Goal: Task Accomplishment & Management: Manage account settings

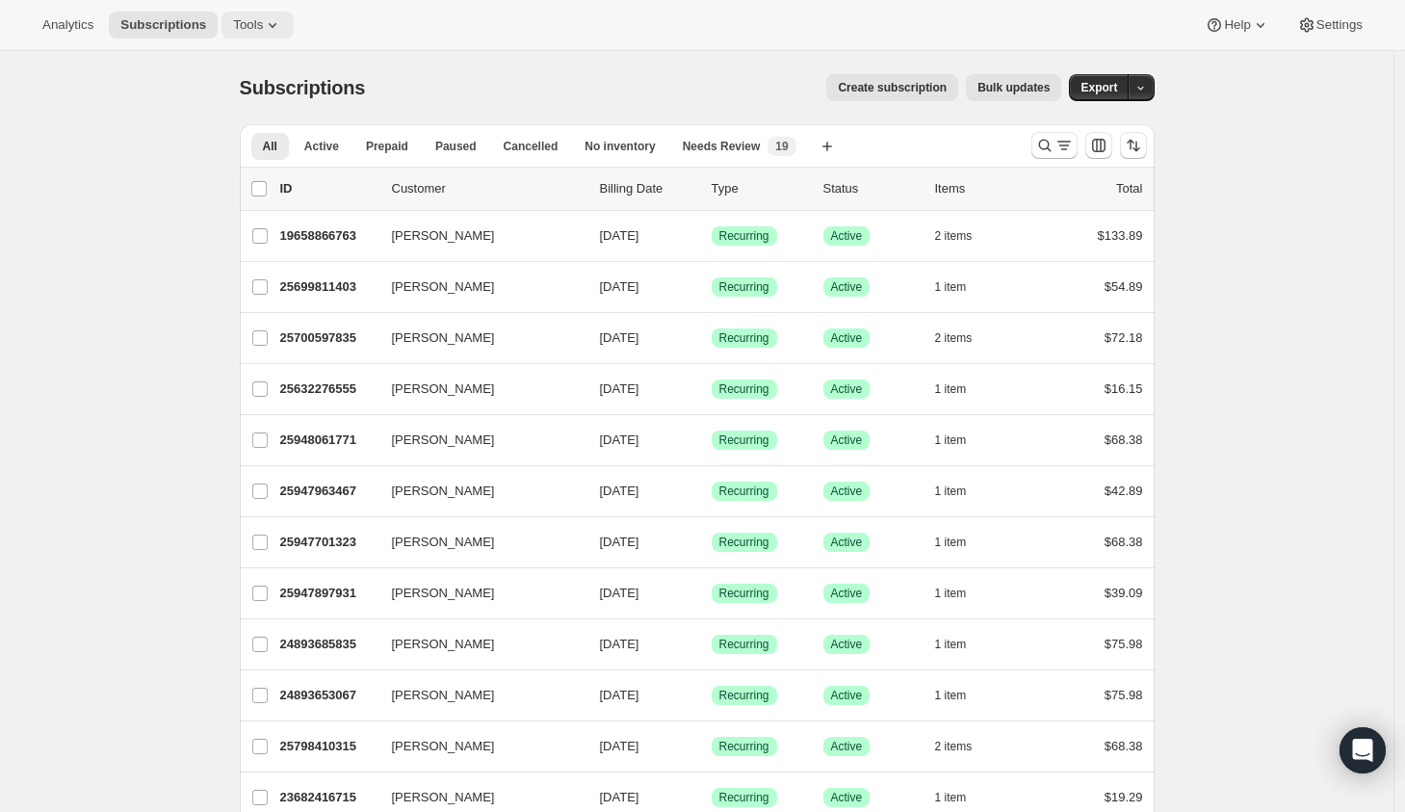
click at [263, 25] on span "Tools" at bounding box center [248, 24] width 30 height 15
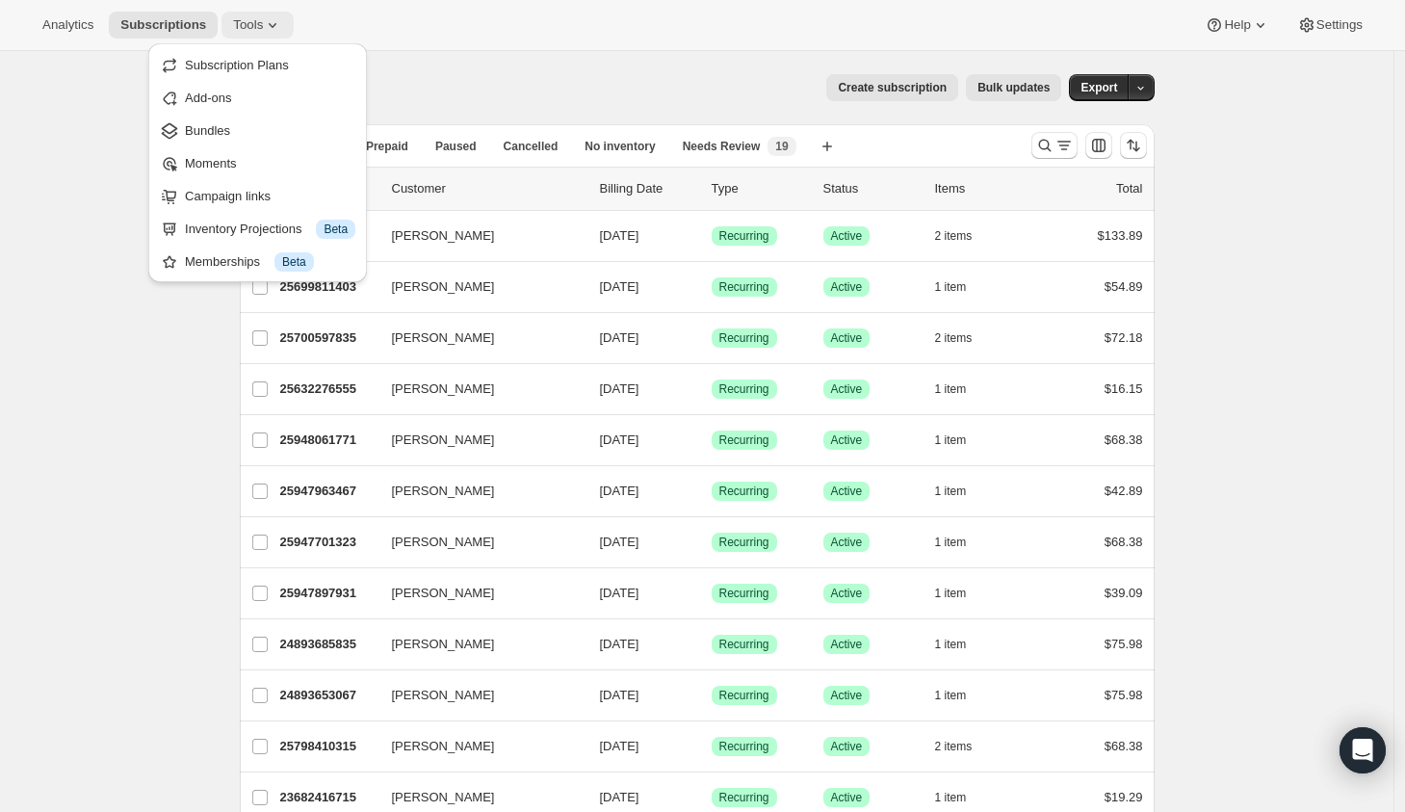
click at [250, 25] on span "Tools" at bounding box center [248, 24] width 30 height 15
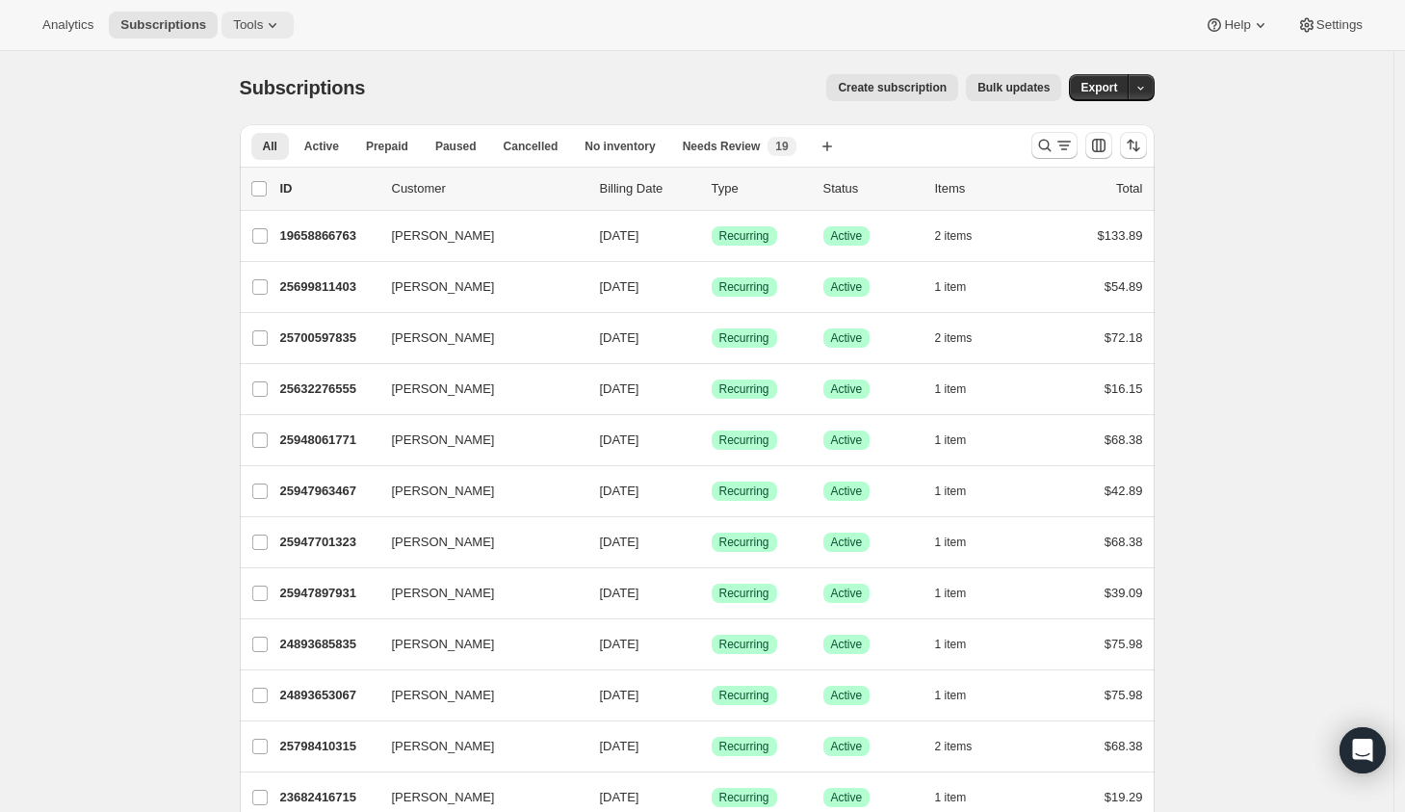
click at [250, 25] on span "Tools" at bounding box center [248, 24] width 30 height 15
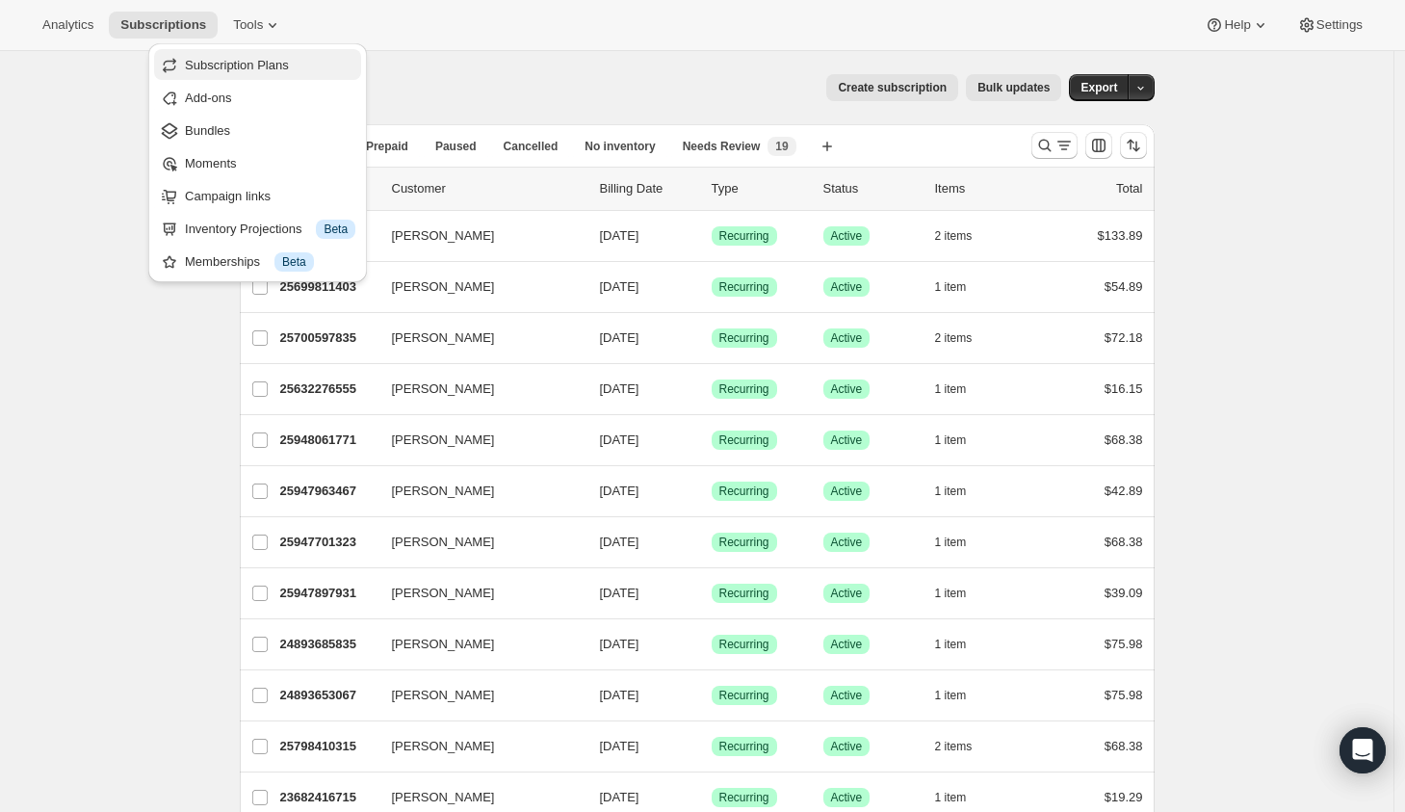
click at [242, 65] on span "Subscription Plans" at bounding box center [237, 65] width 104 height 14
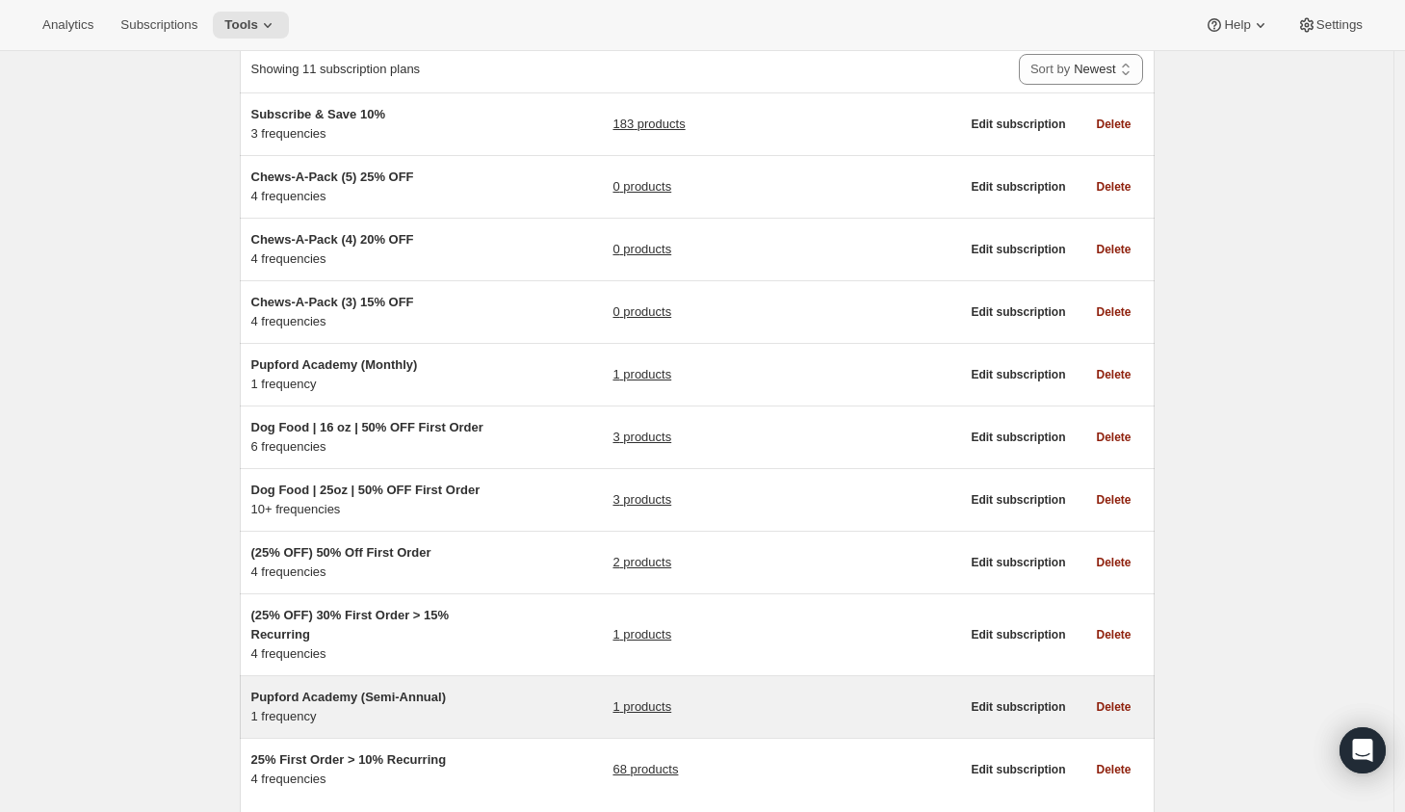
scroll to position [117, 0]
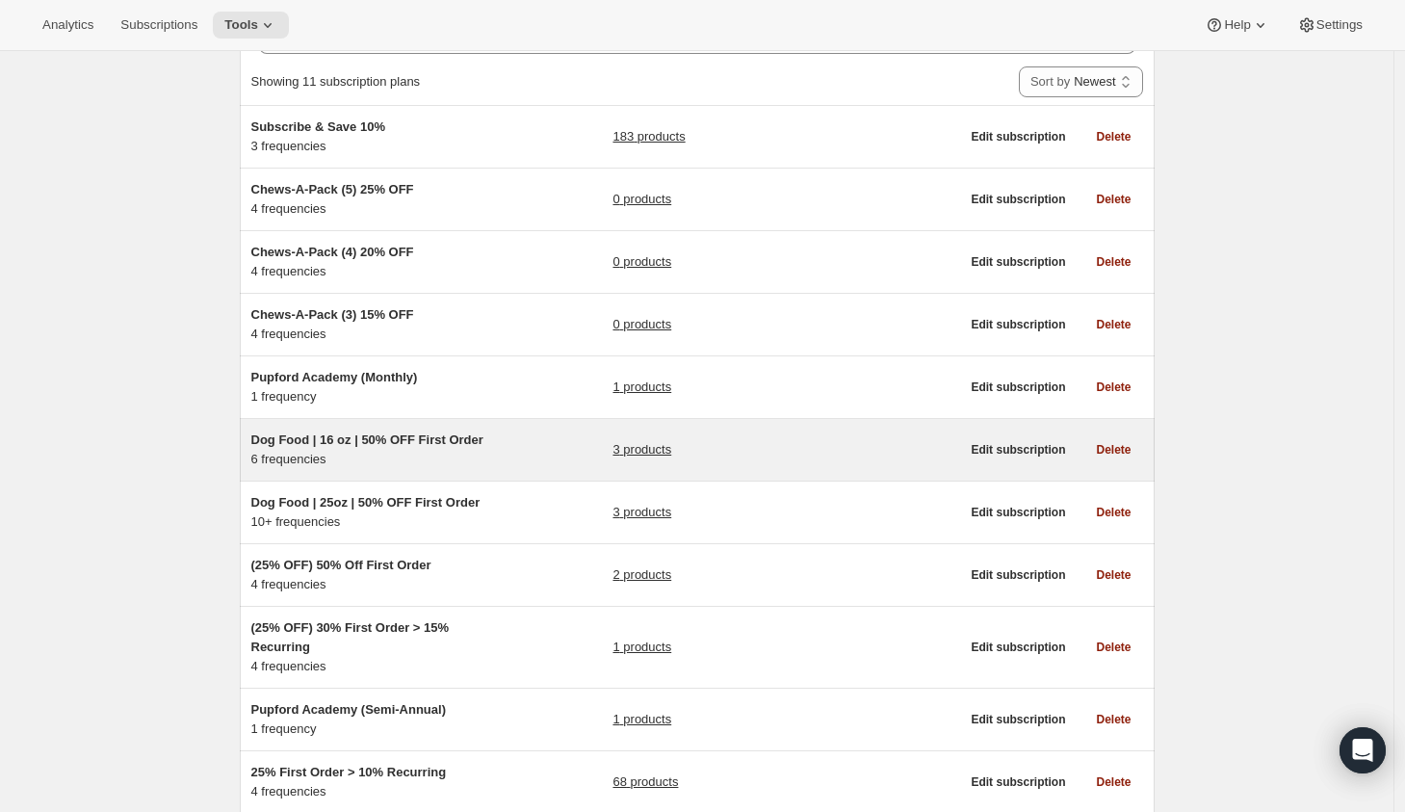
click at [516, 463] on div "Dog Food | 16 oz | 50% OFF First Order 6 frequencies 3 products" at bounding box center [605, 449] width 709 height 39
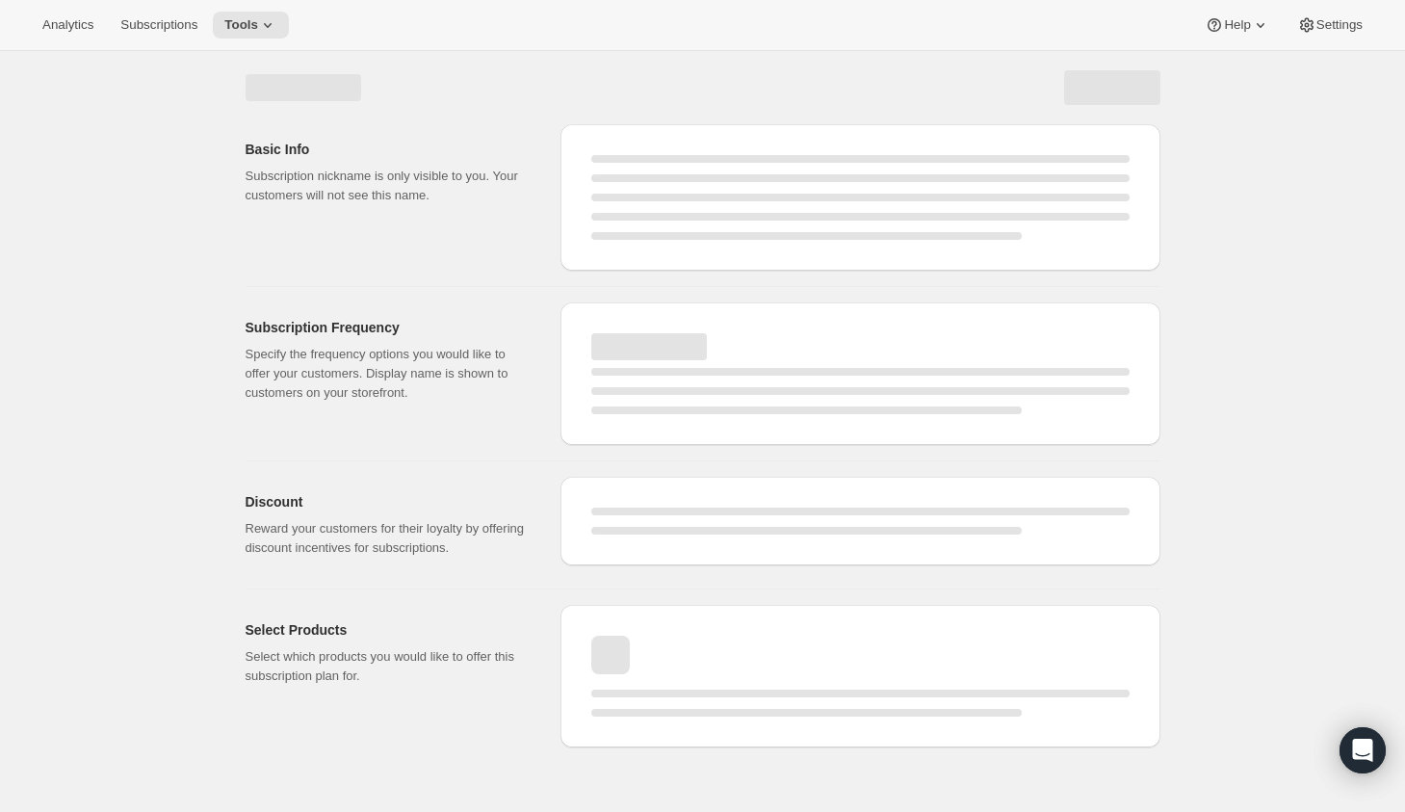
select select "WEEK"
select select "MONTH"
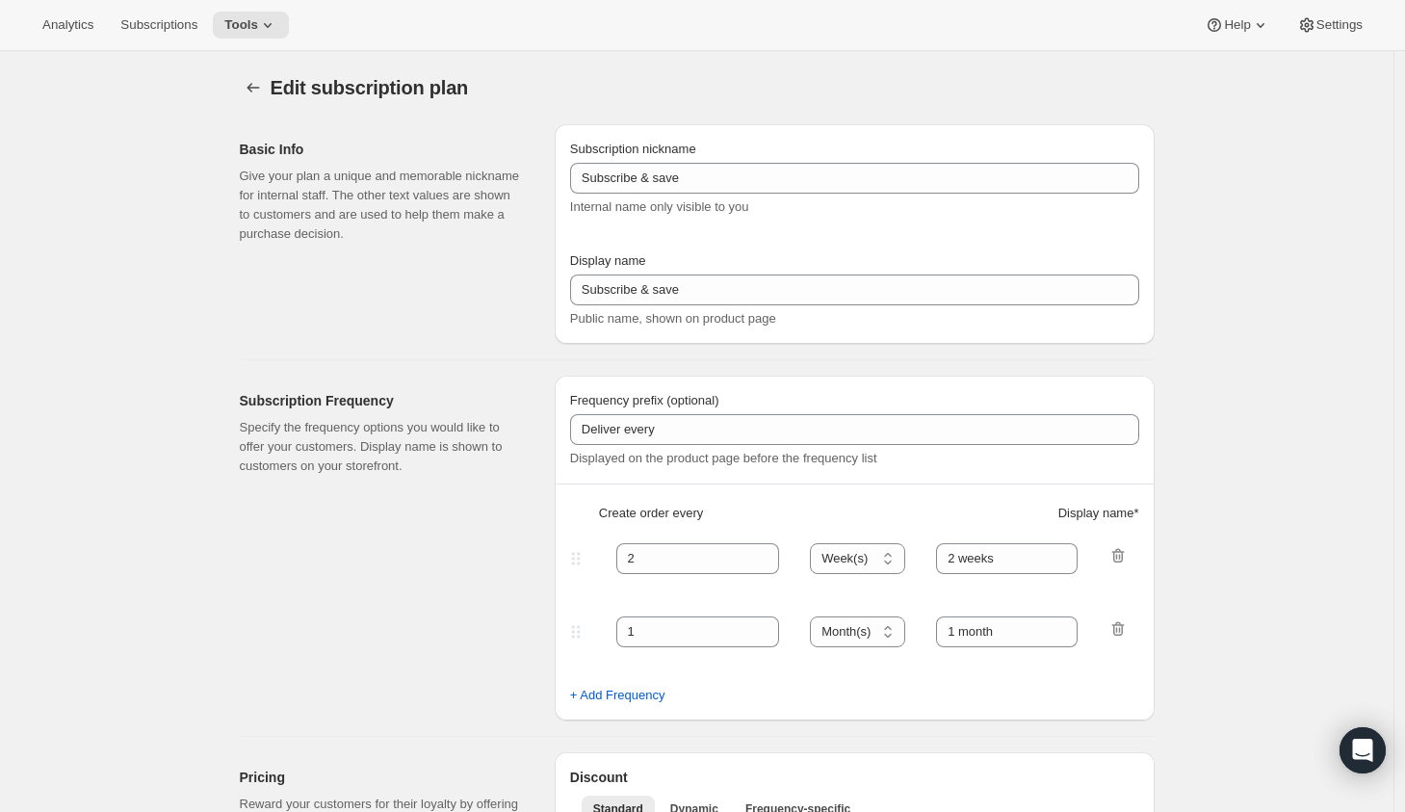
type input "Dog Food | 16 oz | 50% OFF First Order"
type input "1"
type input "1 week"
type input "2"
select select "WEEK"
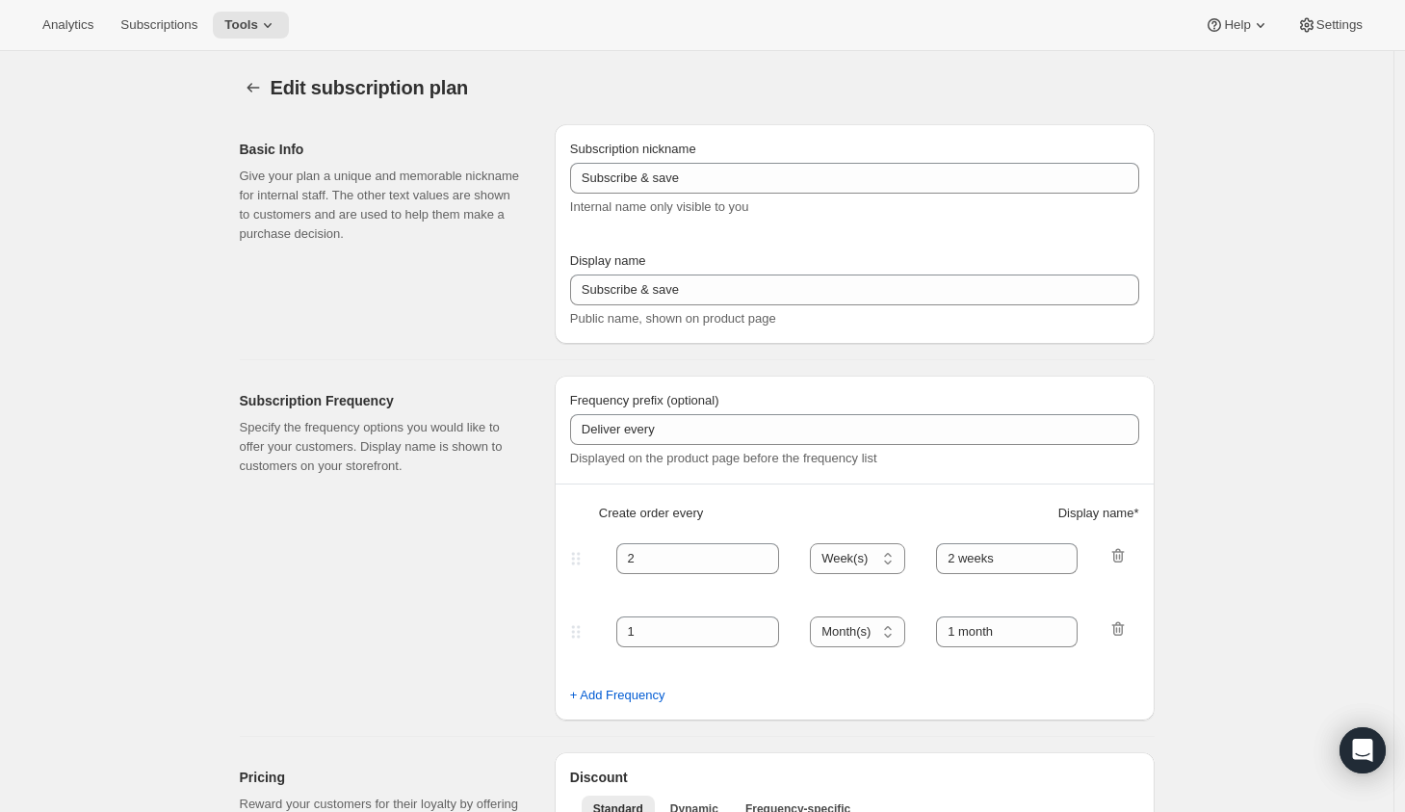
type input "2 weeks"
select select "WEEK"
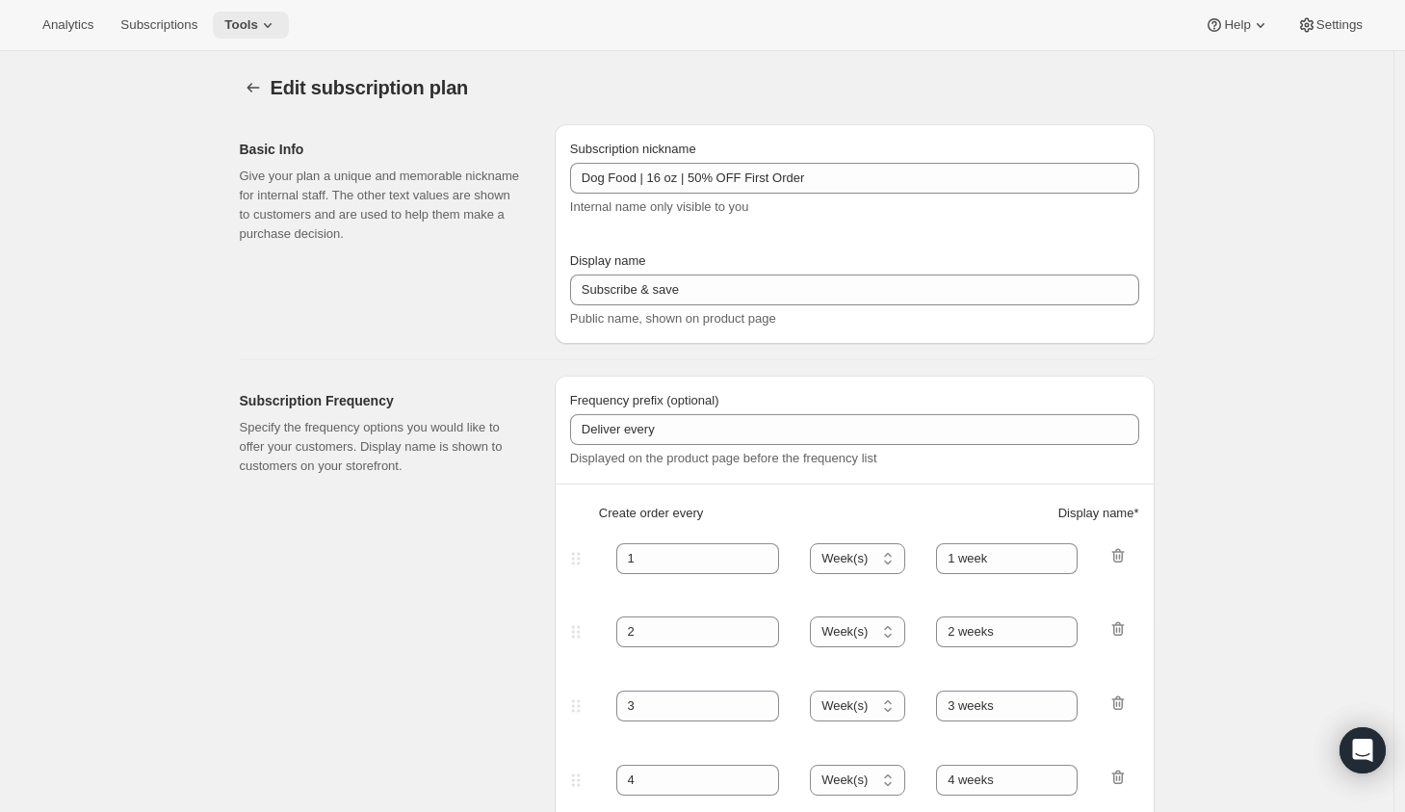
click at [258, 30] on span "Tools" at bounding box center [241, 24] width 34 height 15
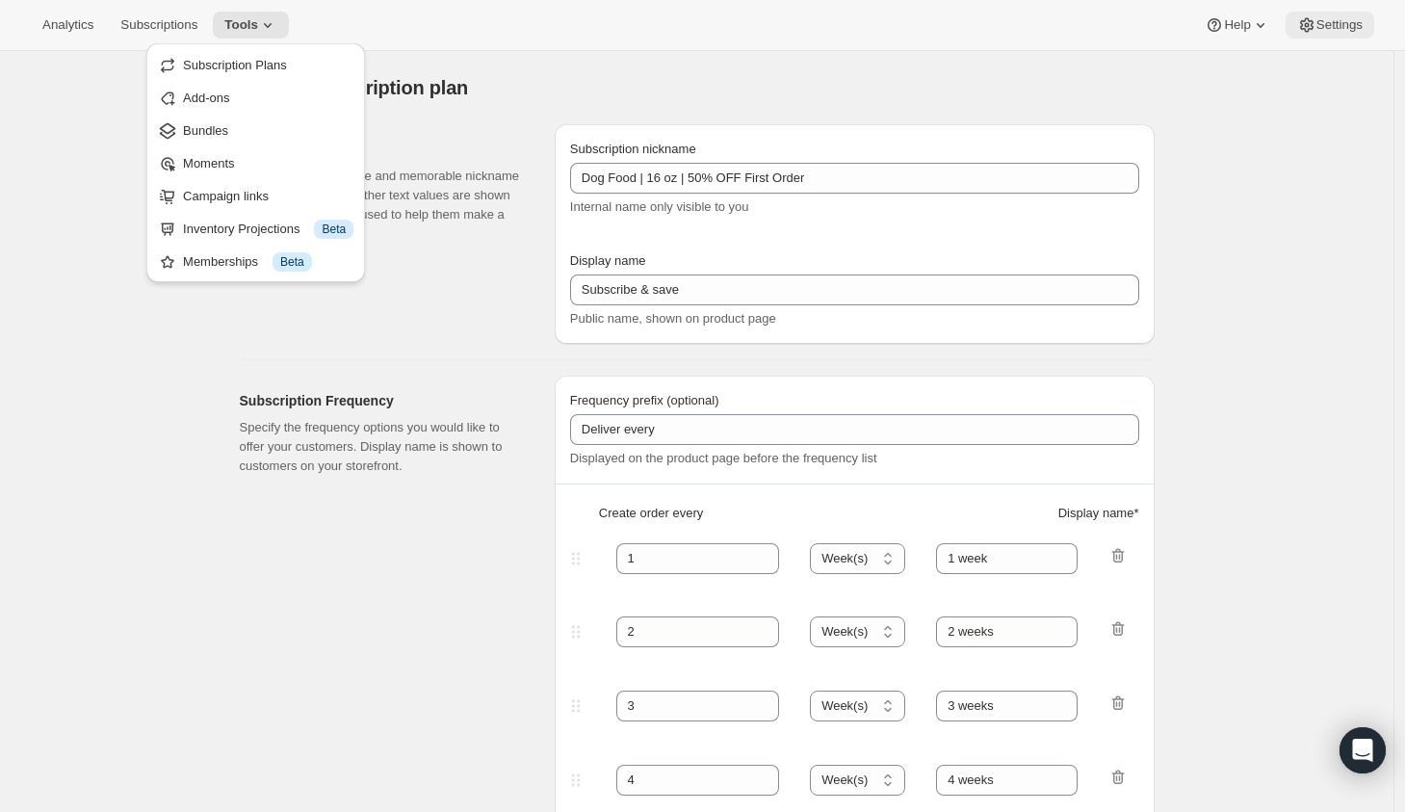
click at [1324, 24] on span "Settings" at bounding box center [1339, 24] width 46 height 15
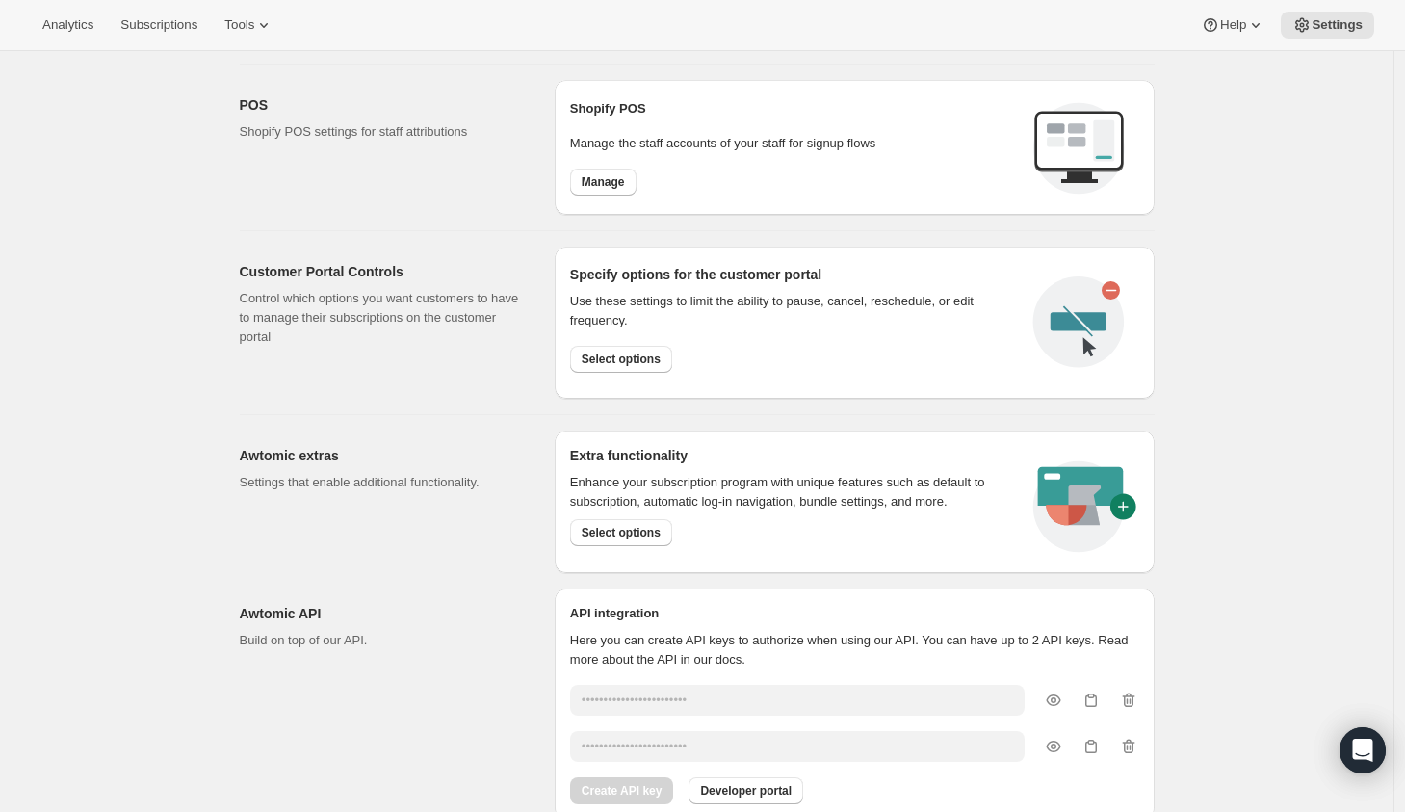
scroll to position [777, 0]
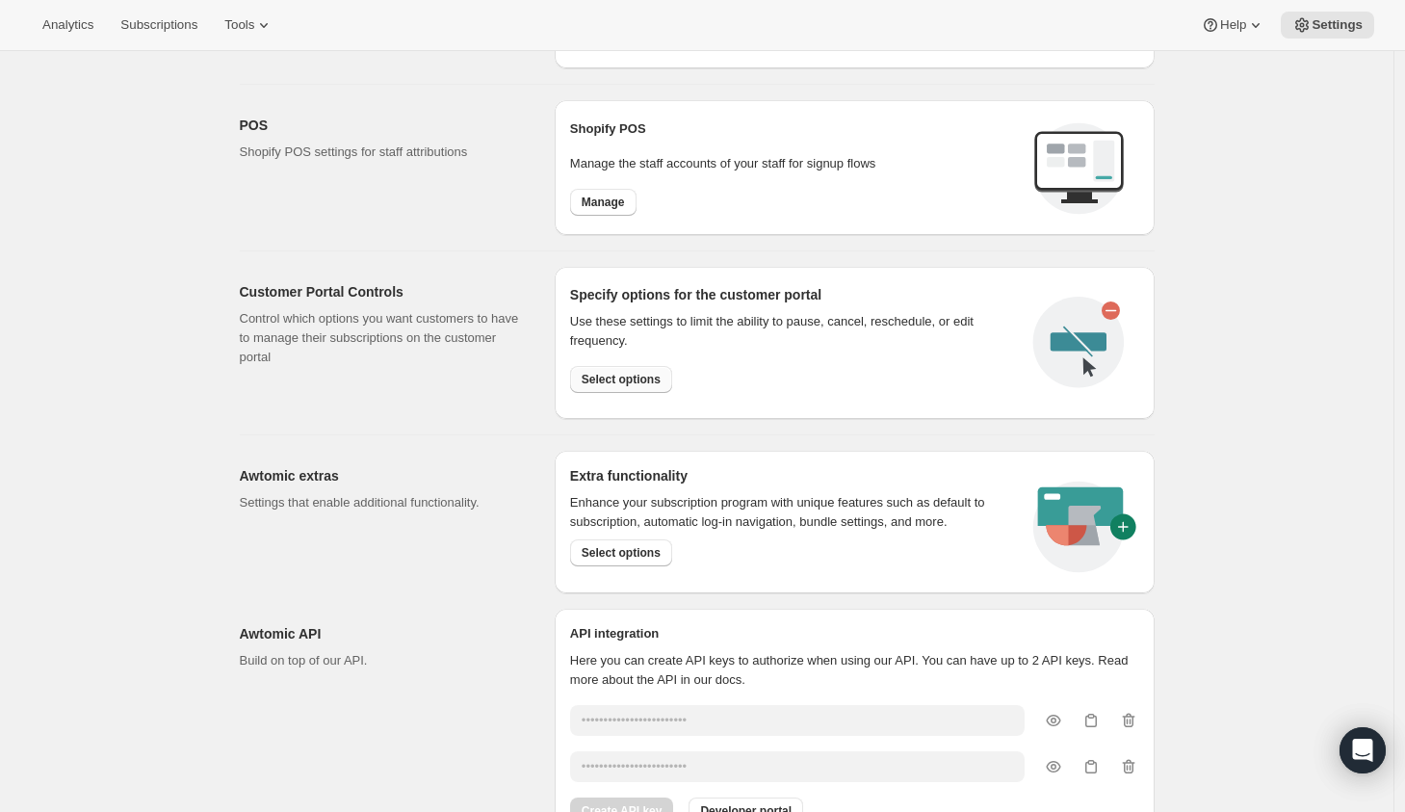
click at [632, 381] on span "Select options" at bounding box center [621, 379] width 79 height 15
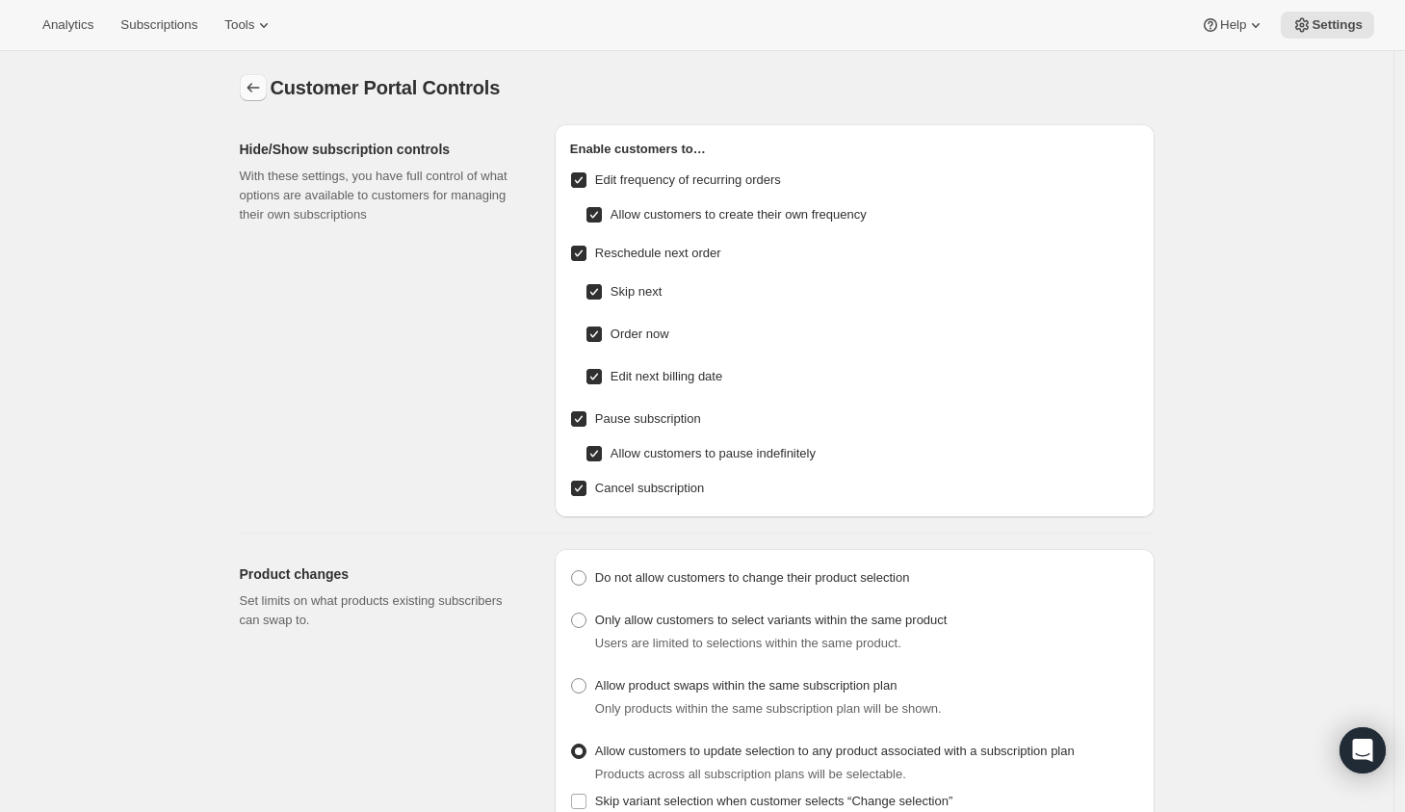
click at [257, 89] on icon "Settings" at bounding box center [253, 87] width 19 height 19
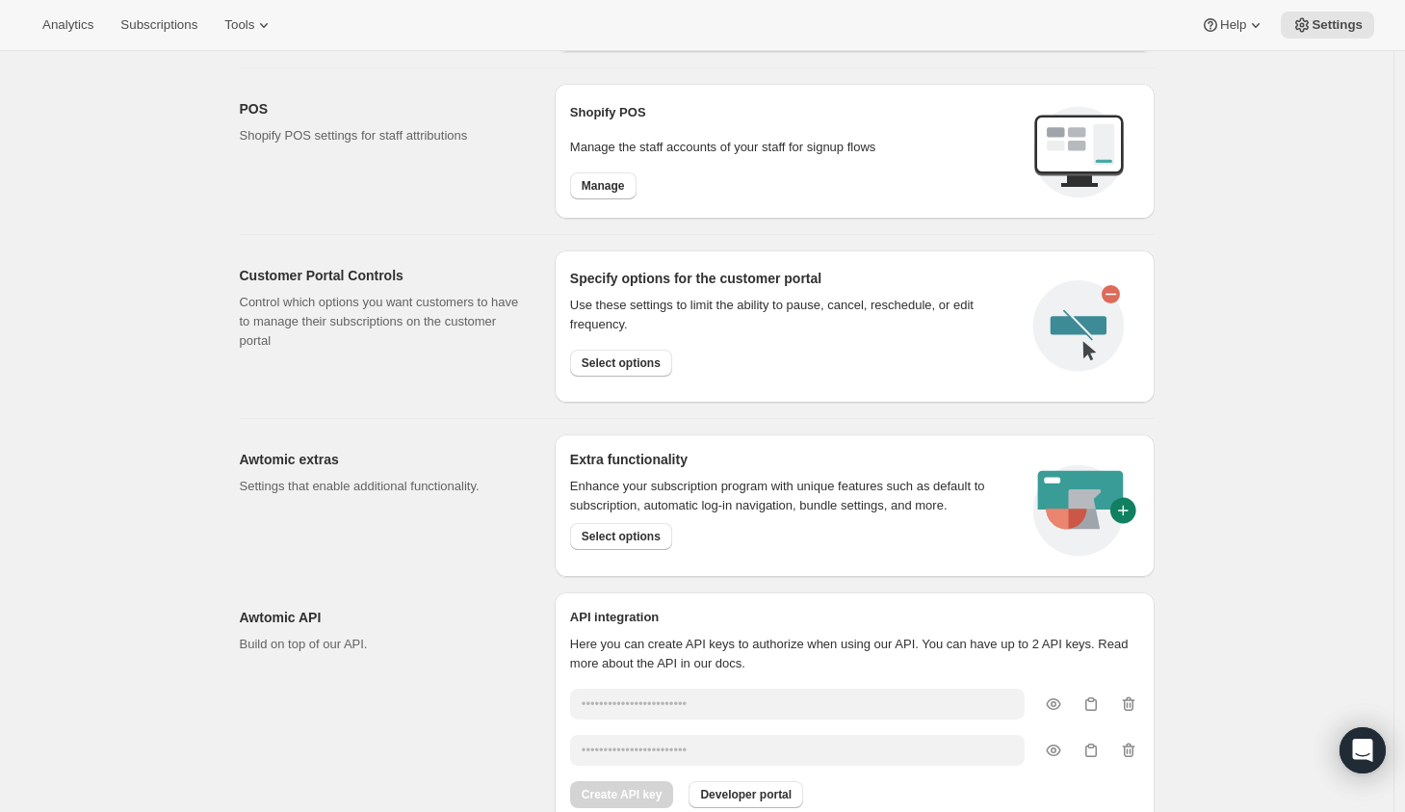
scroll to position [860, 0]
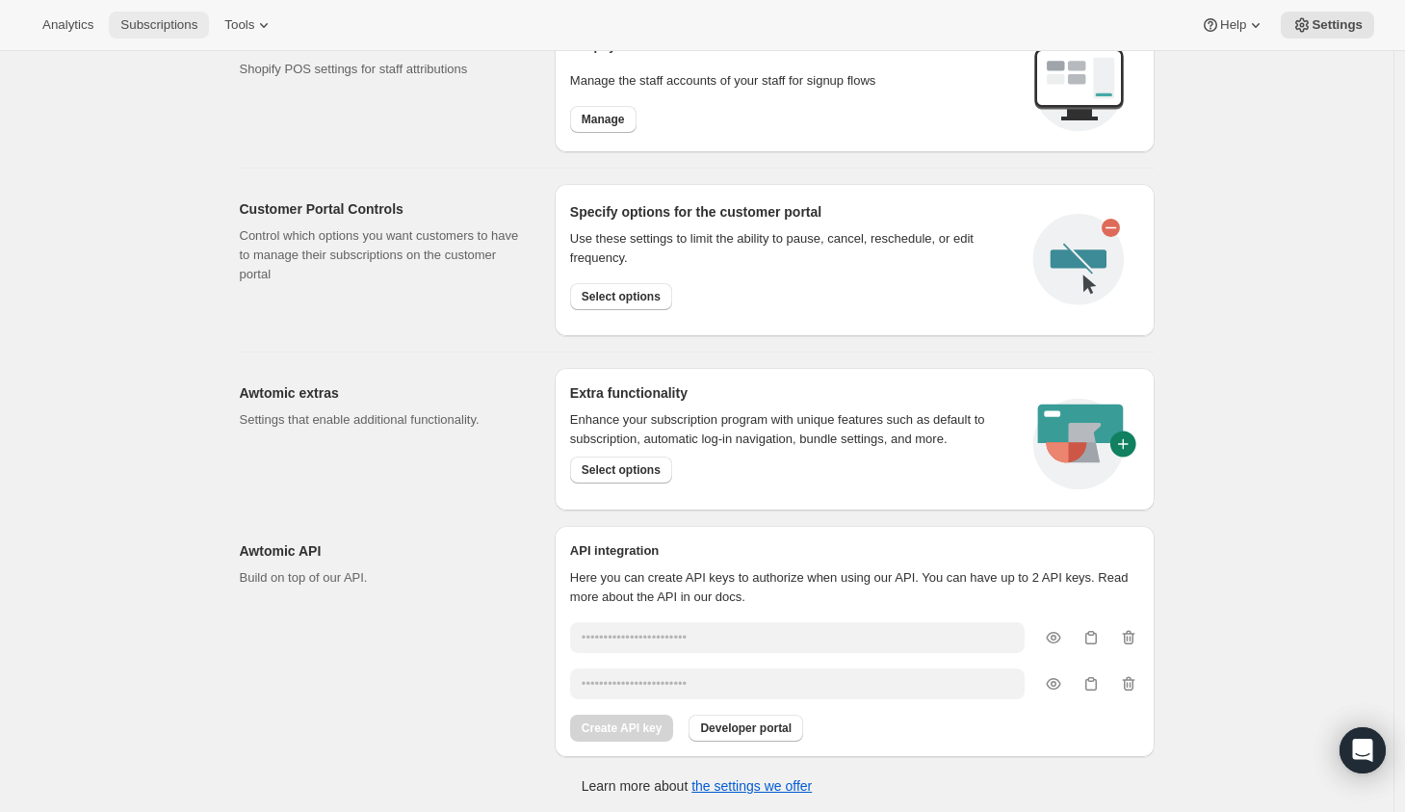
click at [187, 21] on span "Subscriptions" at bounding box center [158, 24] width 77 height 15
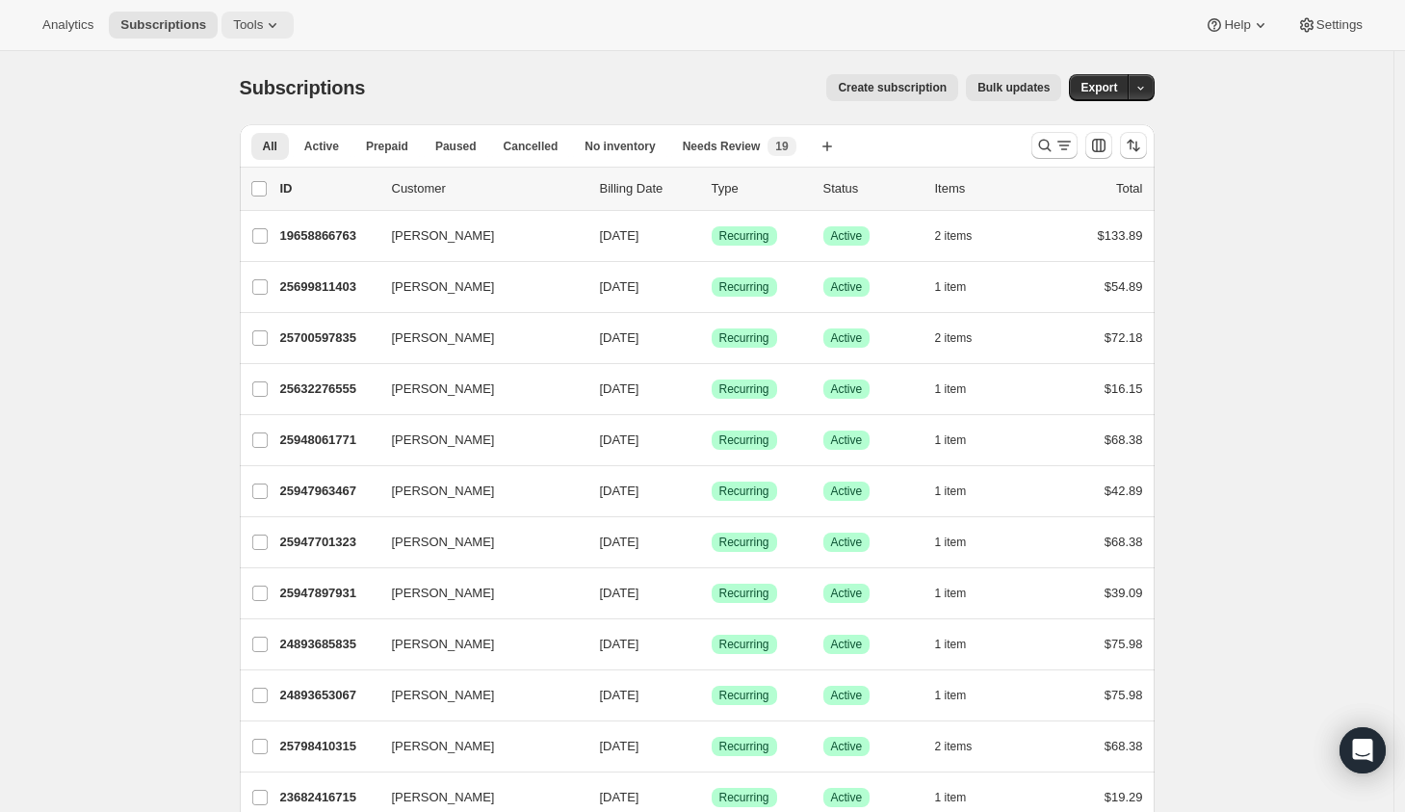
click at [270, 17] on icon at bounding box center [272, 24] width 19 height 19
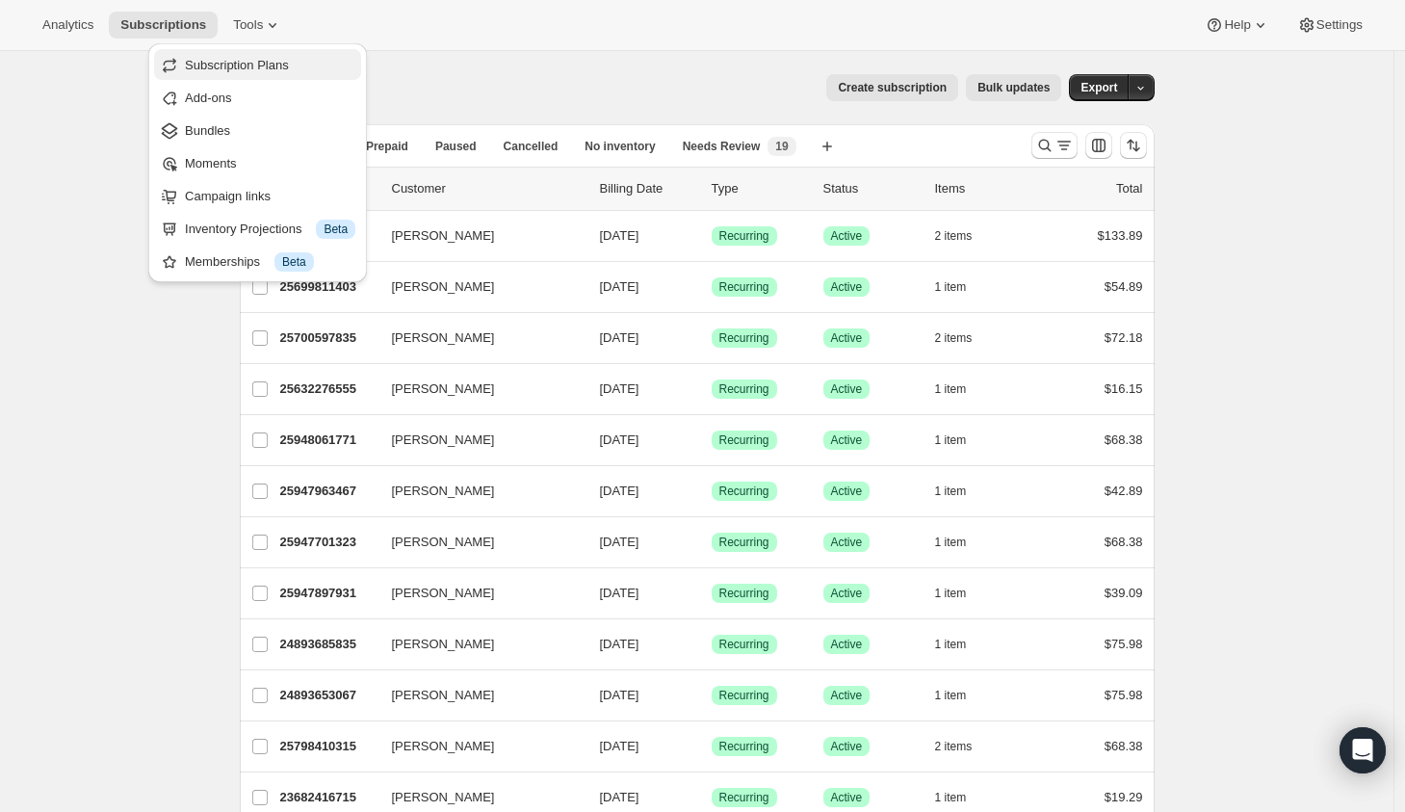
click at [275, 64] on span "Subscription Plans" at bounding box center [237, 65] width 104 height 14
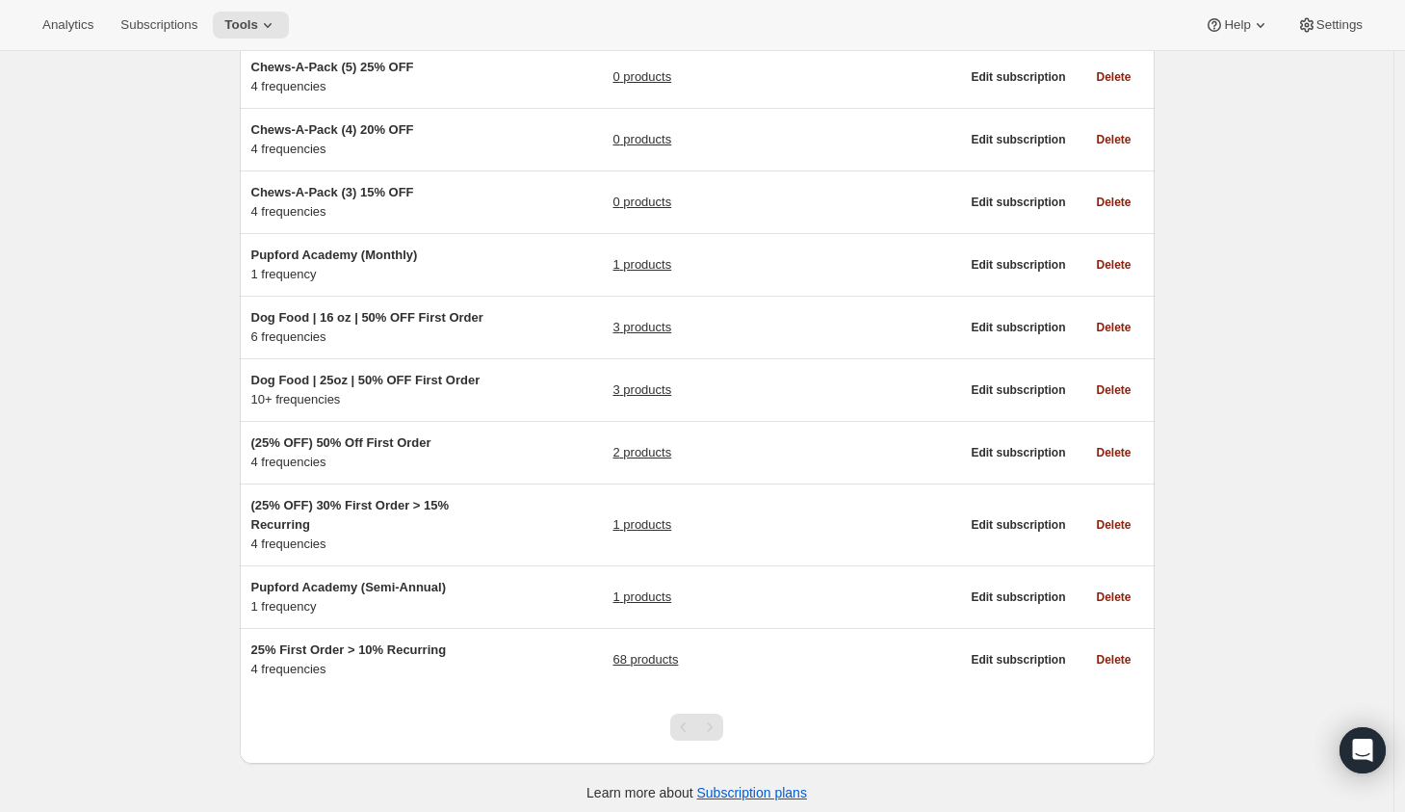
scroll to position [248, 0]
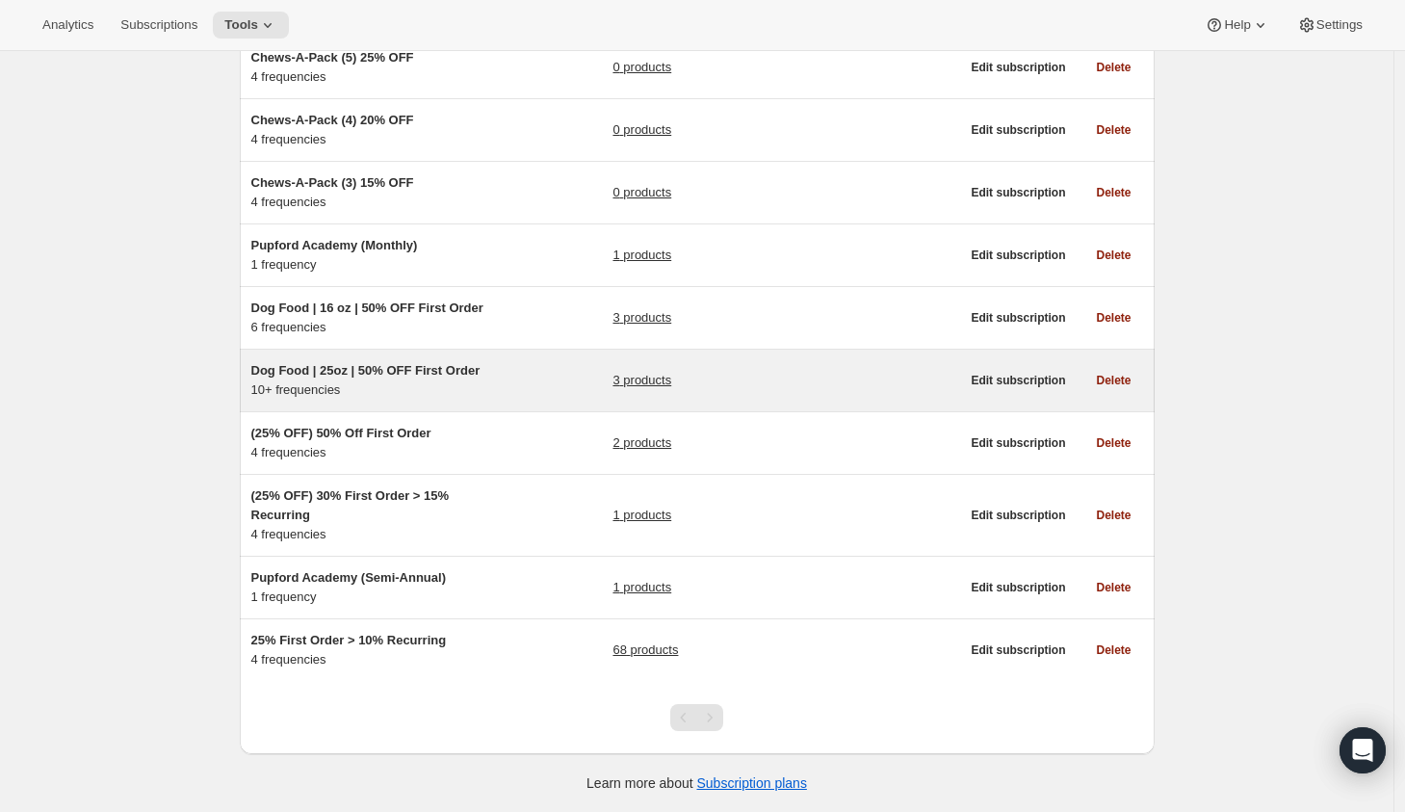
click at [518, 379] on div "Dog Food | 25oz | 50% OFF First Order 10+ frequencies 3 products" at bounding box center [605, 380] width 709 height 39
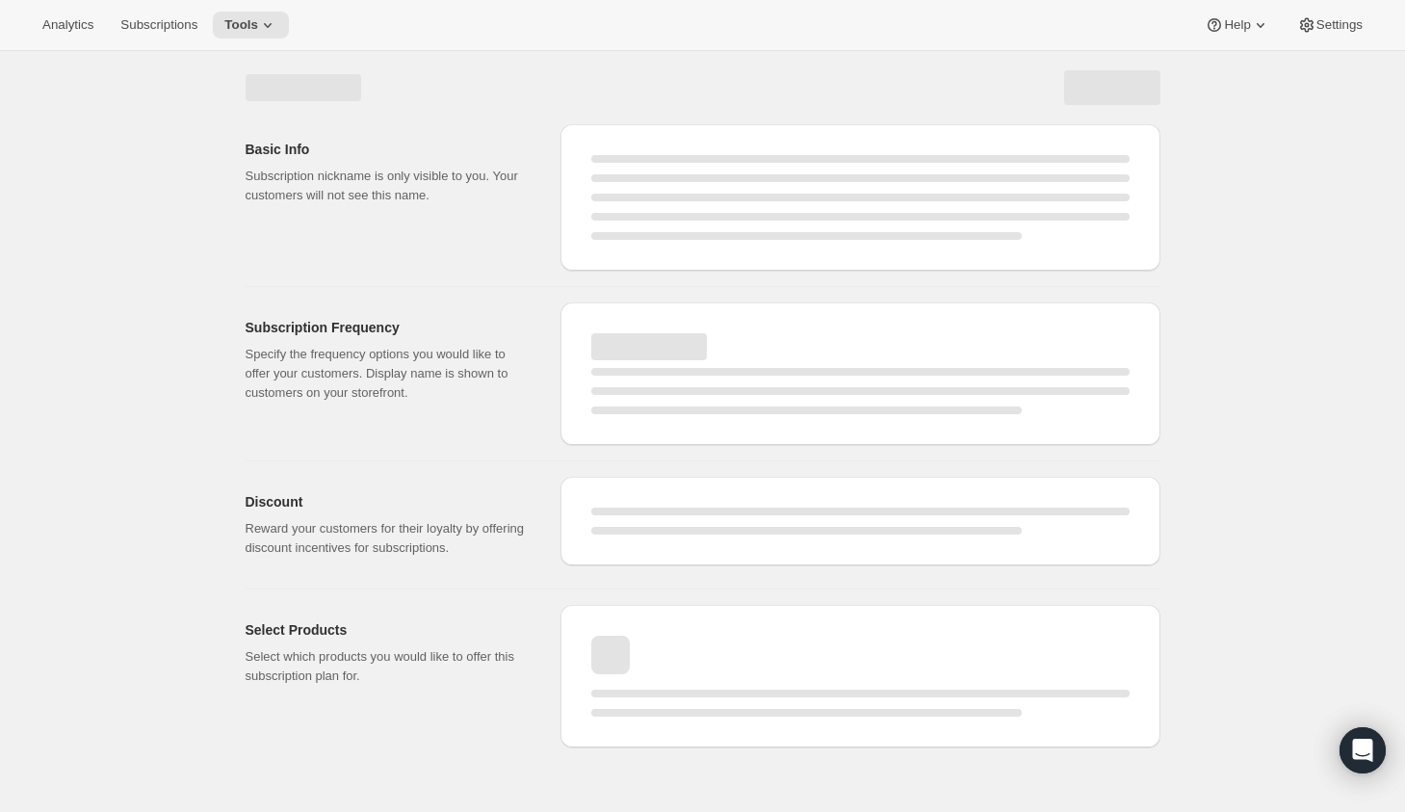
select select "WEEK"
select select "MONTH"
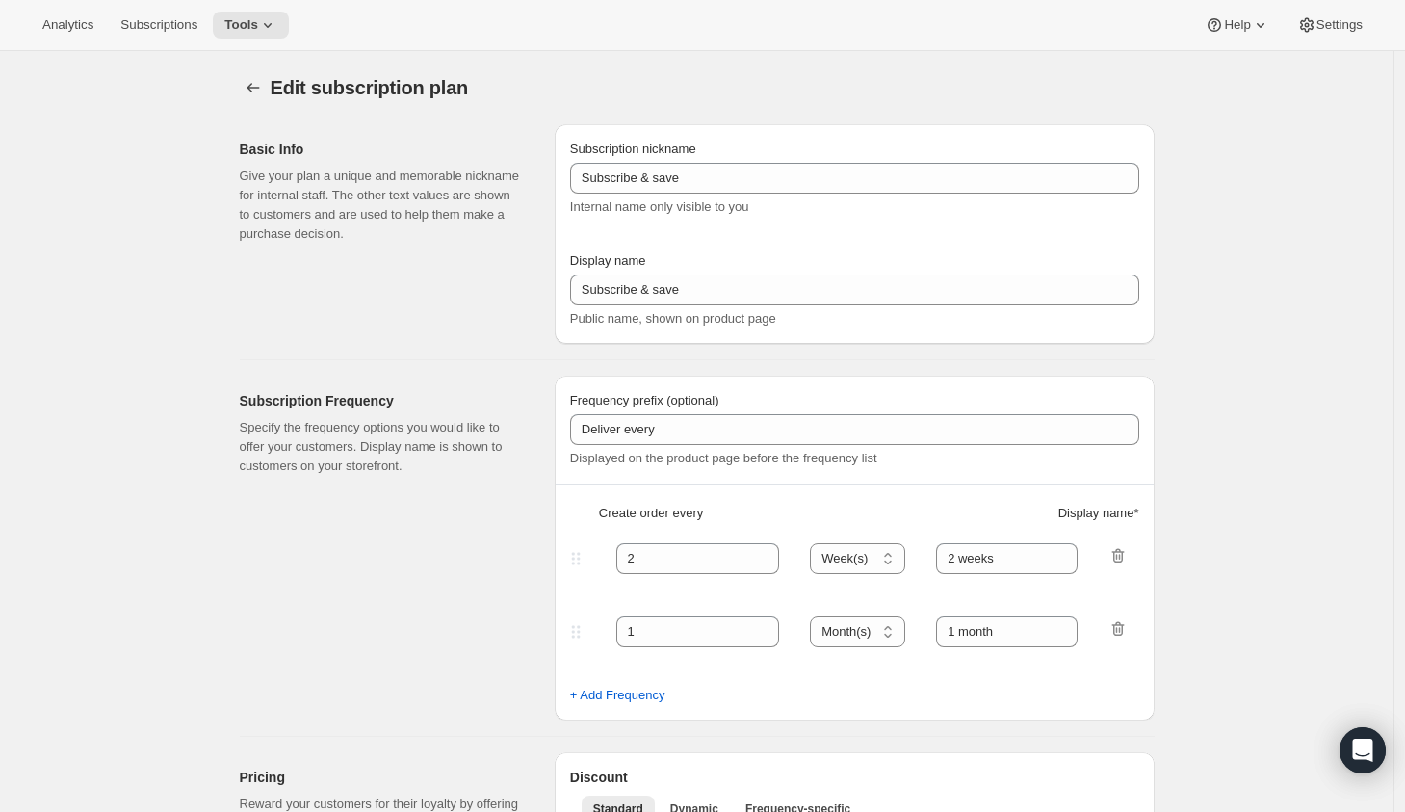
type input "Dog Food | 25oz | 50% OFF First Order"
type input "Subscribe & Save"
type input "1"
type input "1 week"
type input "2"
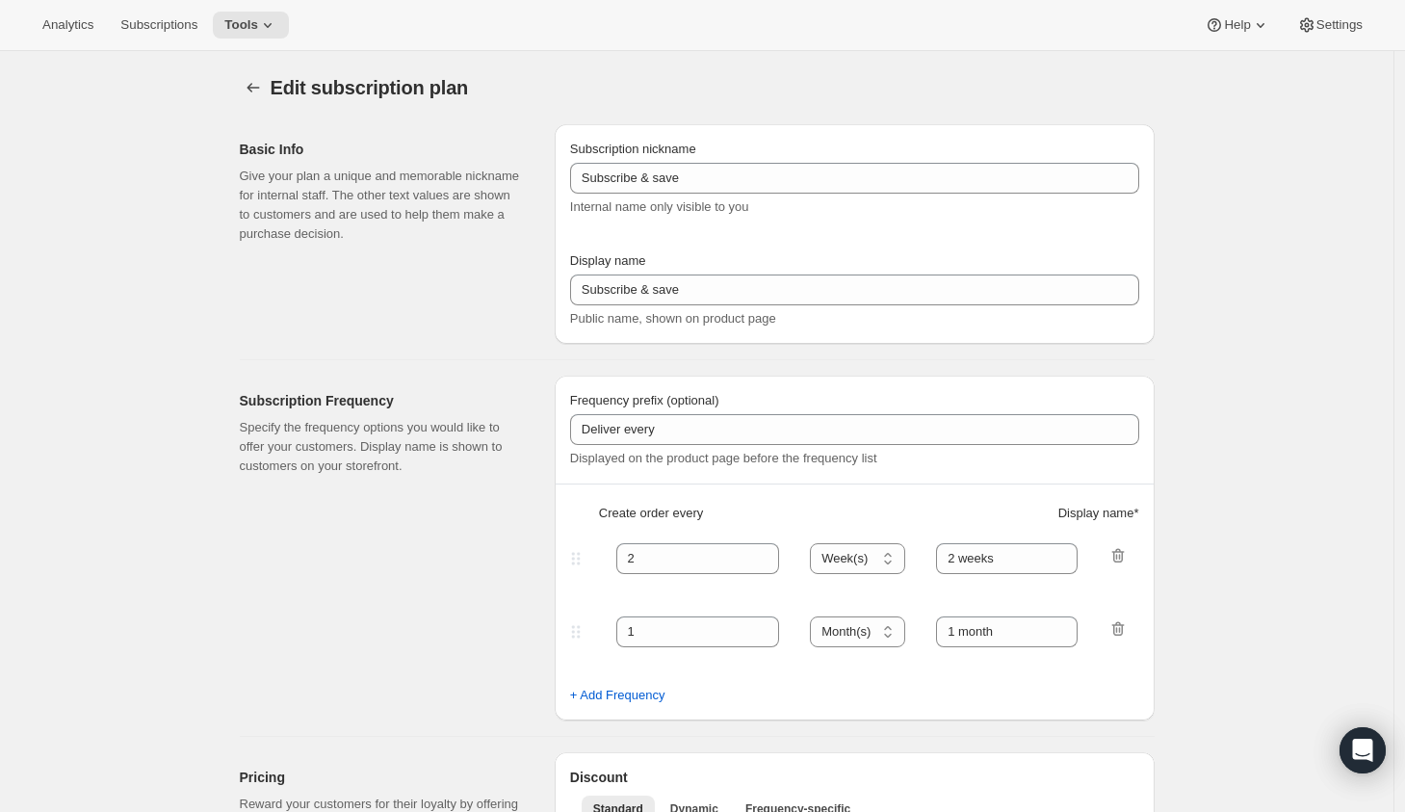
select select "WEEK"
type input "2 weeks"
select select "WEEK"
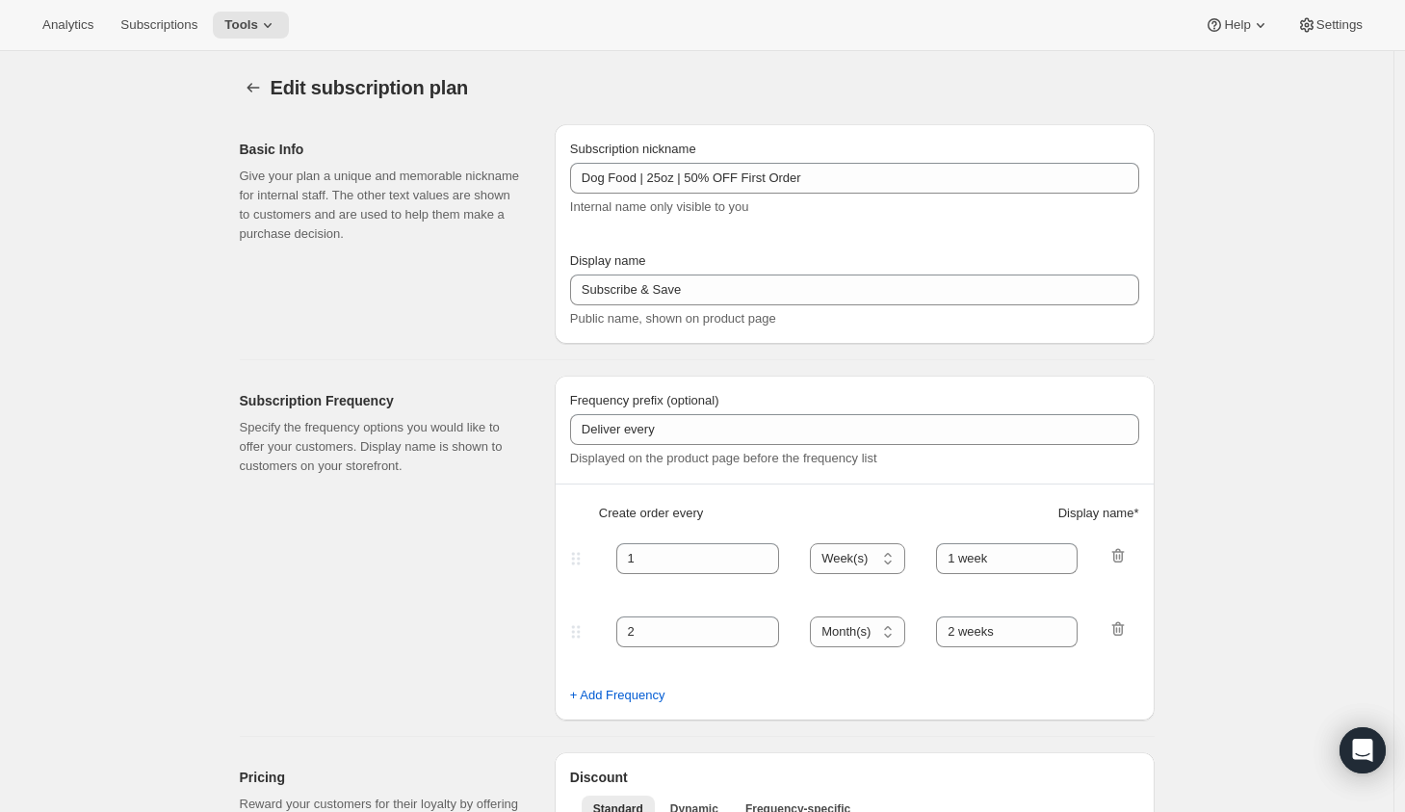
select select "WEEK"
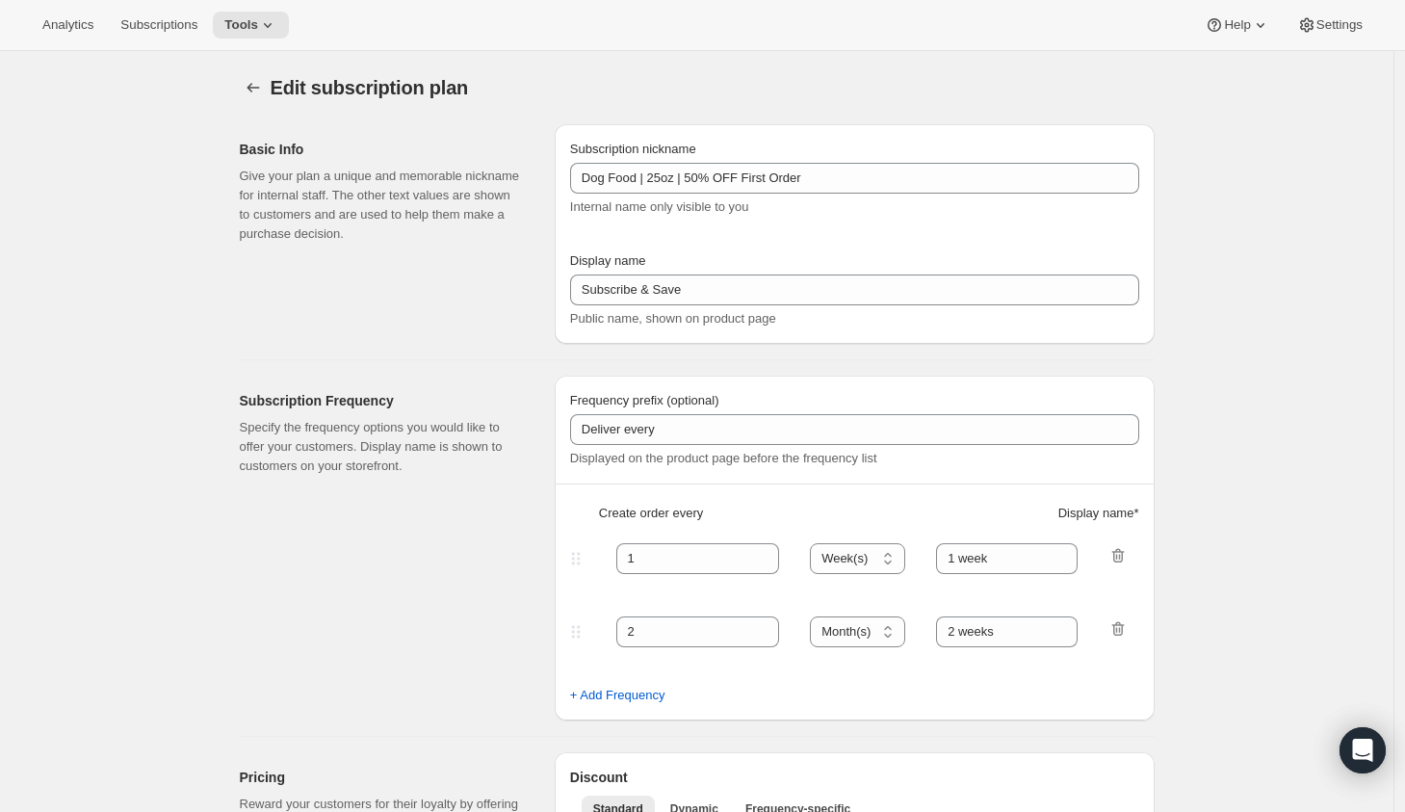
select select "WEEK"
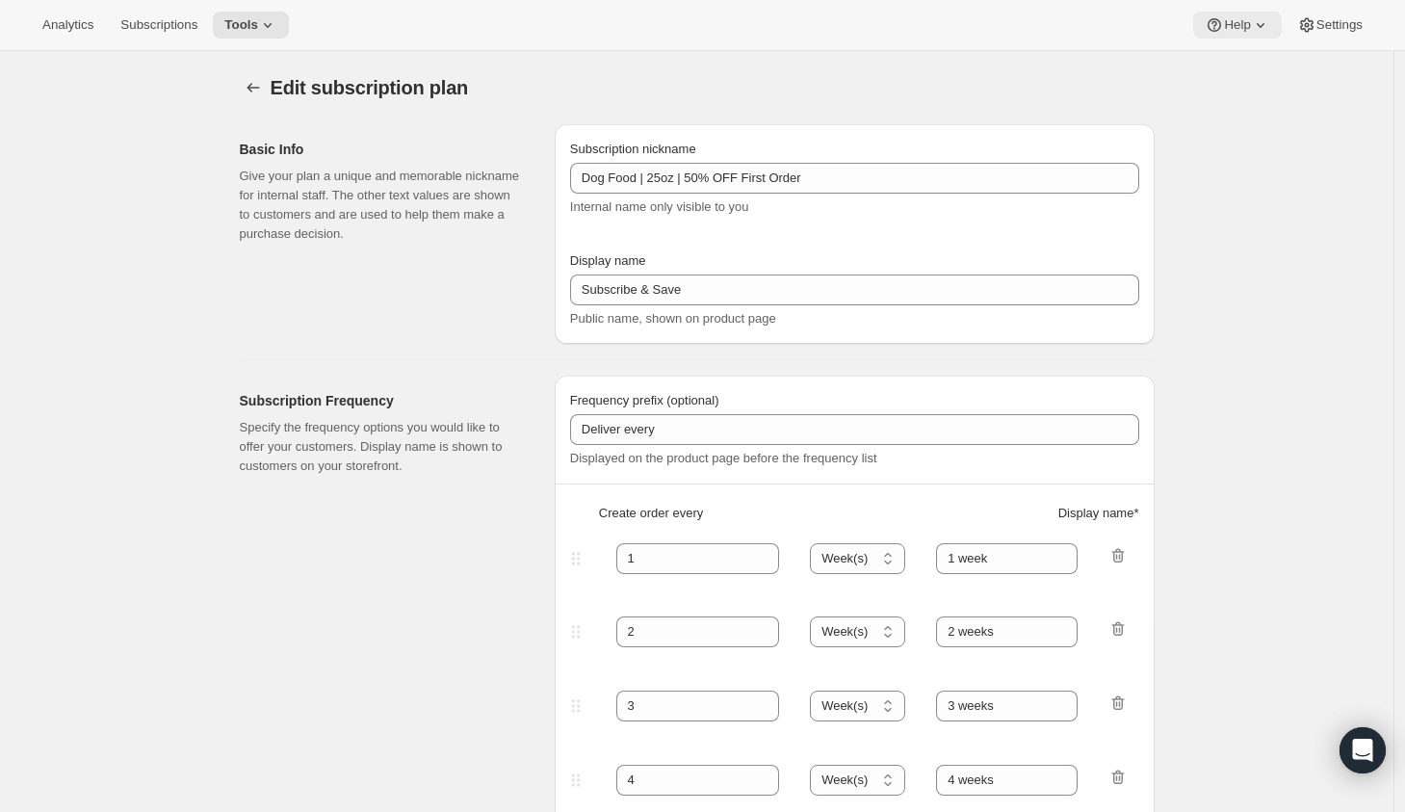
click at [1219, 14] on button "Help" at bounding box center [1237, 25] width 88 height 27
click at [1214, 92] on span "Help Center" at bounding box center [1231, 98] width 66 height 14
click at [256, 29] on span "Tools" at bounding box center [241, 24] width 34 height 15
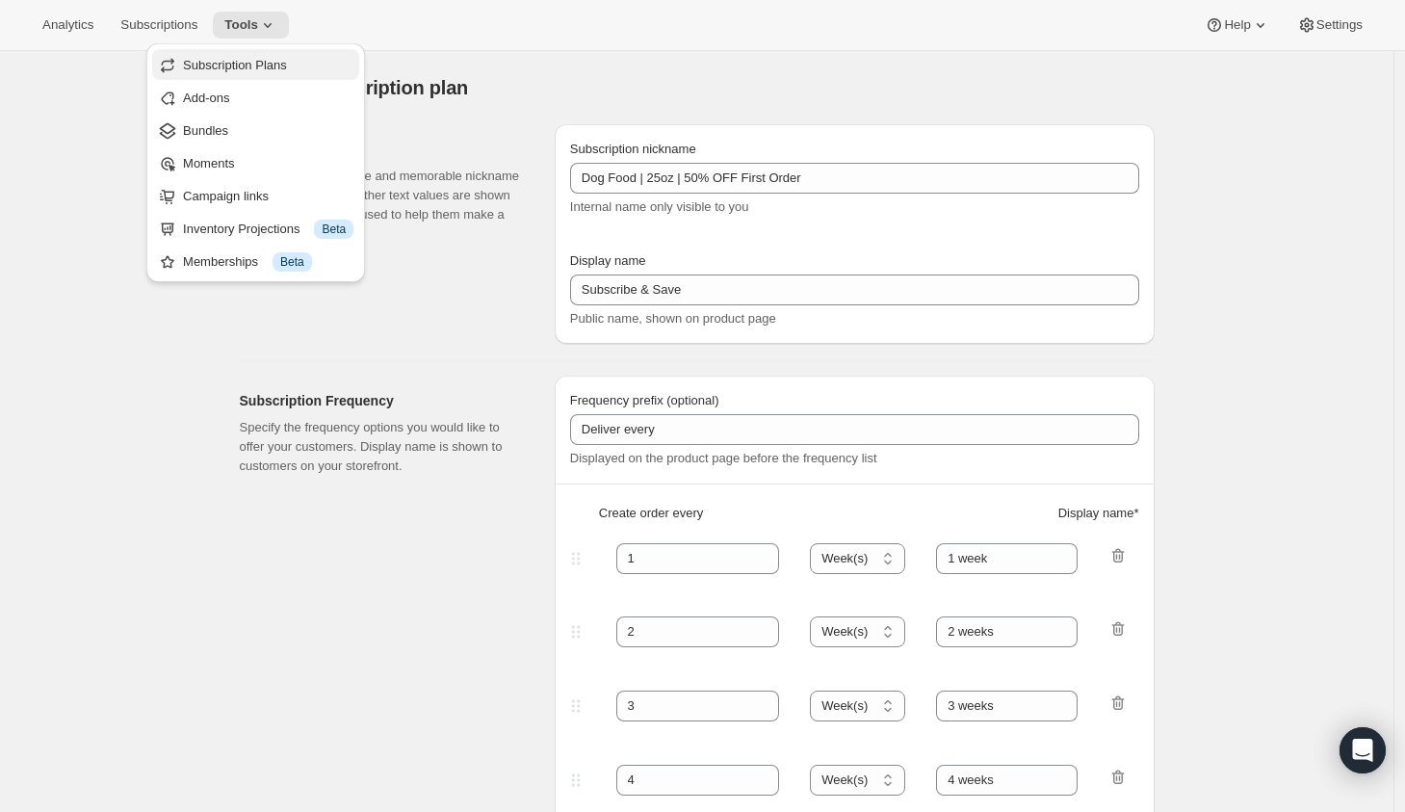
click at [337, 74] on span "Subscription Plans" at bounding box center [268, 65] width 170 height 19
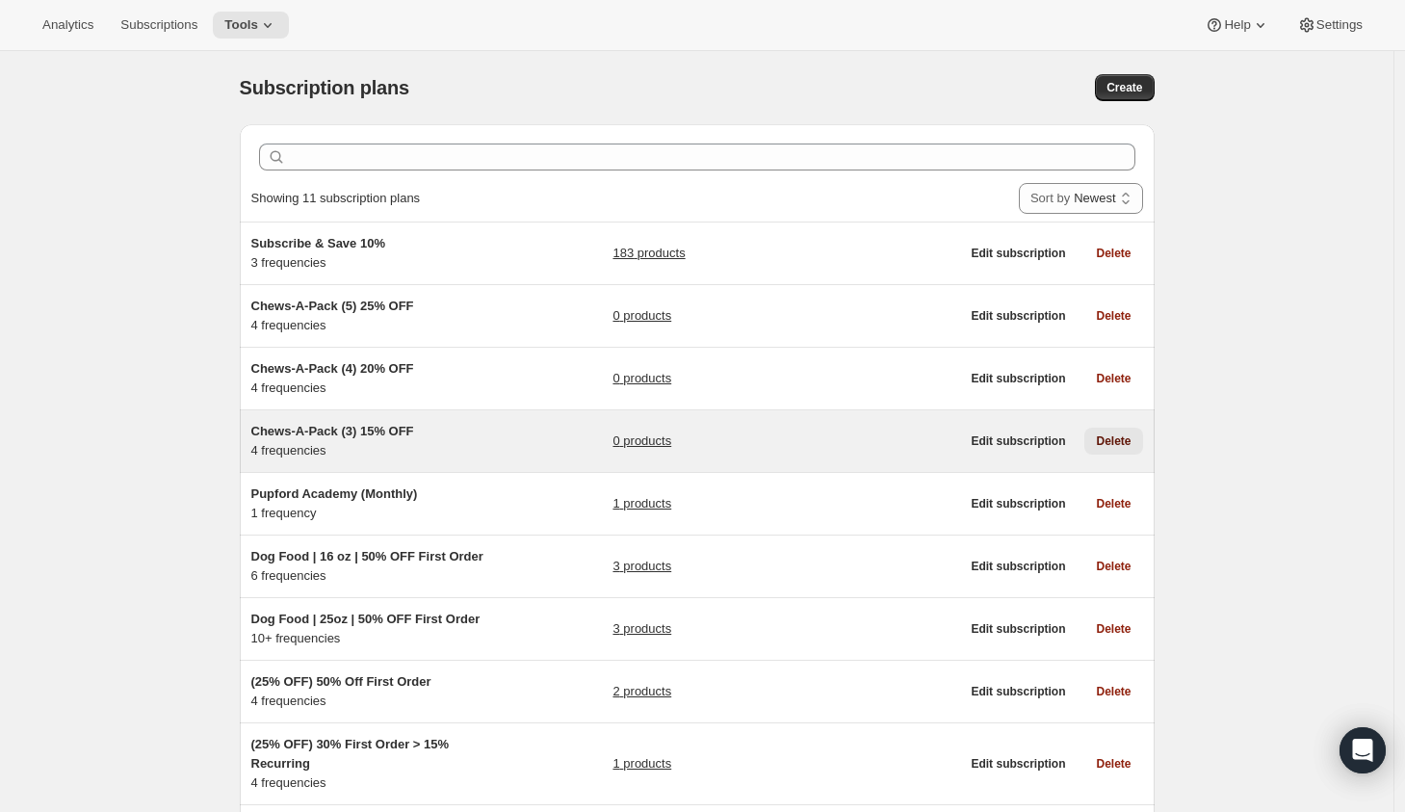
scroll to position [248, 0]
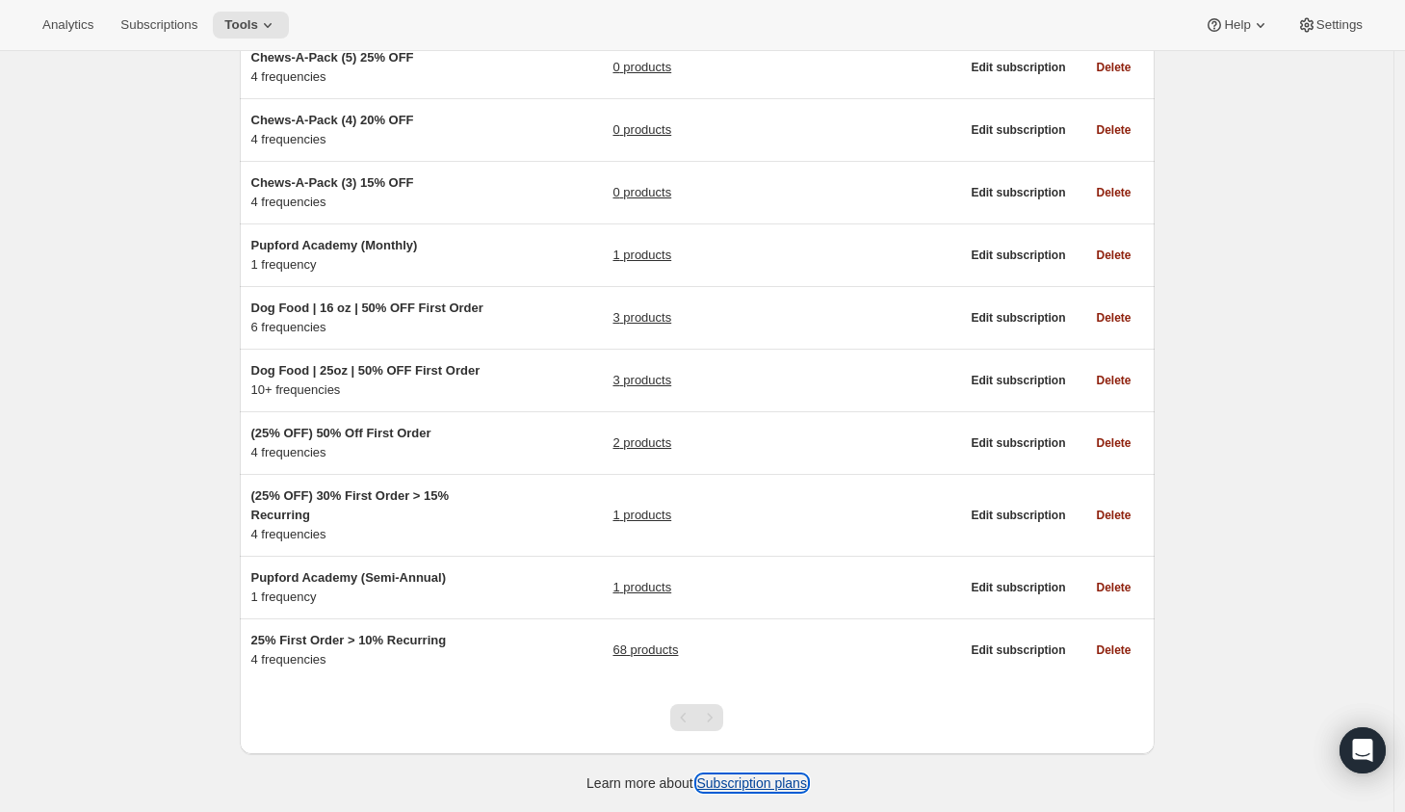
click at [747, 776] on link "Subscription plans" at bounding box center [752, 782] width 110 height 15
click at [1342, 730] on div "Open Intercom Messenger" at bounding box center [1362, 750] width 51 height 51
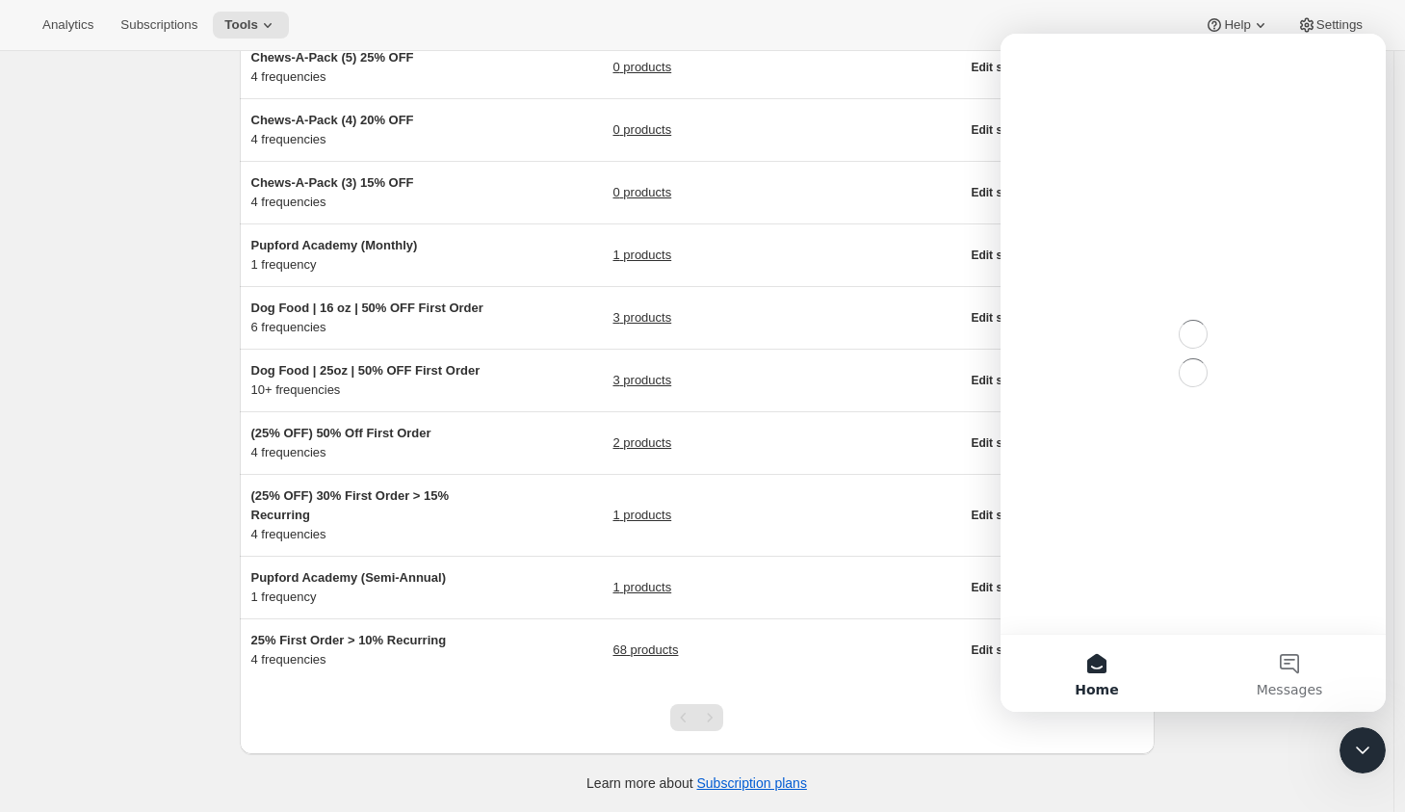
scroll to position [0, 0]
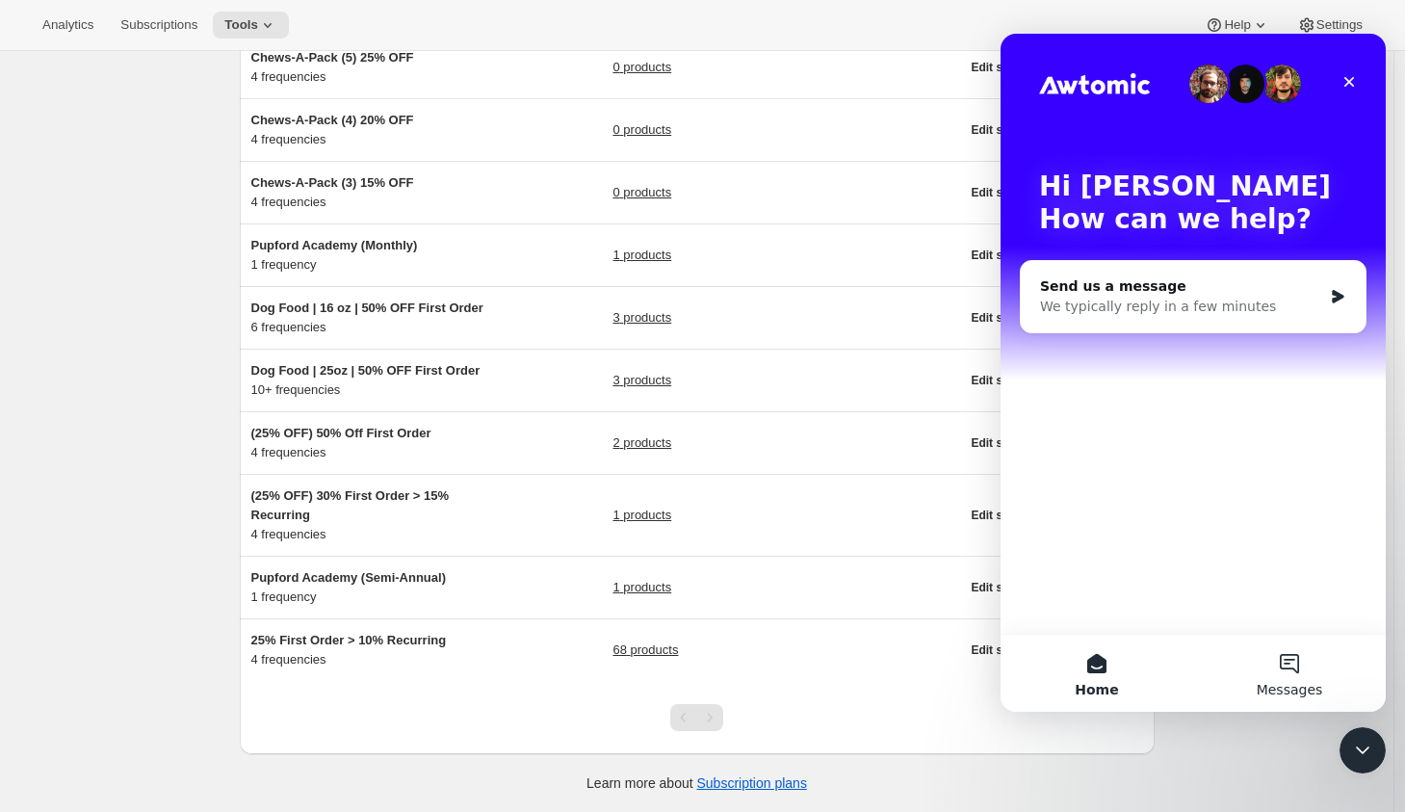
click at [1301, 686] on span "Messages" at bounding box center [1289, 689] width 66 height 13
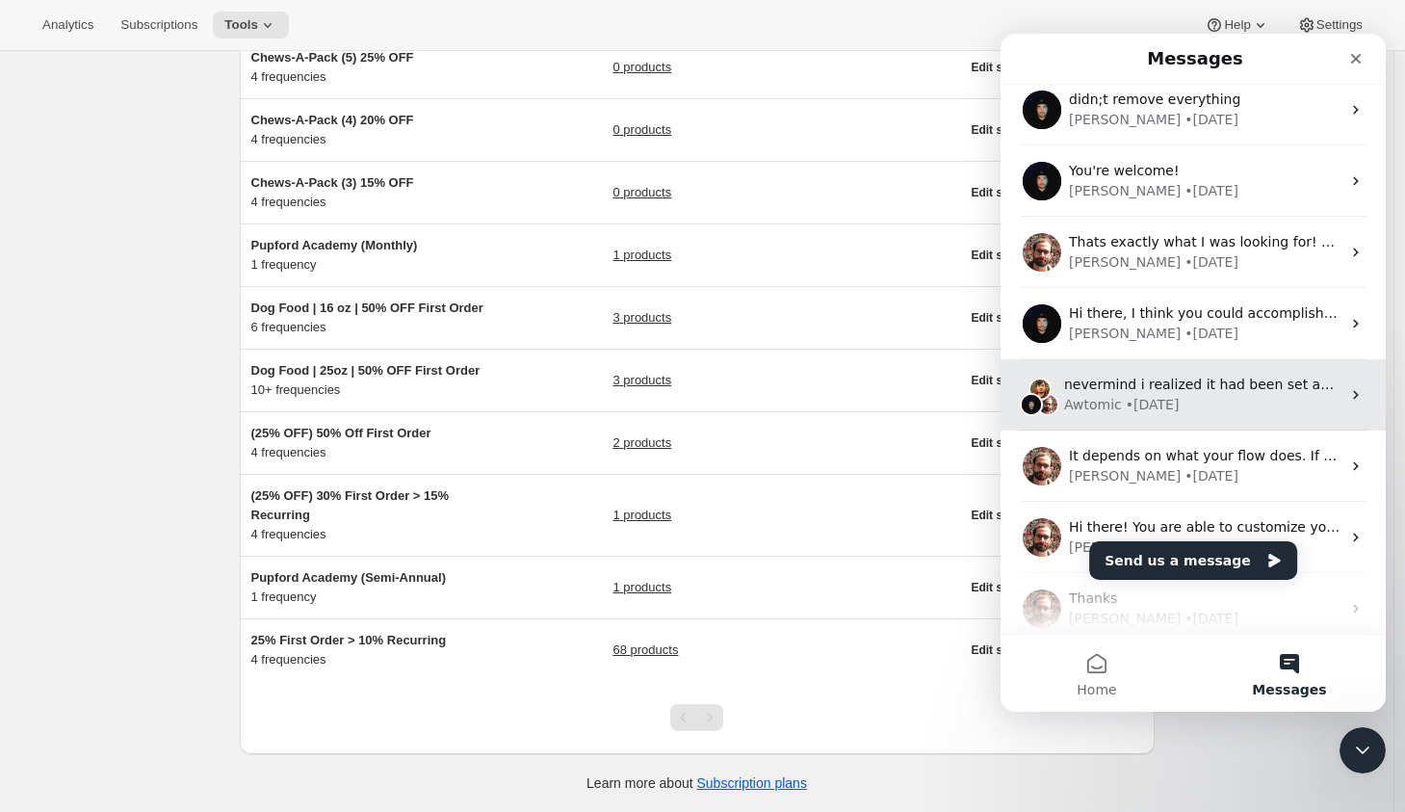
scroll to position [241, 0]
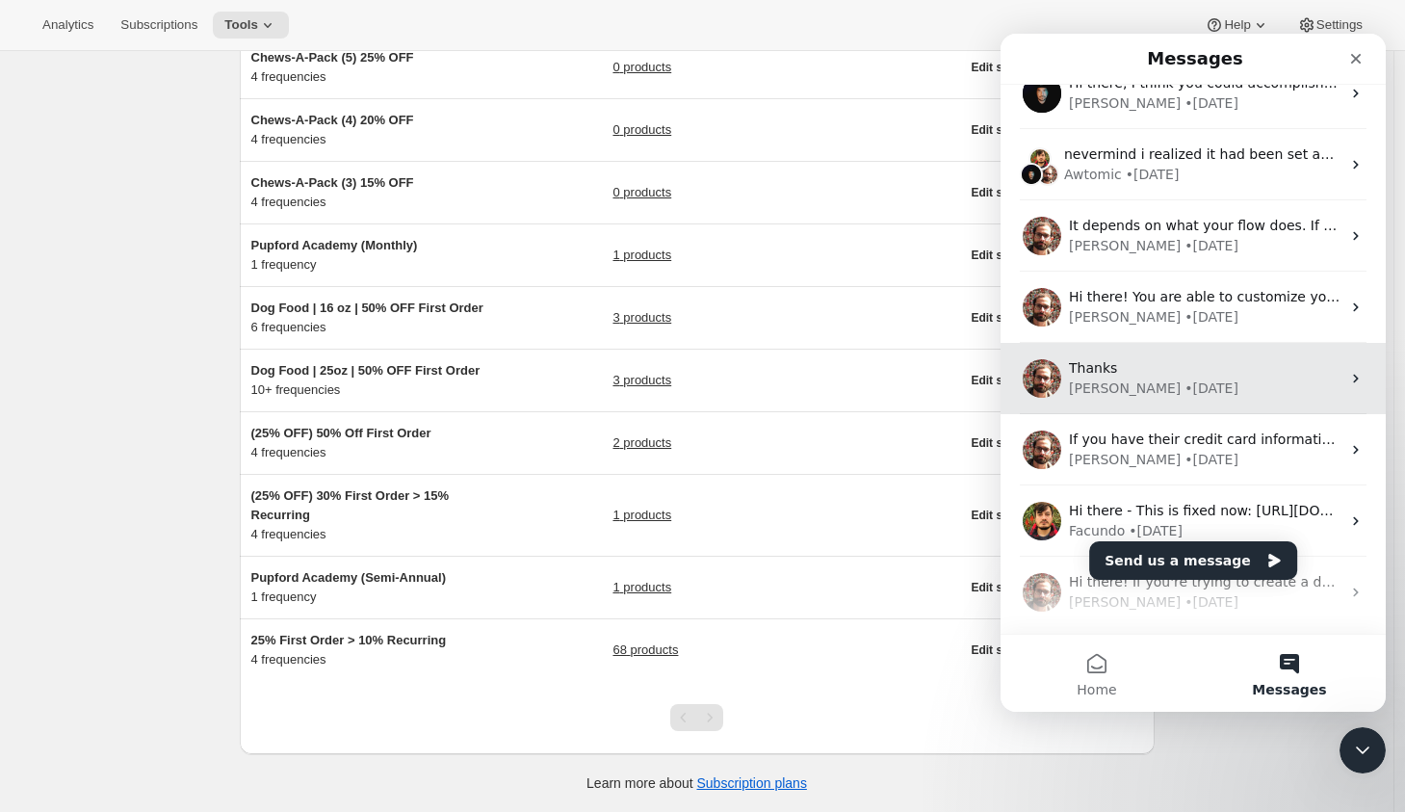
click at [1207, 385] on div "Brian • 14w ago" at bounding box center [1205, 388] width 272 height 20
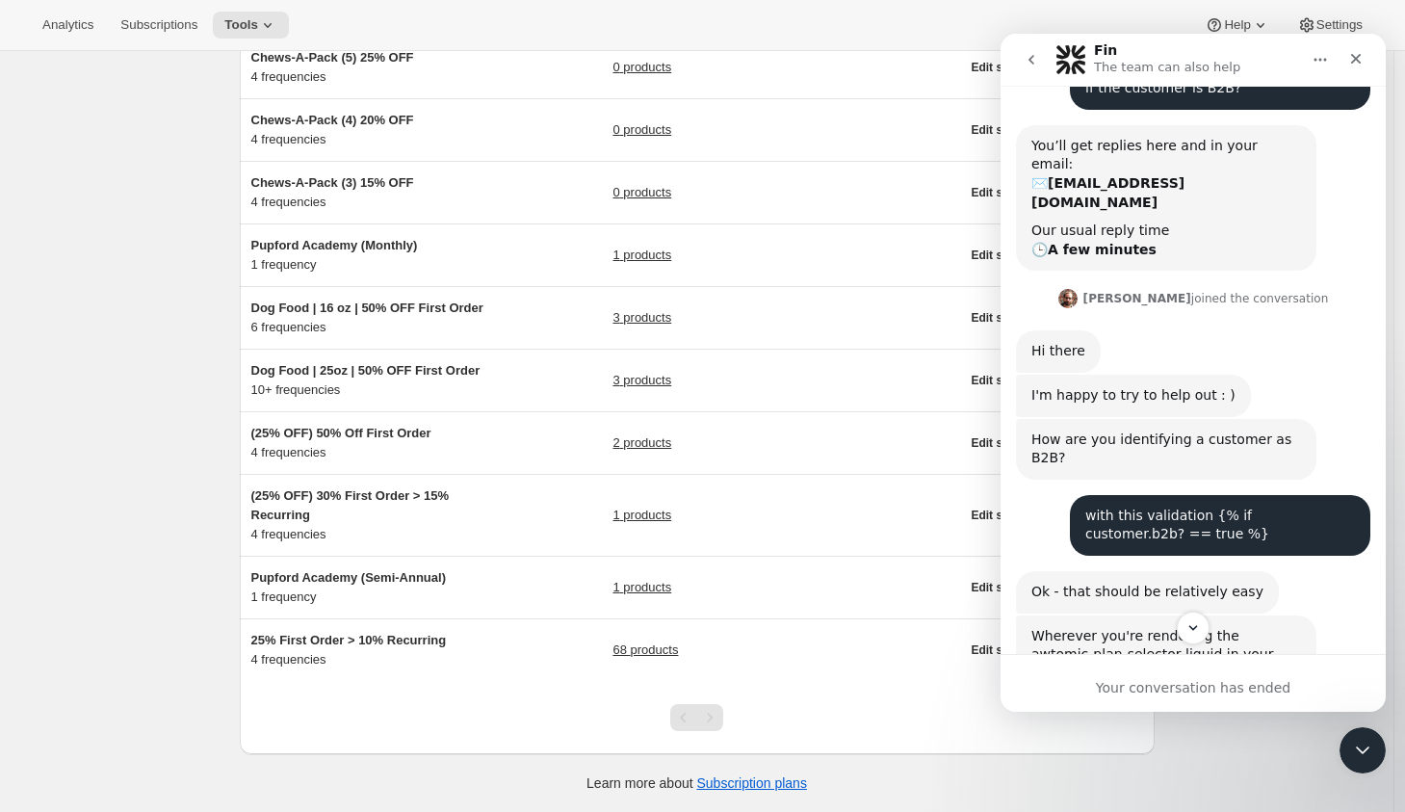
scroll to position [143, 0]
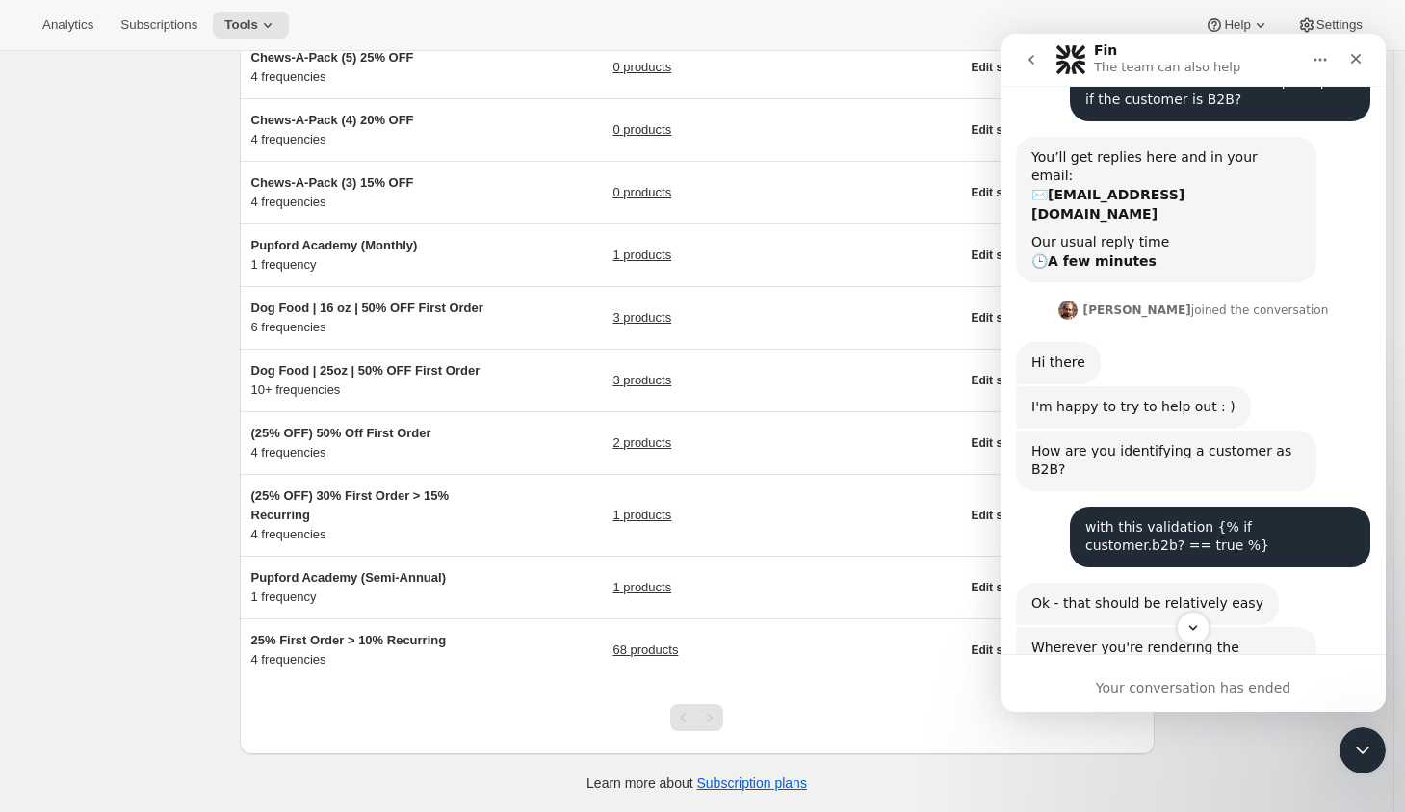
click at [1029, 55] on icon "go back" at bounding box center [1030, 59] width 15 height 15
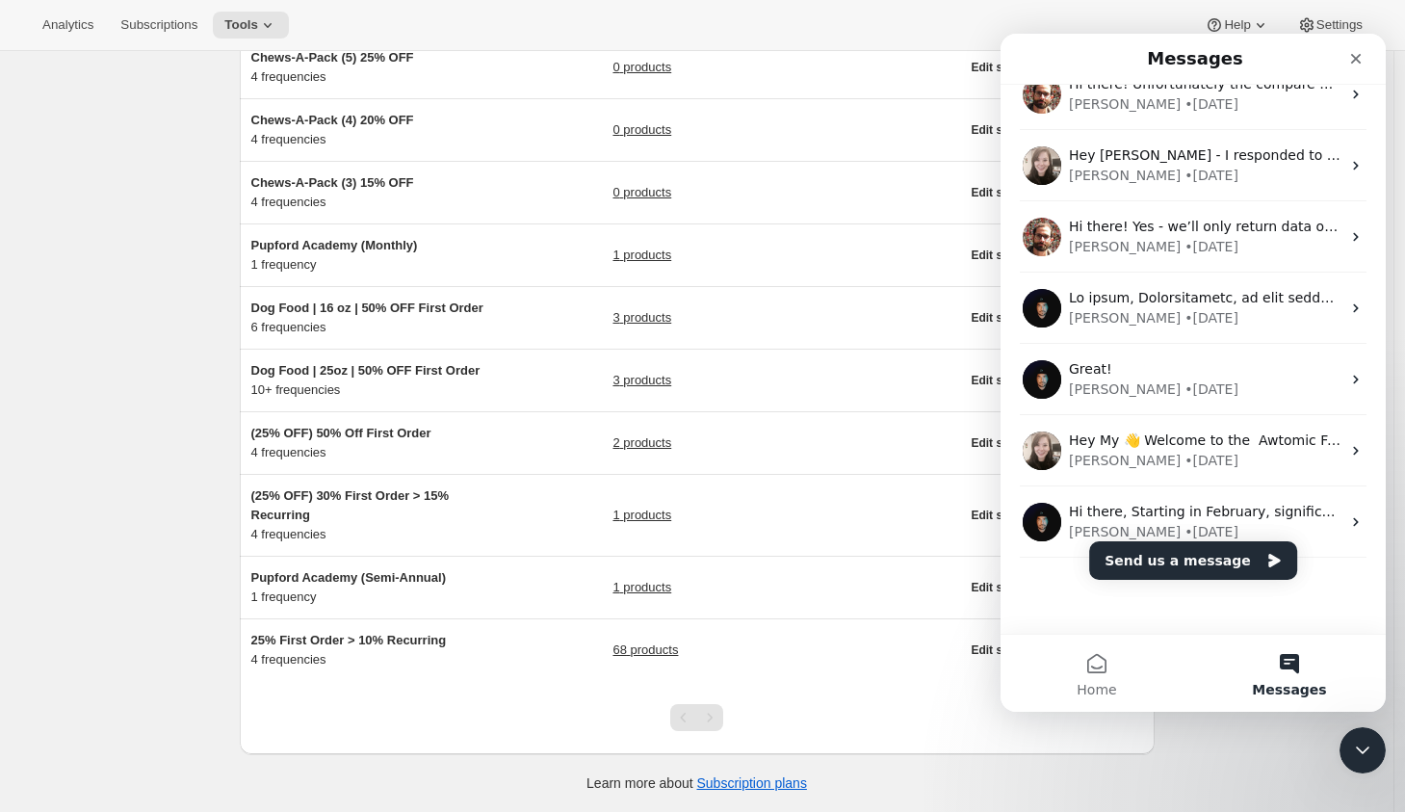
scroll to position [1594, 0]
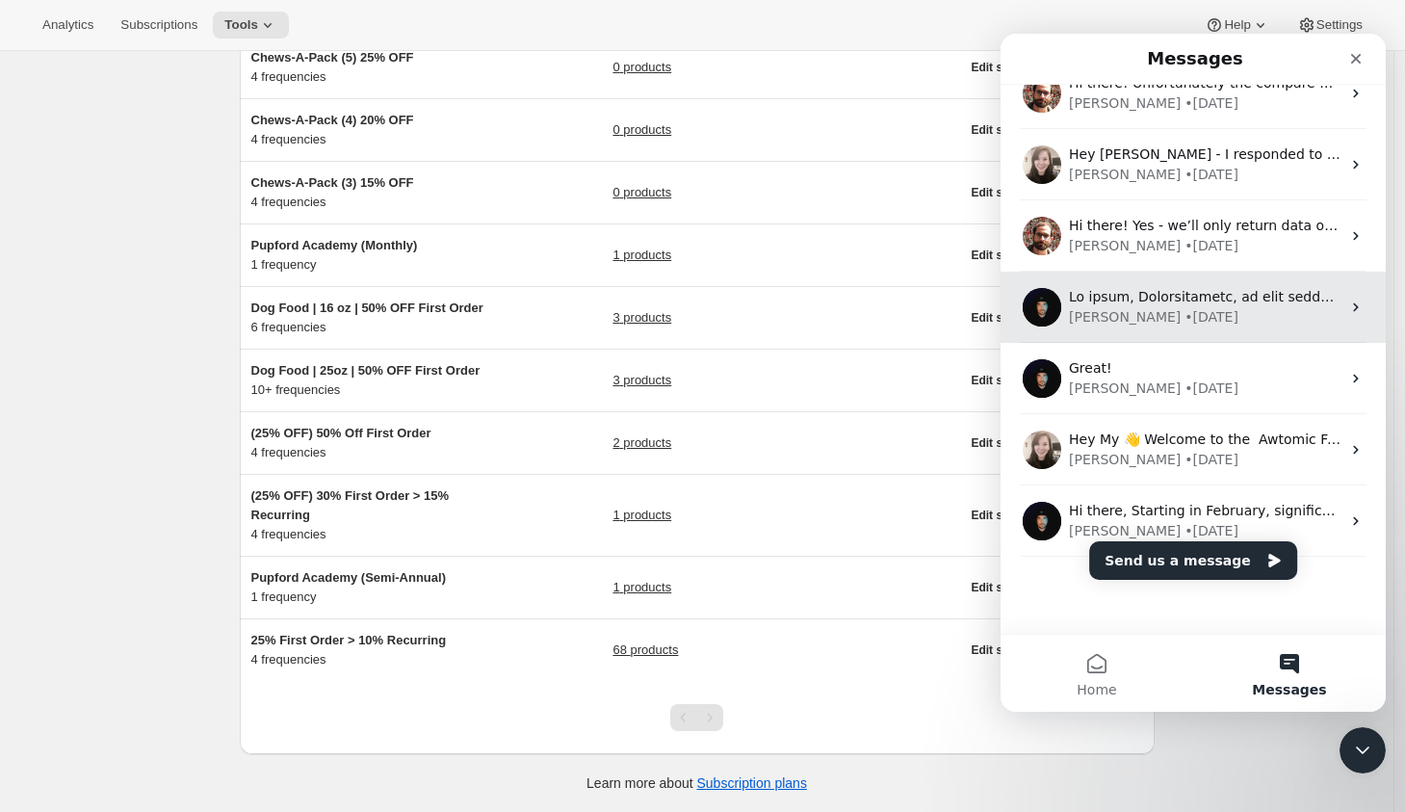
click at [1234, 319] on div "Adrian • 38w ago" at bounding box center [1205, 317] width 272 height 20
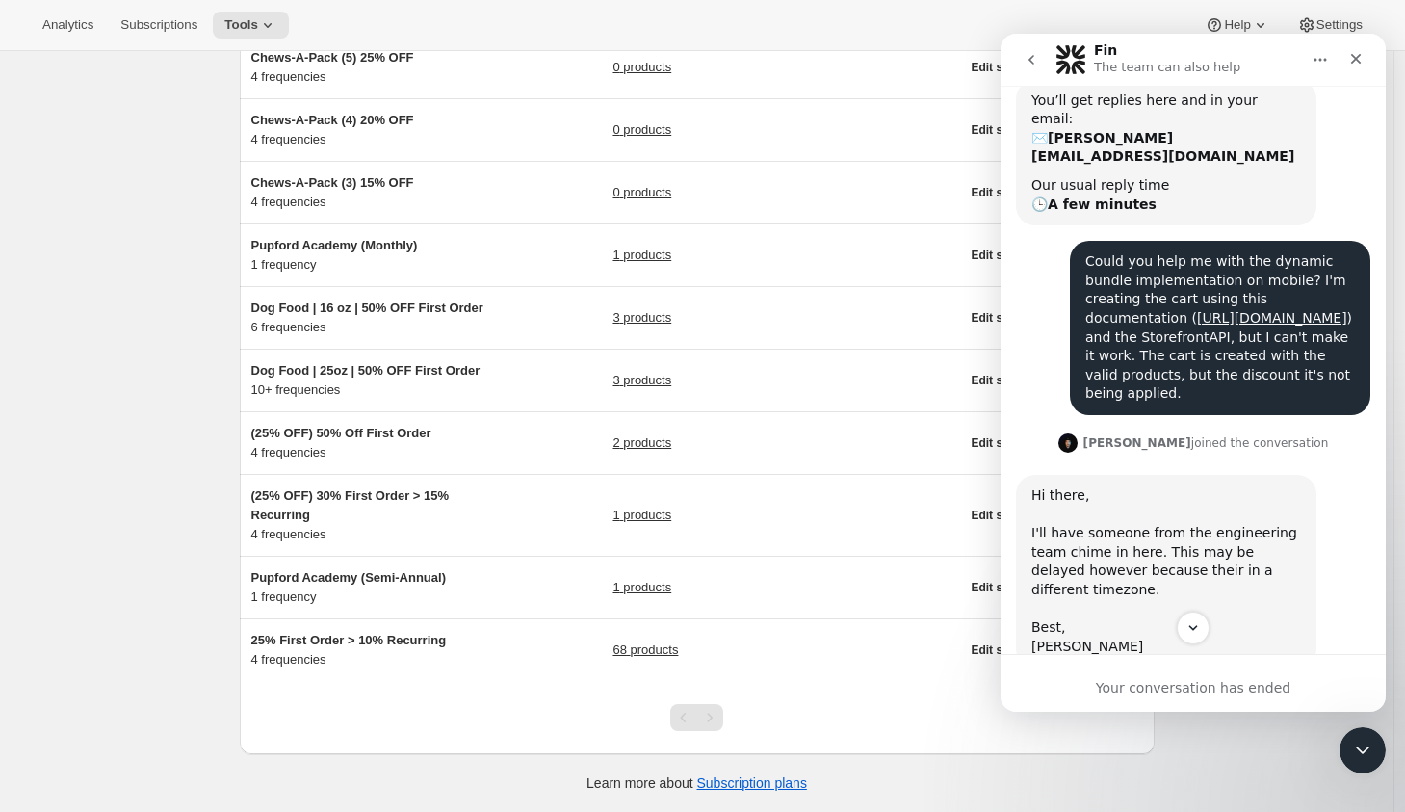
scroll to position [138, 0]
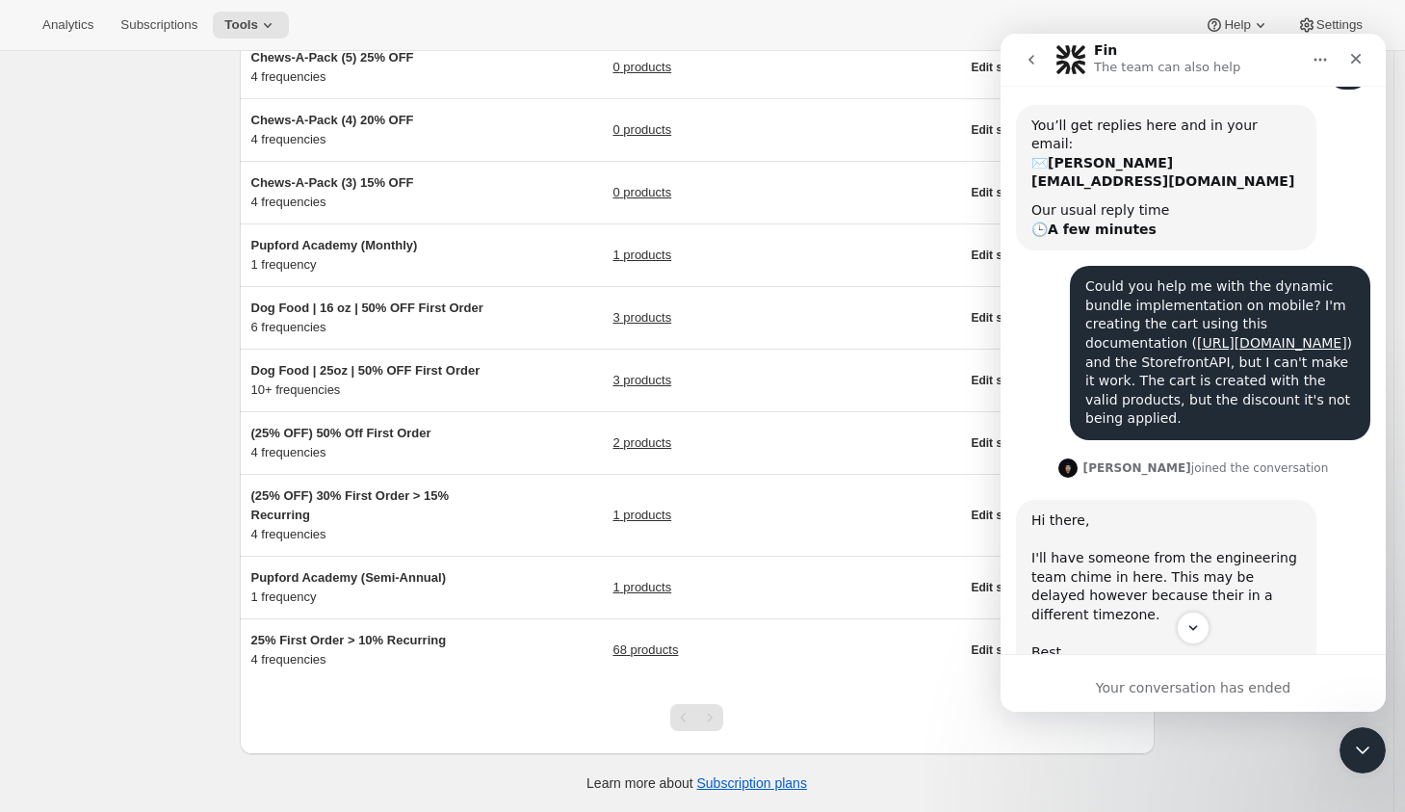
click at [1034, 60] on icon "go back" at bounding box center [1030, 59] width 15 height 15
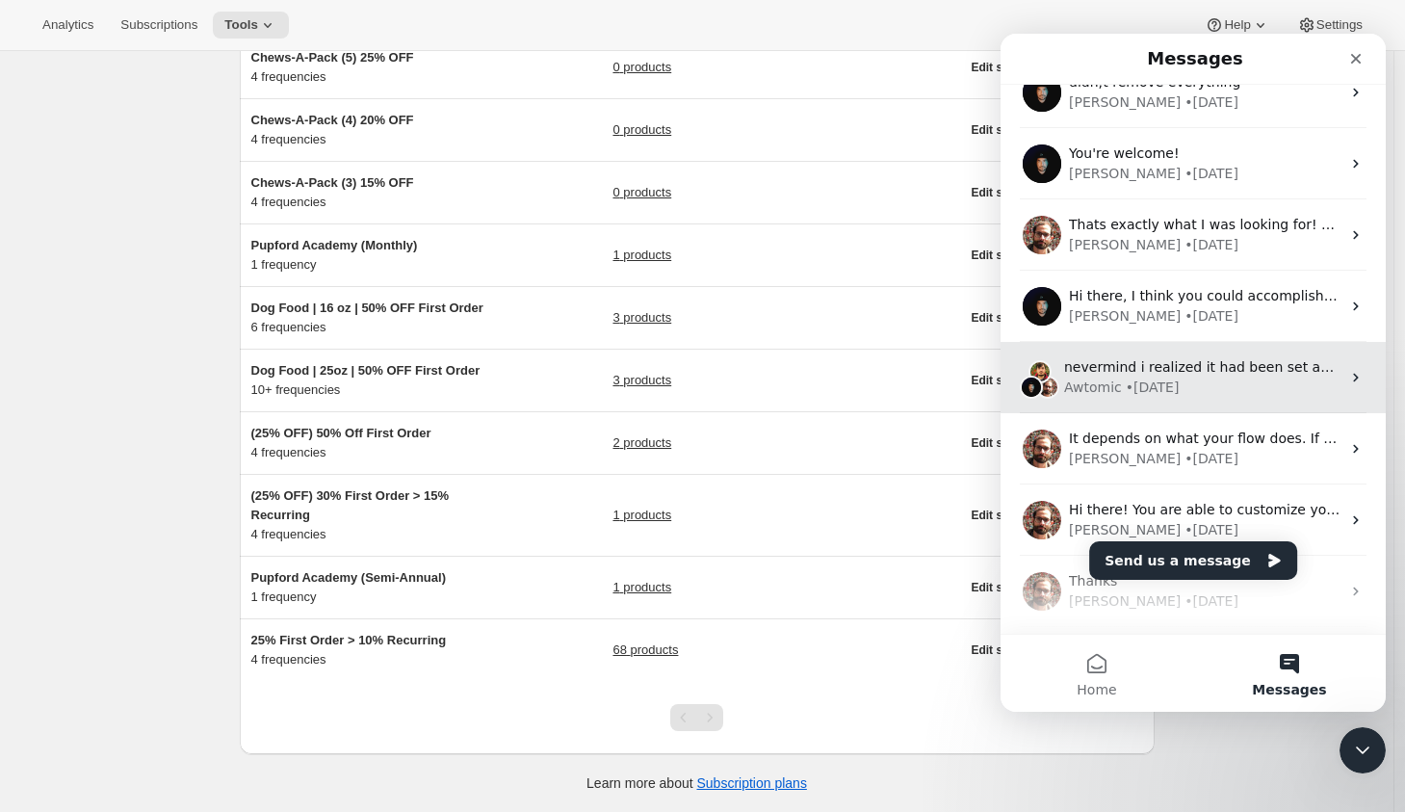
scroll to position [0, 0]
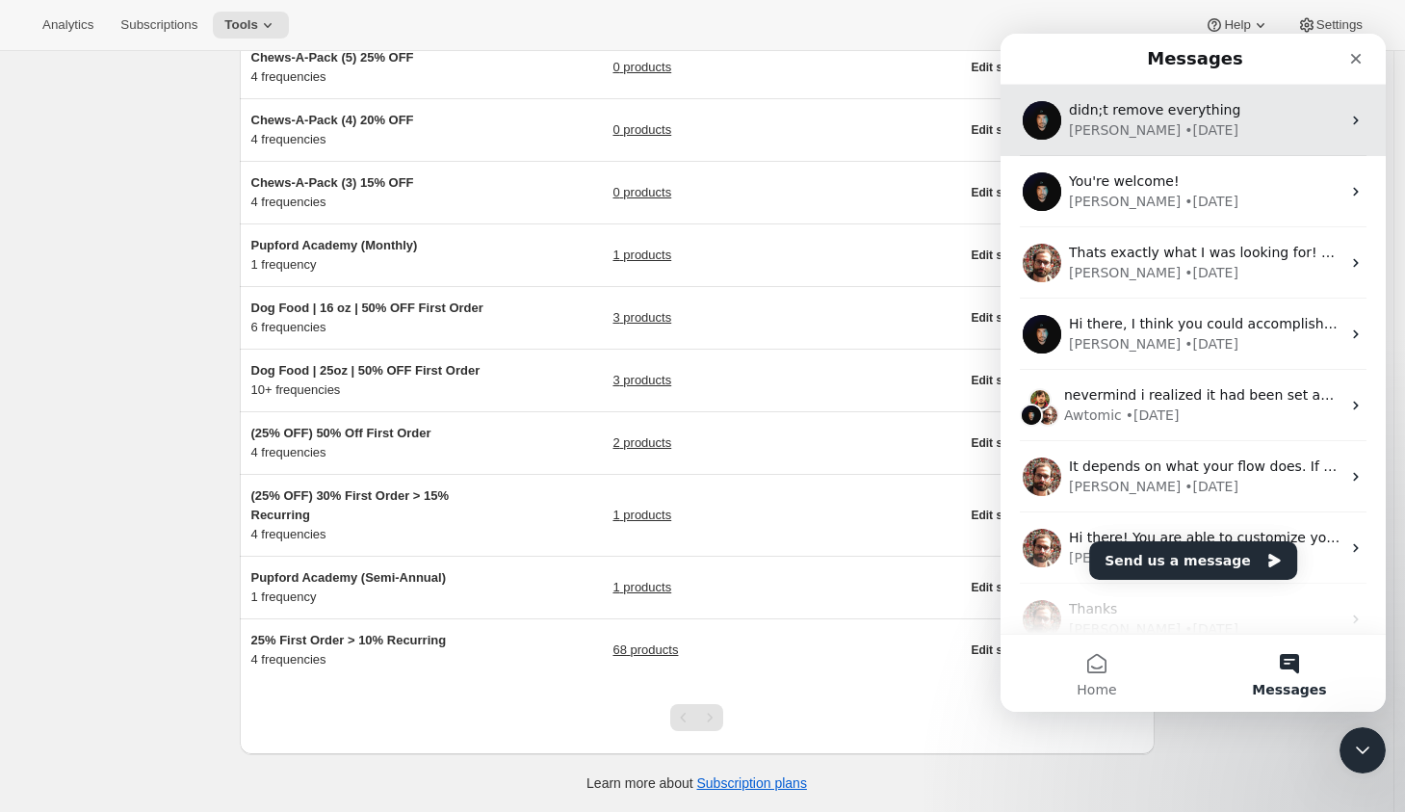
click at [1258, 137] on div "Adrian • 2w ago" at bounding box center [1205, 130] width 272 height 20
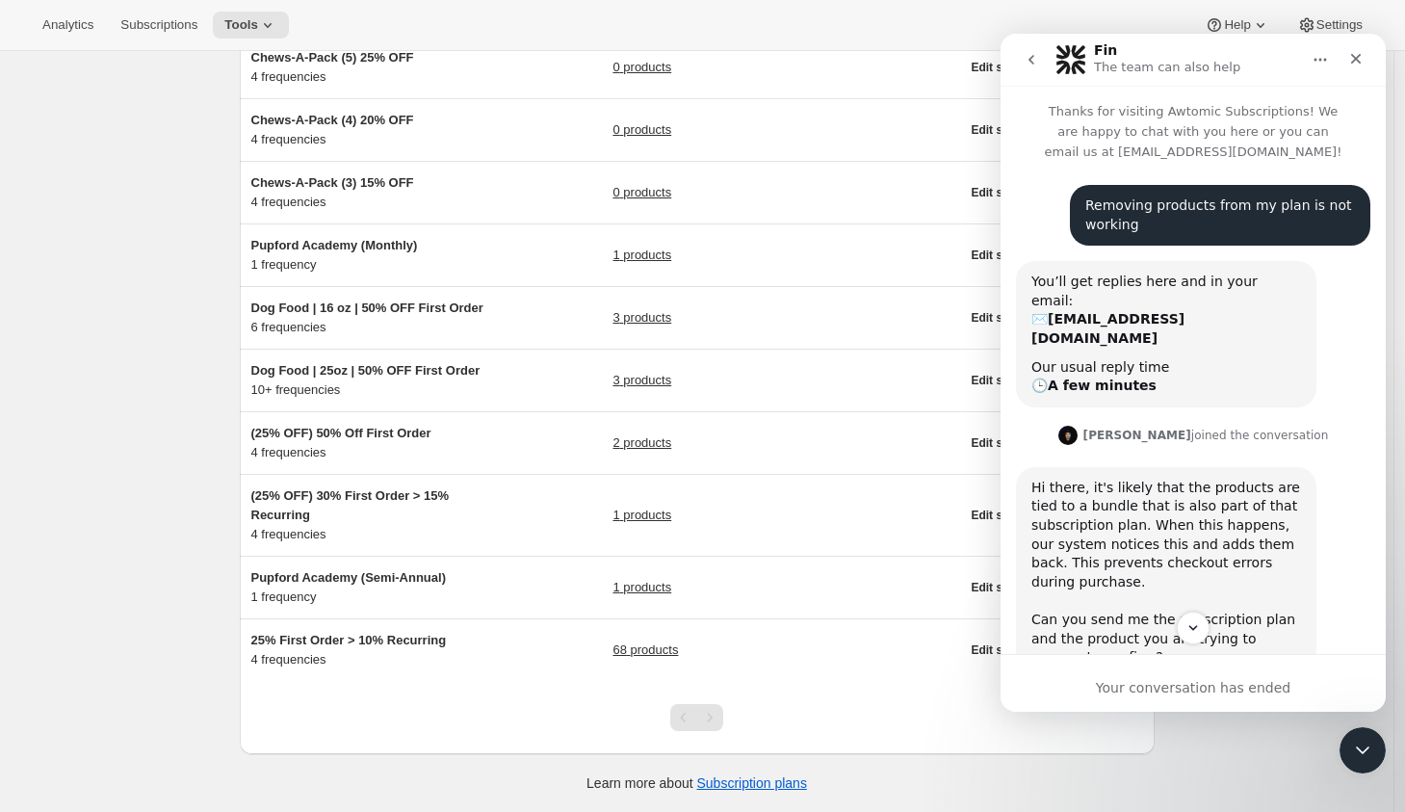
scroll to position [191, 0]
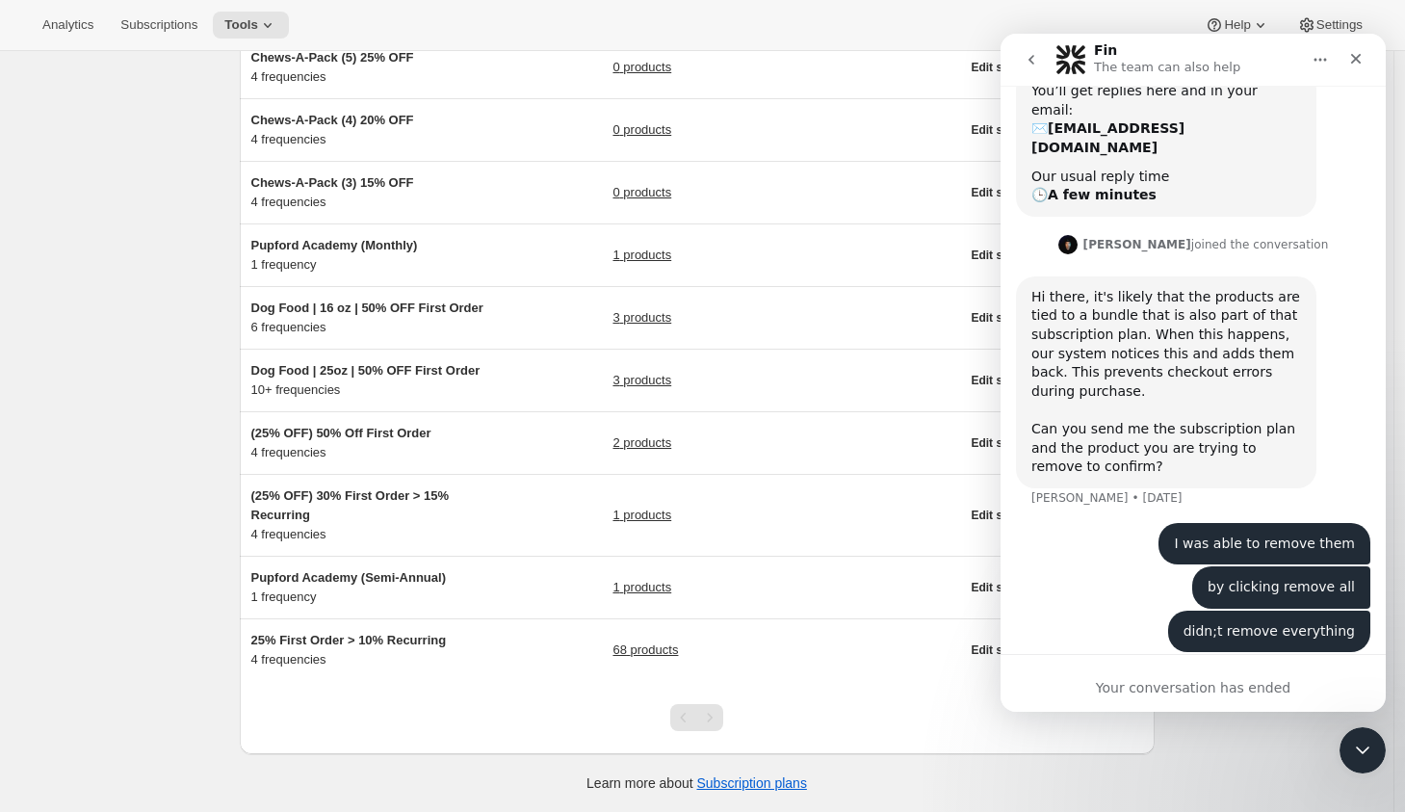
click at [1028, 56] on icon "go back" at bounding box center [1030, 59] width 15 height 15
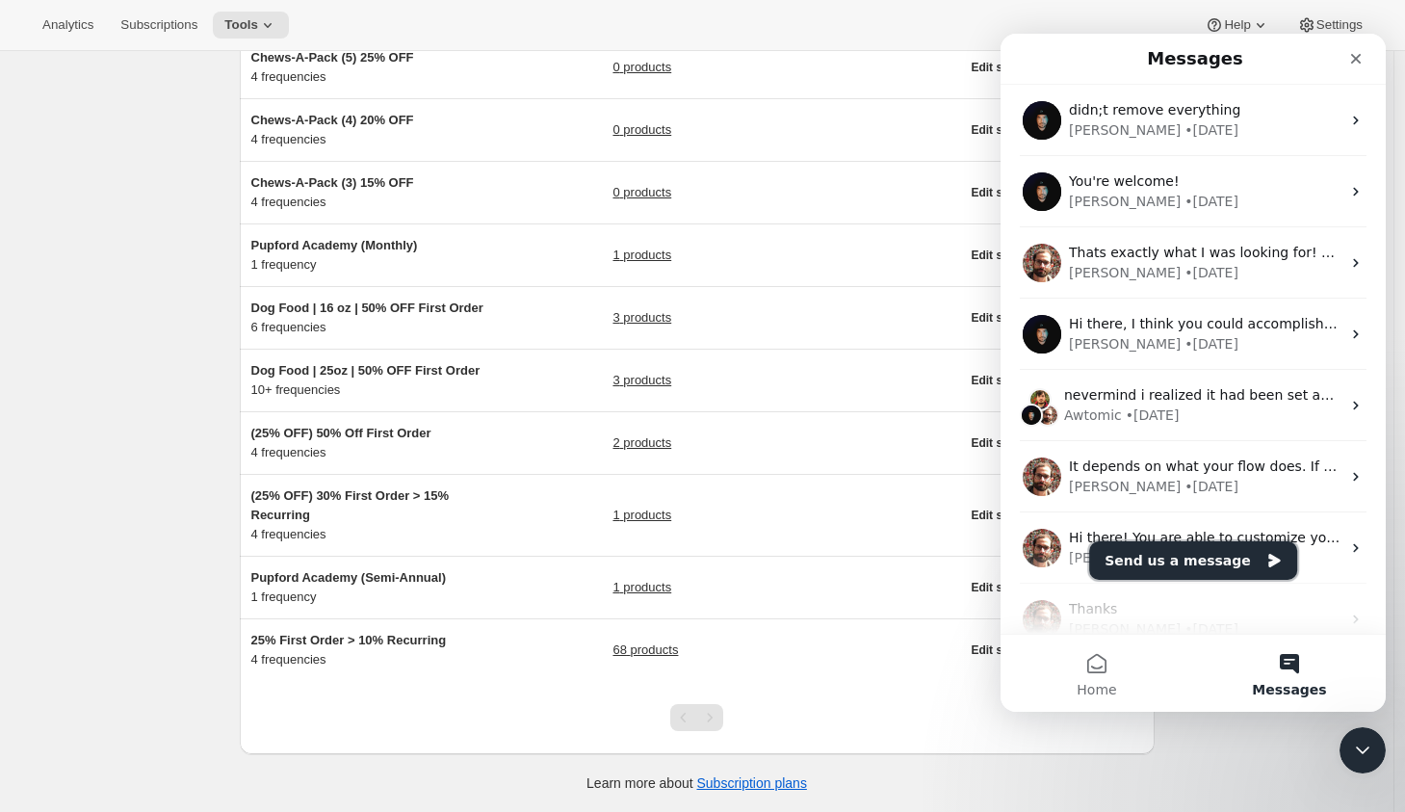
click at [1205, 564] on button "Send us a message" at bounding box center [1193, 560] width 208 height 39
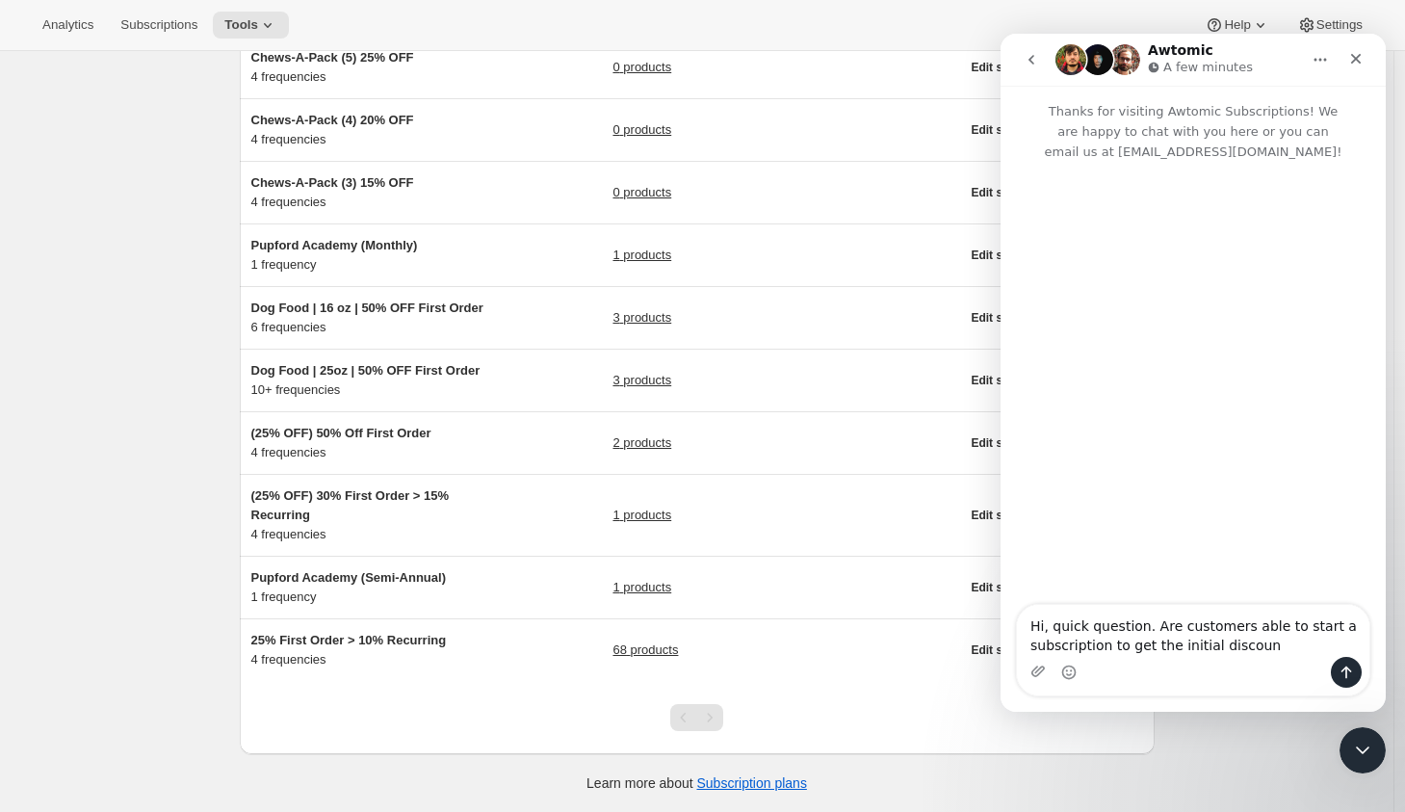
drag, startPoint x: 1153, startPoint y: 627, endPoint x: 1267, endPoint y: 654, distance: 117.7
click at [1267, 654] on textarea "Hi, quick question. Are customers able to start a subscription to get the initi…" at bounding box center [1193, 631] width 352 height 52
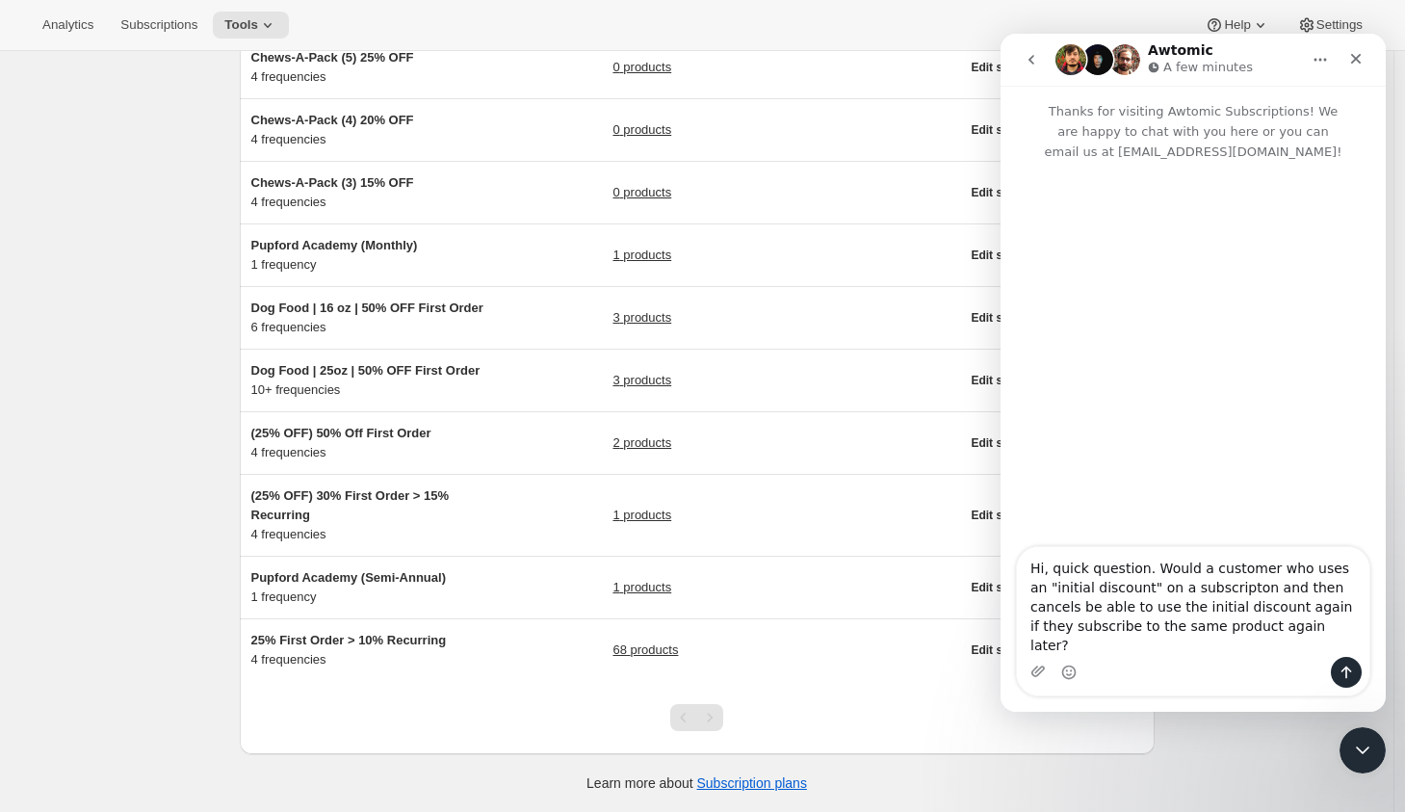
click at [1231, 609] on textarea "Hi, quick question. Would a customer who uses an "initial discount" on a subscr…" at bounding box center [1193, 602] width 352 height 110
click at [1299, 643] on textarea "Hi, quick question. Would a customer who uses an "initial discount" on a subscr…" at bounding box center [1193, 602] width 352 height 110
click at [1144, 620] on textarea "Hi, quick question. Would a customer who uses an "initial discount" on a subscr…" at bounding box center [1193, 602] width 352 height 110
click at [1317, 648] on textarea "Hi, quick question. Would a customer who uses an "initial discount" on a subscr…" at bounding box center [1193, 602] width 352 height 110
click at [1241, 647] on textarea "Hi, quick question. Would a customer who uses an "initial discount" on a subscr…" at bounding box center [1193, 602] width 352 height 110
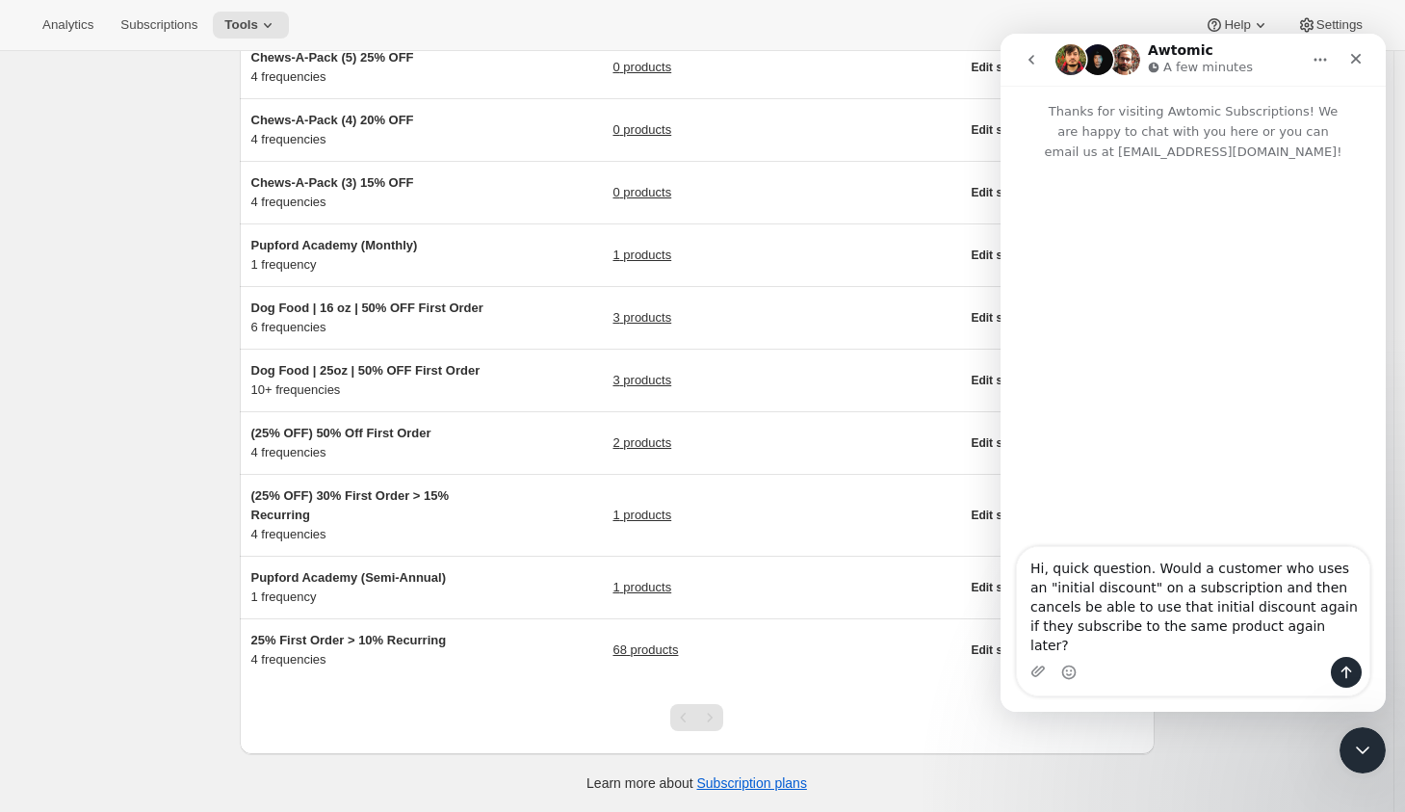
click at [1241, 647] on textarea "Hi, quick question. Would a customer who uses an "initial discount" on a subscr…" at bounding box center [1193, 602] width 352 height 110
click at [1280, 640] on textarea "Hi, quick question. Would a customer who uses an "initial discount" on a subscr…" at bounding box center [1193, 611] width 352 height 91
type textarea "Hi, quick question. Would a customer who uses an "initial discount" on a subscr…"
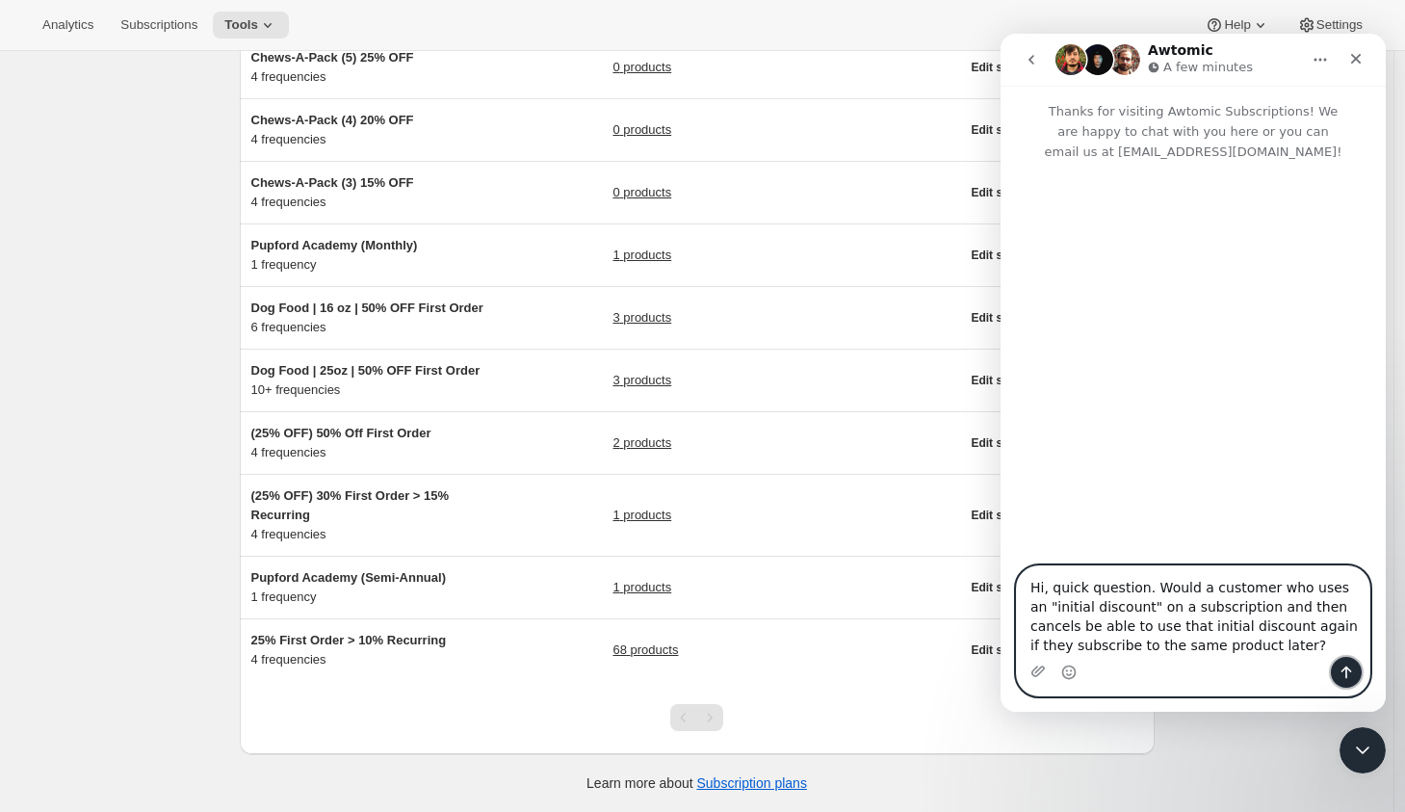
click at [1348, 678] on icon "Send a message…" at bounding box center [1345, 671] width 15 height 15
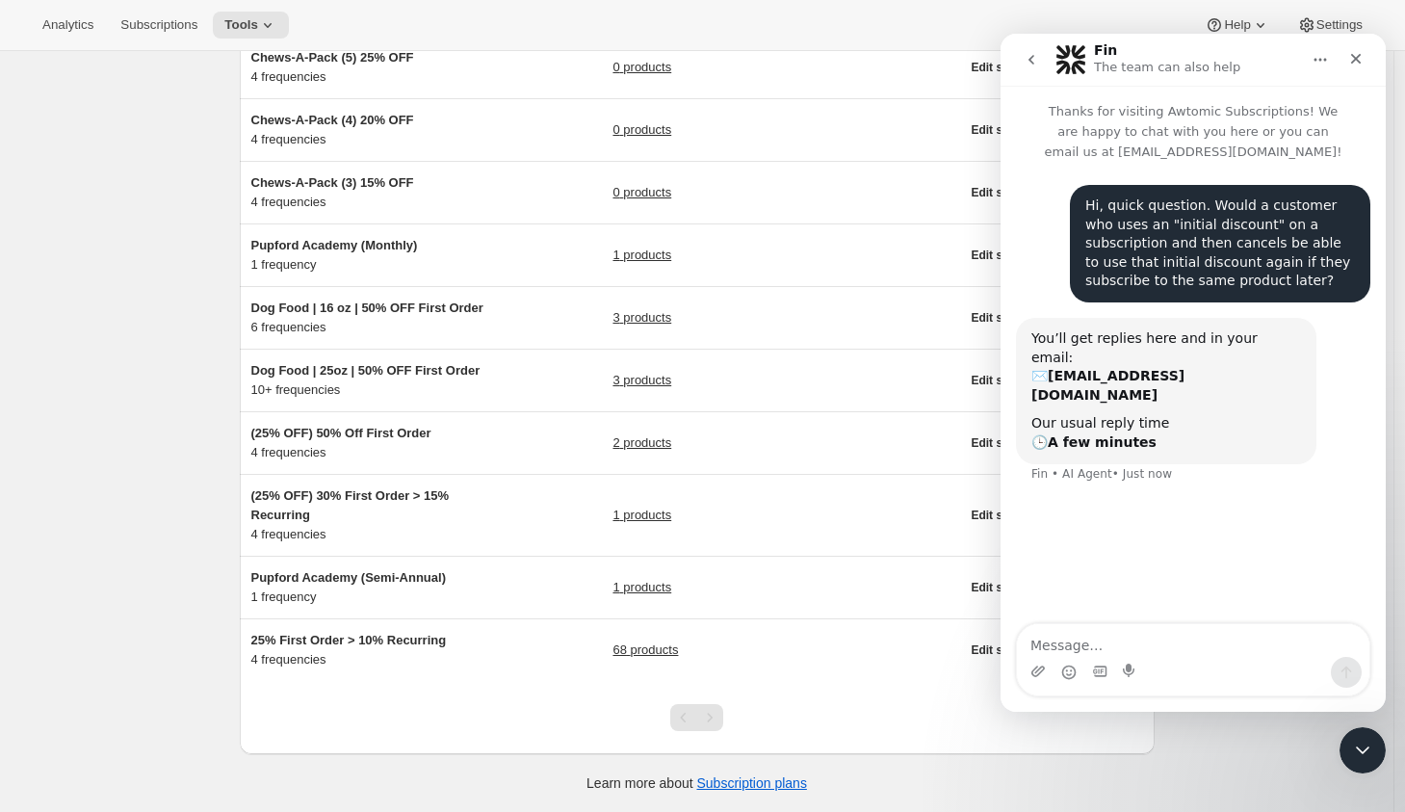
click at [1335, 409] on div "You’ll get replies here and in your email: ✉️ hello@pupford.com Our usual reply…" at bounding box center [1193, 412] width 354 height 189
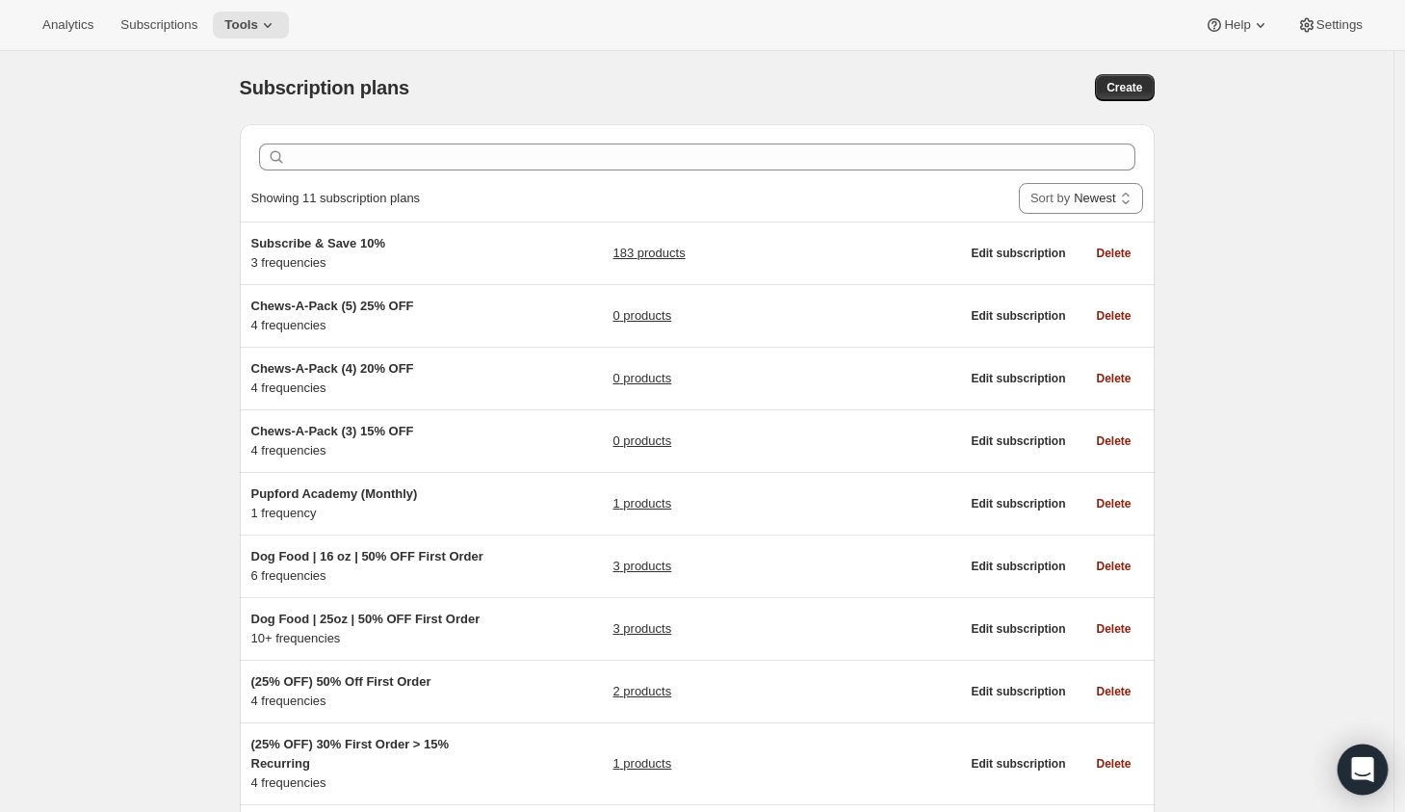
click at [1346, 758] on div "Open Intercom Messenger" at bounding box center [1362, 769] width 51 height 51
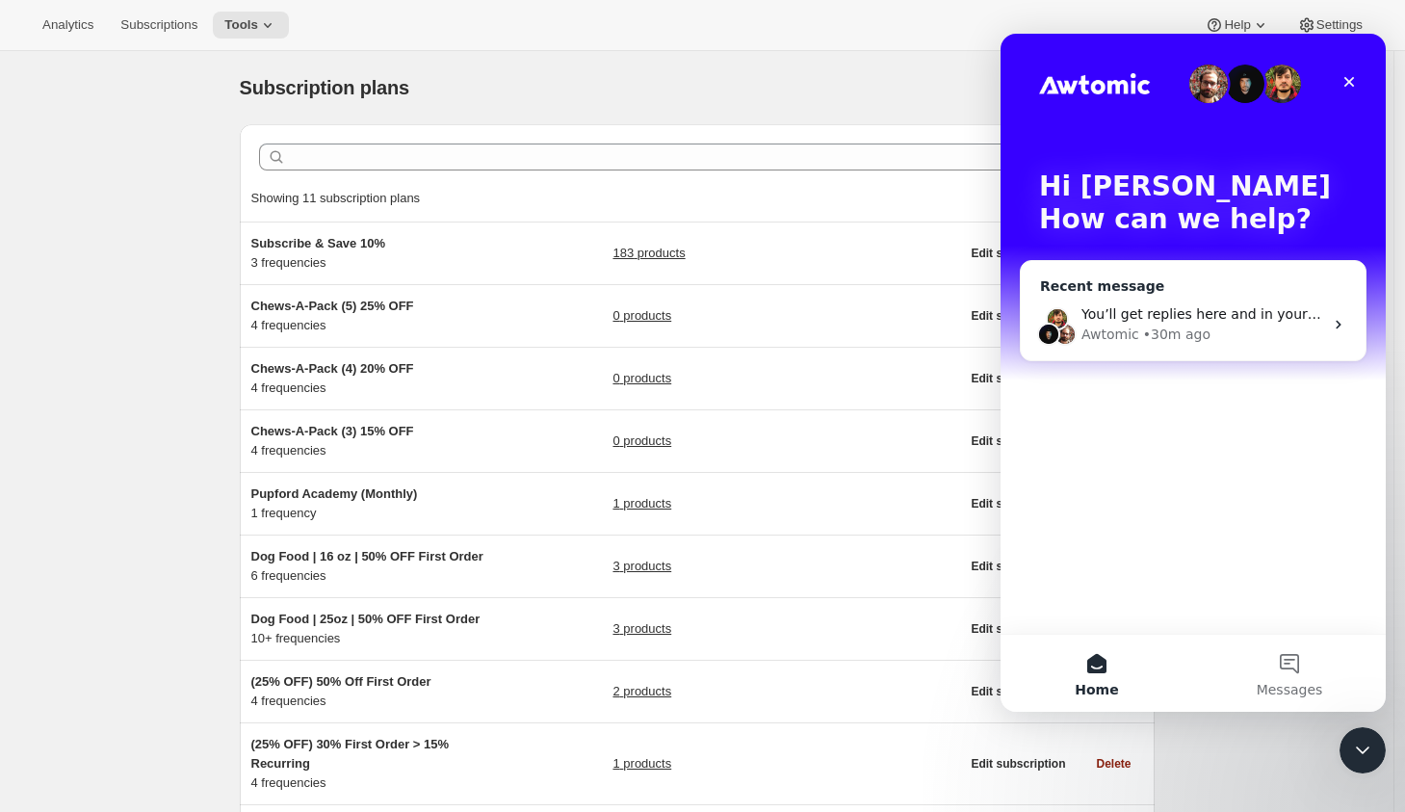
click at [1232, 324] on div "You’ll get replies here and in your email: ✉️ [EMAIL_ADDRESS][DOMAIN_NAME] Our …" at bounding box center [1202, 314] width 242 height 20
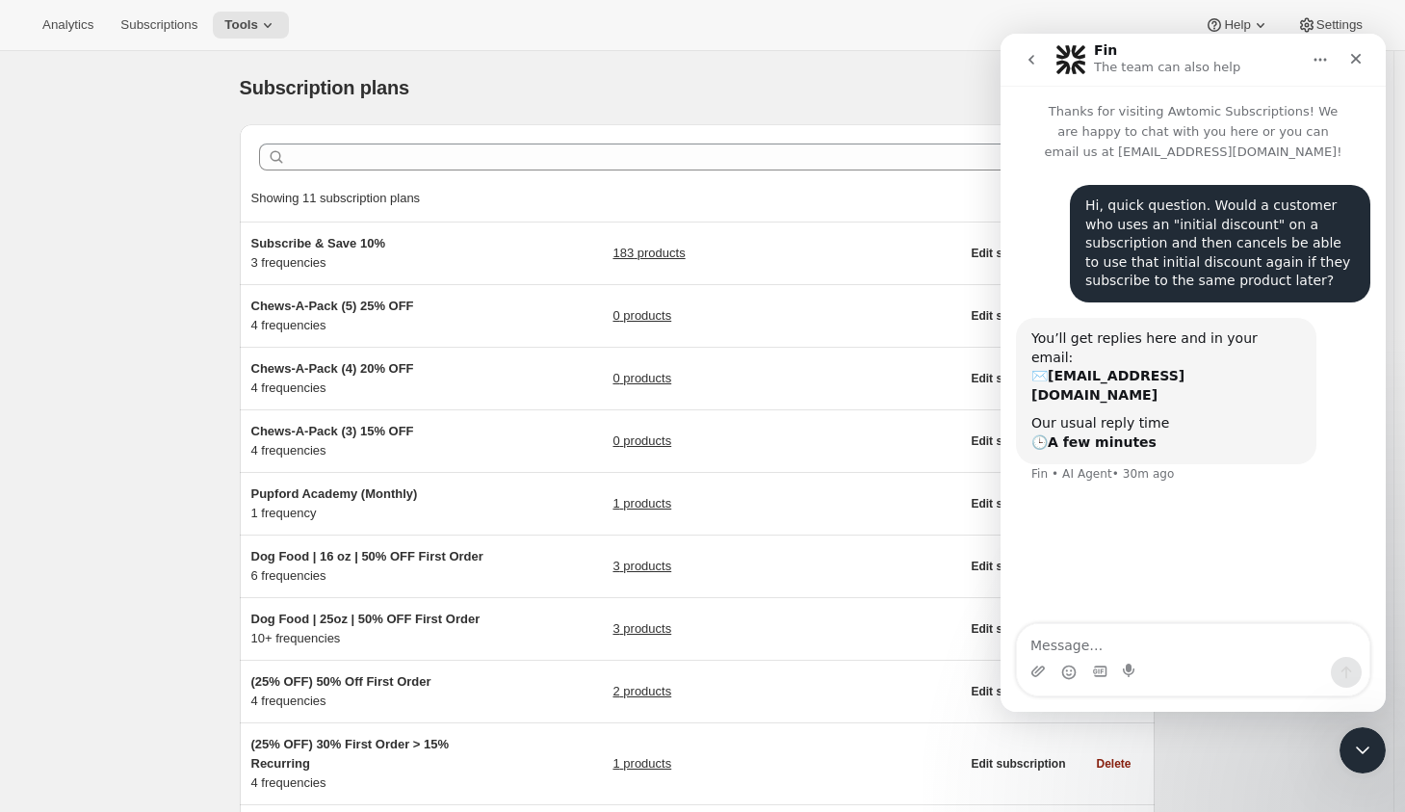
click at [666, 71] on div "Subscription plans. This page is ready Subscription plans Create" at bounding box center [697, 87] width 915 height 73
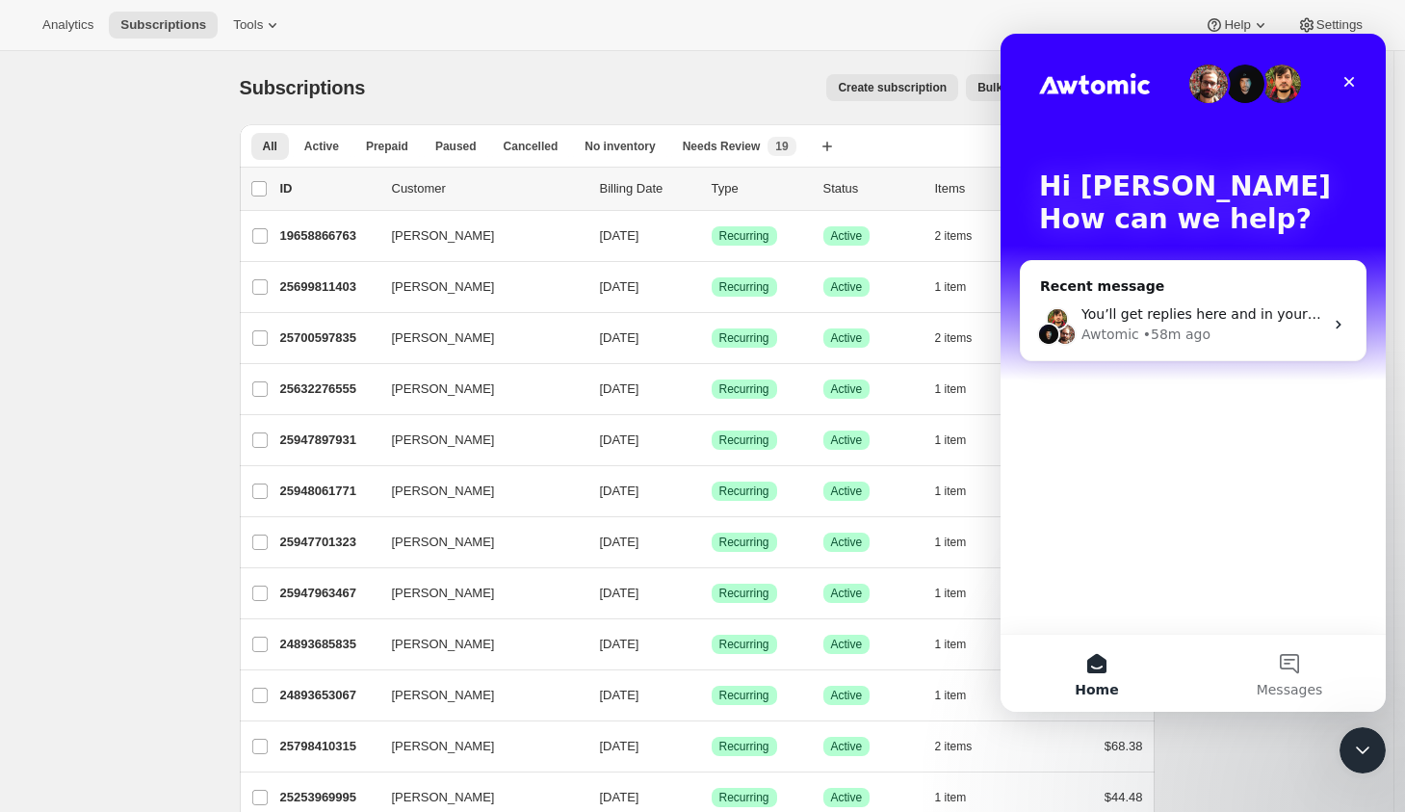
click at [1350, 81] on icon "Close" at bounding box center [1349, 82] width 11 height 11
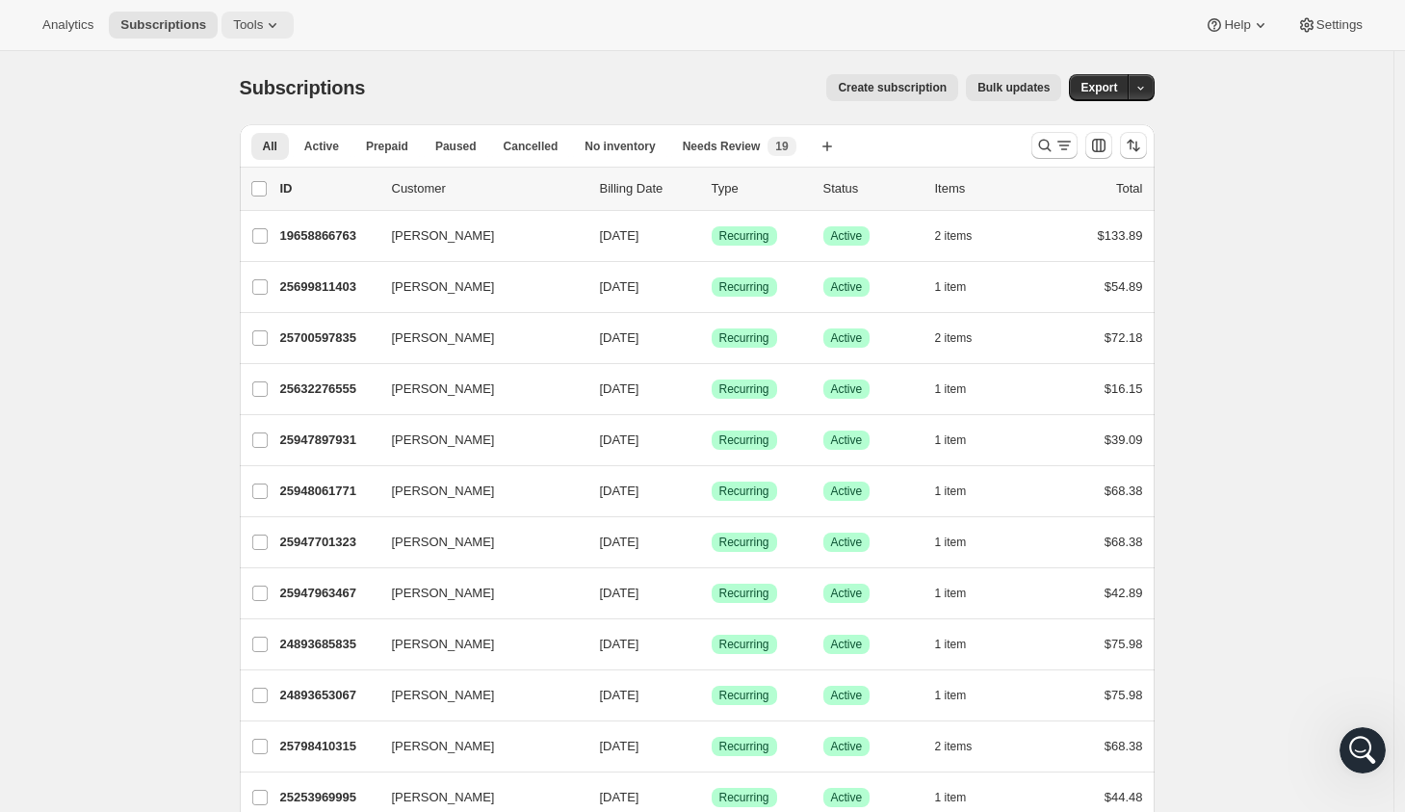
click at [256, 27] on span "Tools" at bounding box center [248, 24] width 30 height 15
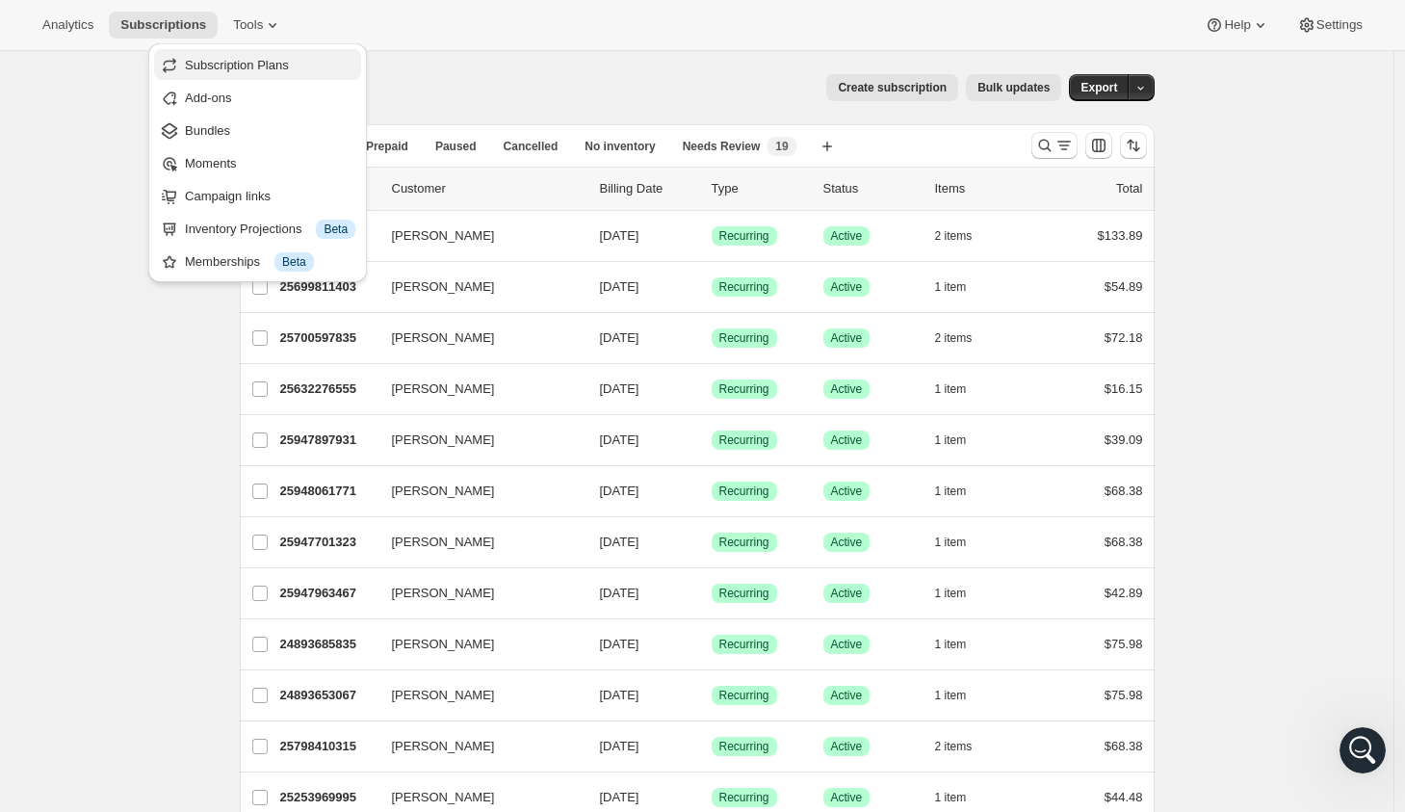
click at [271, 59] on span "Subscription Plans" at bounding box center [237, 65] width 104 height 14
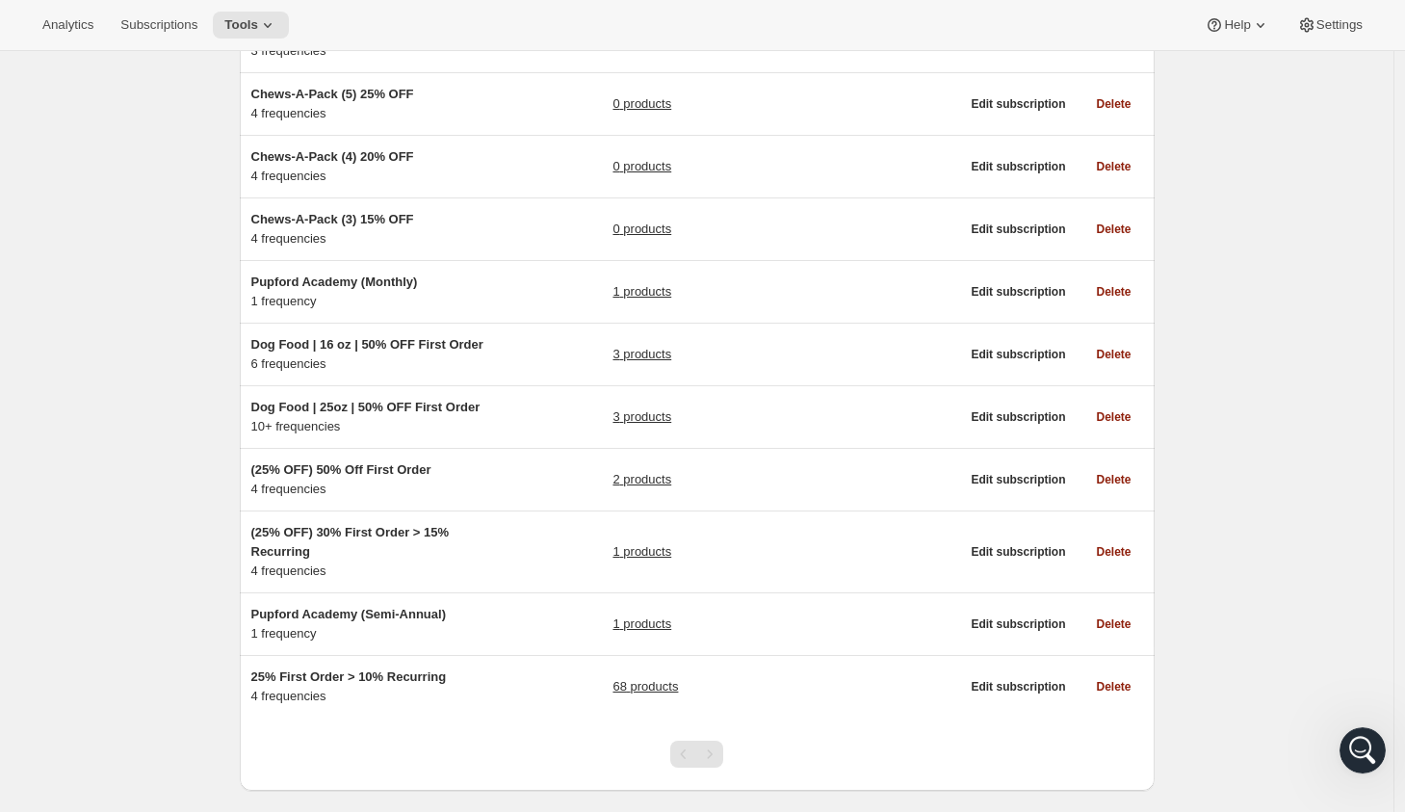
scroll to position [216, 0]
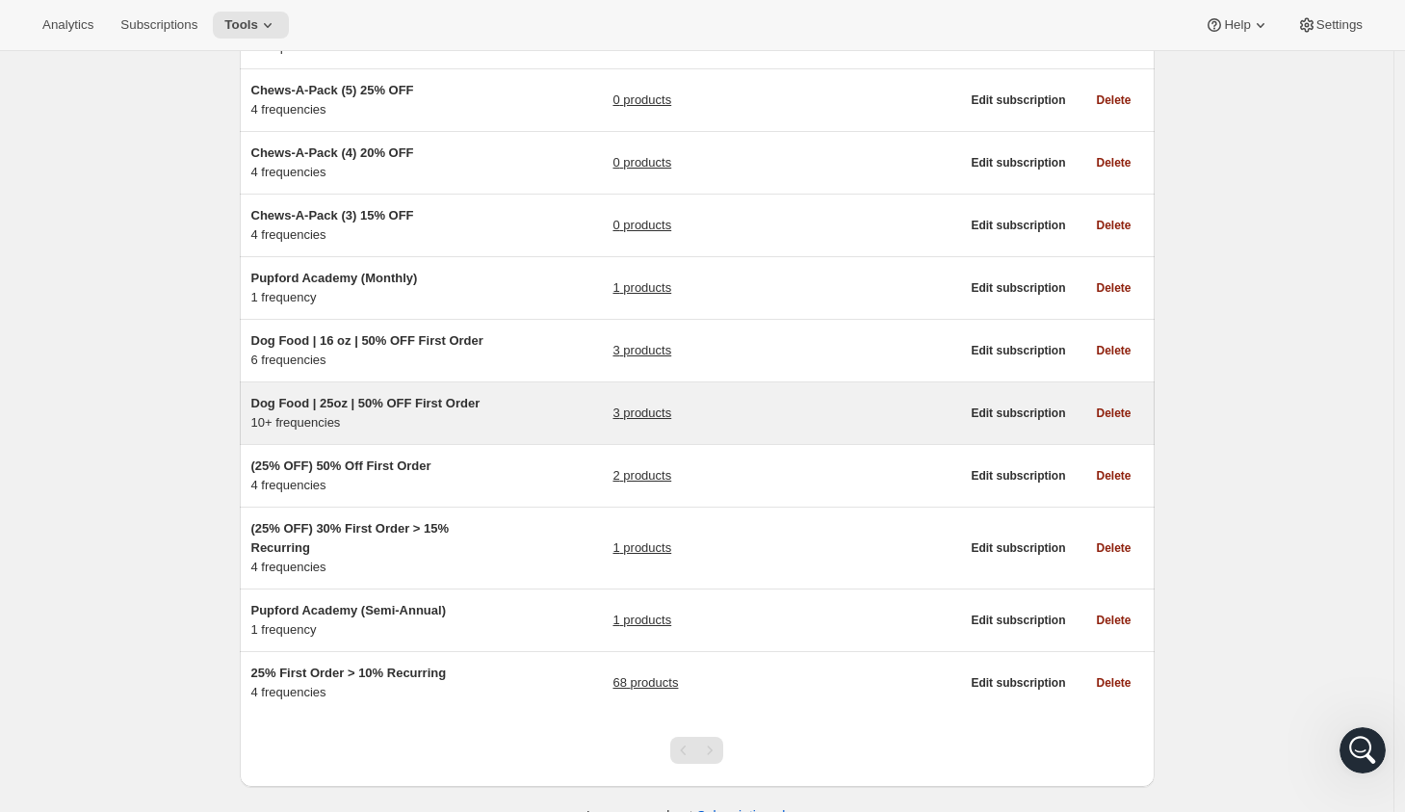
click at [523, 420] on div "Dog Food | 25oz | 50% OFF First Order 10+ frequencies 3 products" at bounding box center [605, 413] width 709 height 39
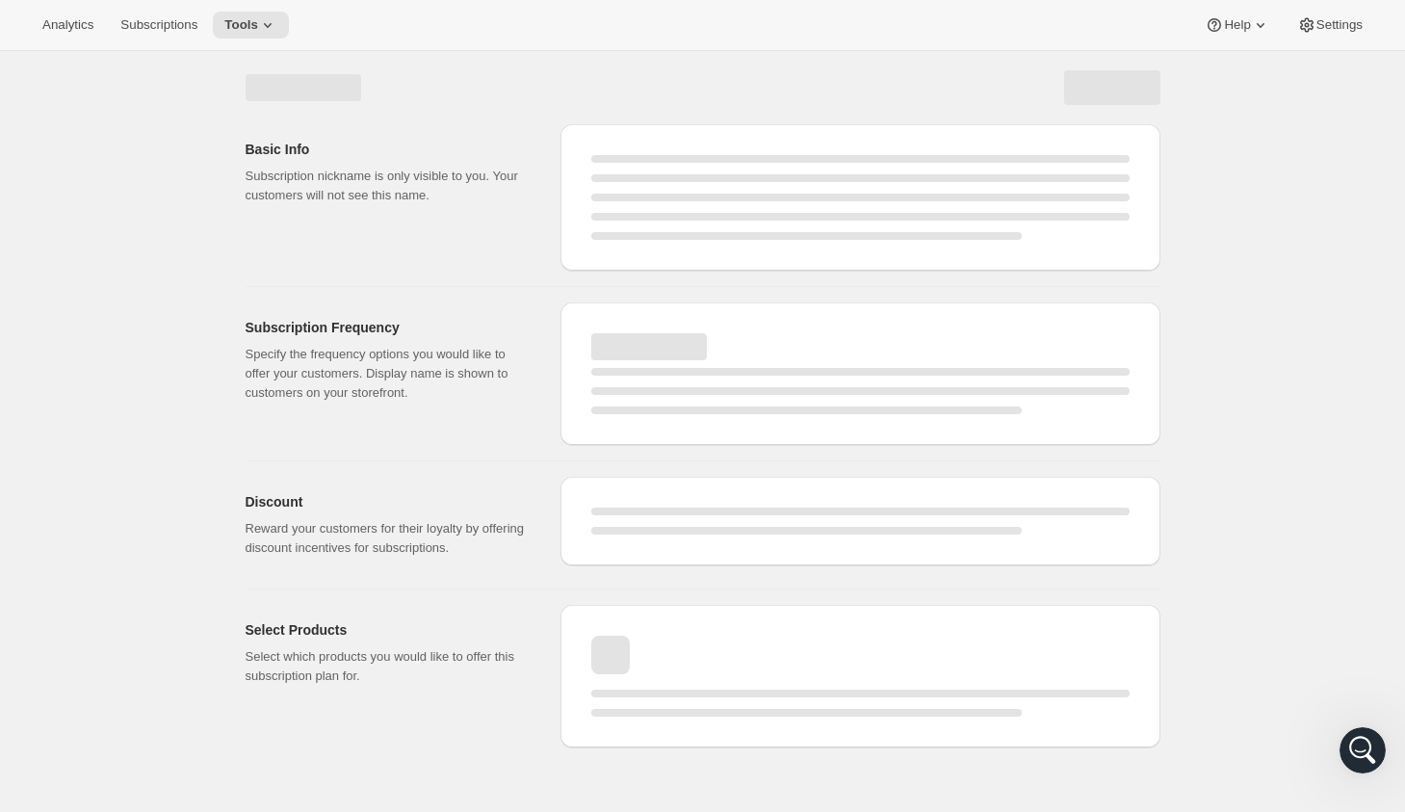
select select "WEEK"
select select "MONTH"
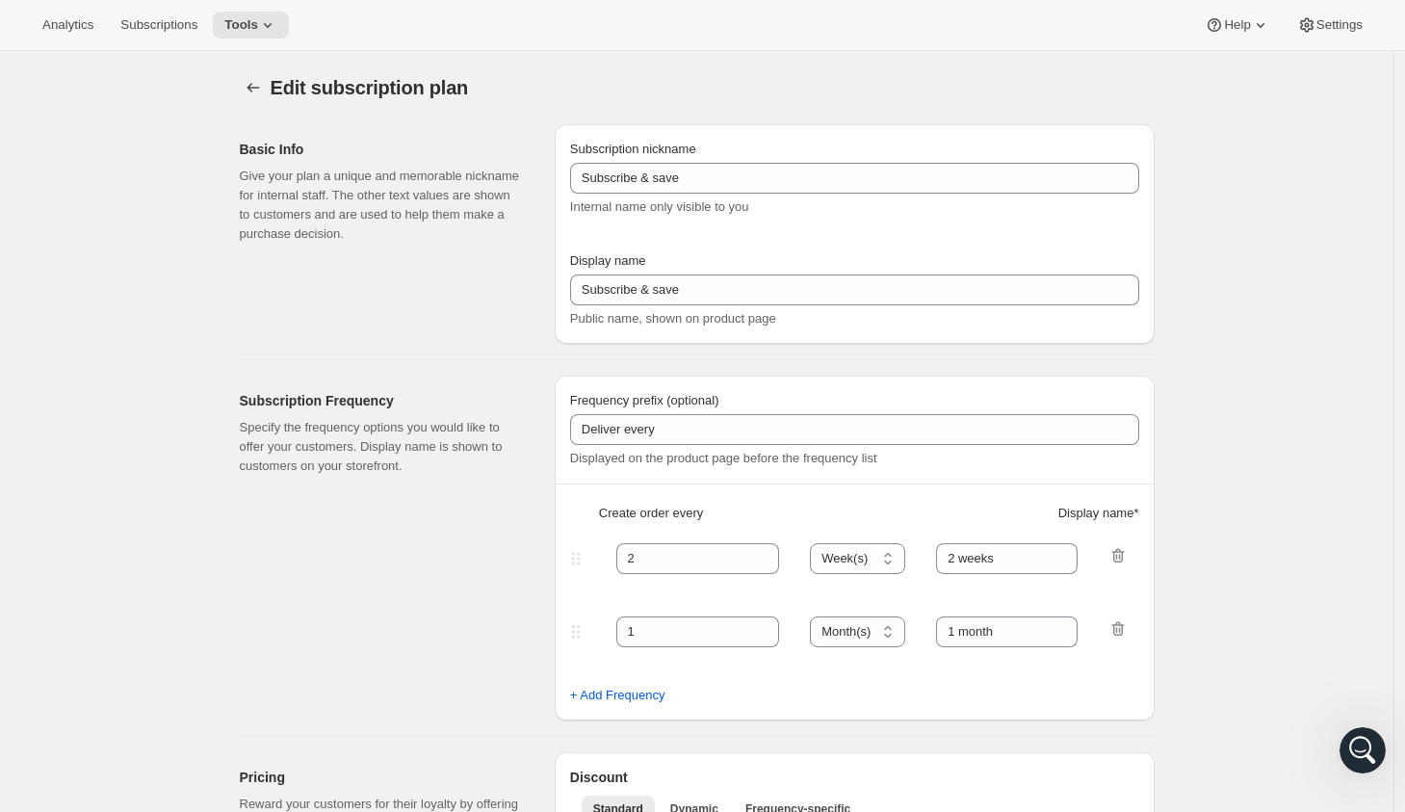
type input "Dog Food | 25oz | 50% OFF First Order"
type input "Subscribe & Save"
type input "1"
type input "1 week"
type input "2"
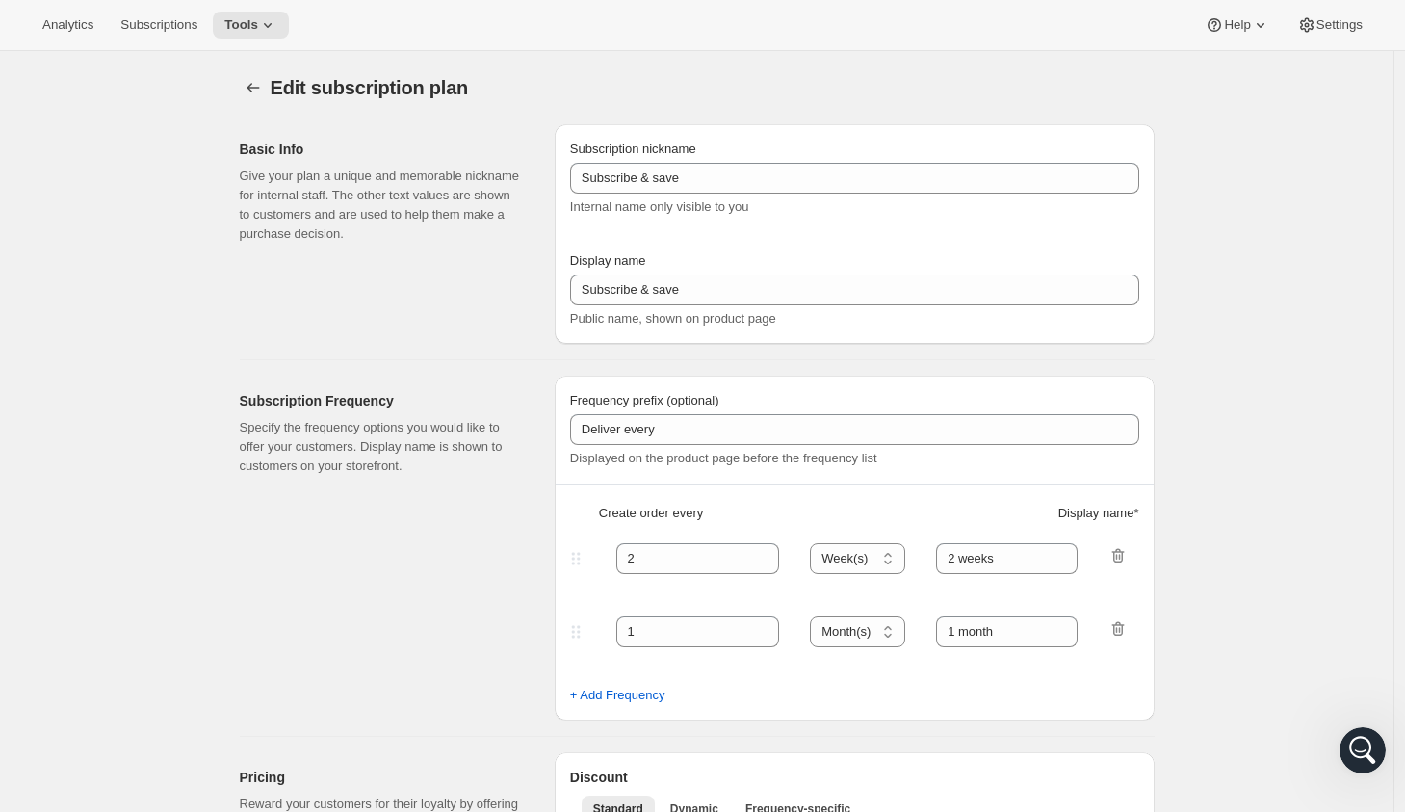
select select "WEEK"
type input "2 weeks"
select select "WEEK"
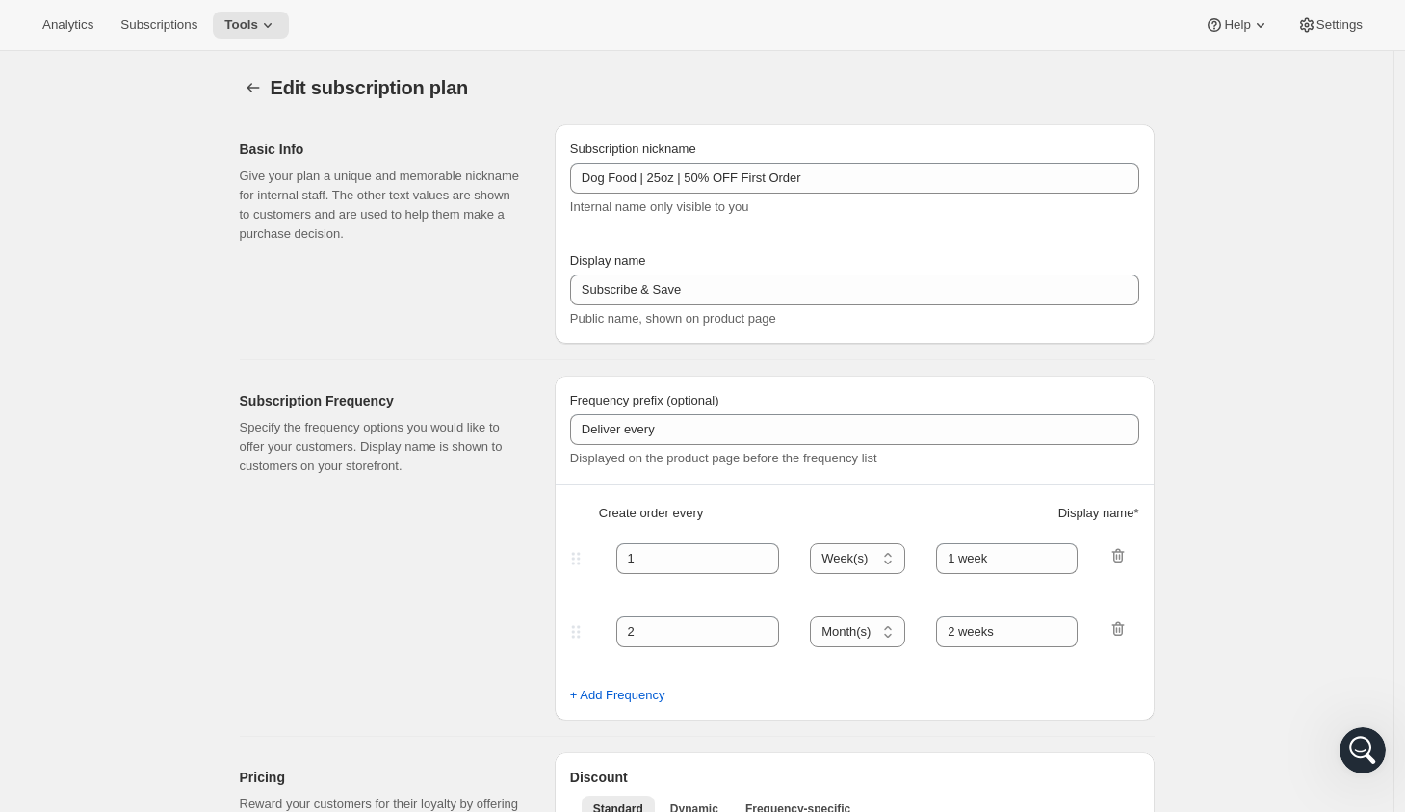
select select "WEEK"
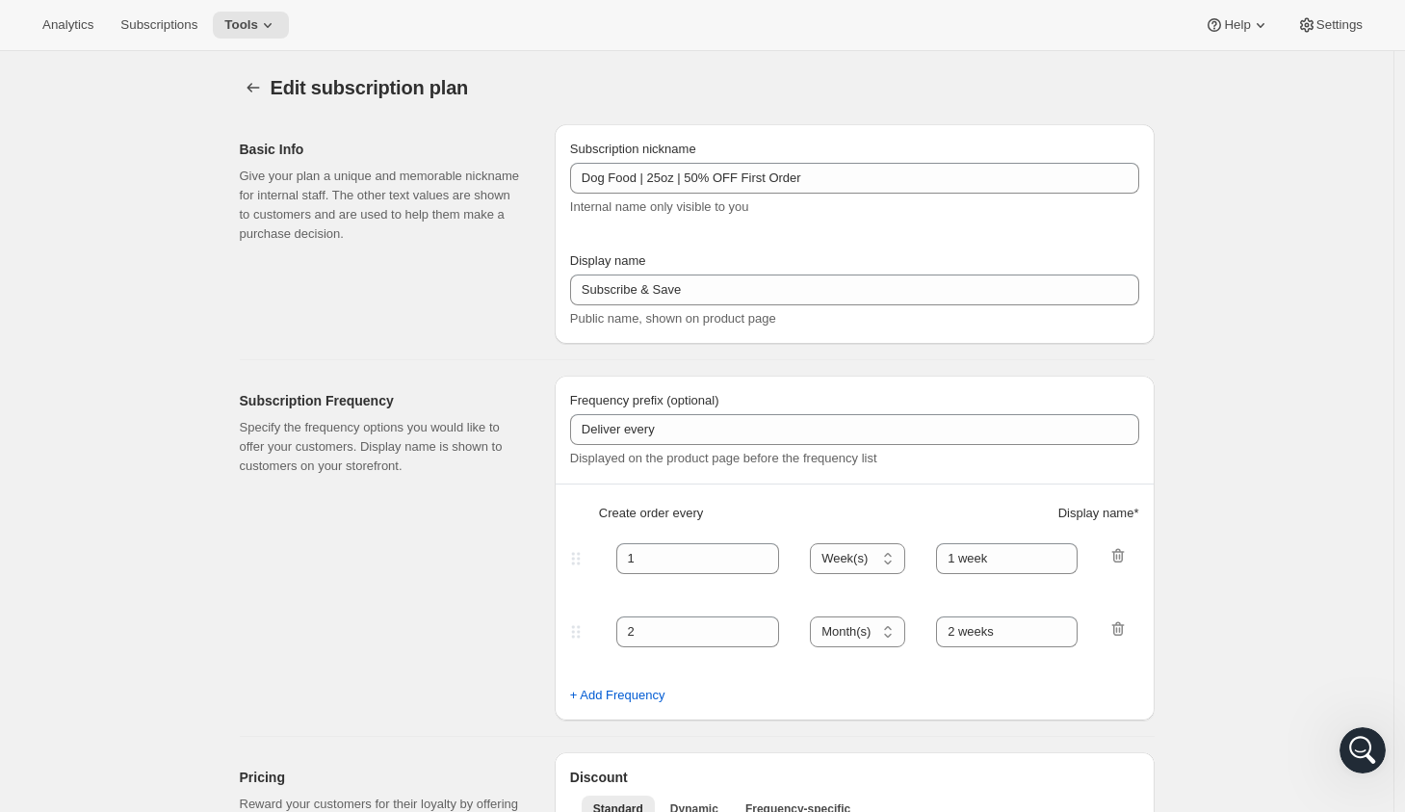
select select "WEEK"
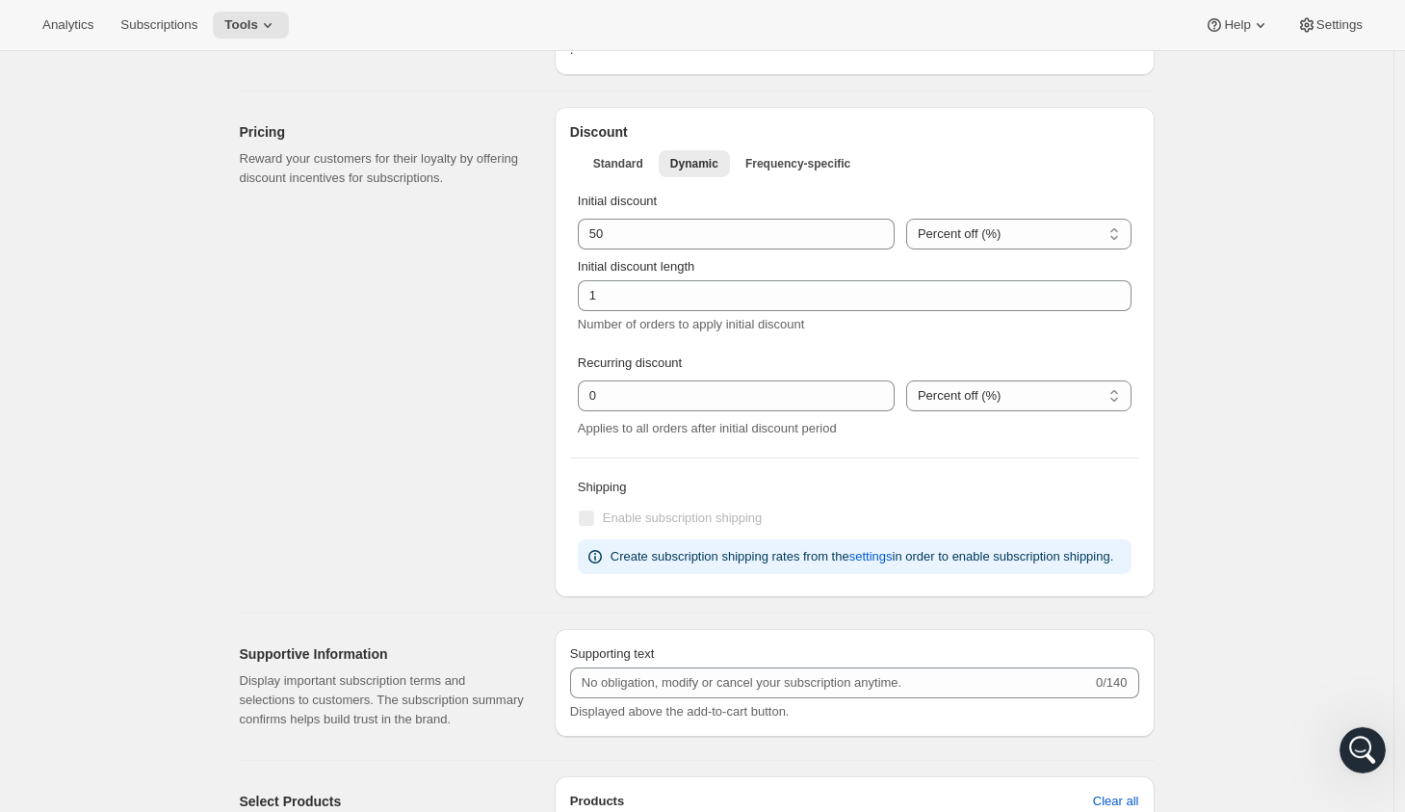
scroll to position [1417, 0]
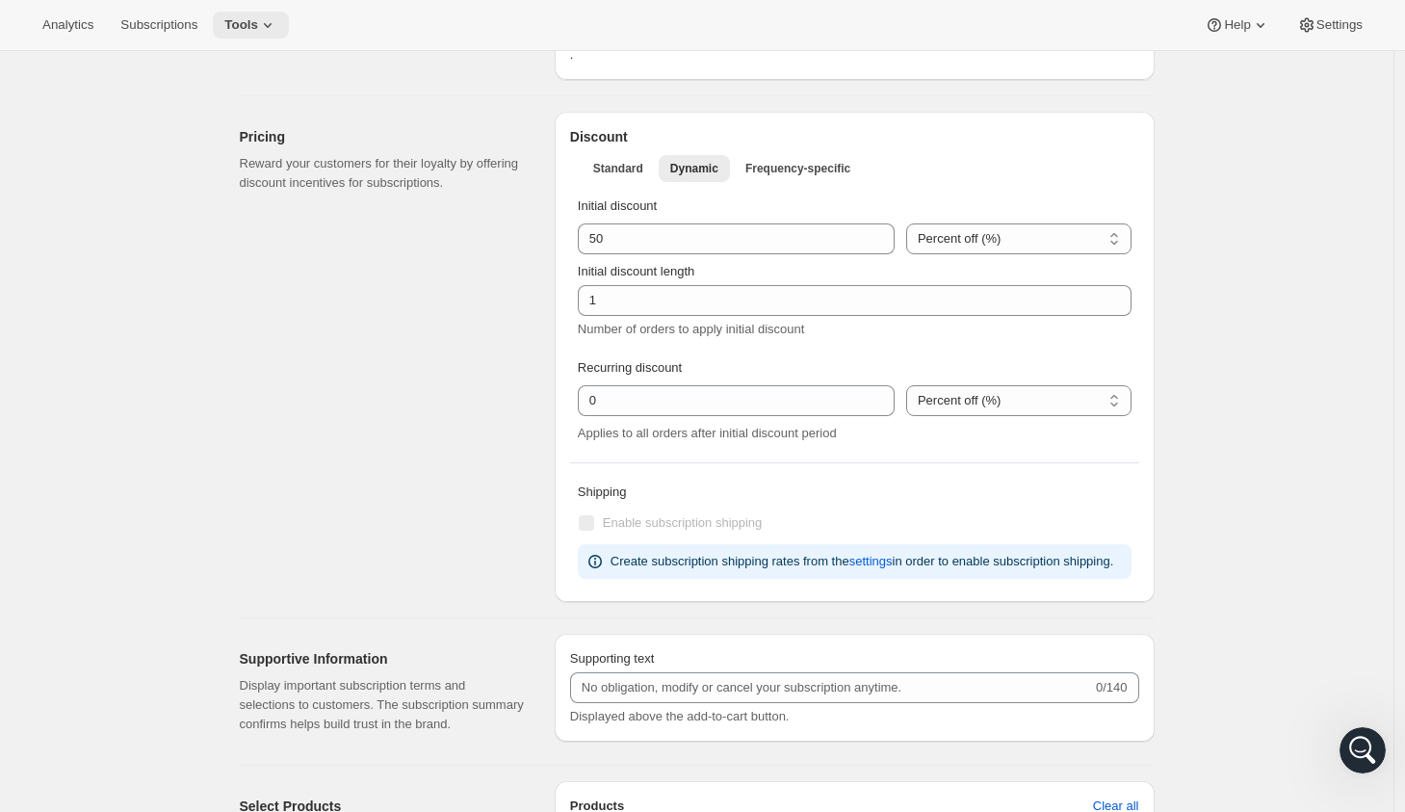
click at [277, 23] on icon at bounding box center [267, 24] width 19 height 19
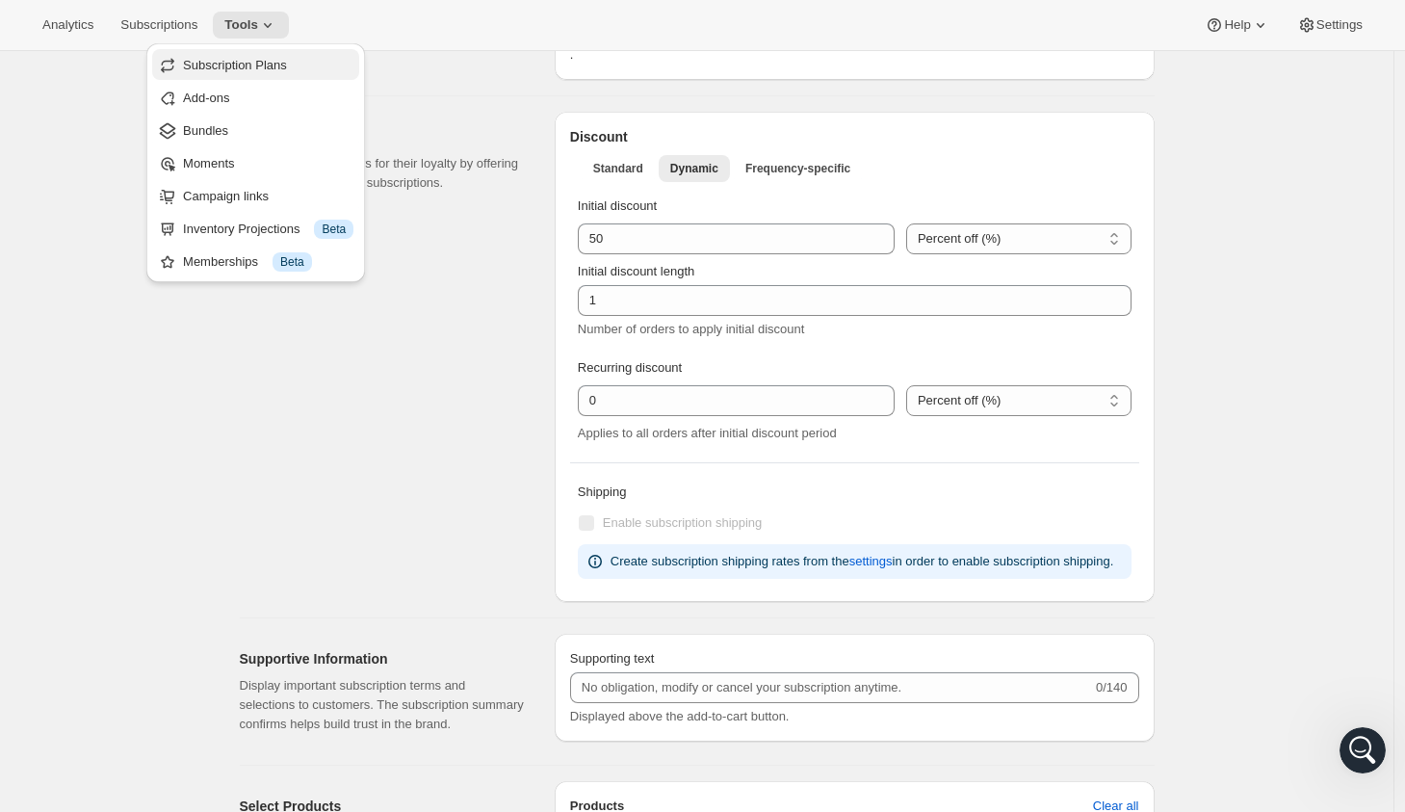
click at [246, 67] on span "Subscription Plans" at bounding box center [235, 65] width 104 height 14
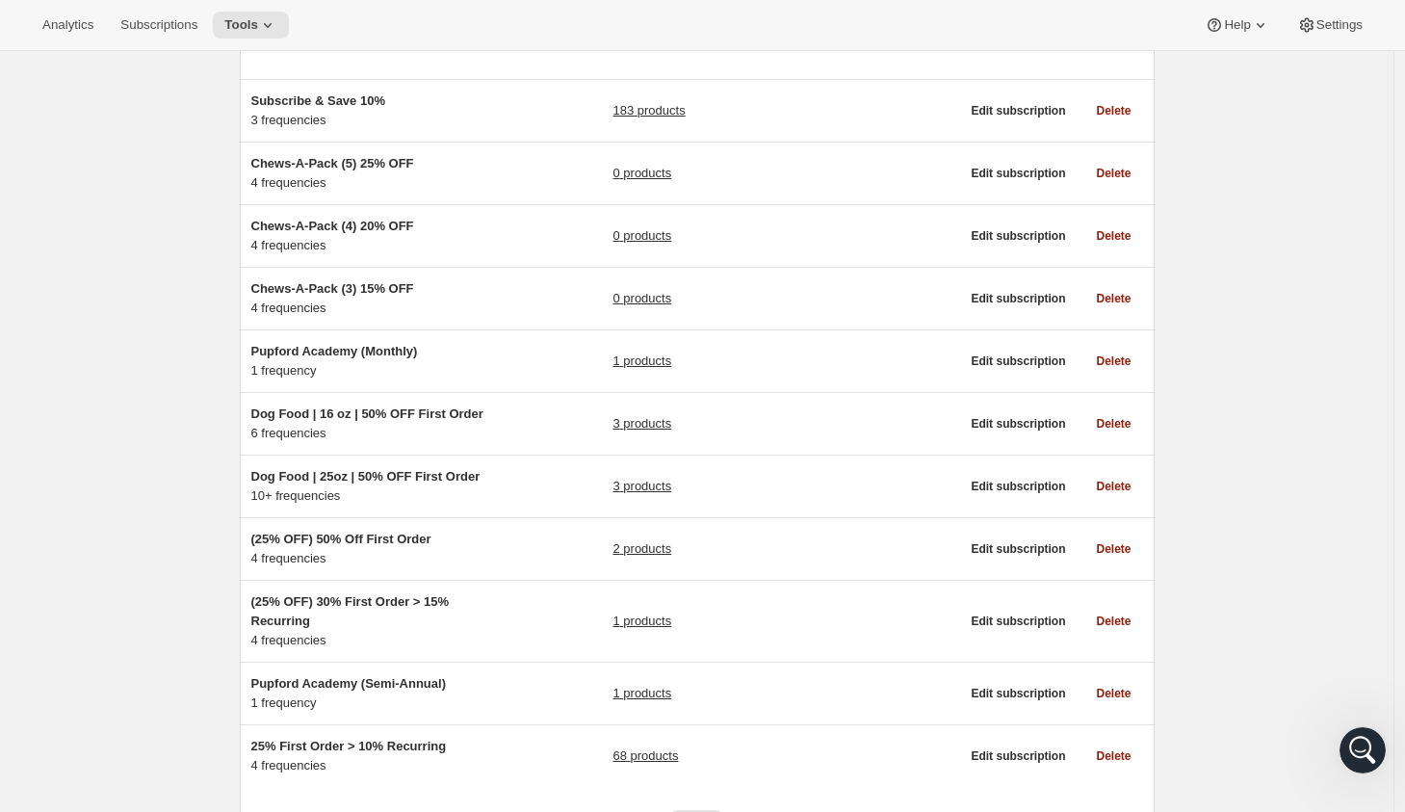
scroll to position [248, 0]
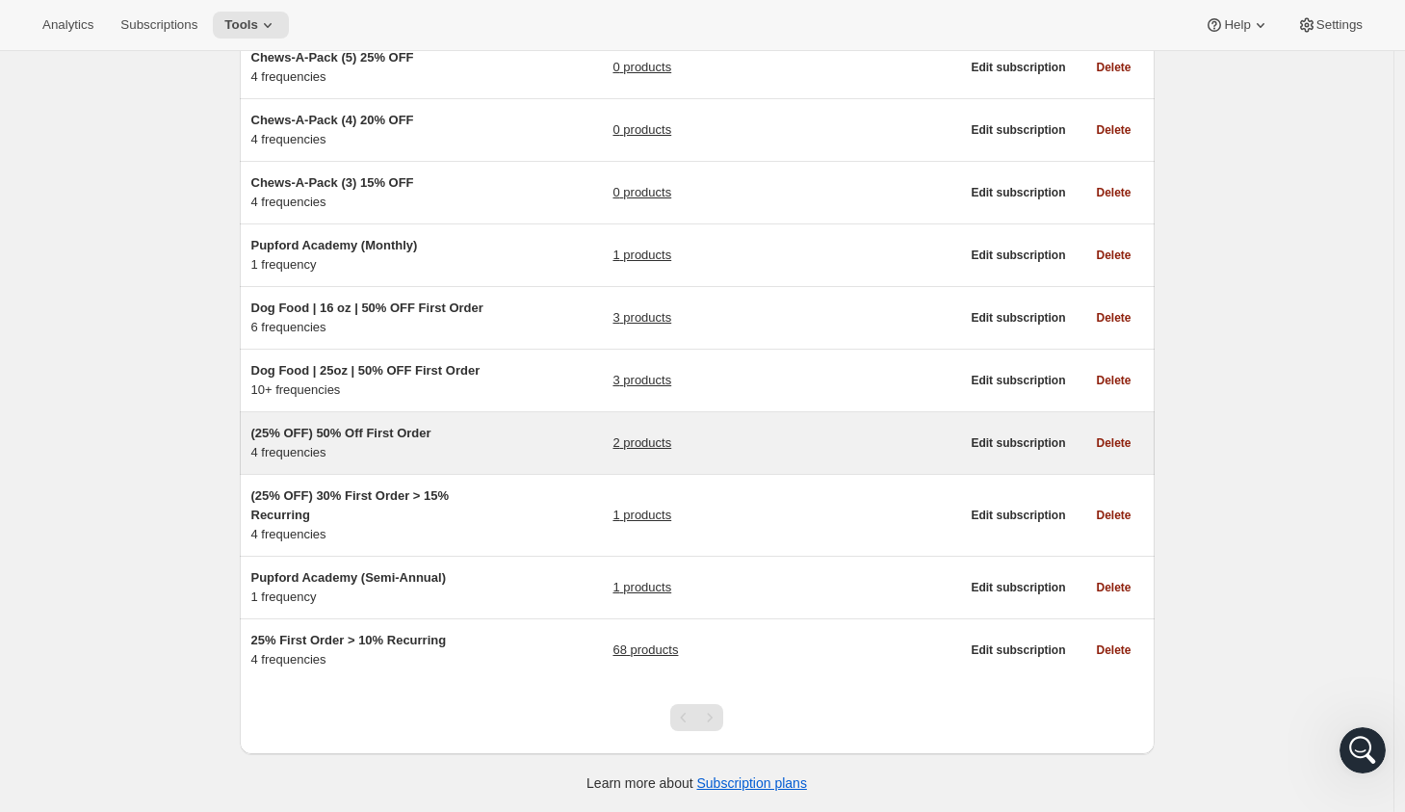
click at [500, 437] on div "(25% OFF) 50% Off First Order 4 frequencies 2 products" at bounding box center [605, 443] width 709 height 39
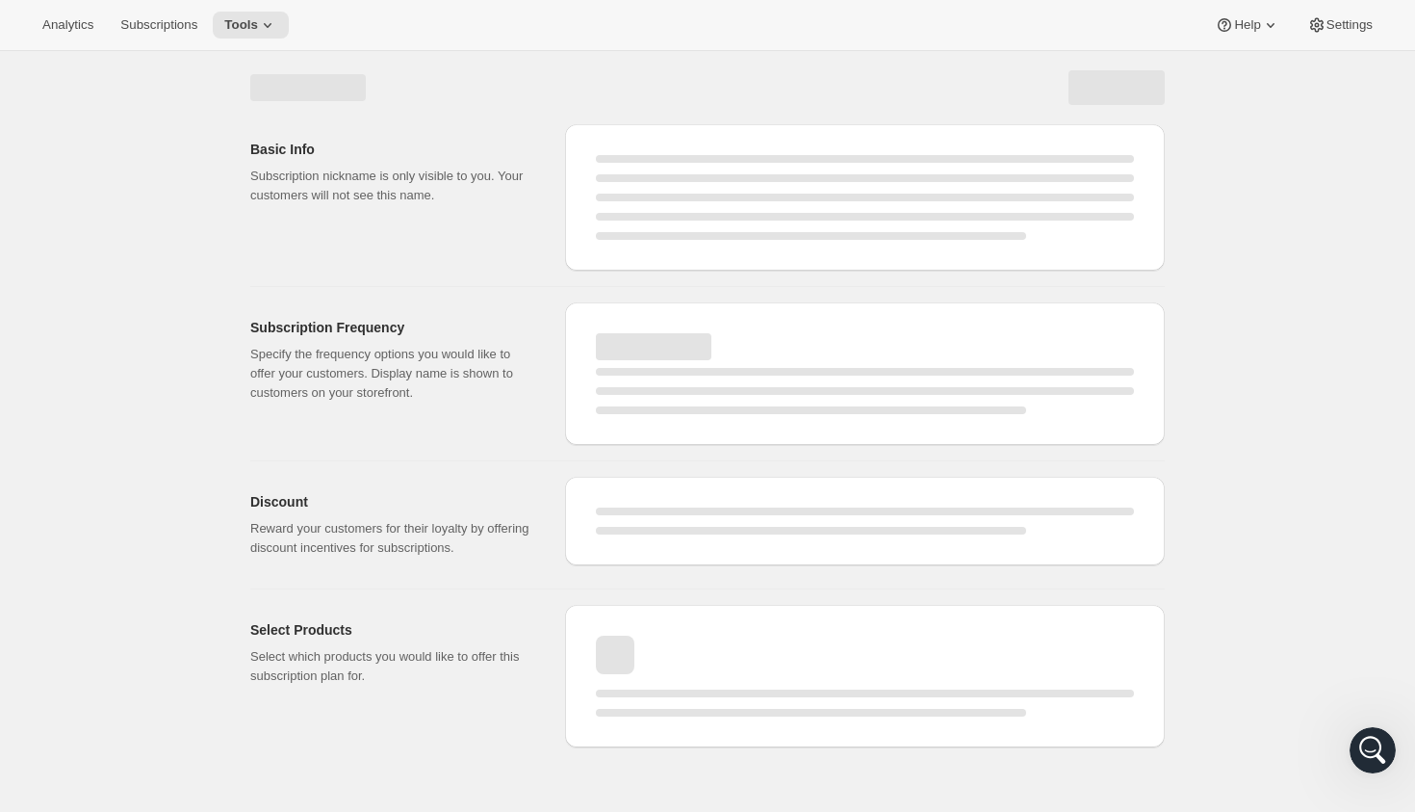
select select "WEEK"
select select "MONTH"
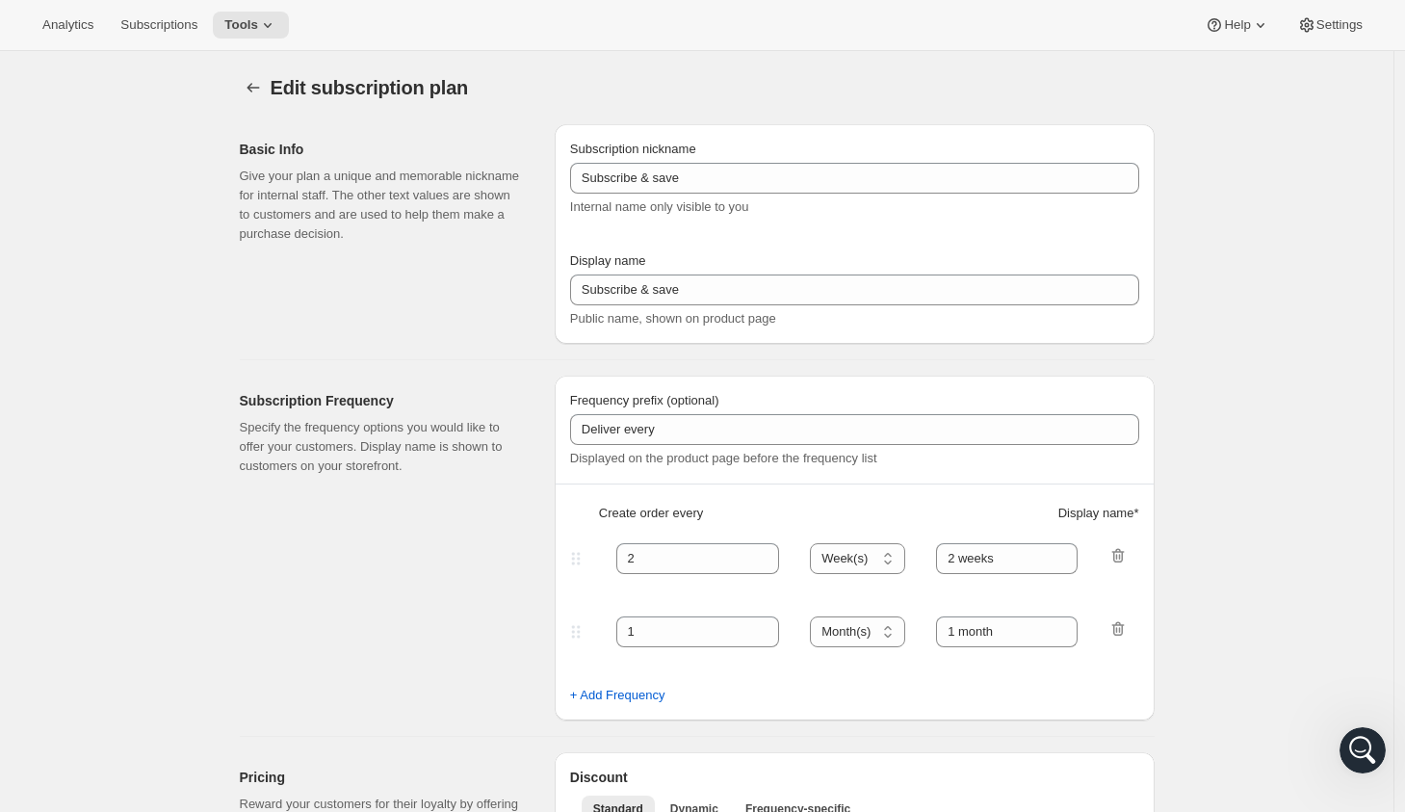
type input "(25% OFF) 50% Off First Order"
select select "WEEK"
select select "MONTH"
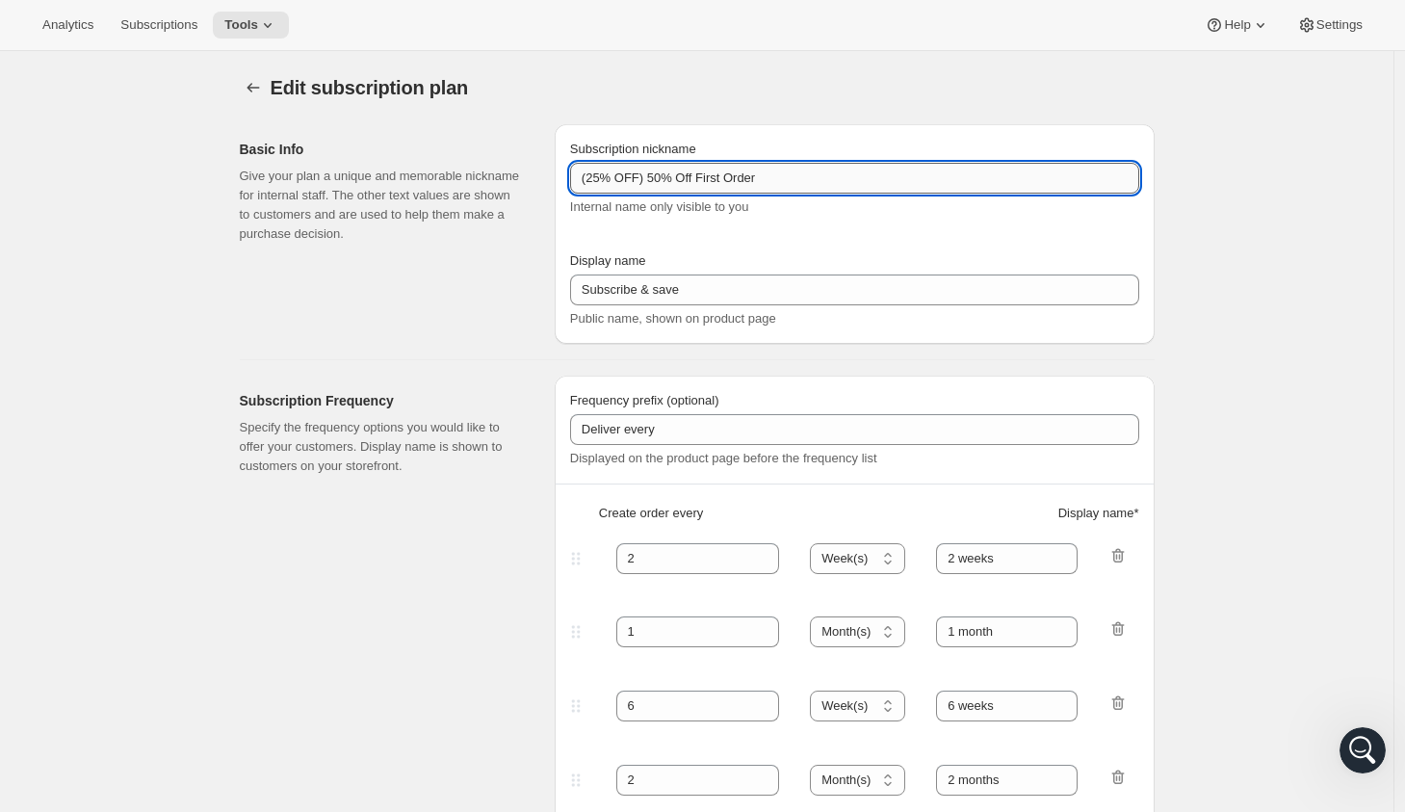
click at [687, 180] on input "(25% OFF) 50% Off First Order" at bounding box center [854, 178] width 569 height 31
type input "Super Pup 33% First Order, 0% Ongoing"
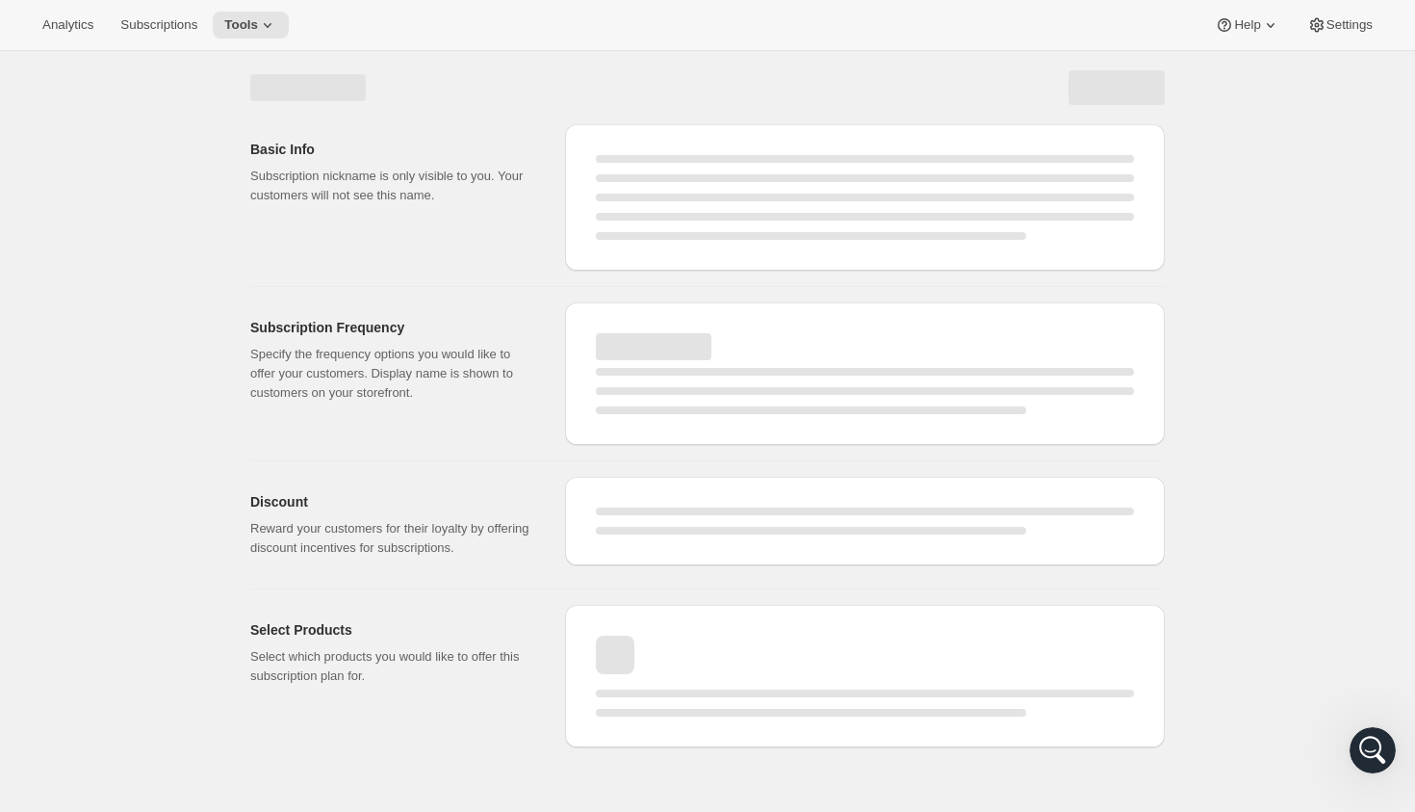
select select "WEEK"
select select "MONTH"
select select "WEEK"
select select "MONTH"
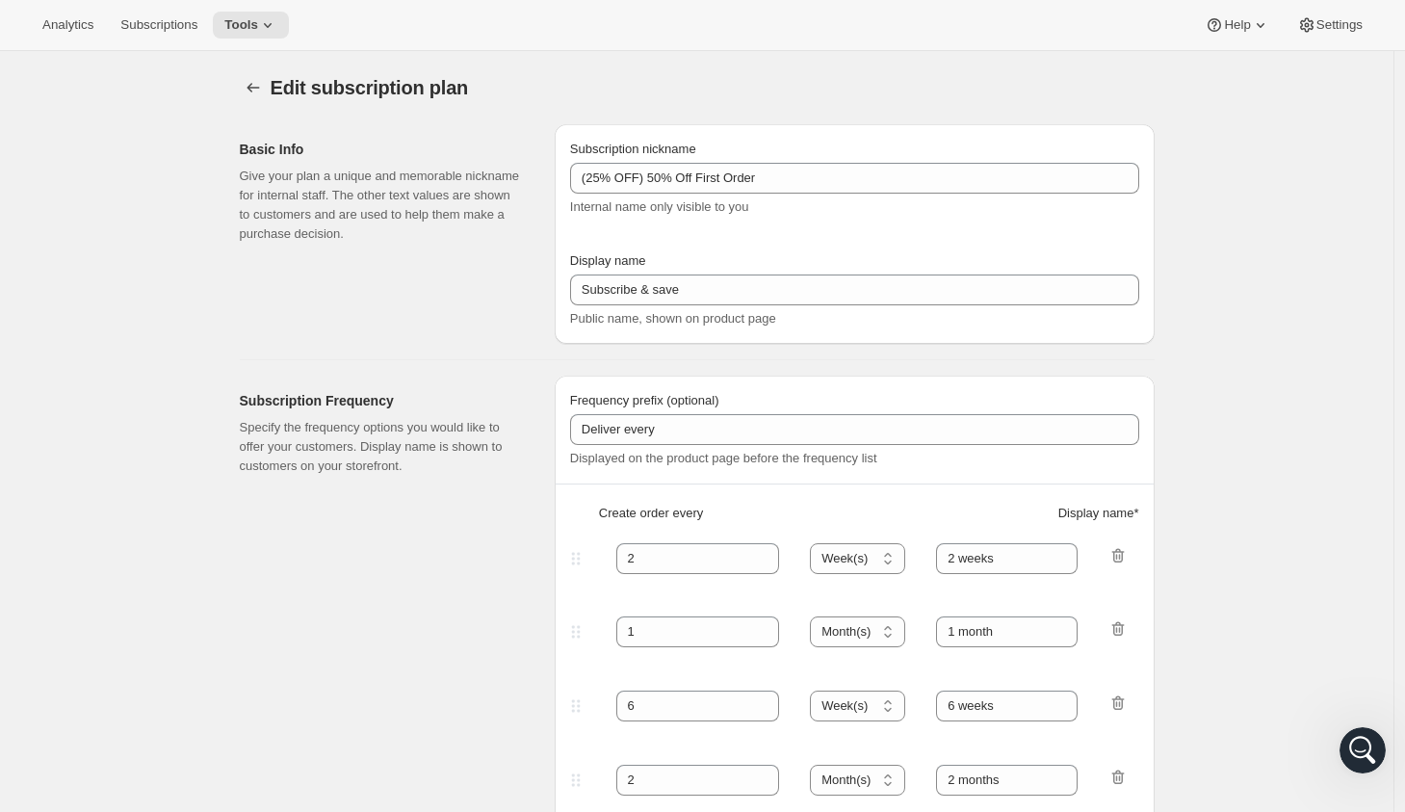
type input "Super Pup 33% First Order, 0% Ongoing"
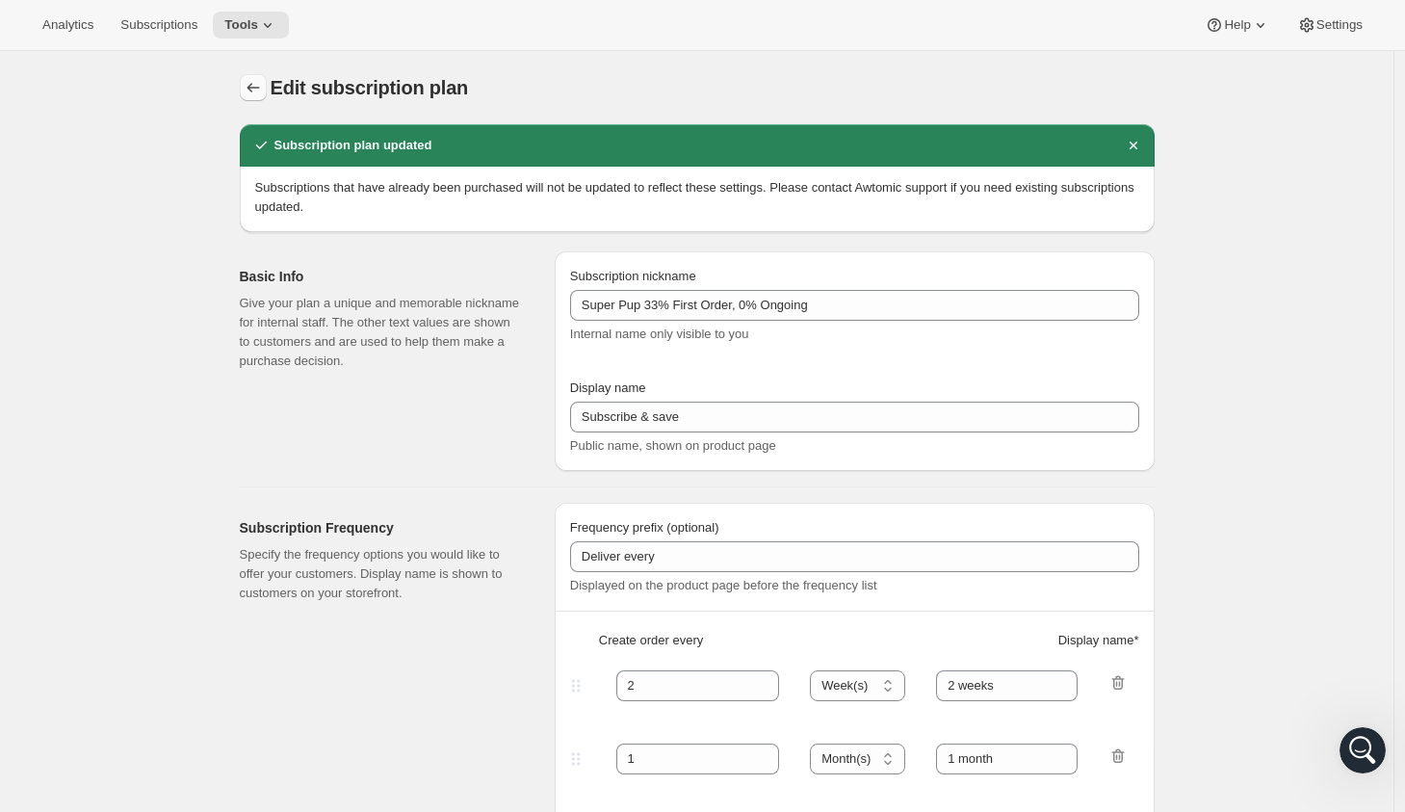
click at [263, 87] on icon "Subscription plans" at bounding box center [253, 87] width 19 height 19
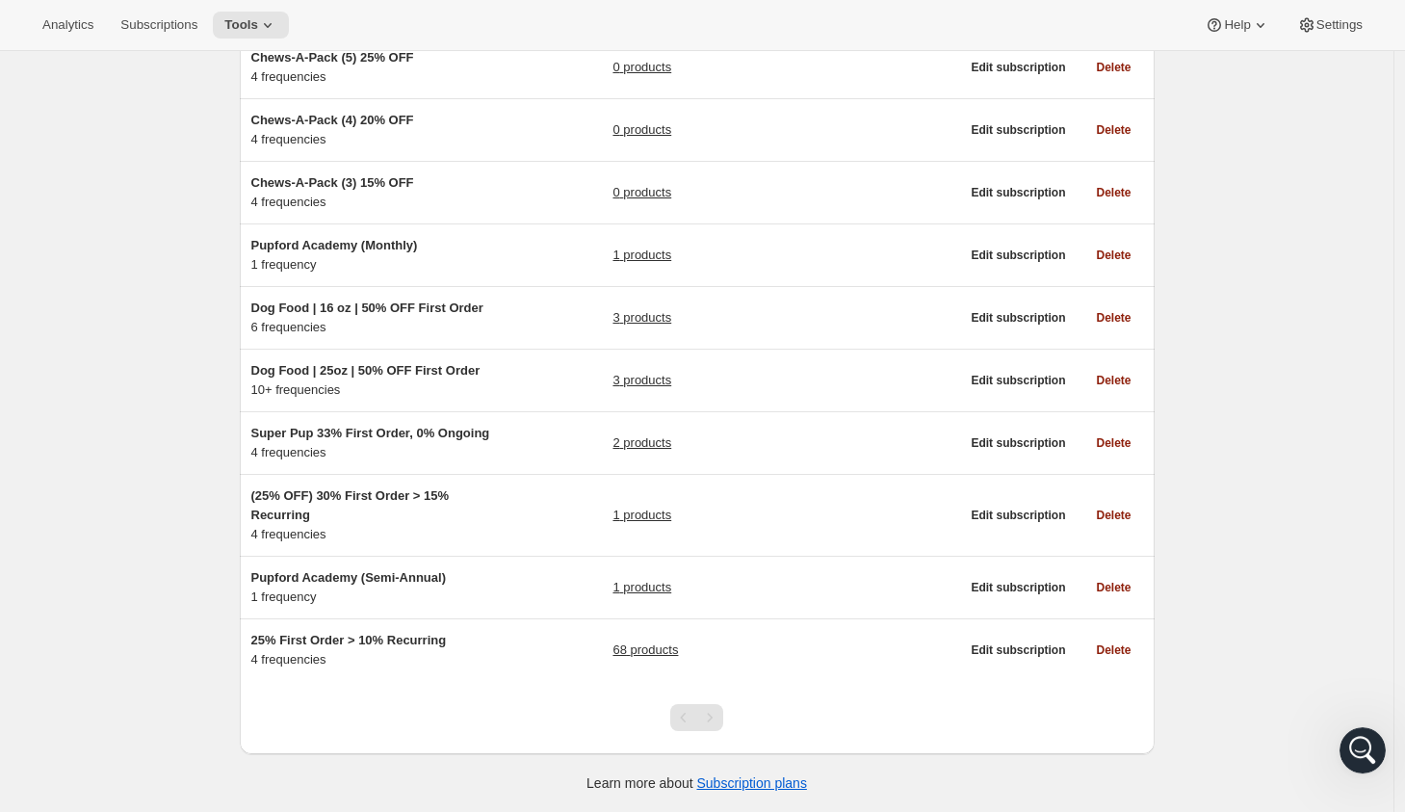
scroll to position [262, 0]
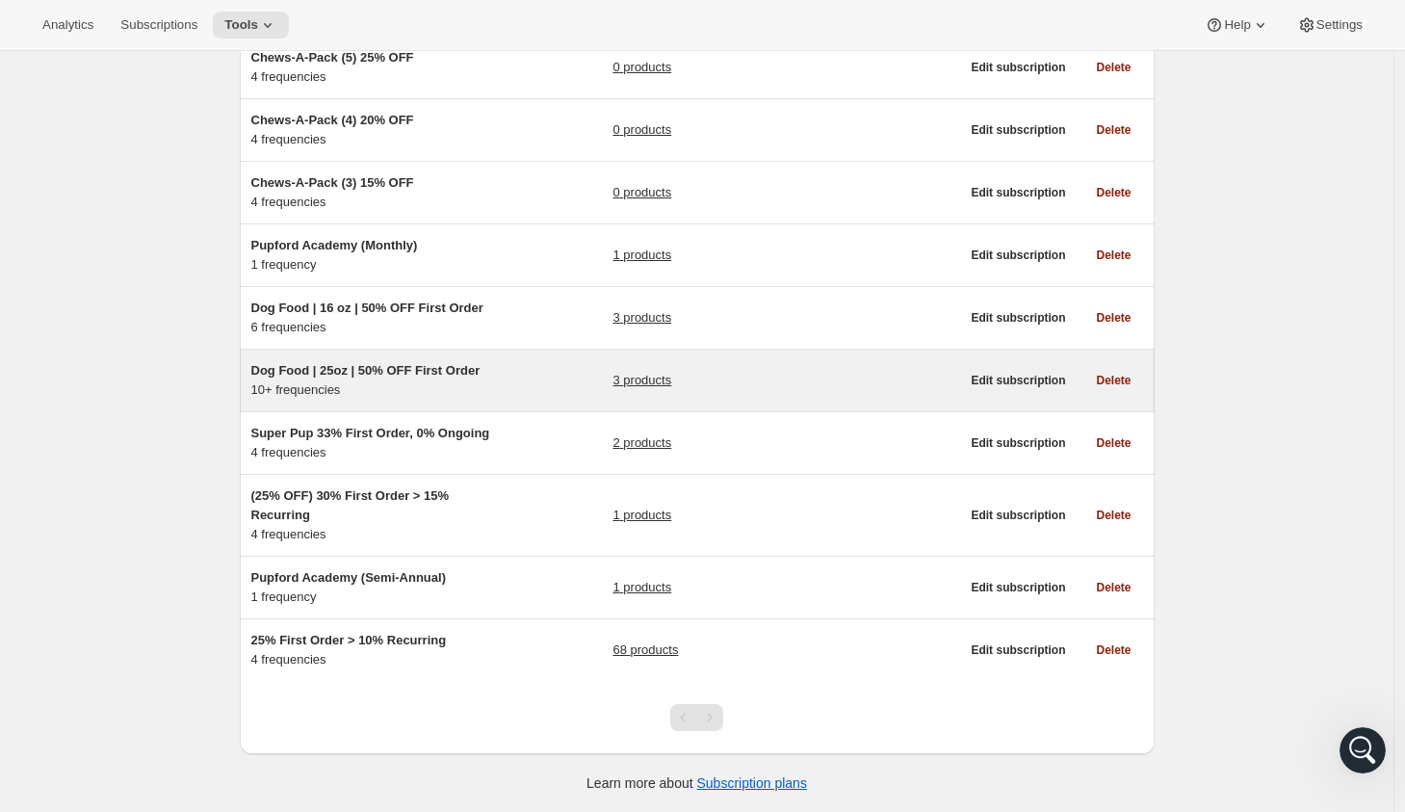
click at [539, 373] on div "Dog Food | 25oz | 50% OFF First Order 10+ frequencies 3 products" at bounding box center [605, 380] width 709 height 39
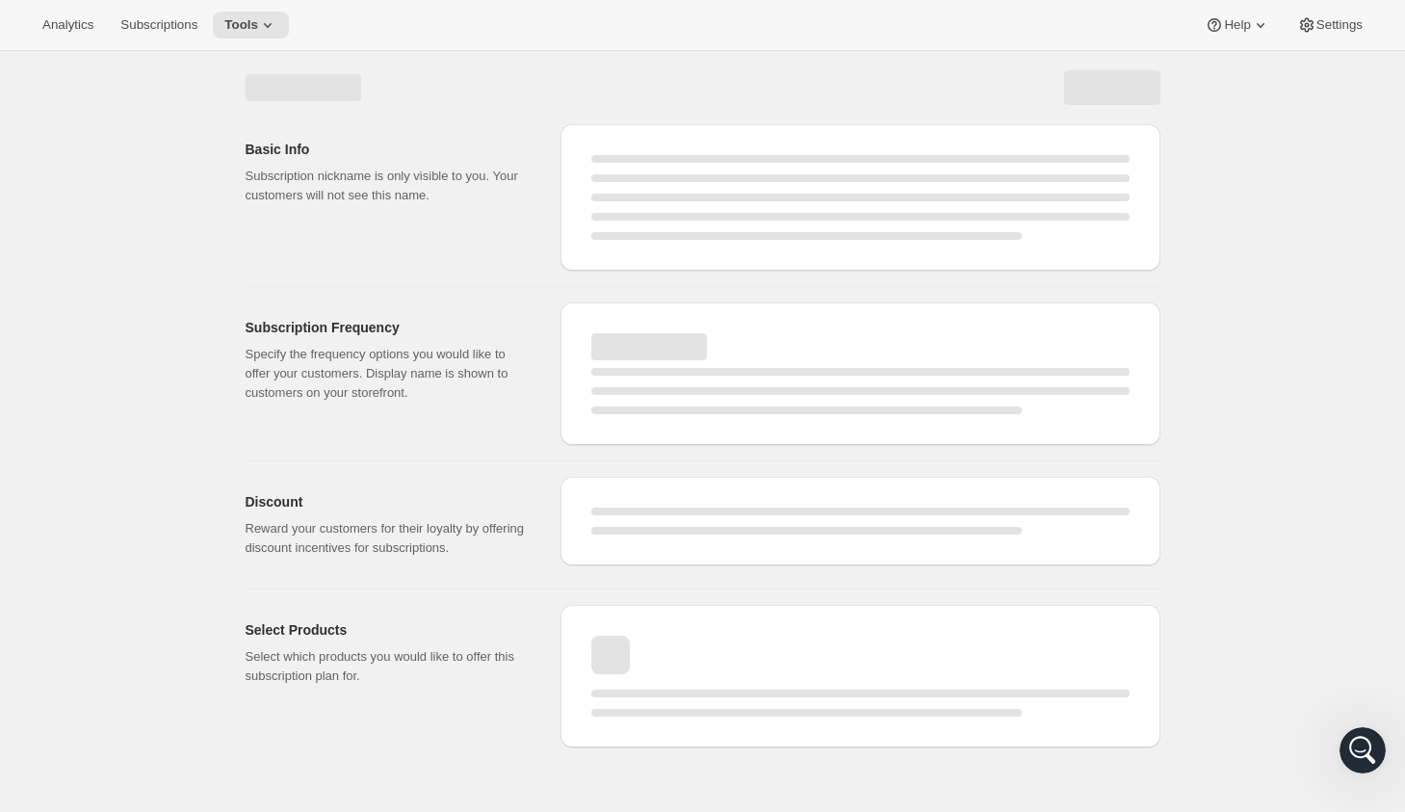
select select "WEEK"
select select "MONTH"
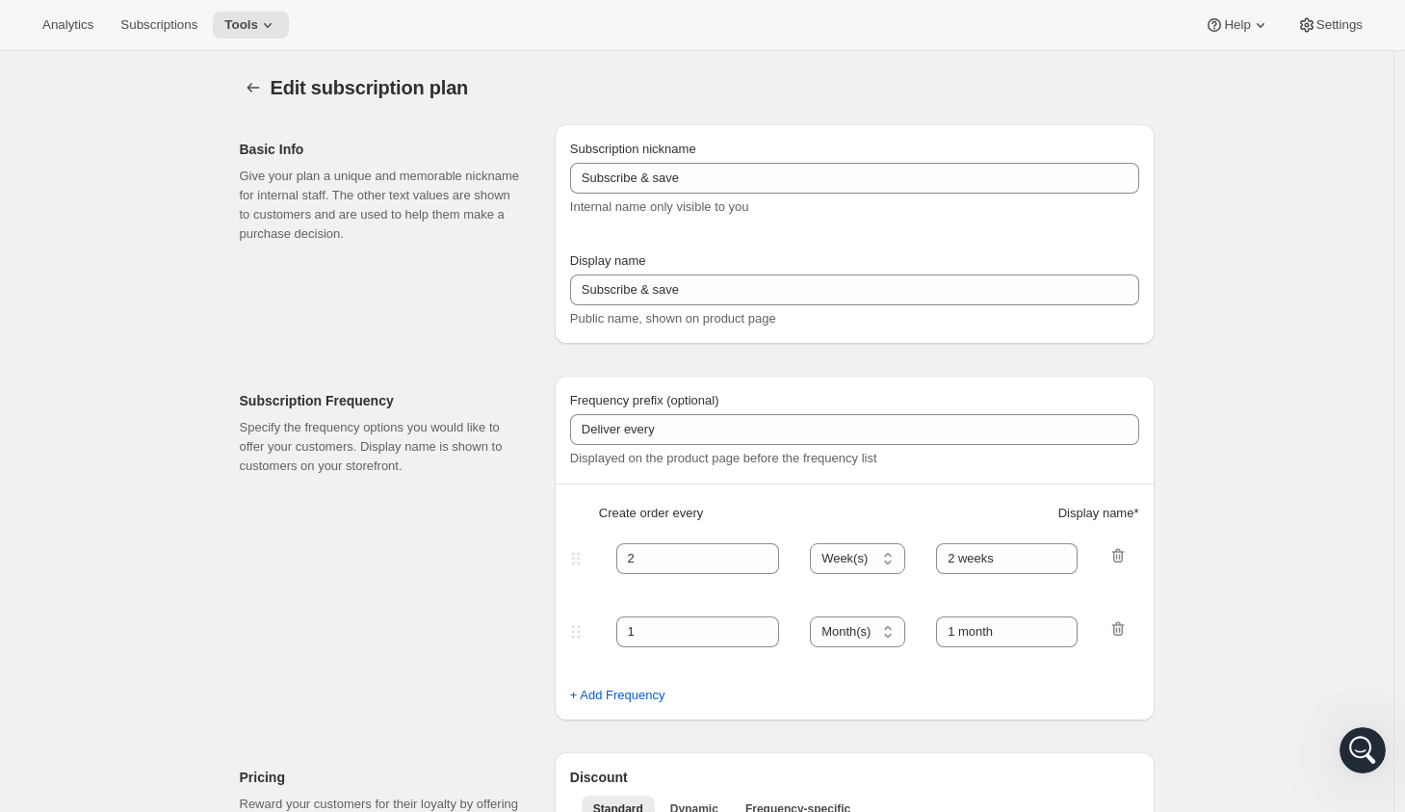
type input "Dog Food | 25oz | 50% OFF First Order"
type input "Subscribe & Save"
type input "1"
type input "1 week"
type input "2"
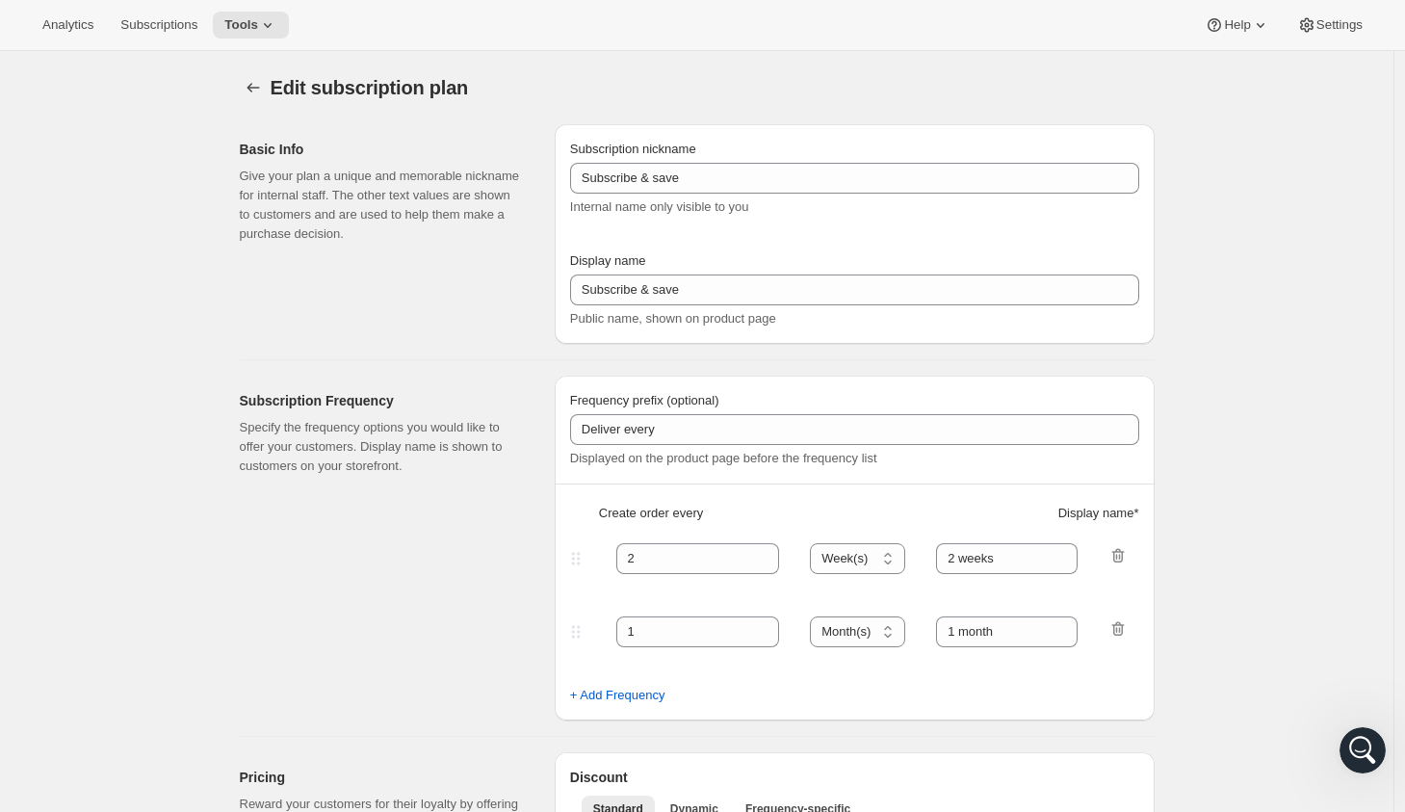
select select "WEEK"
type input "2 weeks"
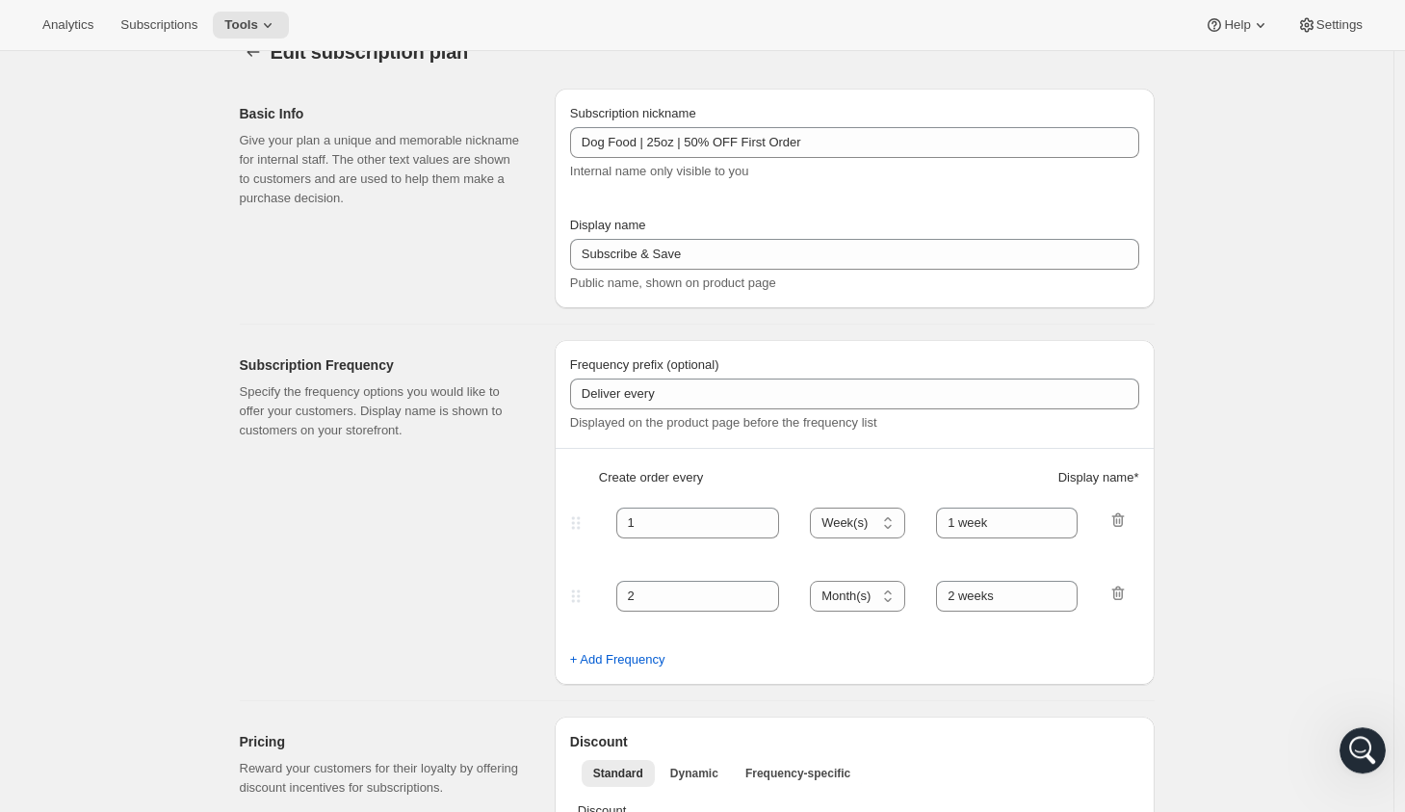
select select "WEEK"
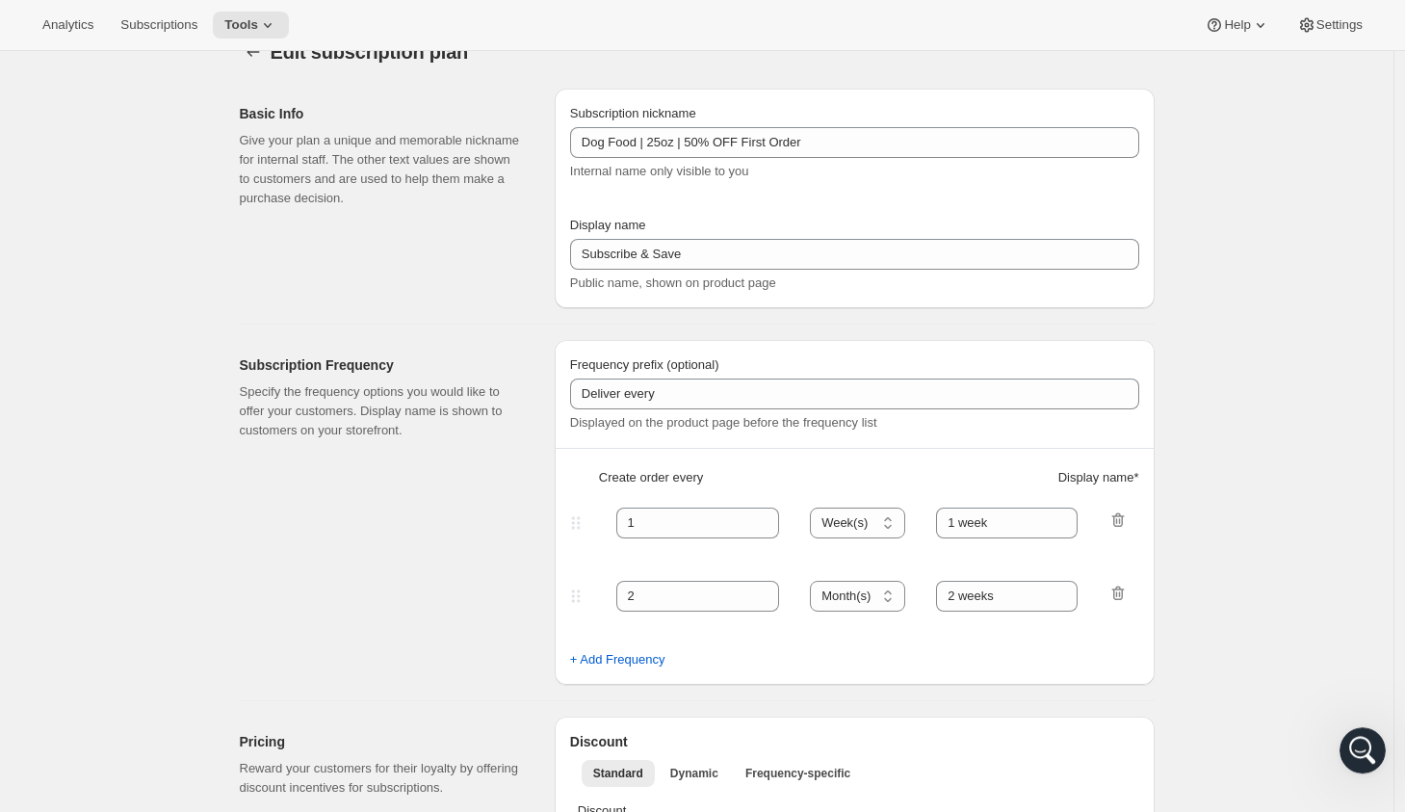
select select "WEEK"
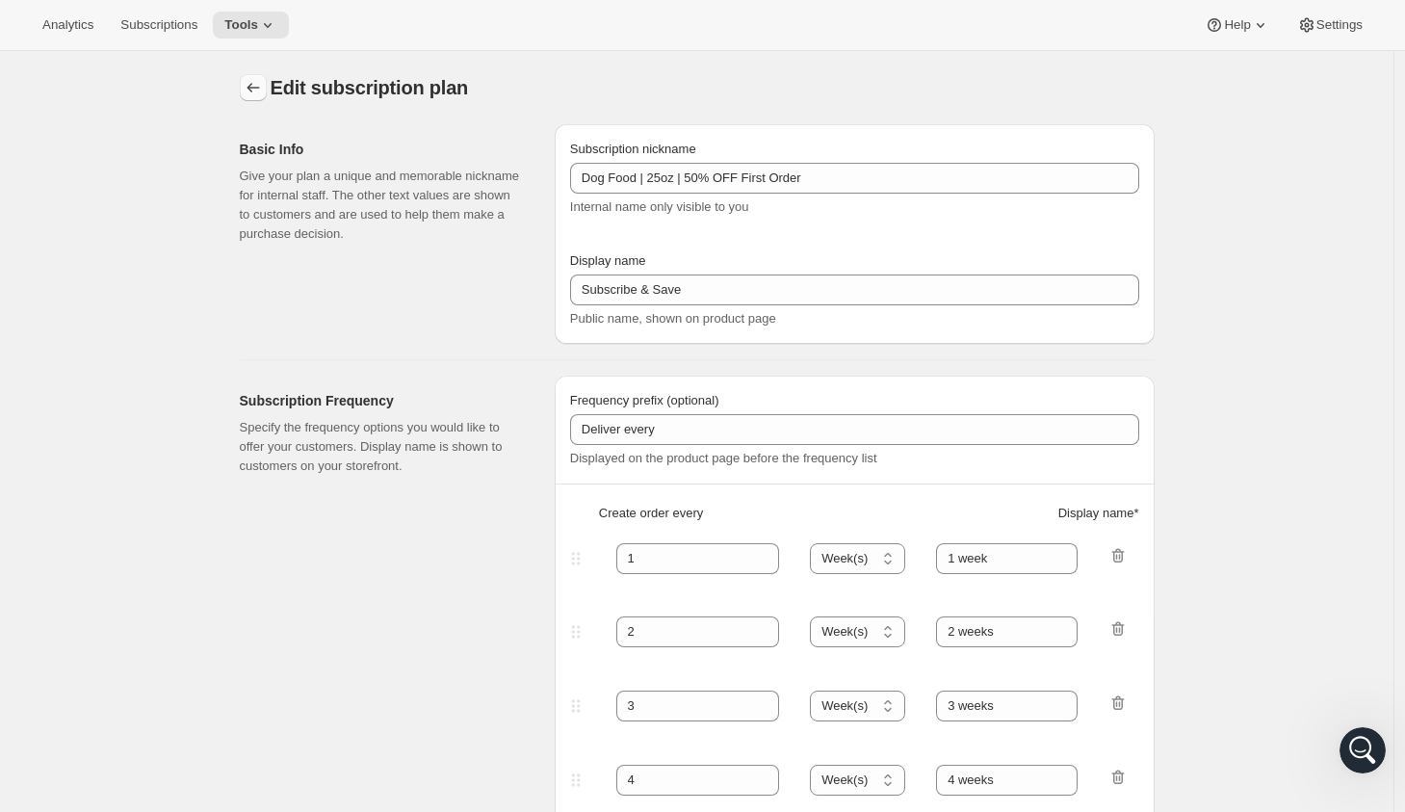
click at [267, 93] on button "Subscription plans" at bounding box center [253, 87] width 27 height 27
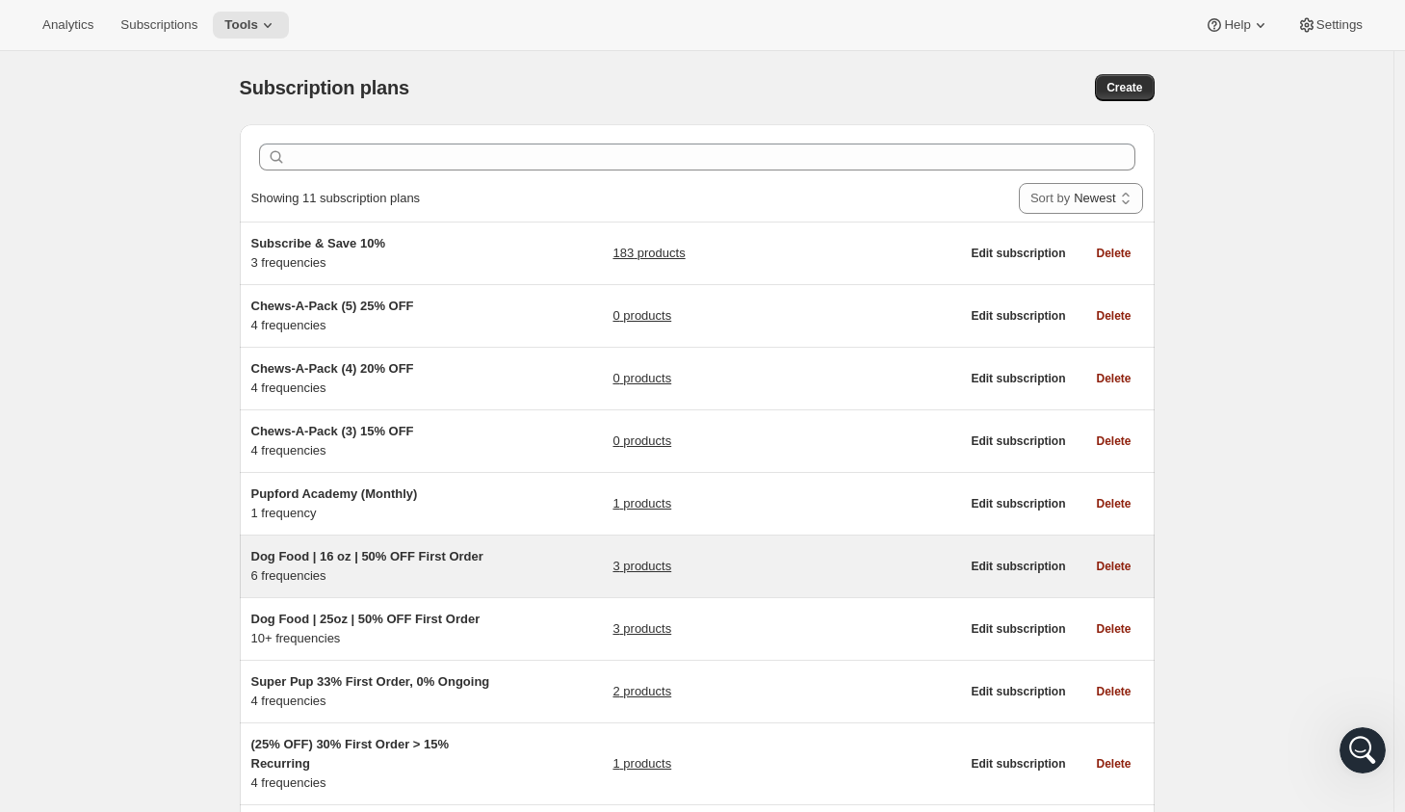
click at [526, 564] on div "Dog Food | 16 oz | 50% OFF First Order 6 frequencies 3 products" at bounding box center [605, 566] width 709 height 39
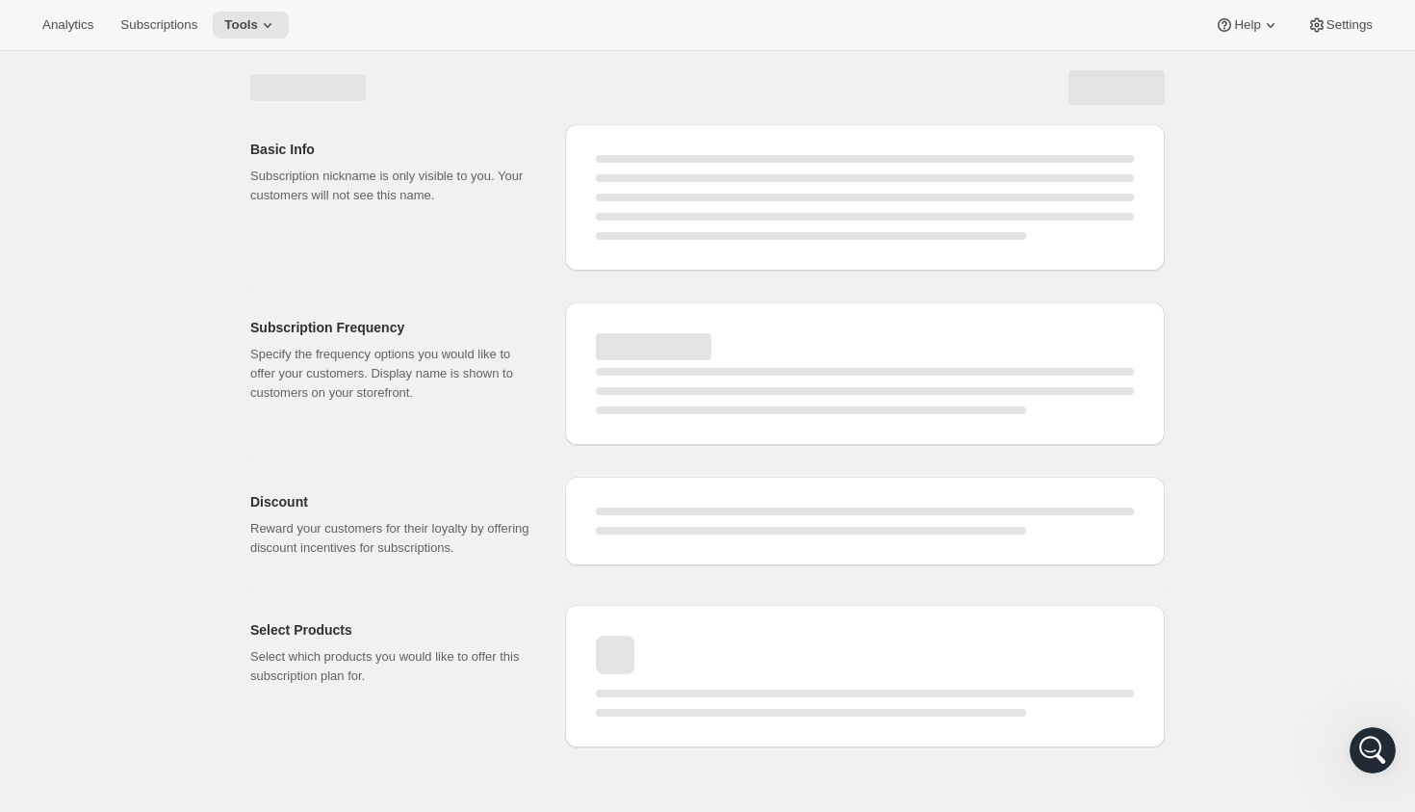
select select "WEEK"
select select "MONTH"
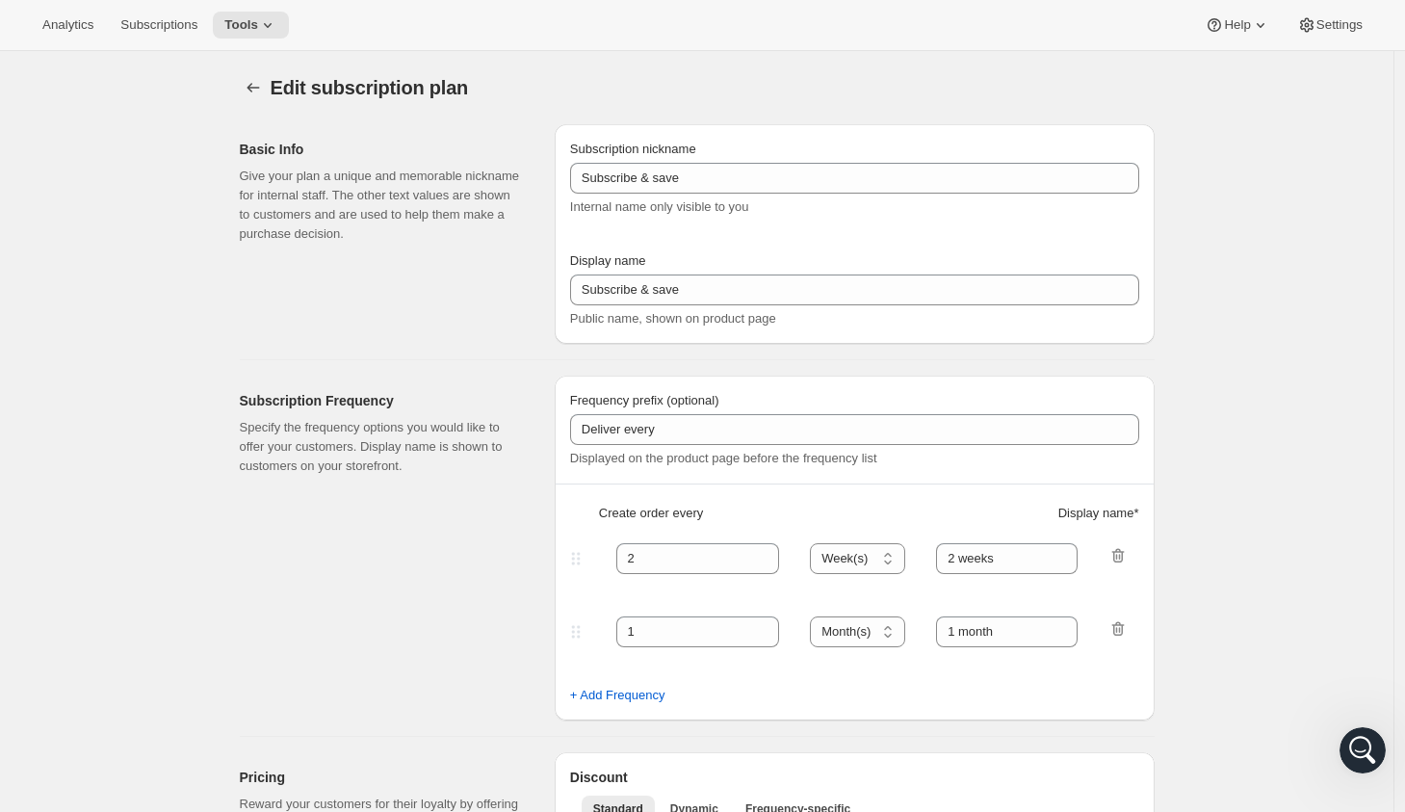
type input "Dog Food | 16 oz | 50% OFF First Order"
type input "1"
type input "1 week"
type input "2"
select select "WEEK"
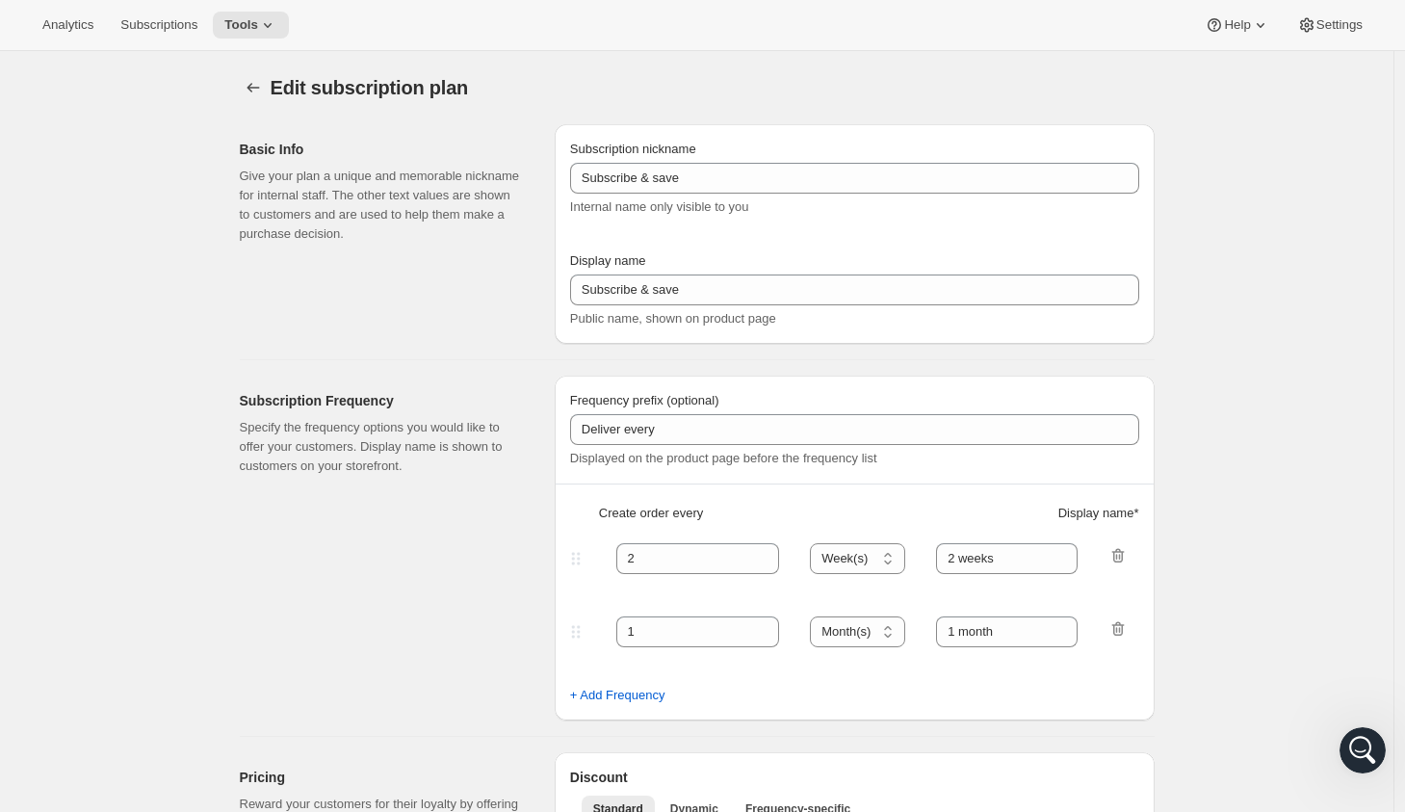
type input "2 weeks"
select select "WEEK"
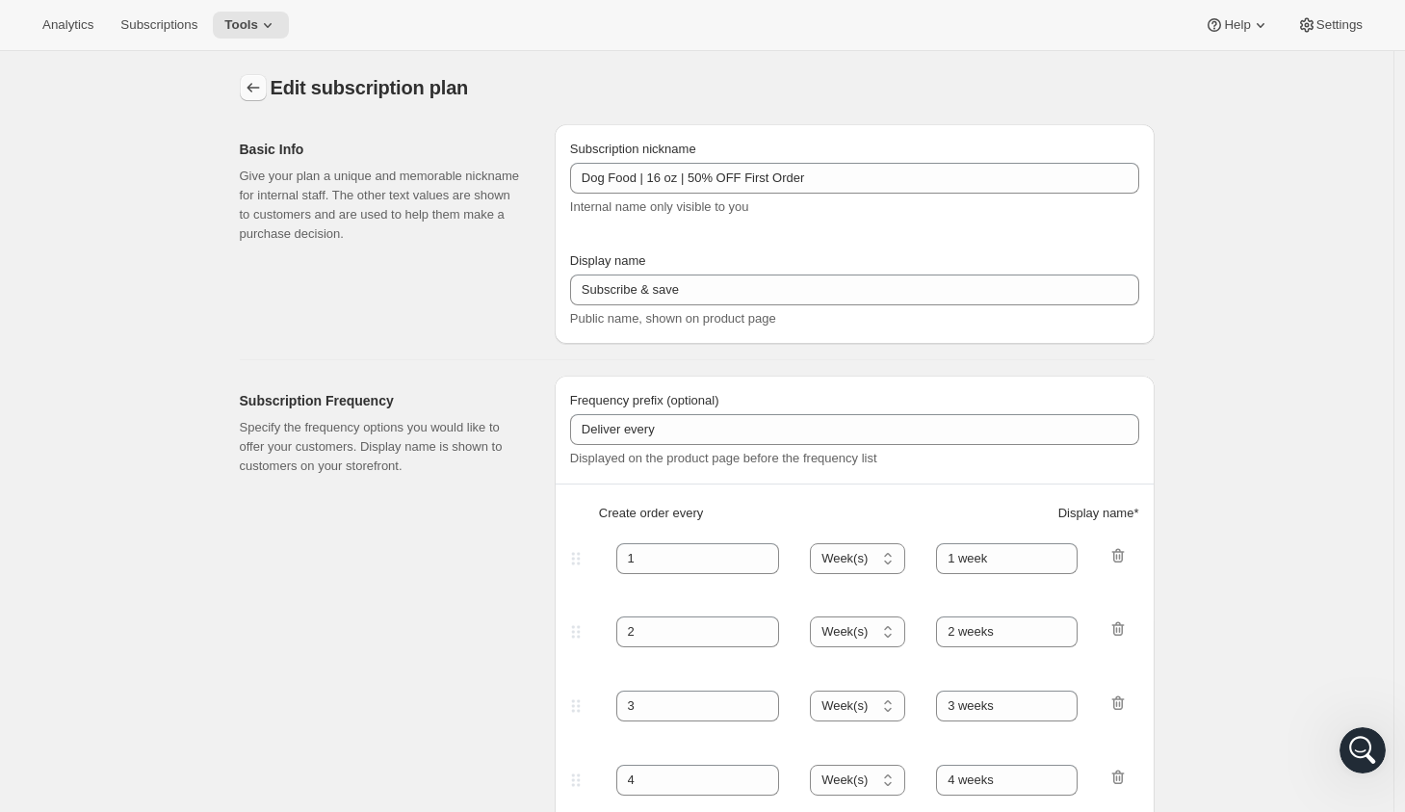
click at [254, 98] on button "Subscription plans" at bounding box center [253, 87] width 27 height 27
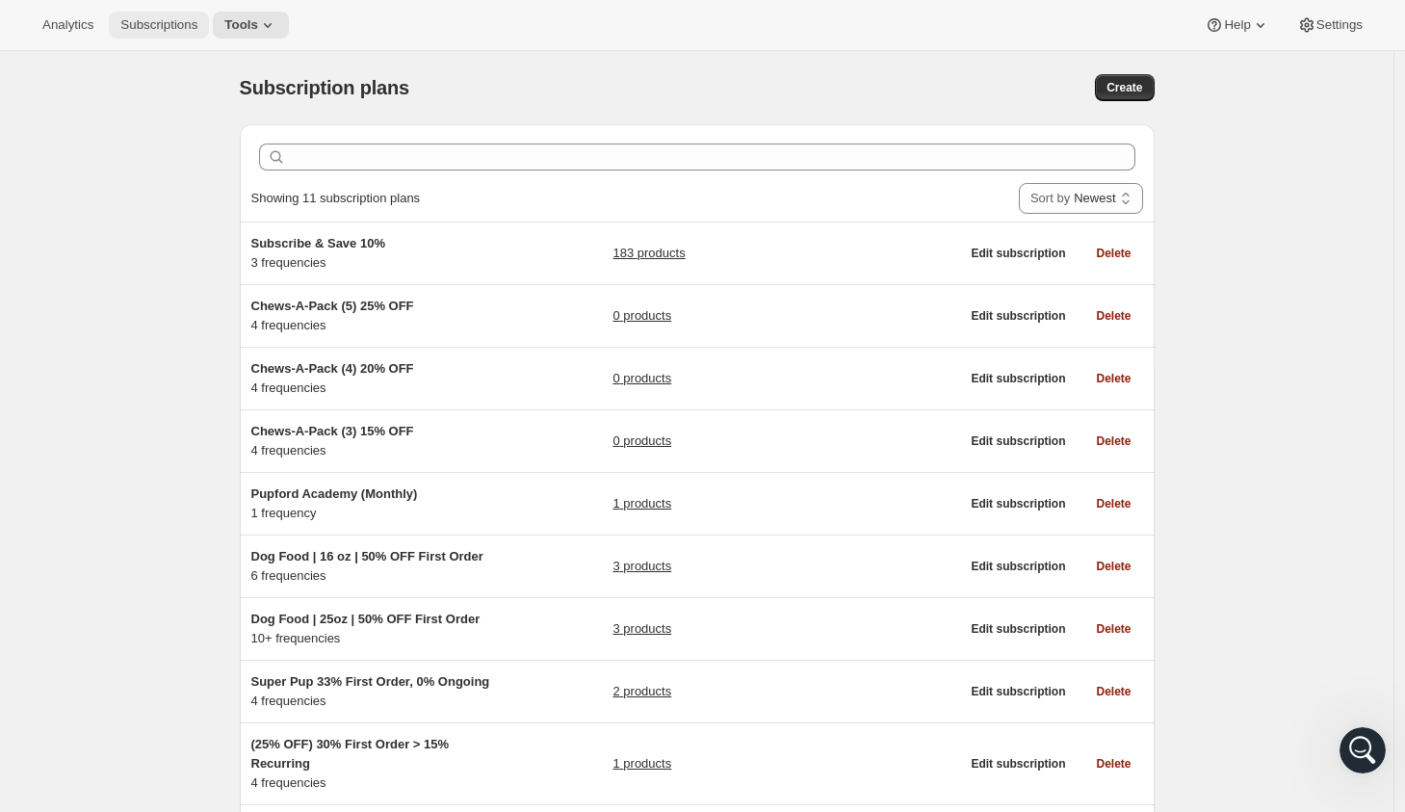
click at [143, 23] on span "Subscriptions" at bounding box center [158, 24] width 77 height 15
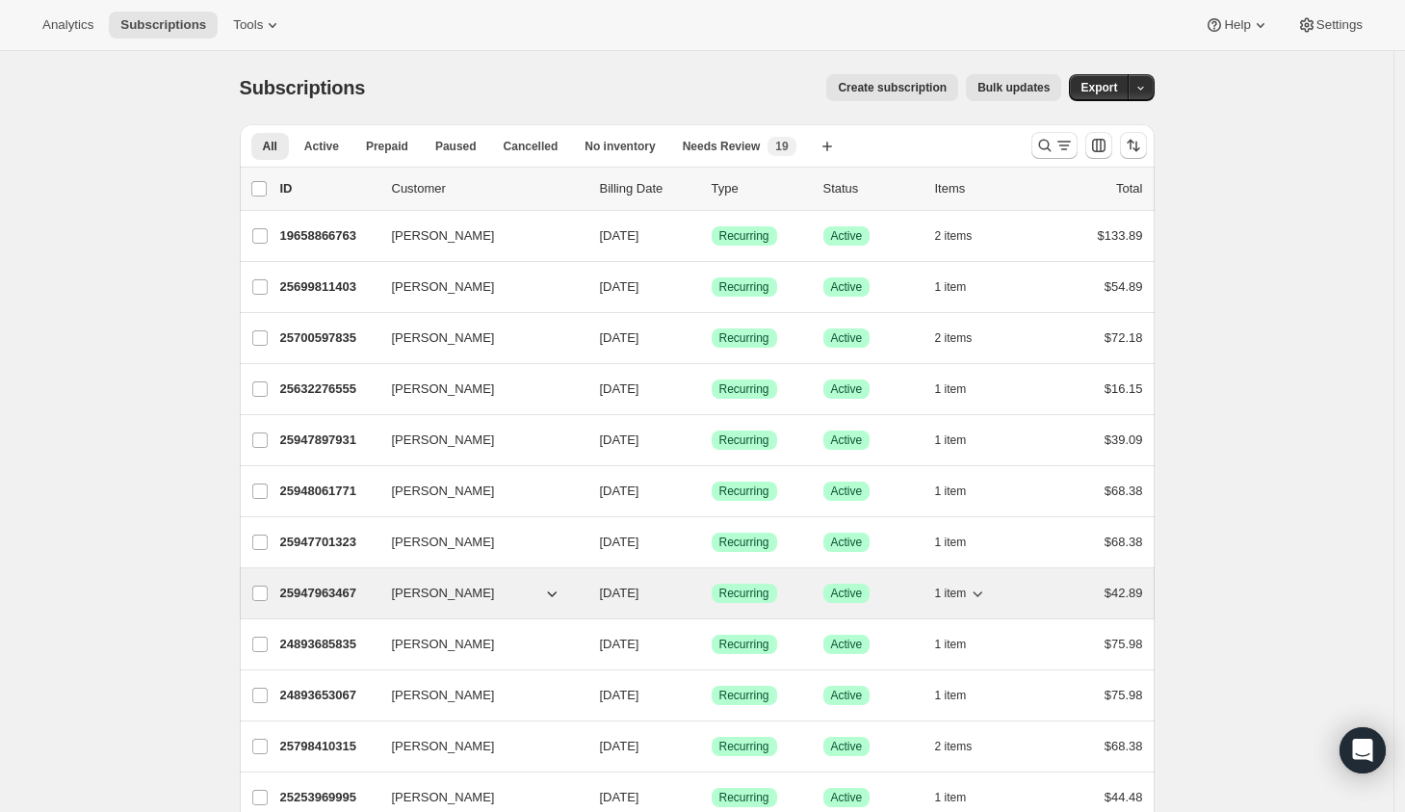
click at [495, 597] on button "[PERSON_NAME]" at bounding box center [476, 593] width 193 height 31
click at [497, 588] on button "[PERSON_NAME]" at bounding box center [476, 593] width 193 height 31
click at [557, 597] on icon "button" at bounding box center [552, 594] width 10 height 6
click at [428, 594] on span "Jan Mcfarlane" at bounding box center [443, 592] width 103 height 19
click at [967, 594] on span "1 item" at bounding box center [951, 592] width 32 height 15
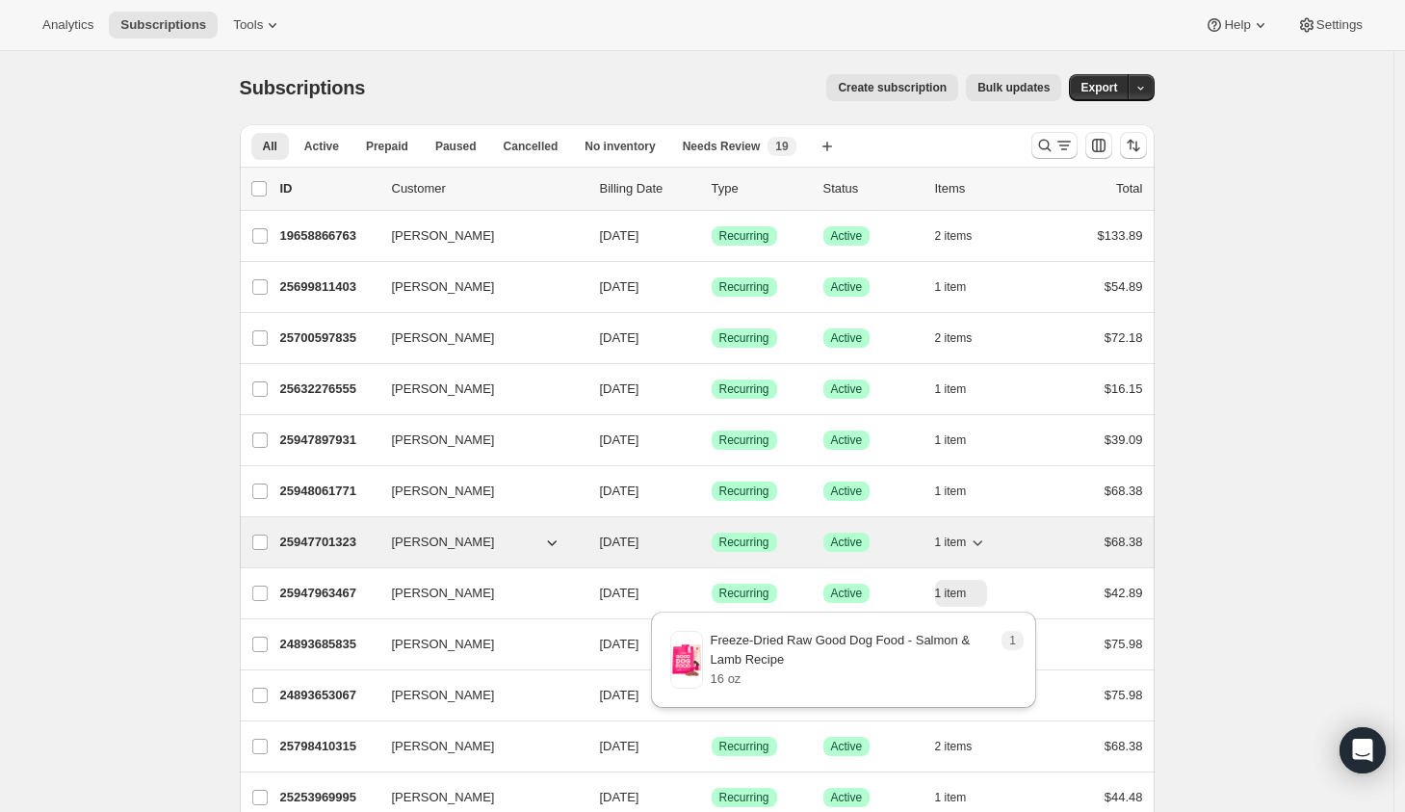
click at [962, 543] on span "1 item" at bounding box center [951, 541] width 32 height 15
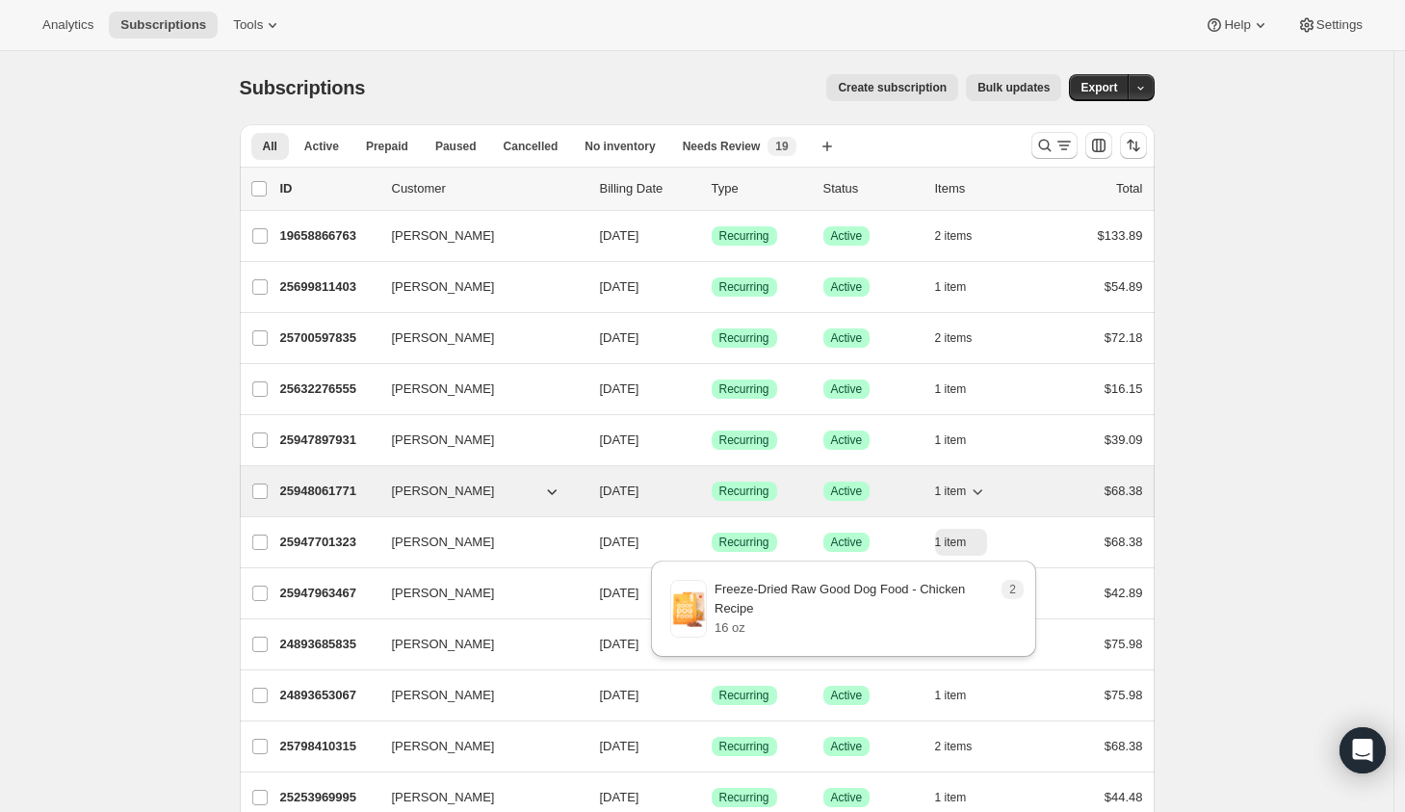
click at [961, 491] on span "1 item" at bounding box center [951, 490] width 32 height 15
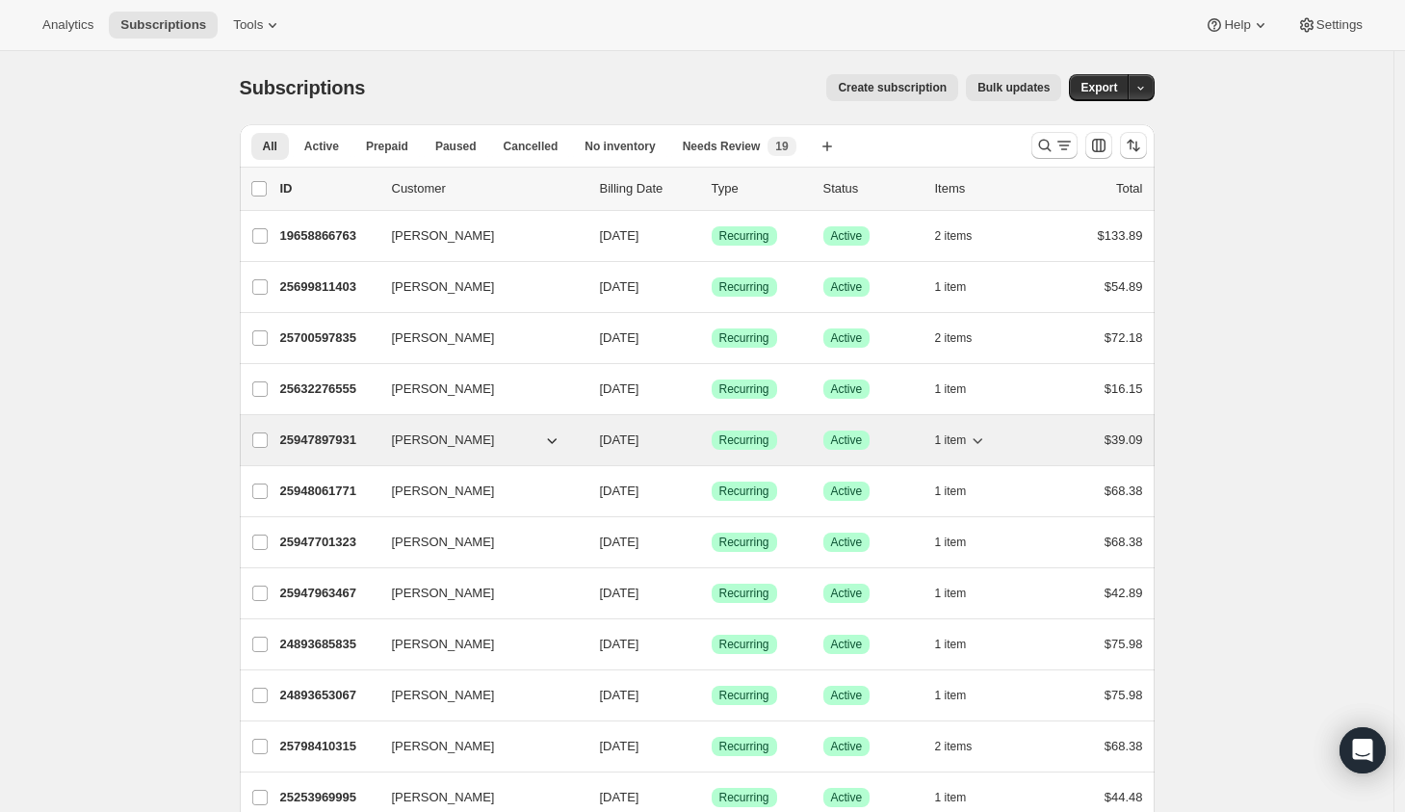
click at [981, 440] on icon "button" at bounding box center [978, 441] width 10 height 6
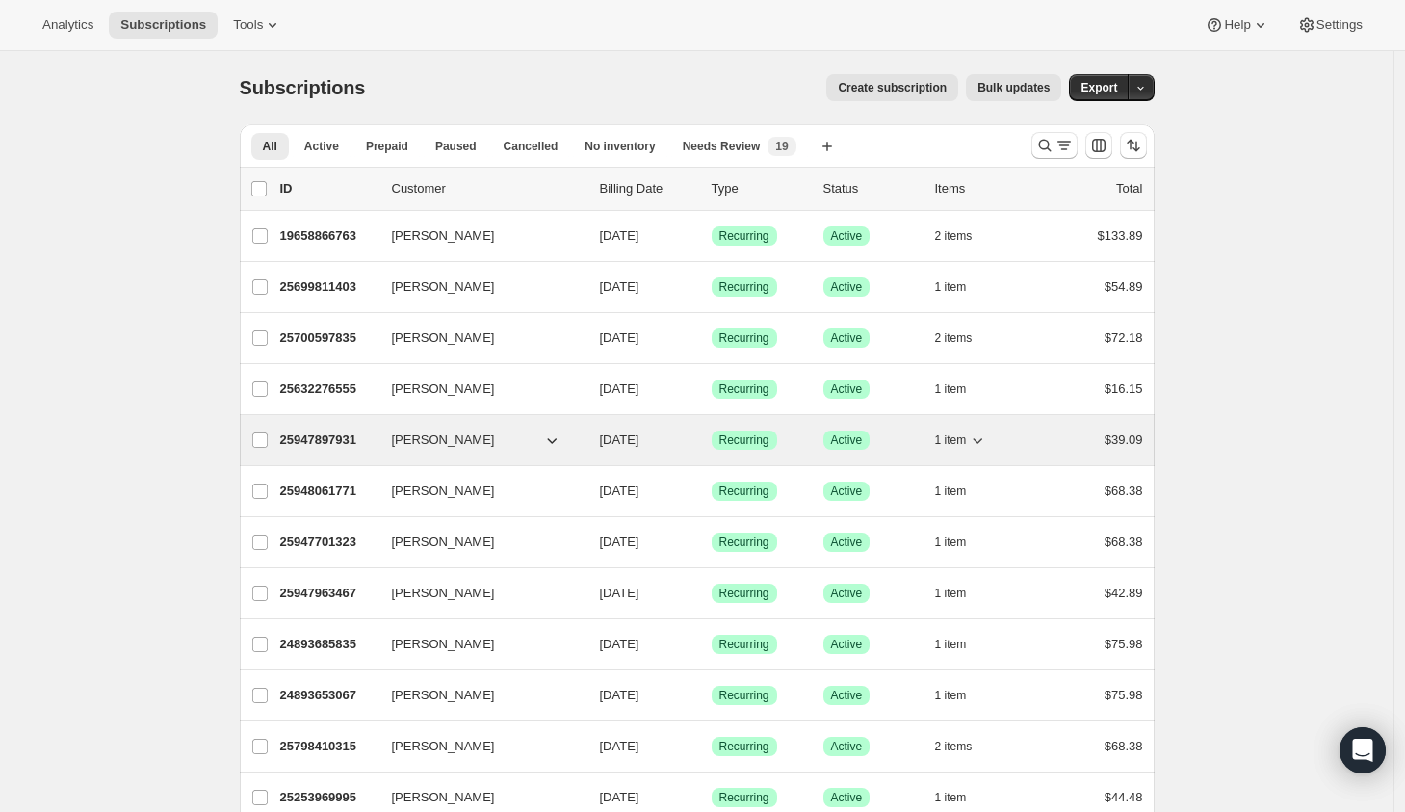
click at [560, 439] on icon "button" at bounding box center [551, 439] width 19 height 19
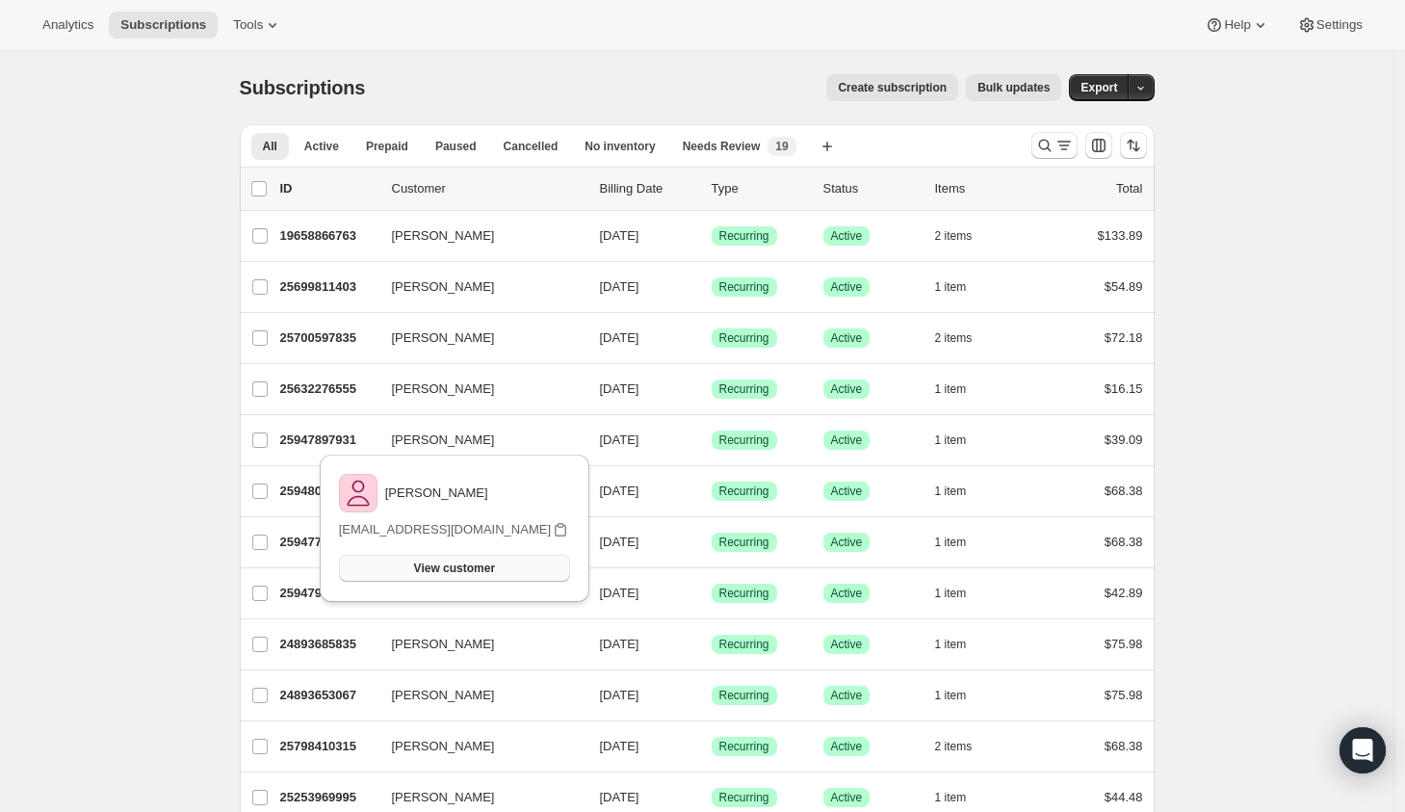
click at [453, 568] on span "View customer" at bounding box center [454, 567] width 81 height 15
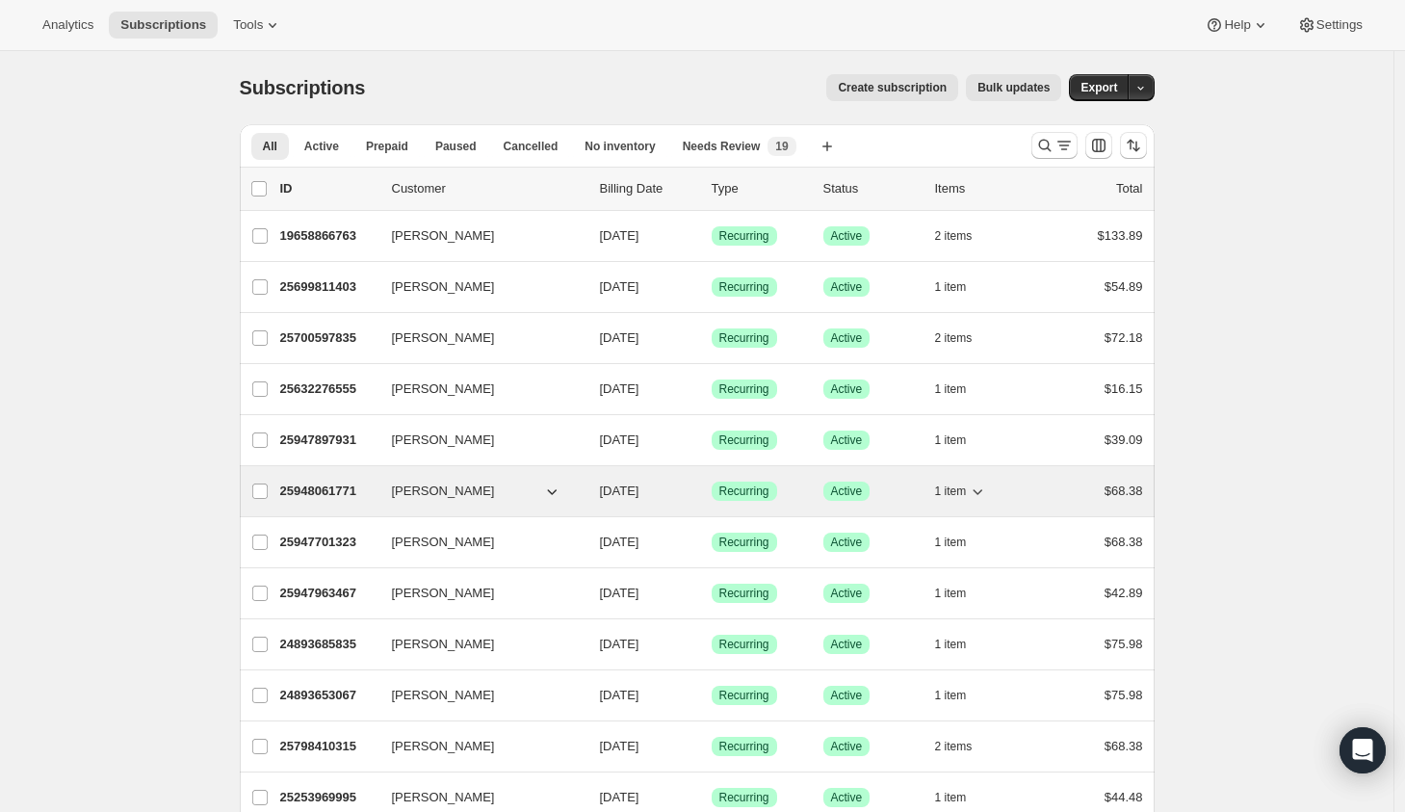
click at [521, 495] on button "Jan Mcfarlane" at bounding box center [476, 491] width 193 height 31
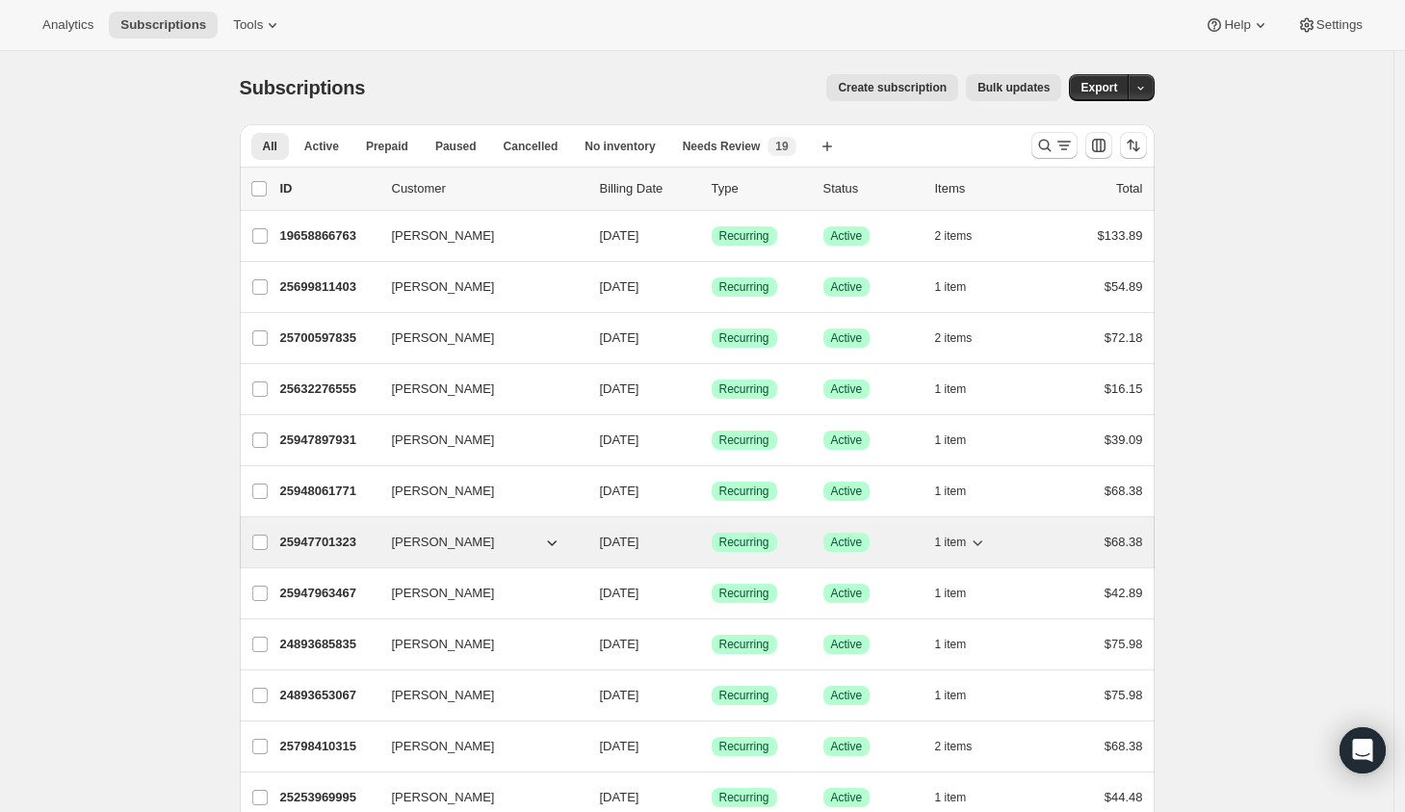
click at [535, 539] on button "Jan Mcfarlane" at bounding box center [476, 542] width 193 height 31
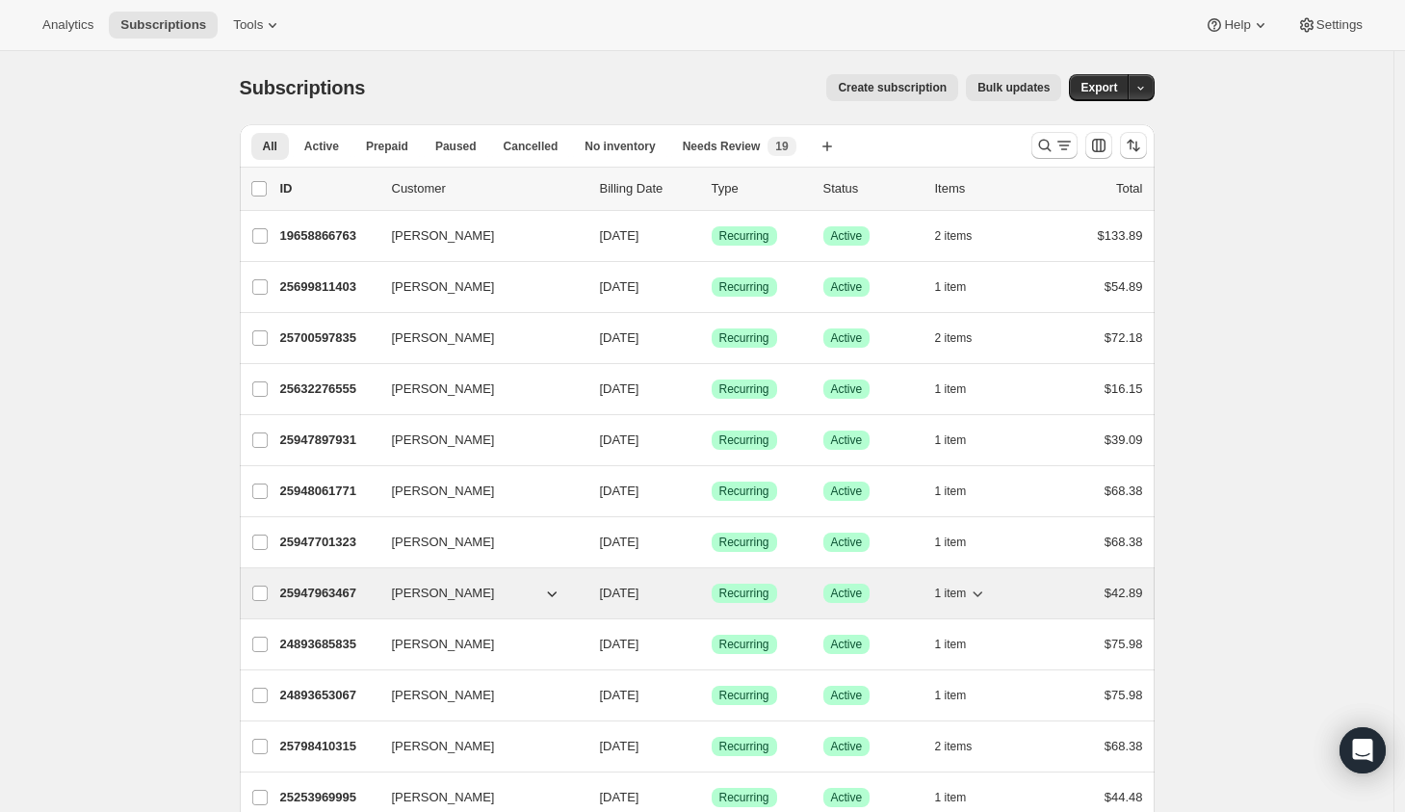
click at [514, 589] on button "[PERSON_NAME]" at bounding box center [476, 593] width 193 height 31
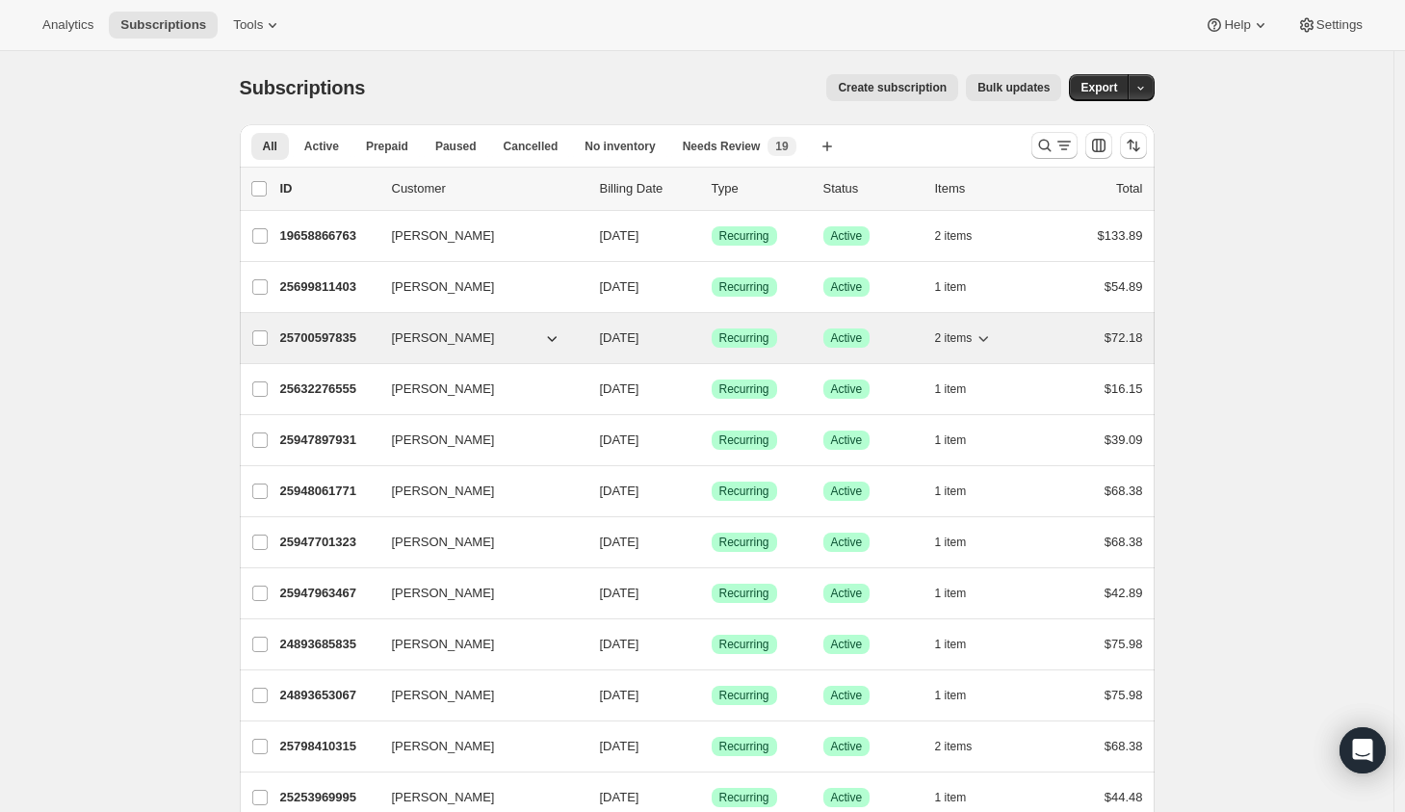
click at [512, 329] on button "[PERSON_NAME]" at bounding box center [476, 338] width 193 height 31
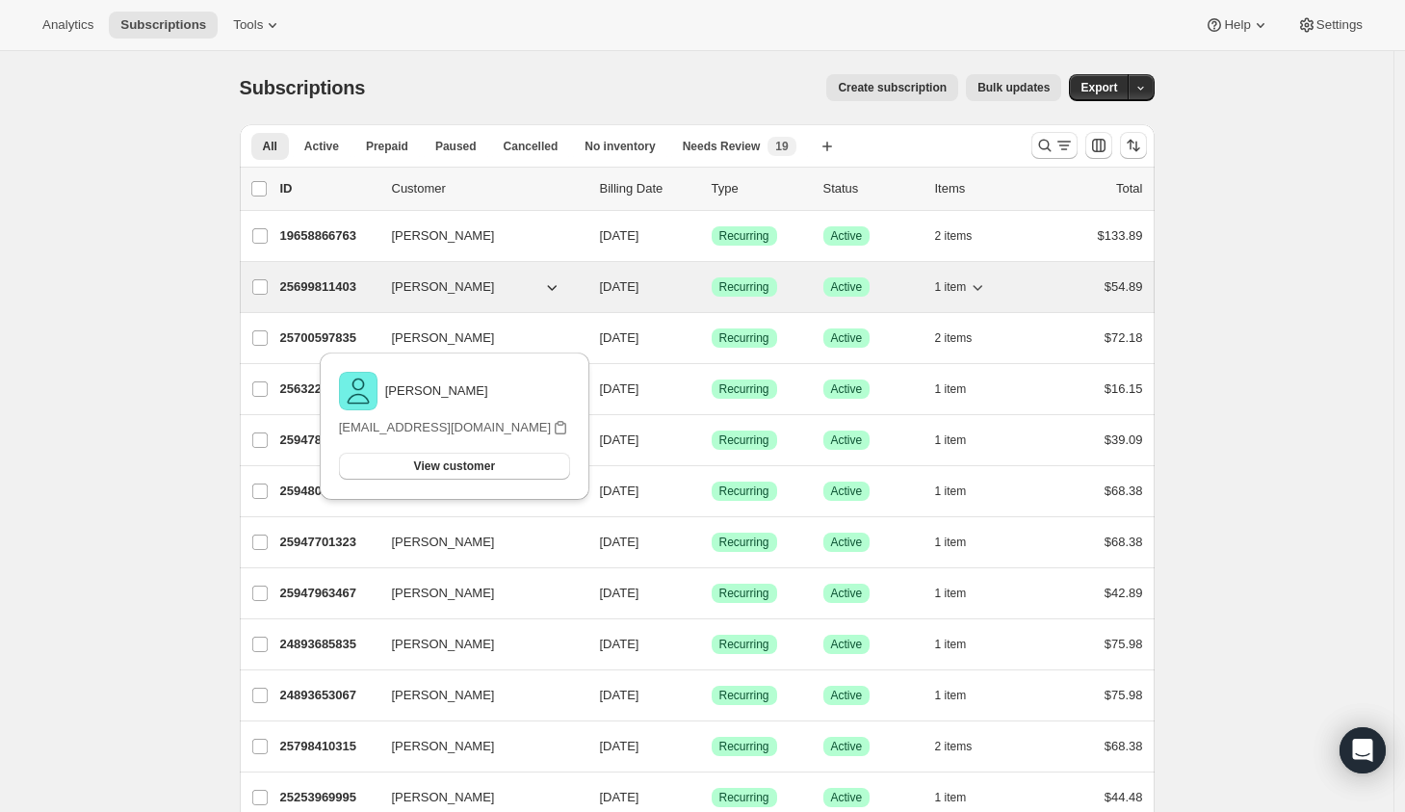
click at [501, 290] on button "[PERSON_NAME]" at bounding box center [476, 287] width 193 height 31
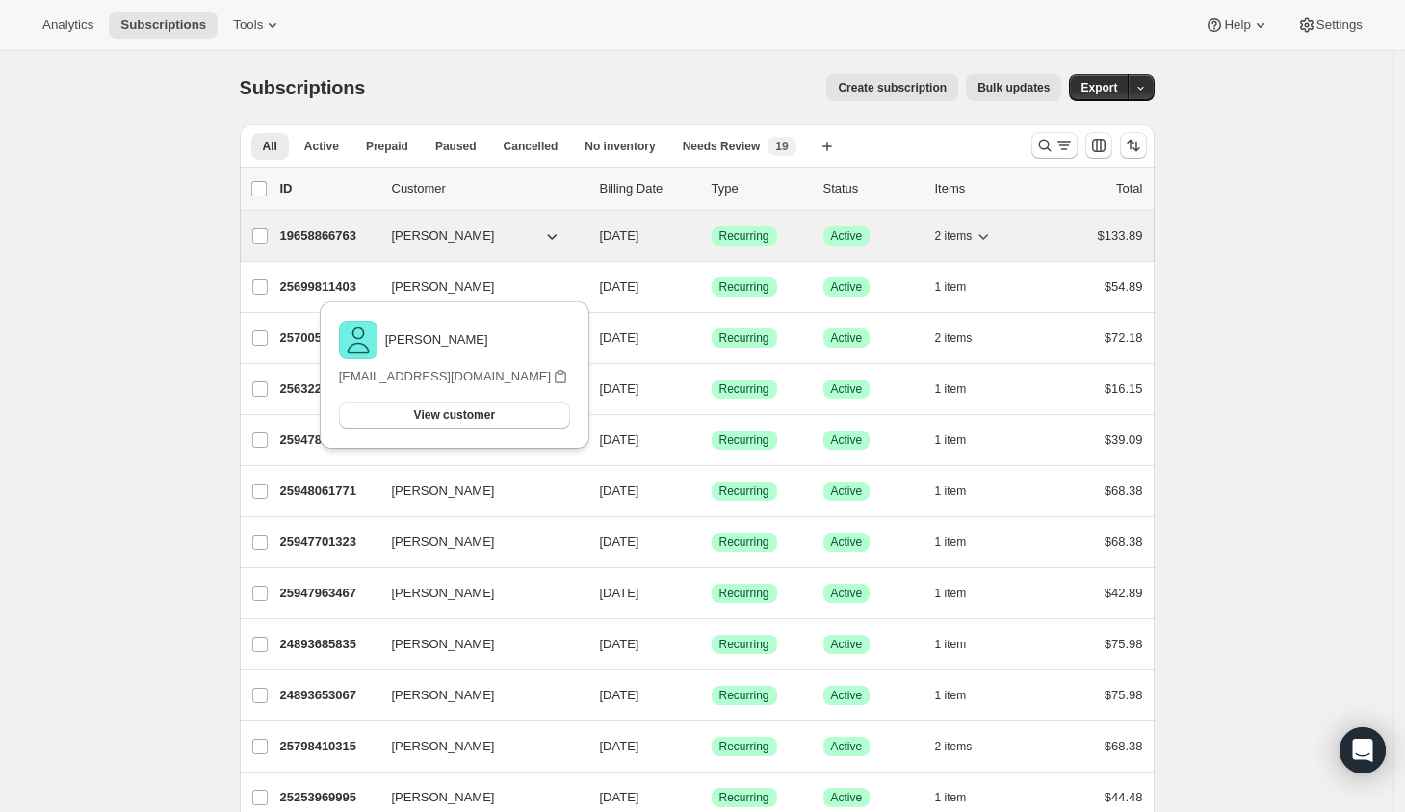
click at [481, 242] on button "[PERSON_NAME]" at bounding box center [476, 235] width 193 height 31
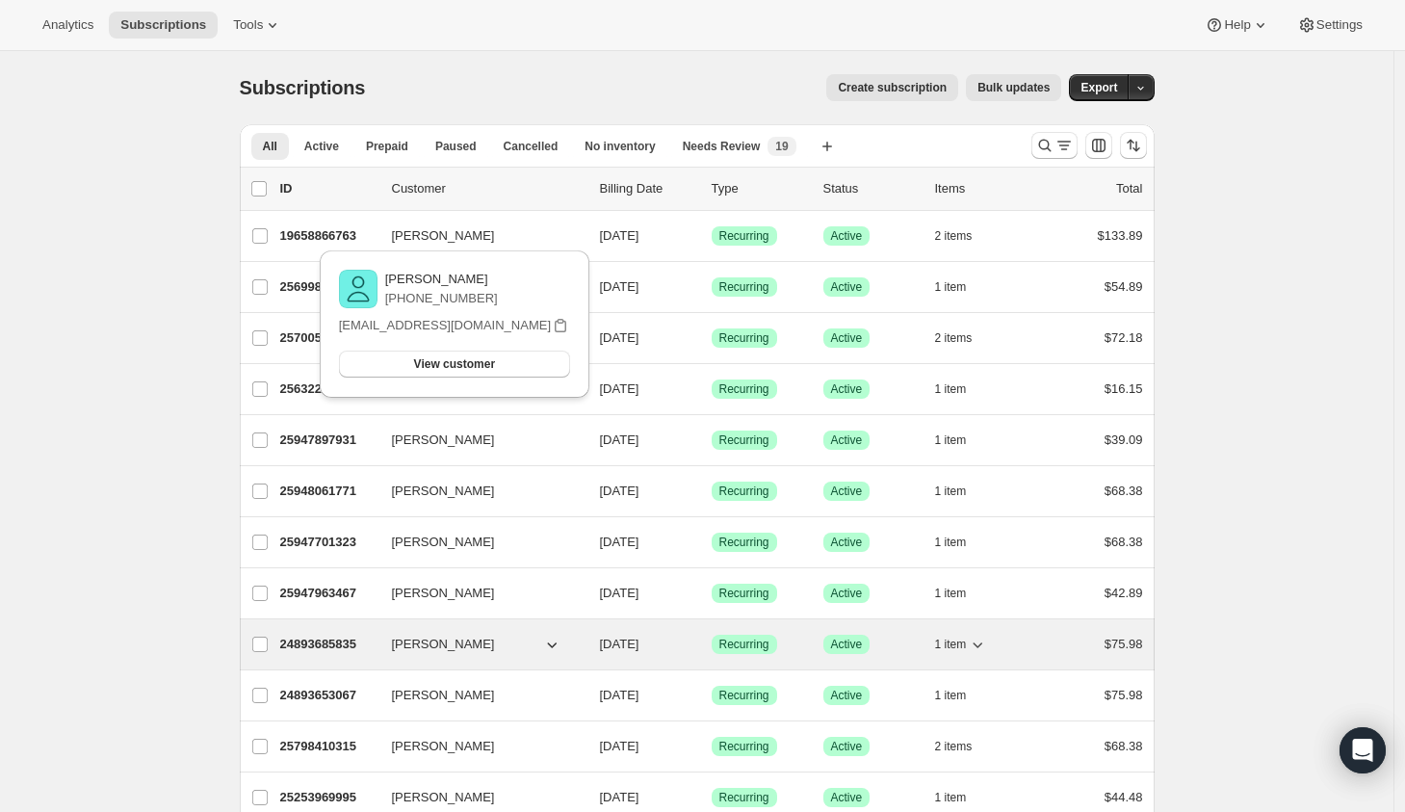
click at [505, 650] on button "[PERSON_NAME]" at bounding box center [476, 644] width 193 height 31
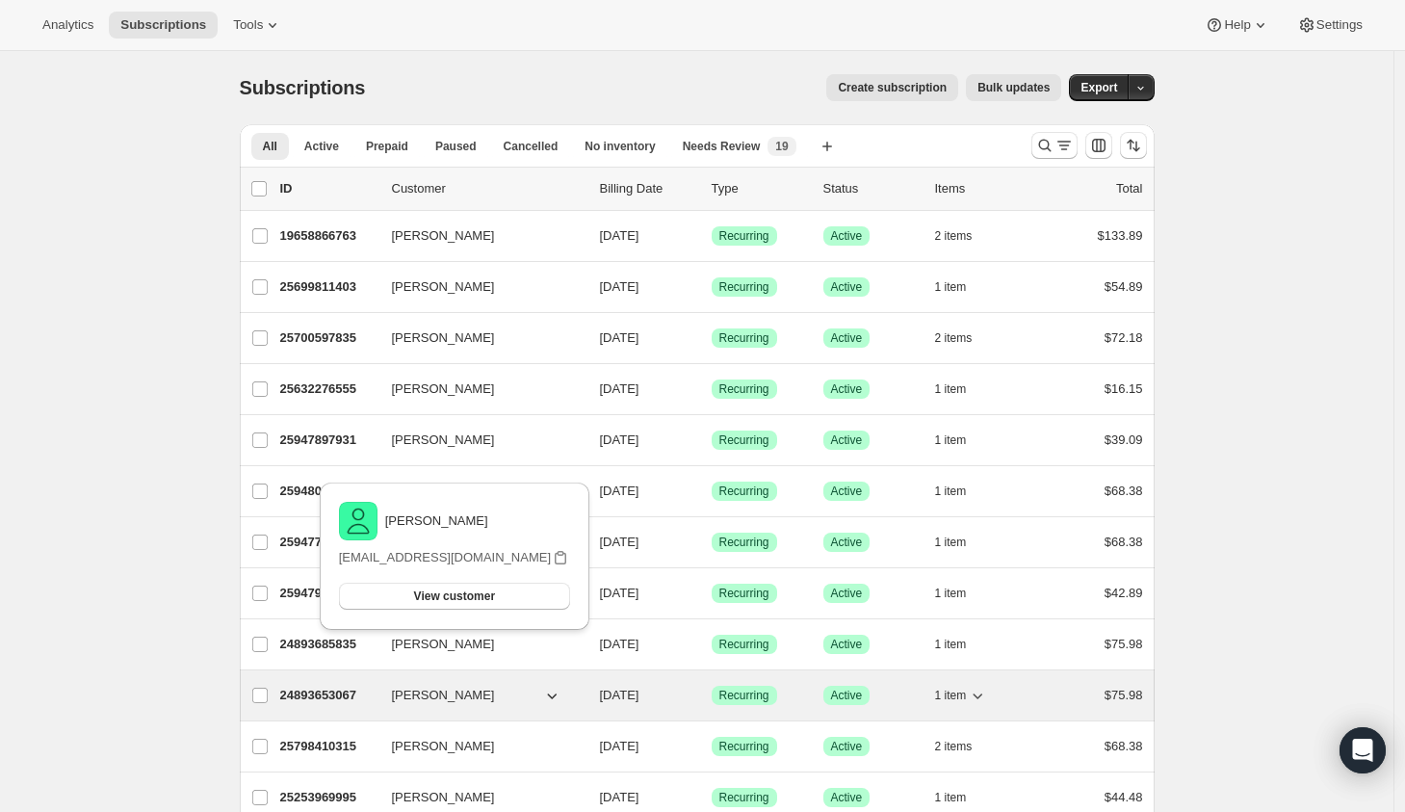
click at [486, 694] on span "[PERSON_NAME]" at bounding box center [443, 695] width 103 height 19
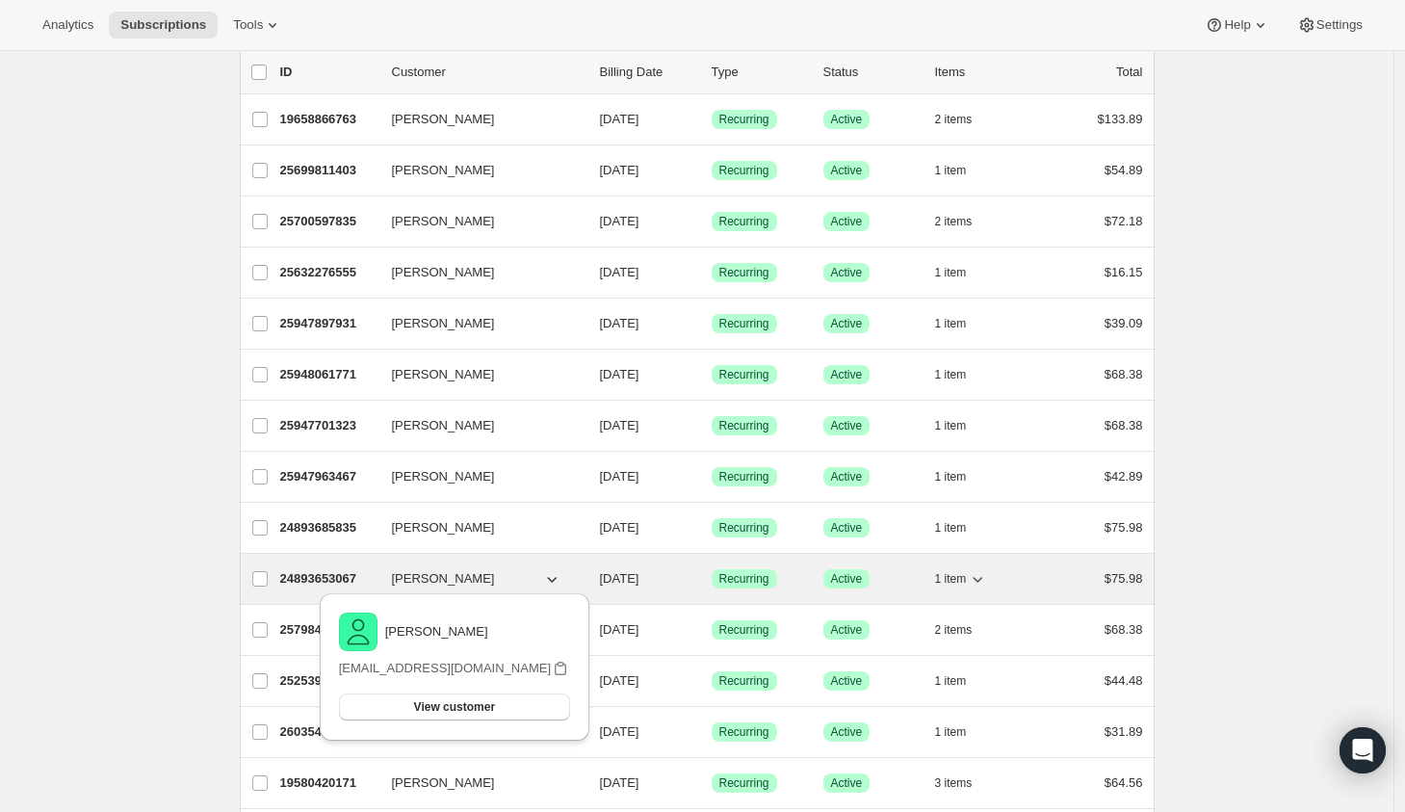
scroll to position [139, 0]
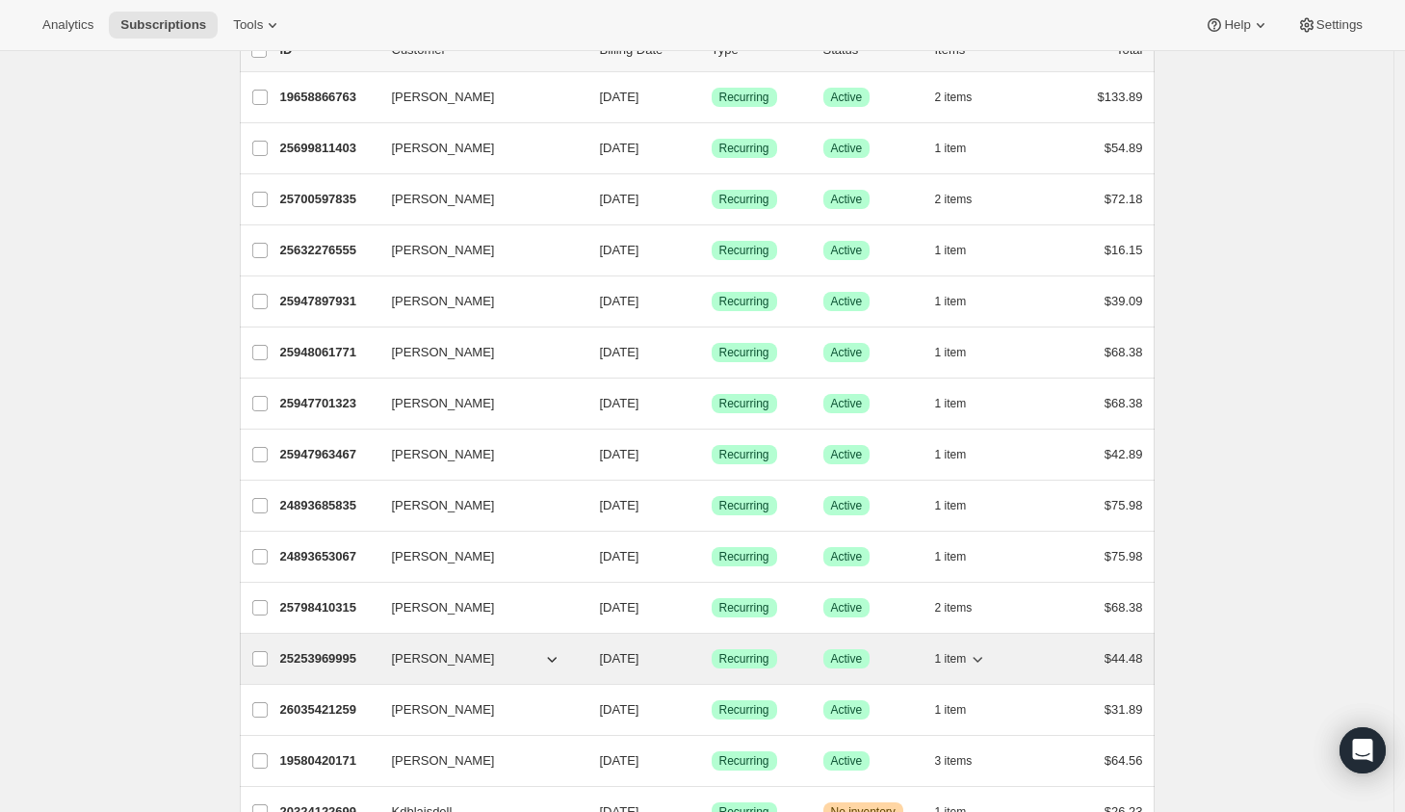
click at [462, 658] on span "Joni Houghton" at bounding box center [443, 658] width 103 height 19
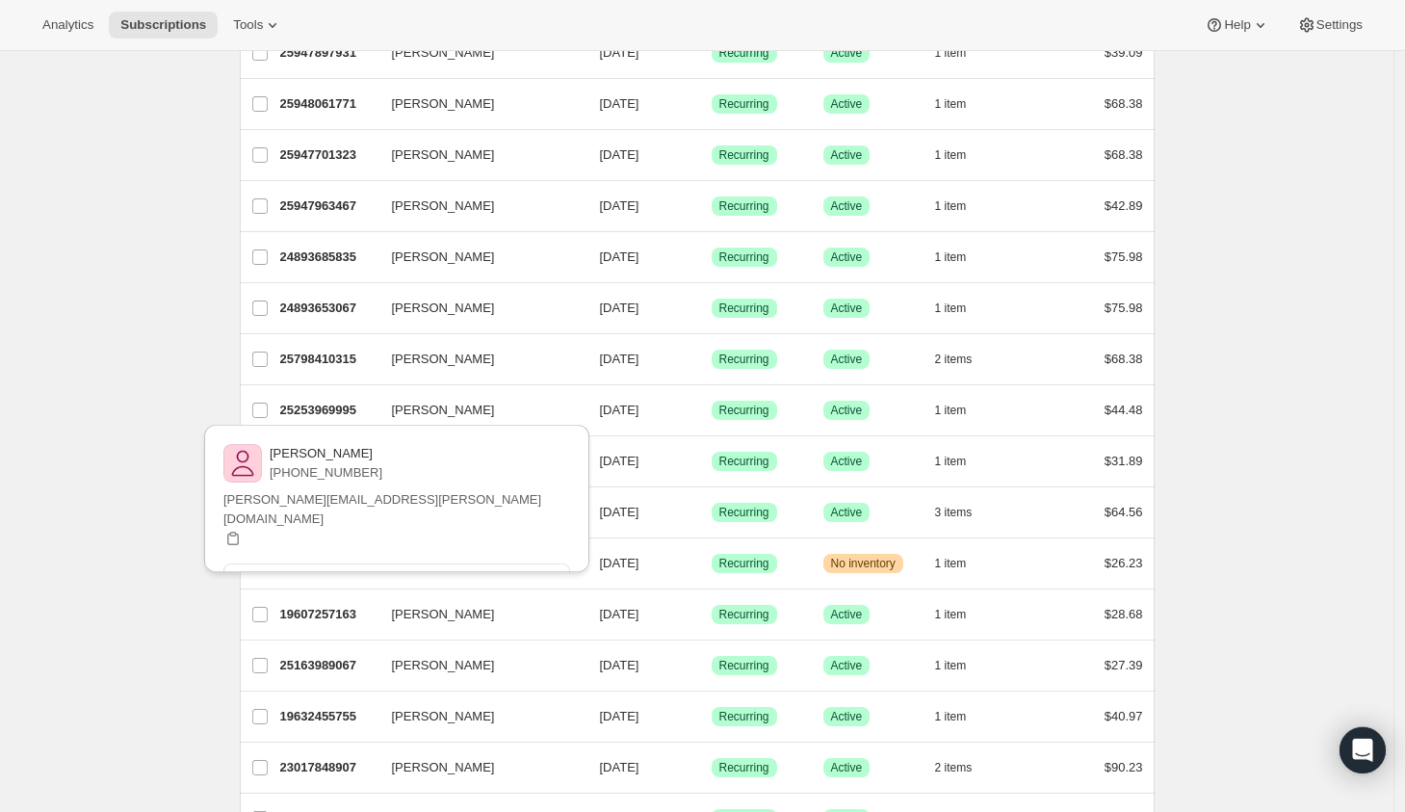
scroll to position [416, 0]
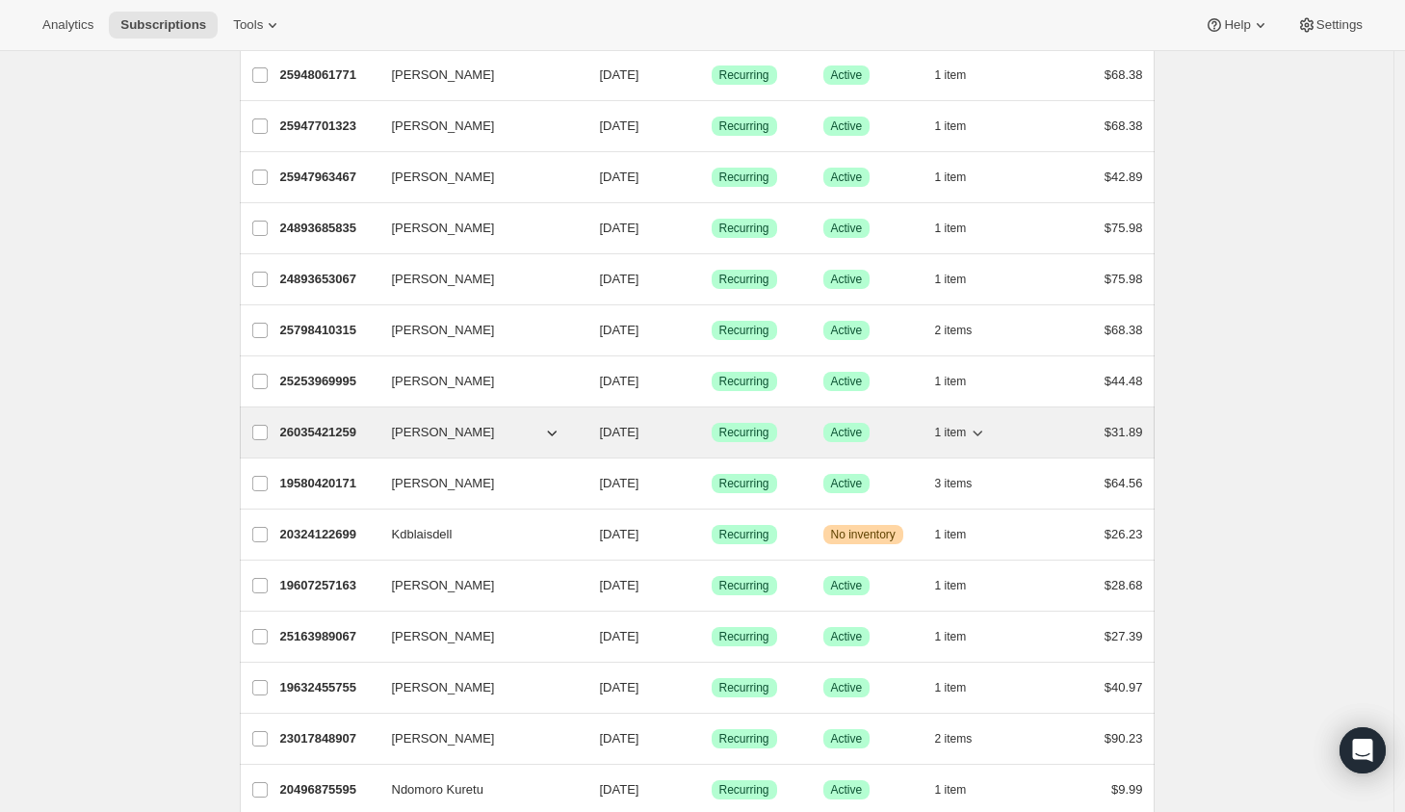
click at [452, 442] on span "Tabitha Karcher" at bounding box center [443, 432] width 103 height 19
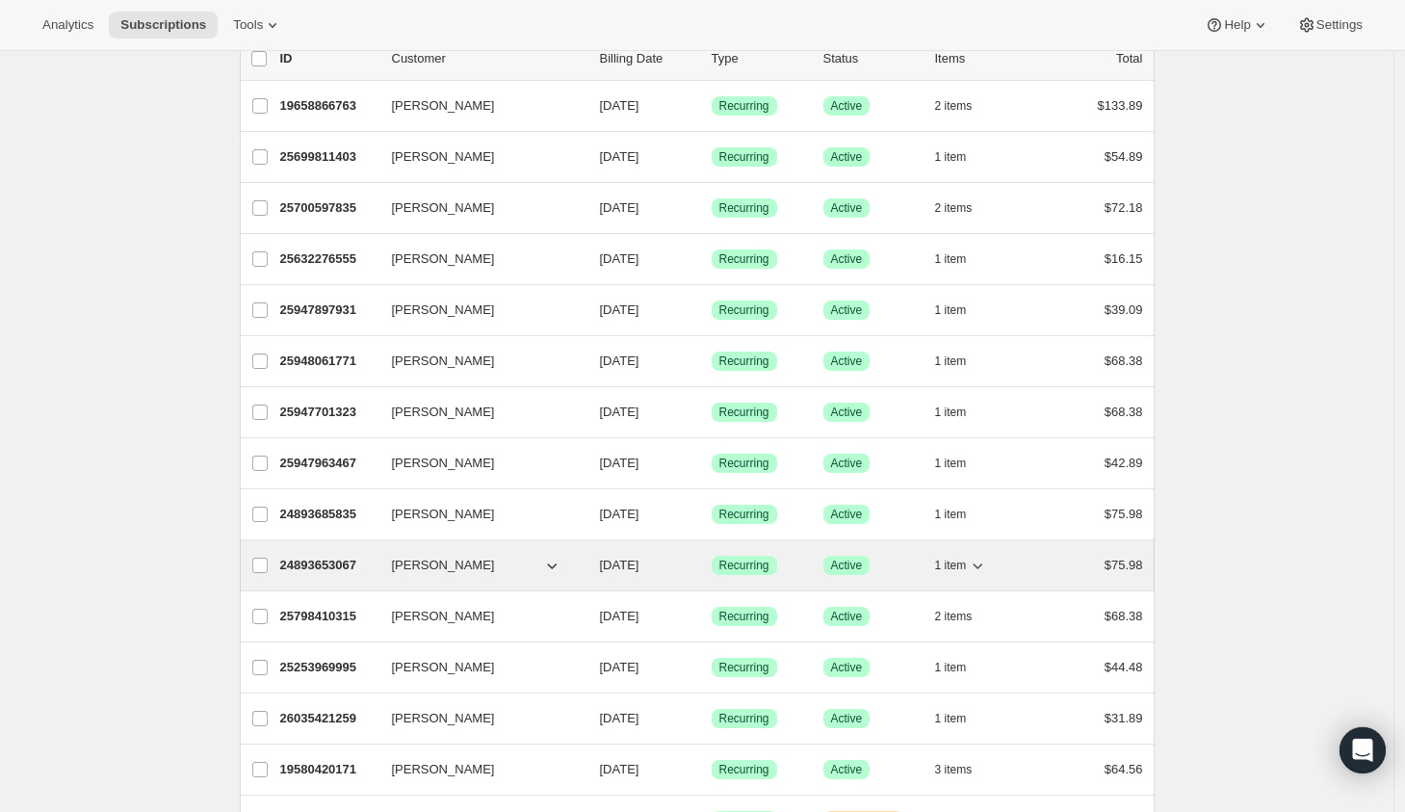
scroll to position [0, 0]
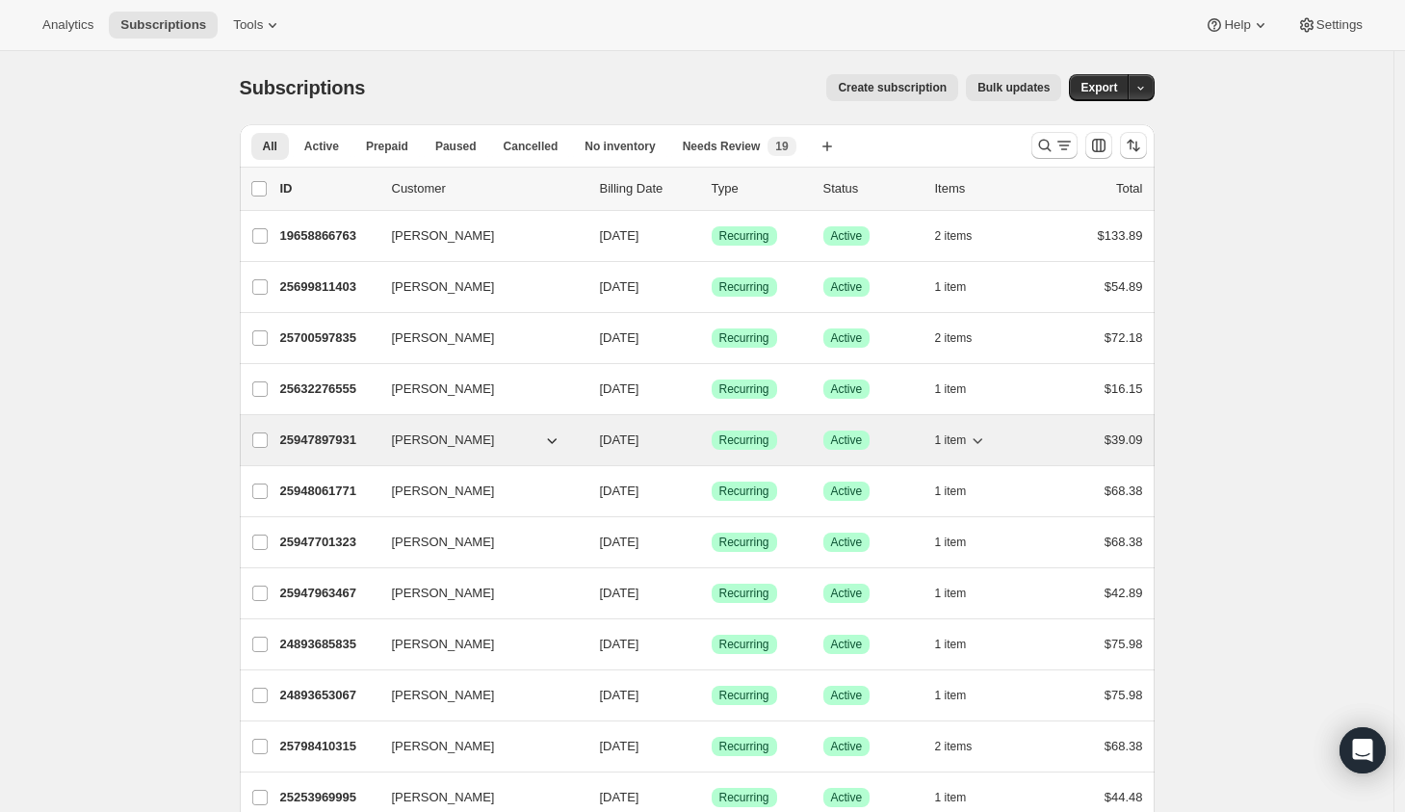
click at [517, 446] on button "[PERSON_NAME]" at bounding box center [476, 440] width 193 height 31
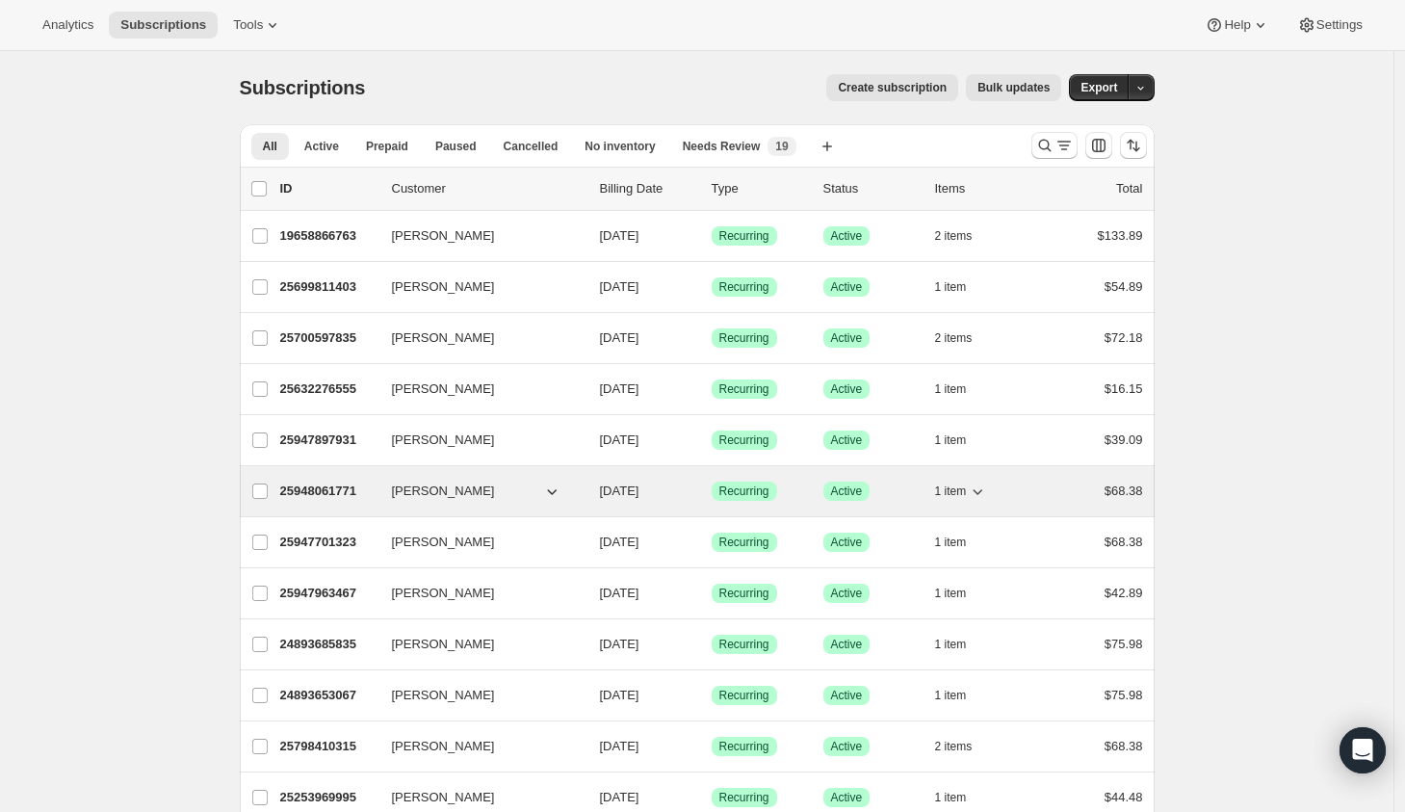
click at [440, 491] on span "[PERSON_NAME]" at bounding box center [443, 490] width 103 height 19
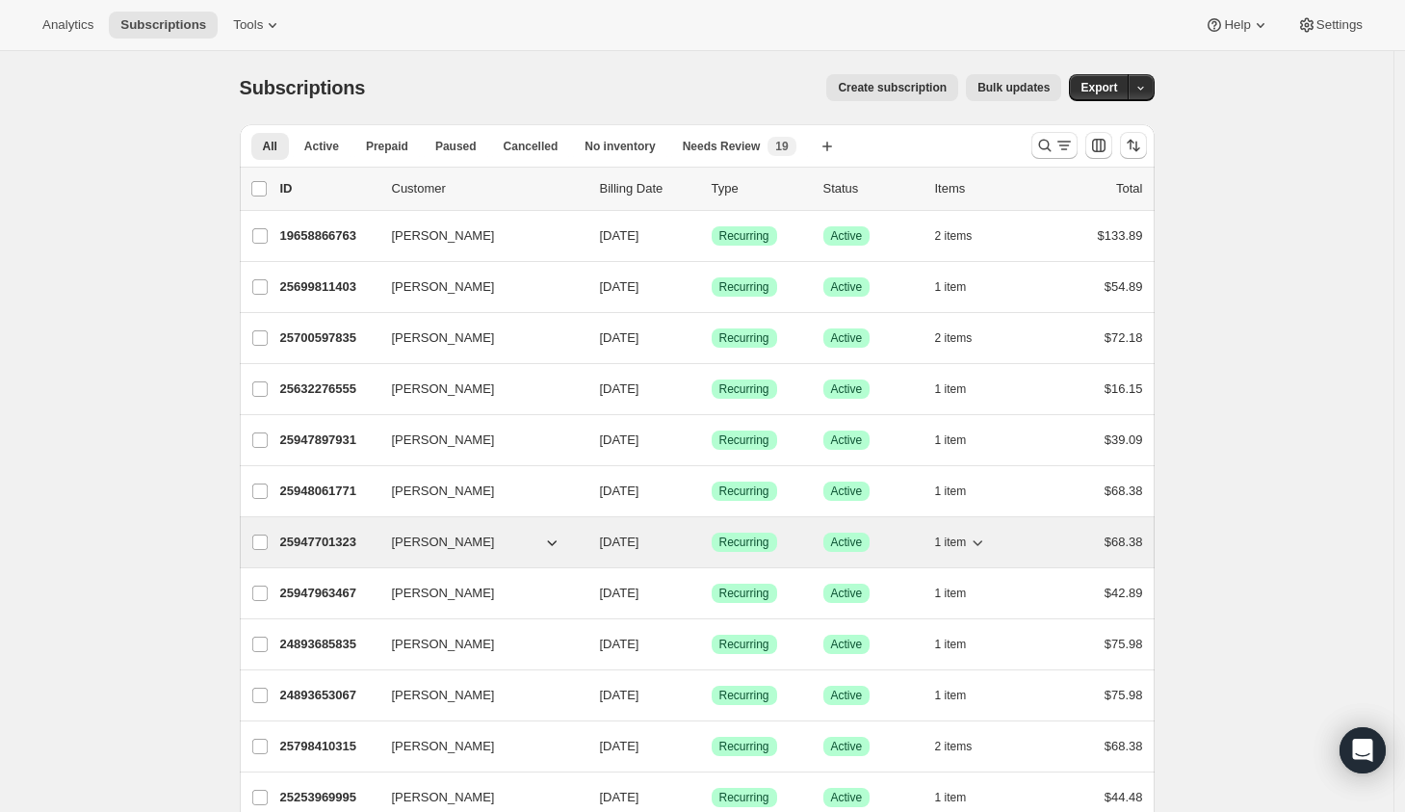
click at [450, 544] on span "Jan Mcfarlane" at bounding box center [443, 541] width 103 height 19
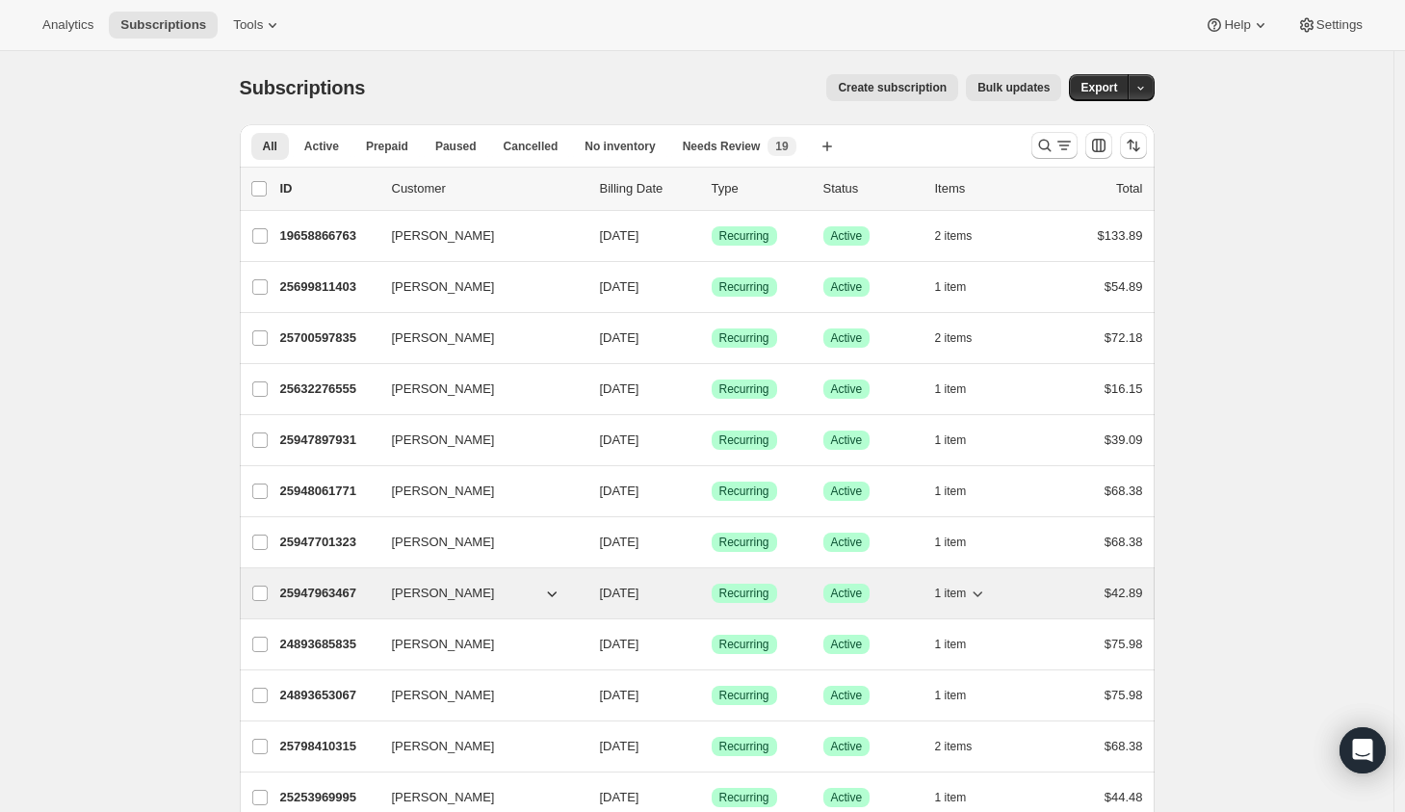
click at [463, 597] on span "Jan Mcfarlane" at bounding box center [443, 592] width 103 height 19
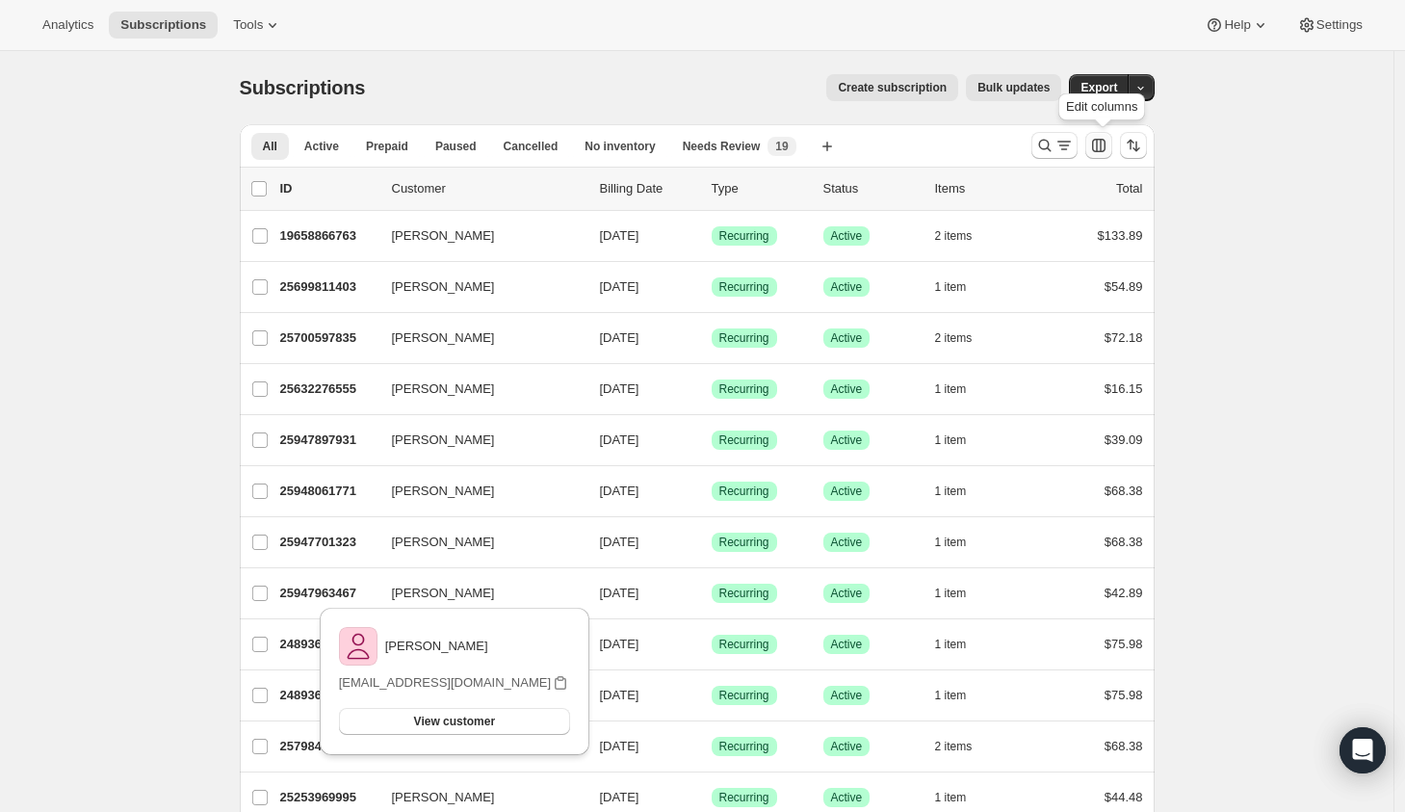
click at [1105, 149] on icon "Customize table column order and visibility" at bounding box center [1098, 145] width 13 height 13
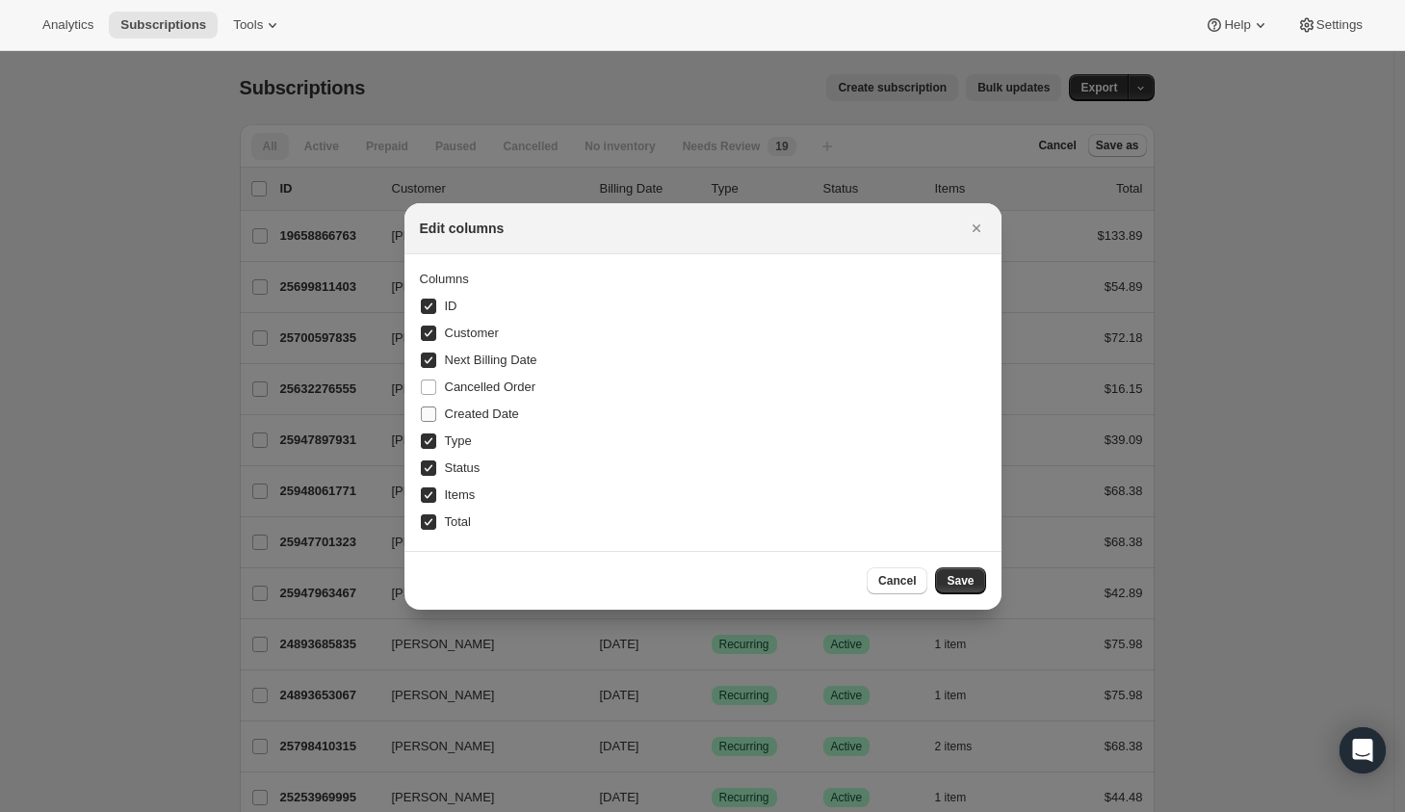
click at [476, 418] on span "Created Date" at bounding box center [482, 413] width 74 height 14
click at [436, 418] on input "Created Date" at bounding box center [428, 413] width 15 height 15
checkbox input "true"
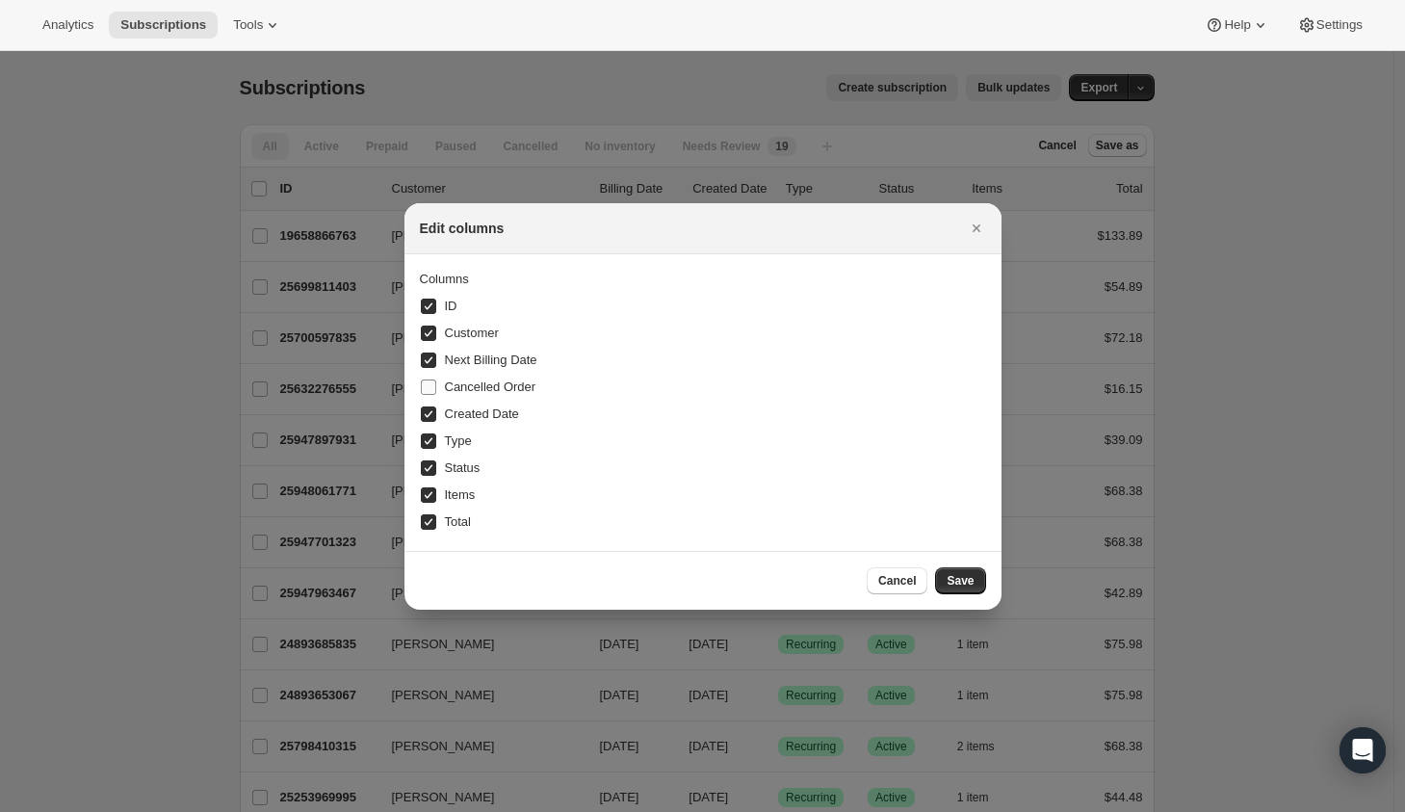
click at [484, 386] on span "Cancelled Order" at bounding box center [490, 386] width 91 height 14
click at [436, 386] on input "Cancelled Order" at bounding box center [428, 386] width 15 height 15
checkbox input "true"
click at [445, 360] on span "Next Billing Date" at bounding box center [491, 359] width 92 height 14
click at [436, 360] on input "Next Billing Date" at bounding box center [428, 359] width 15 height 15
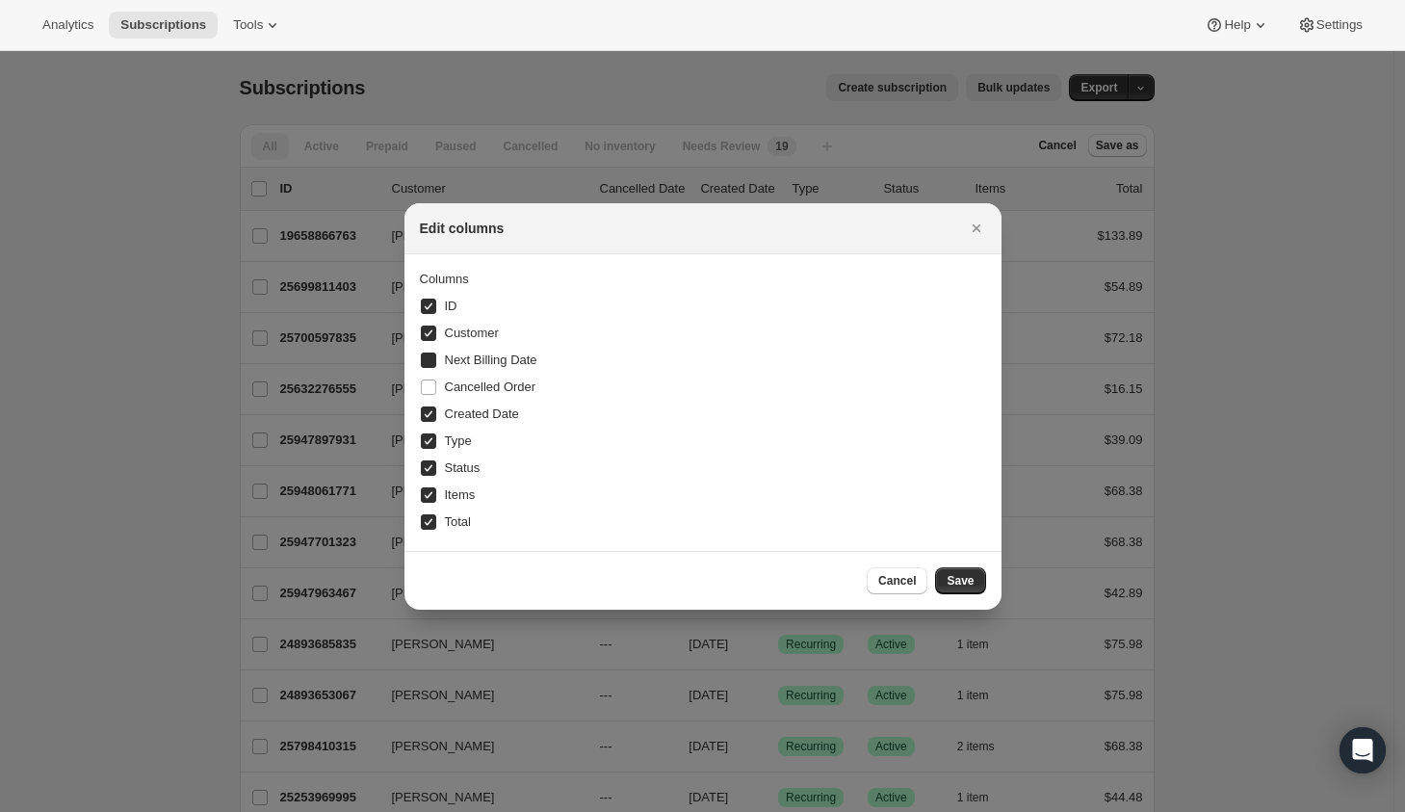
checkbox input "true"
checkbox input "false"
click at [1289, 413] on div at bounding box center [702, 406] width 1405 height 812
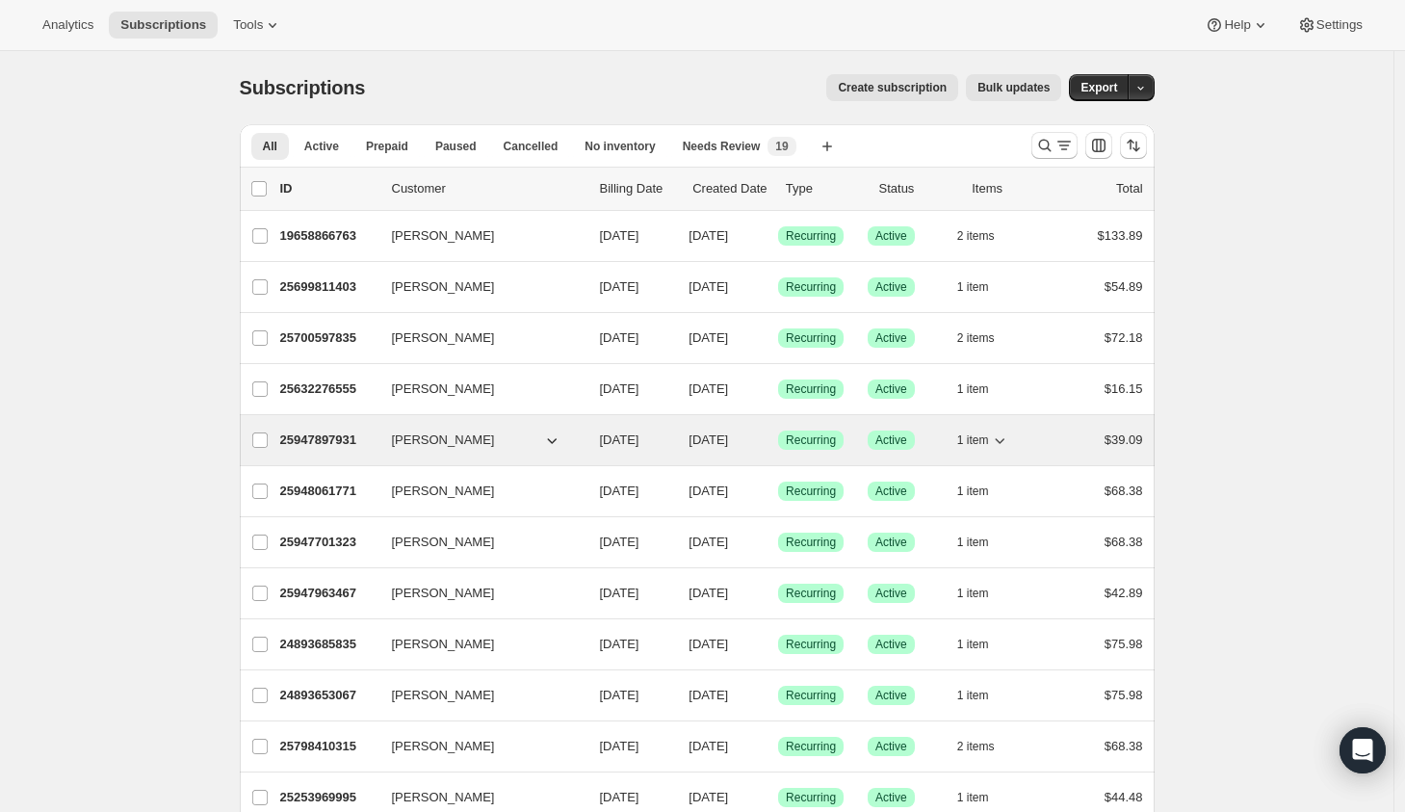
click at [561, 440] on icon "button" at bounding box center [551, 439] width 19 height 19
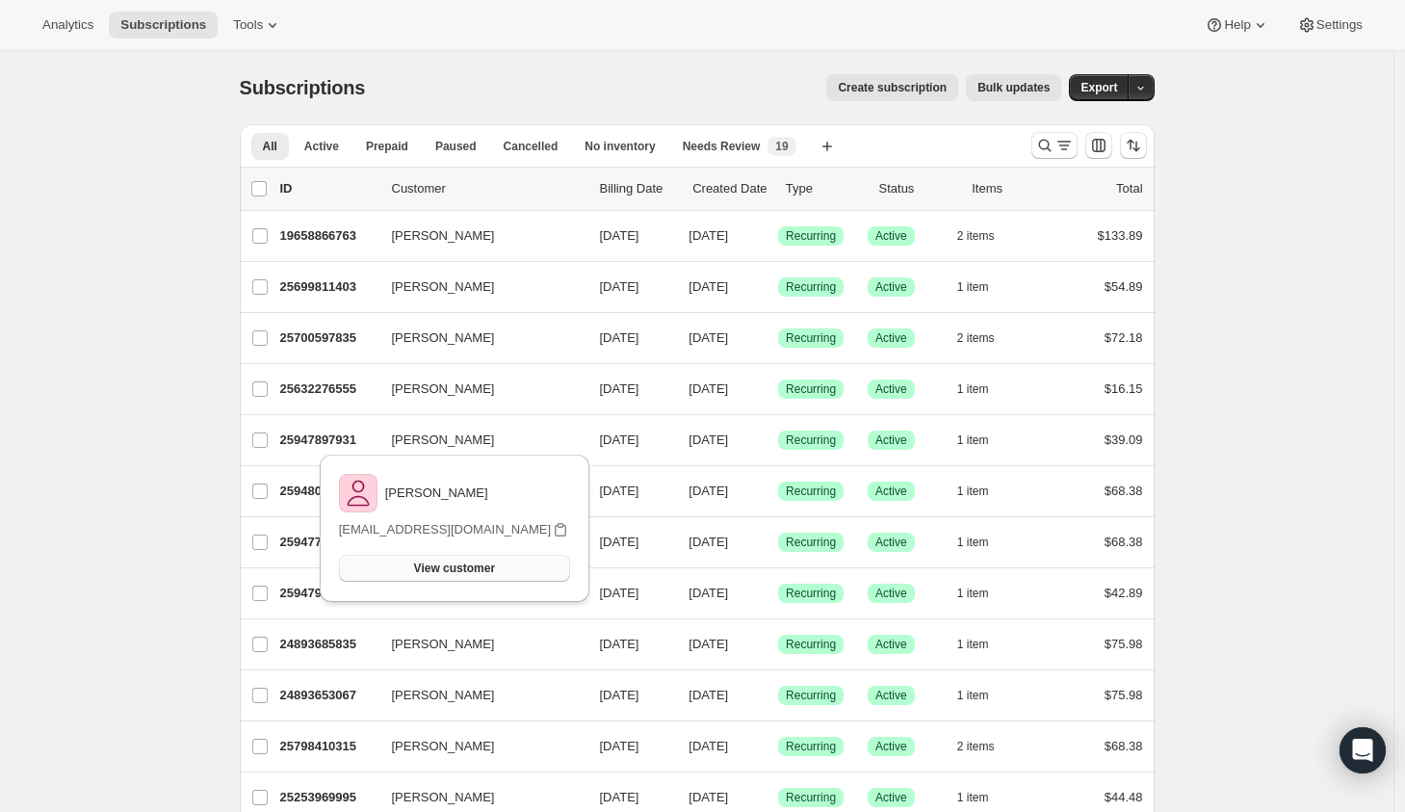
click at [448, 570] on span "View customer" at bounding box center [454, 567] width 81 height 15
click at [336, 149] on span "Active" at bounding box center [321, 146] width 35 height 15
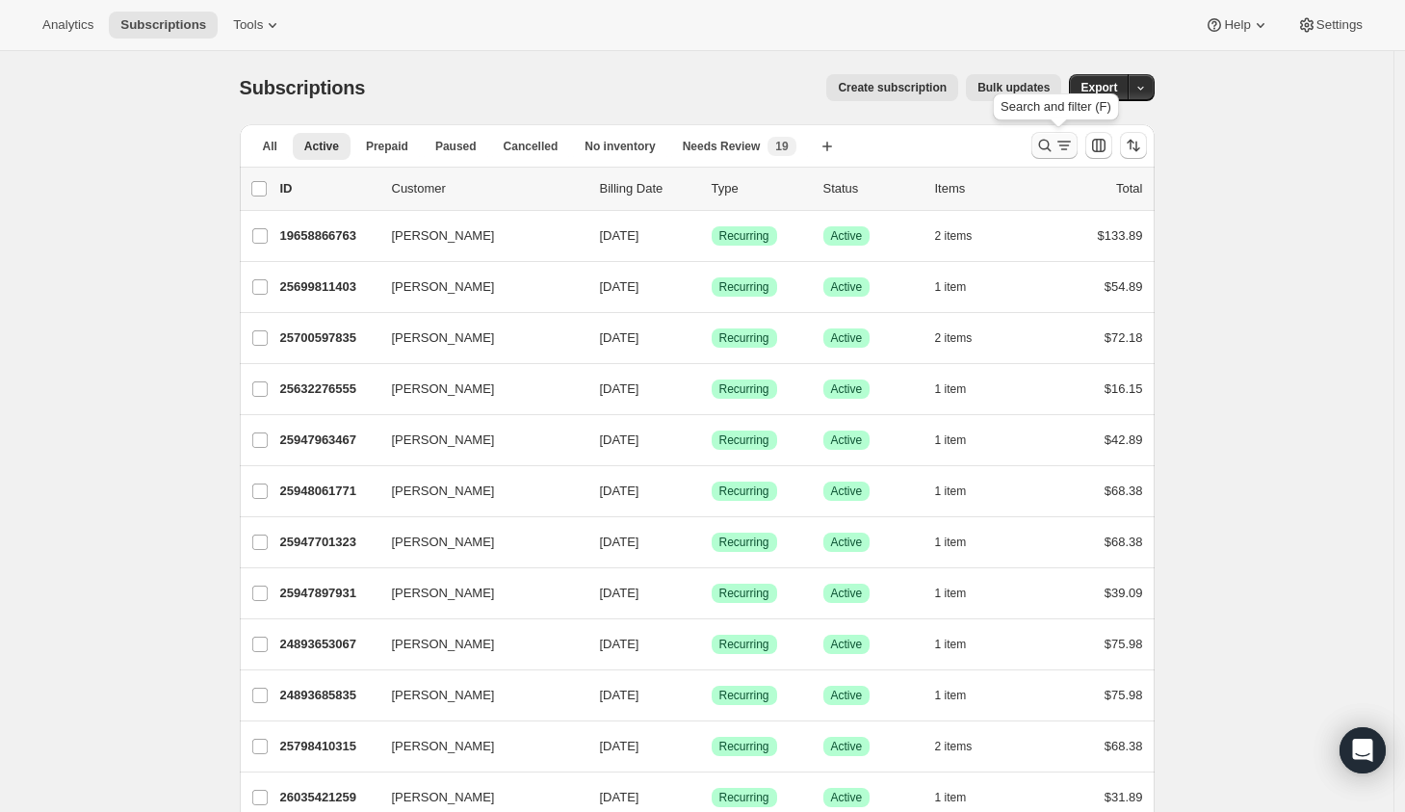
click at [1067, 151] on icon "Search and filter results" at bounding box center [1063, 145] width 19 height 19
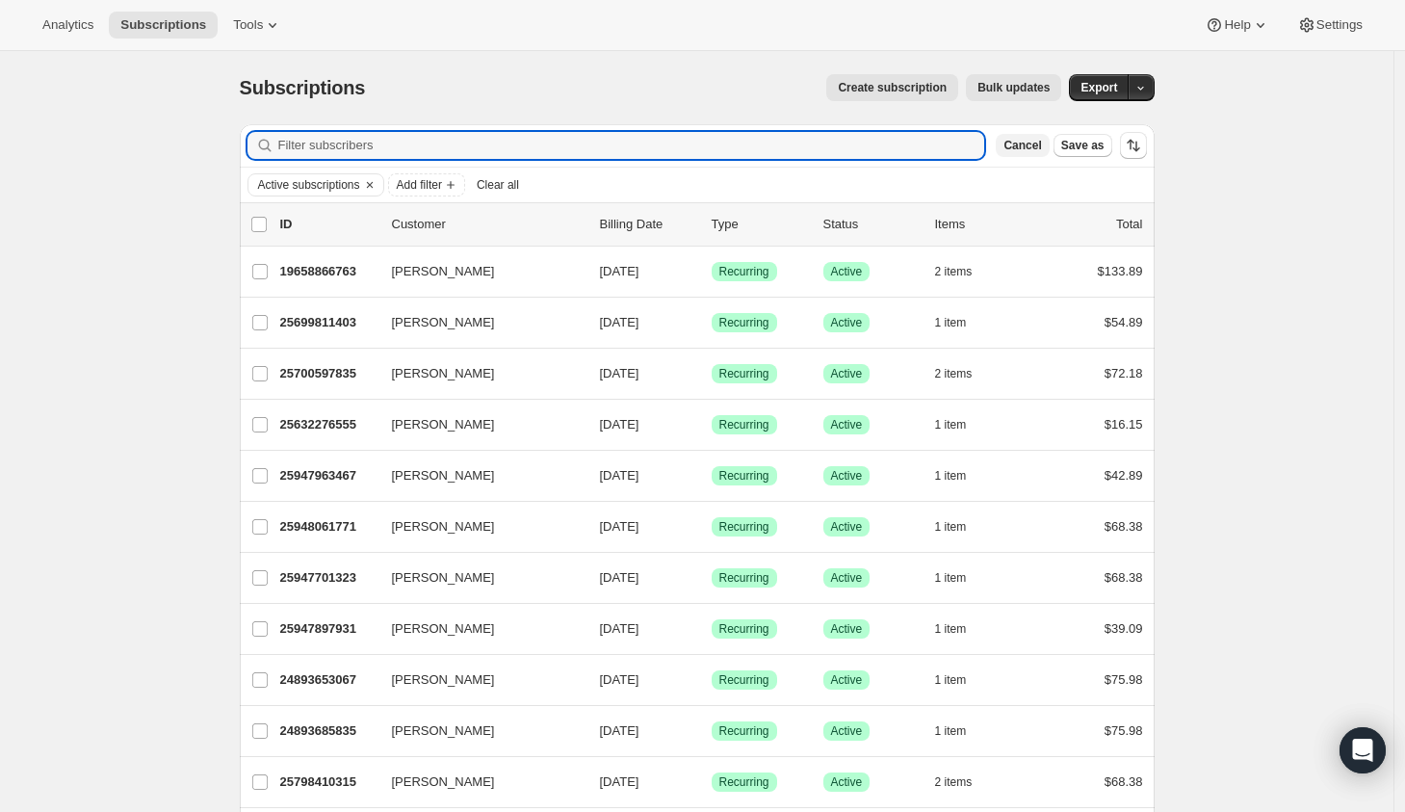
click at [1005, 151] on button "Cancel" at bounding box center [1022, 145] width 53 height 23
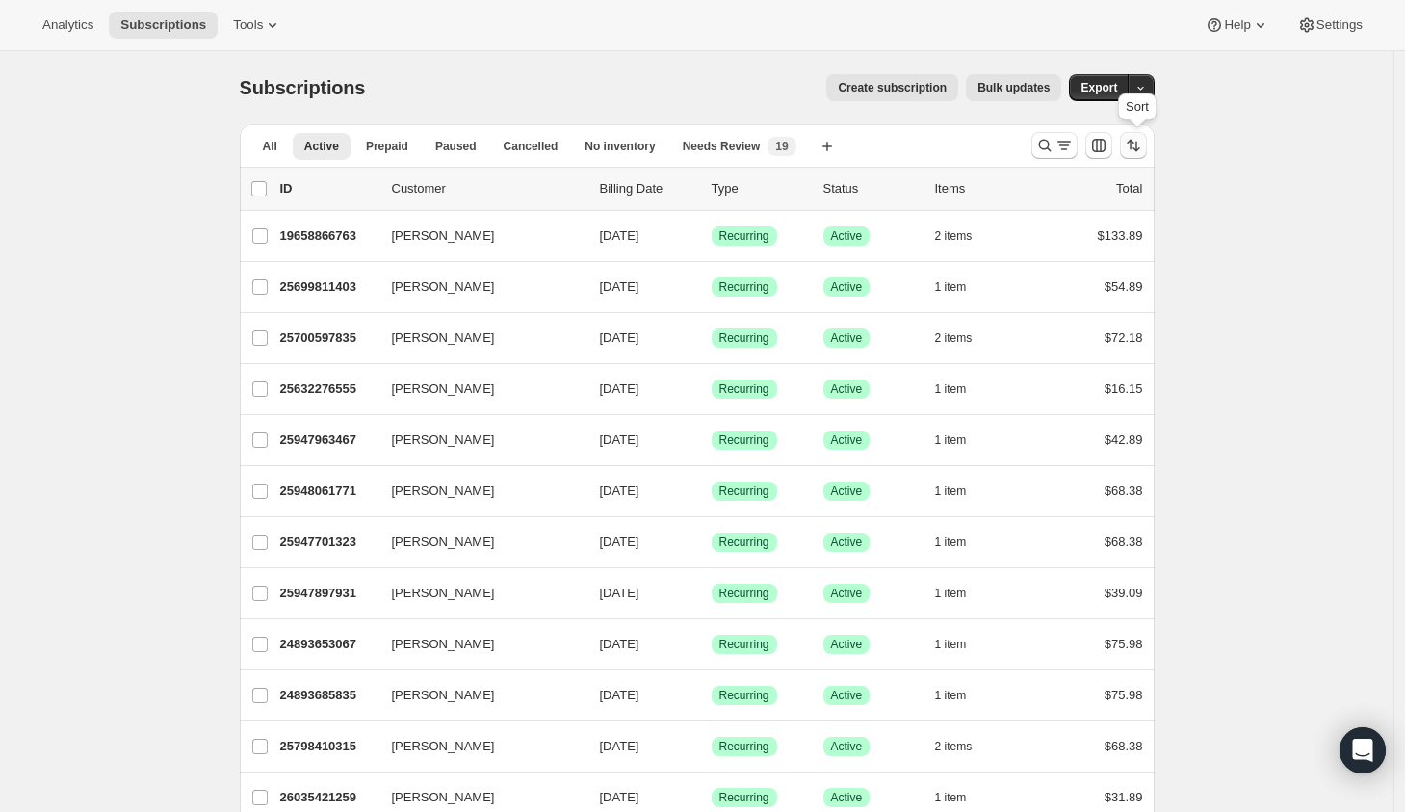
click at [1140, 148] on icon "Sort the results" at bounding box center [1136, 147] width 8 height 11
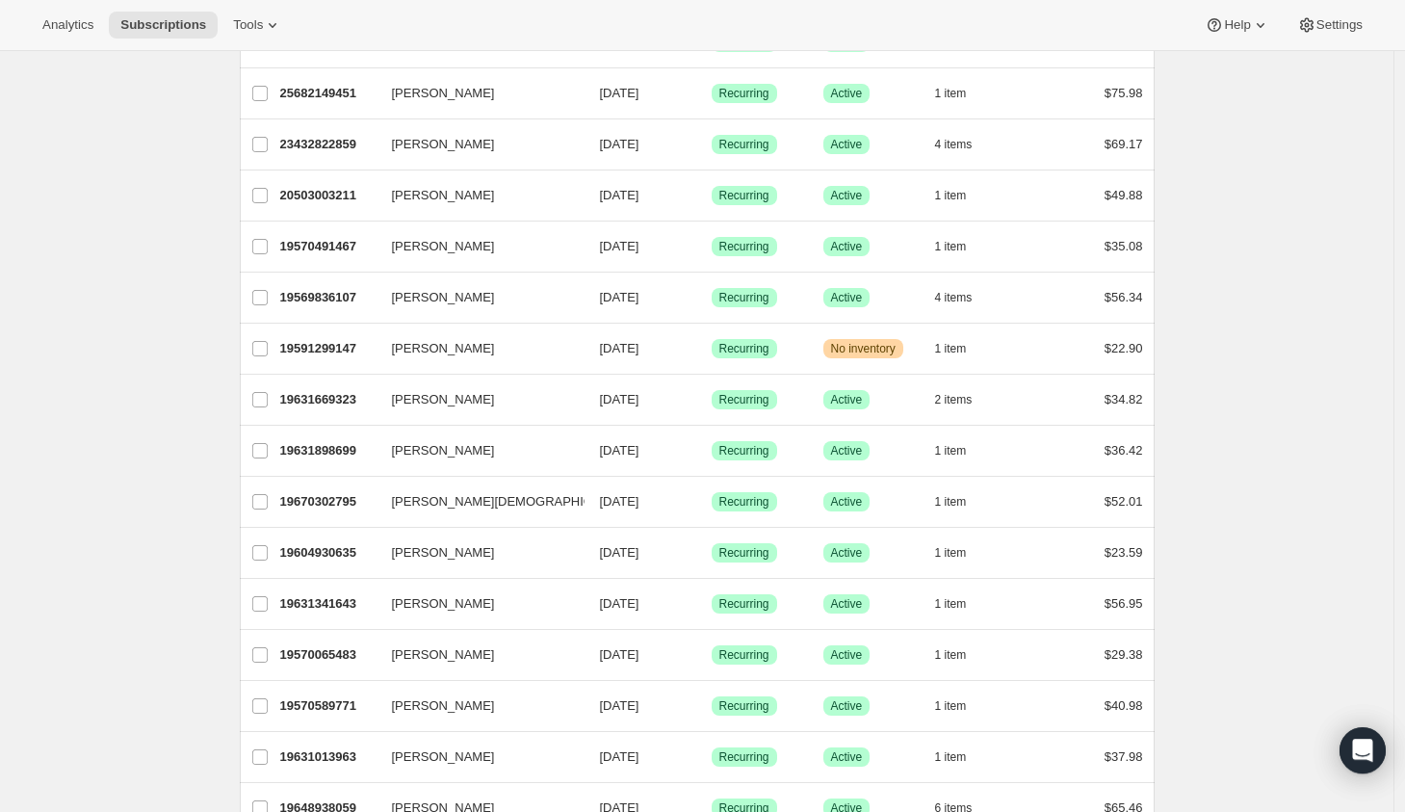
scroll to position [2072, 0]
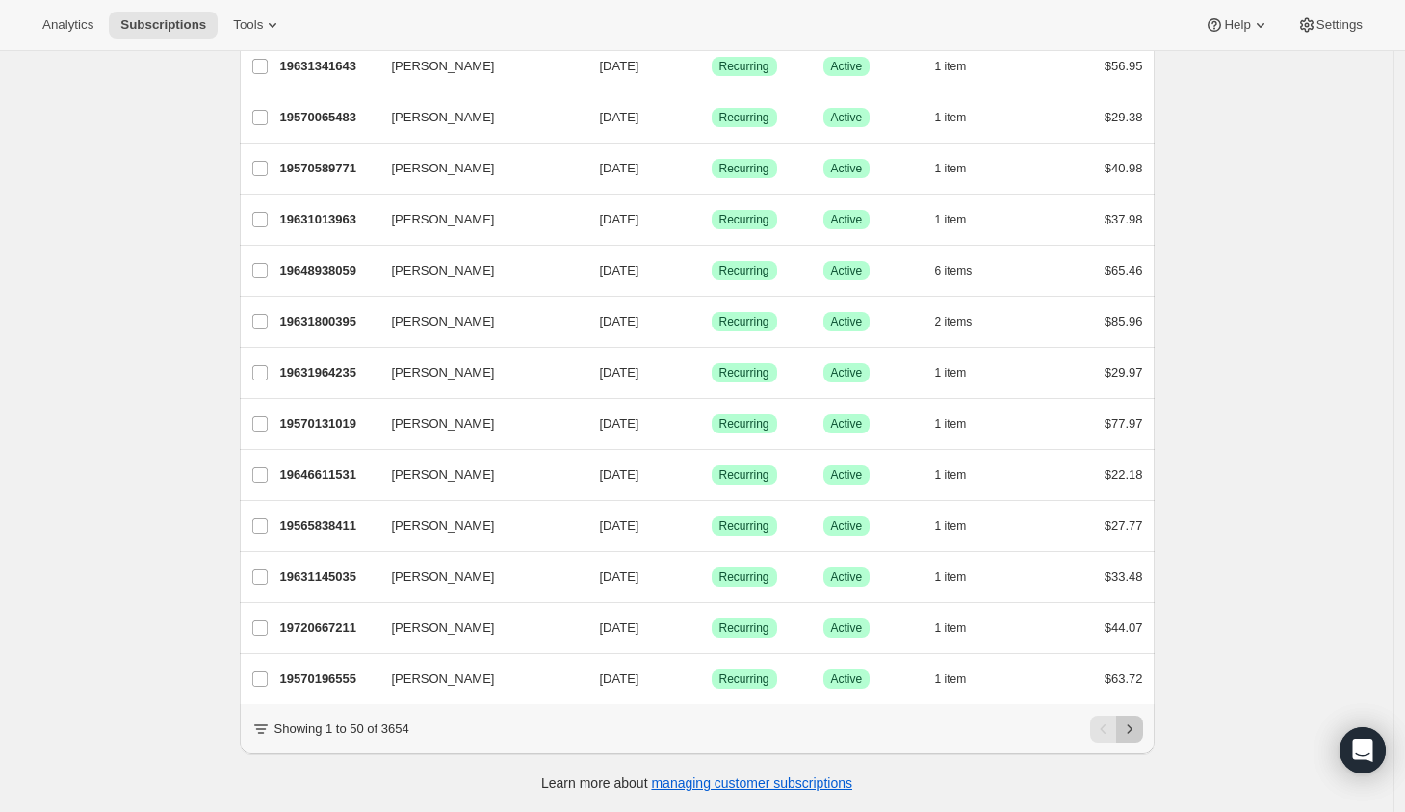
click at [1131, 734] on icon "Next" at bounding box center [1129, 728] width 19 height 19
click at [263, 731] on icon at bounding box center [260, 728] width 19 height 19
click at [1136, 733] on icon "Next" at bounding box center [1129, 728] width 19 height 19
click at [1107, 731] on icon "Previous" at bounding box center [1103, 728] width 19 height 19
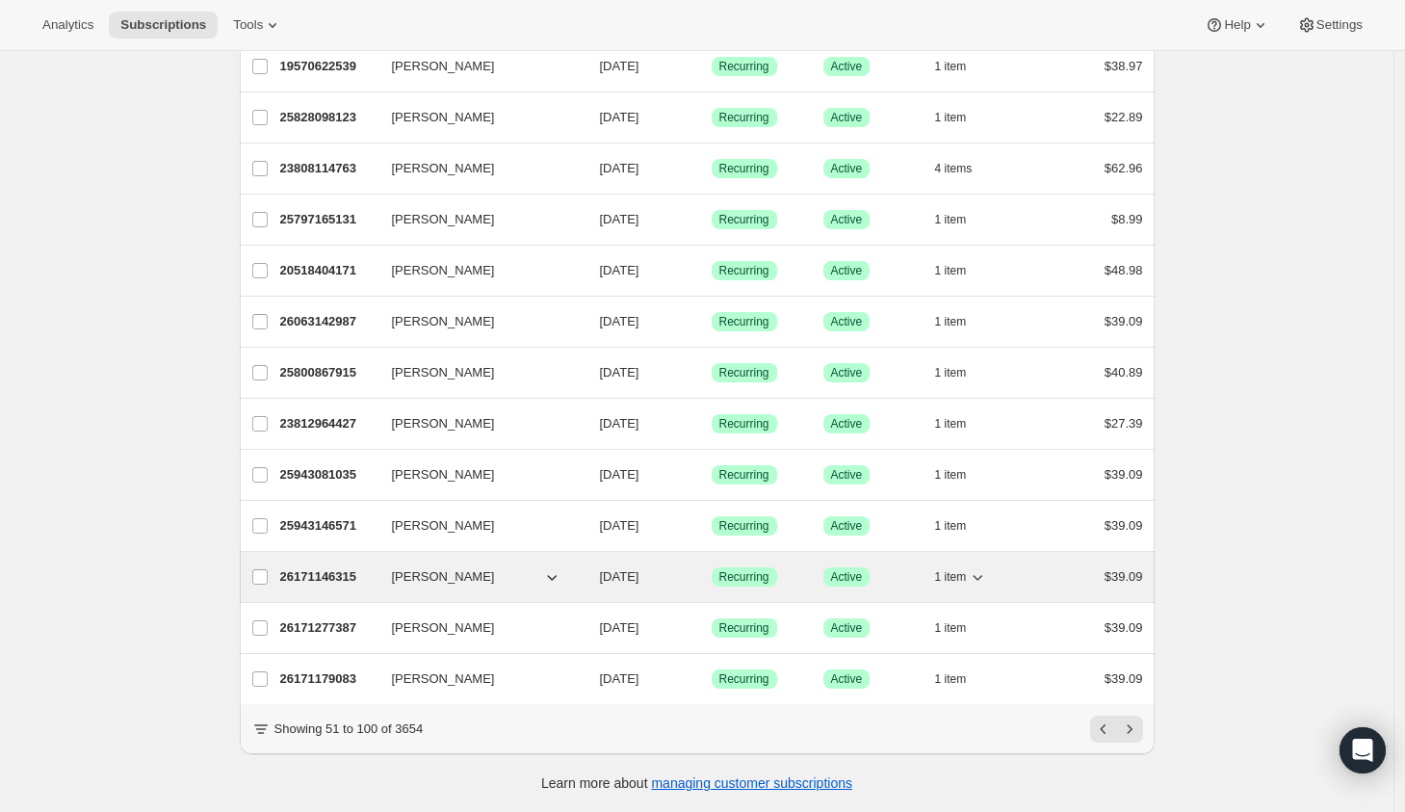
click at [521, 564] on button "[PERSON_NAME]" at bounding box center [476, 576] width 193 height 31
click at [557, 575] on icon "button" at bounding box center [552, 578] width 10 height 6
click at [557, 567] on icon "button" at bounding box center [551, 576] width 19 height 19
click at [440, 567] on span "[PERSON_NAME]" at bounding box center [443, 576] width 103 height 19
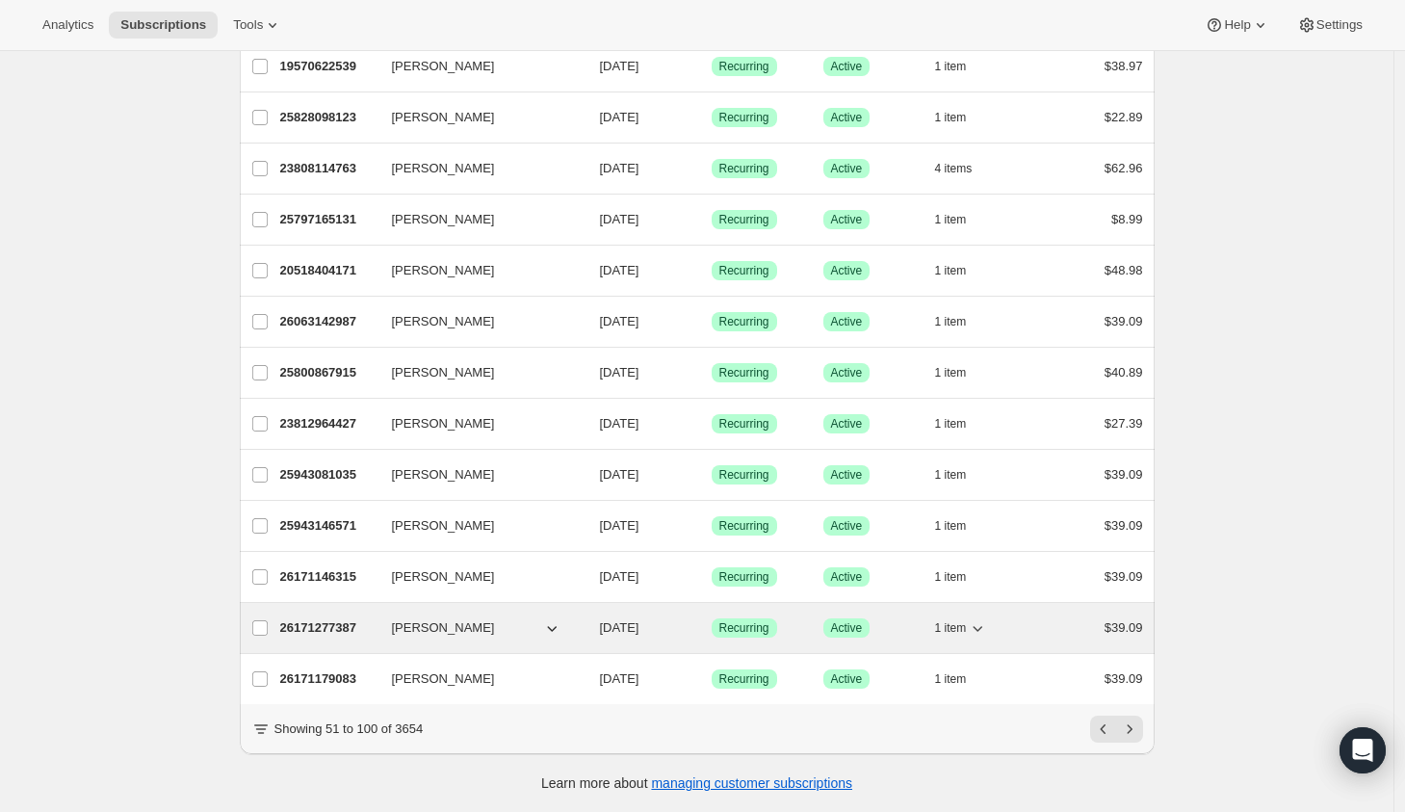
click at [475, 612] on button "[PERSON_NAME]" at bounding box center [476, 627] width 193 height 31
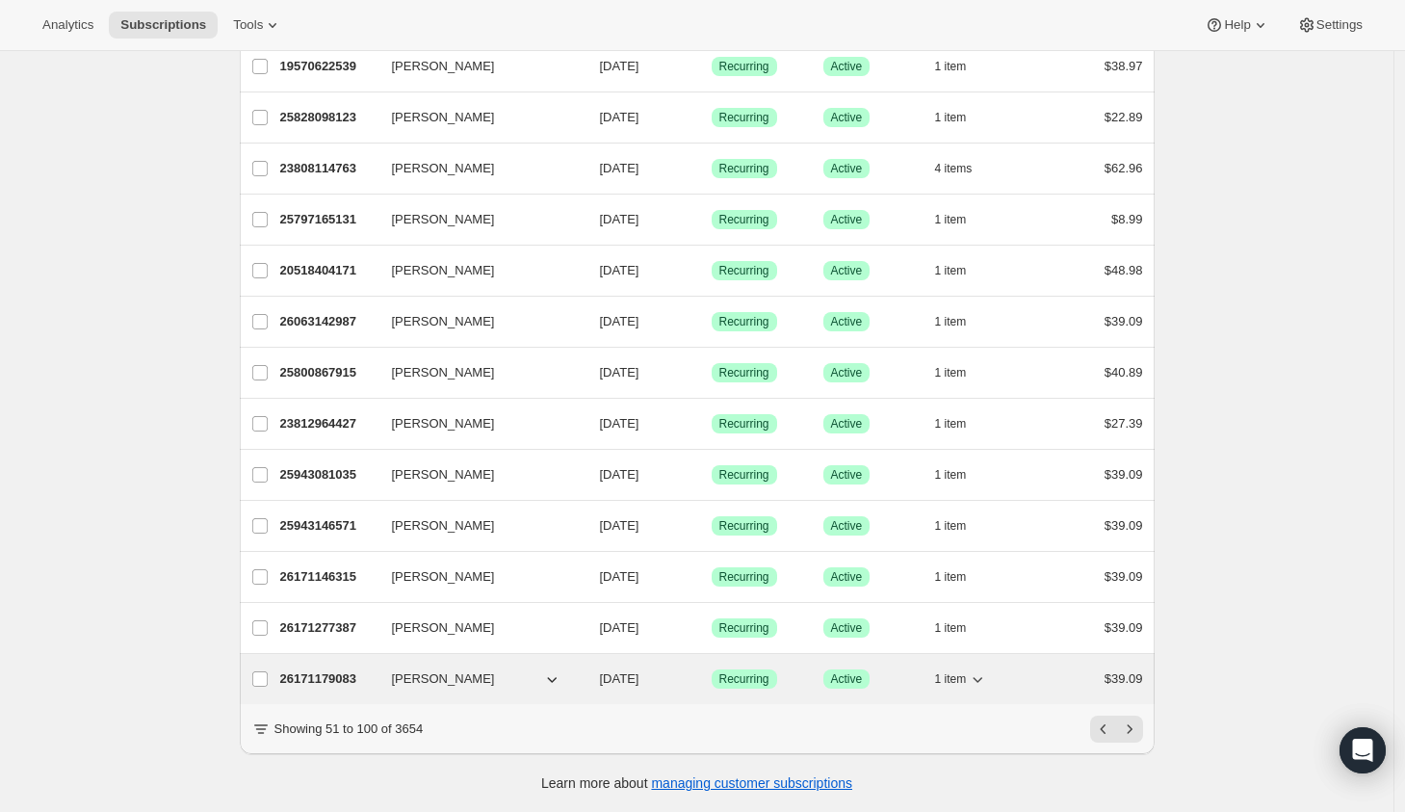
click at [561, 669] on icon "button" at bounding box center [551, 678] width 19 height 19
click at [554, 677] on icon "button" at bounding box center [552, 680] width 10 height 6
click at [967, 671] on span "1 item" at bounding box center [951, 678] width 32 height 15
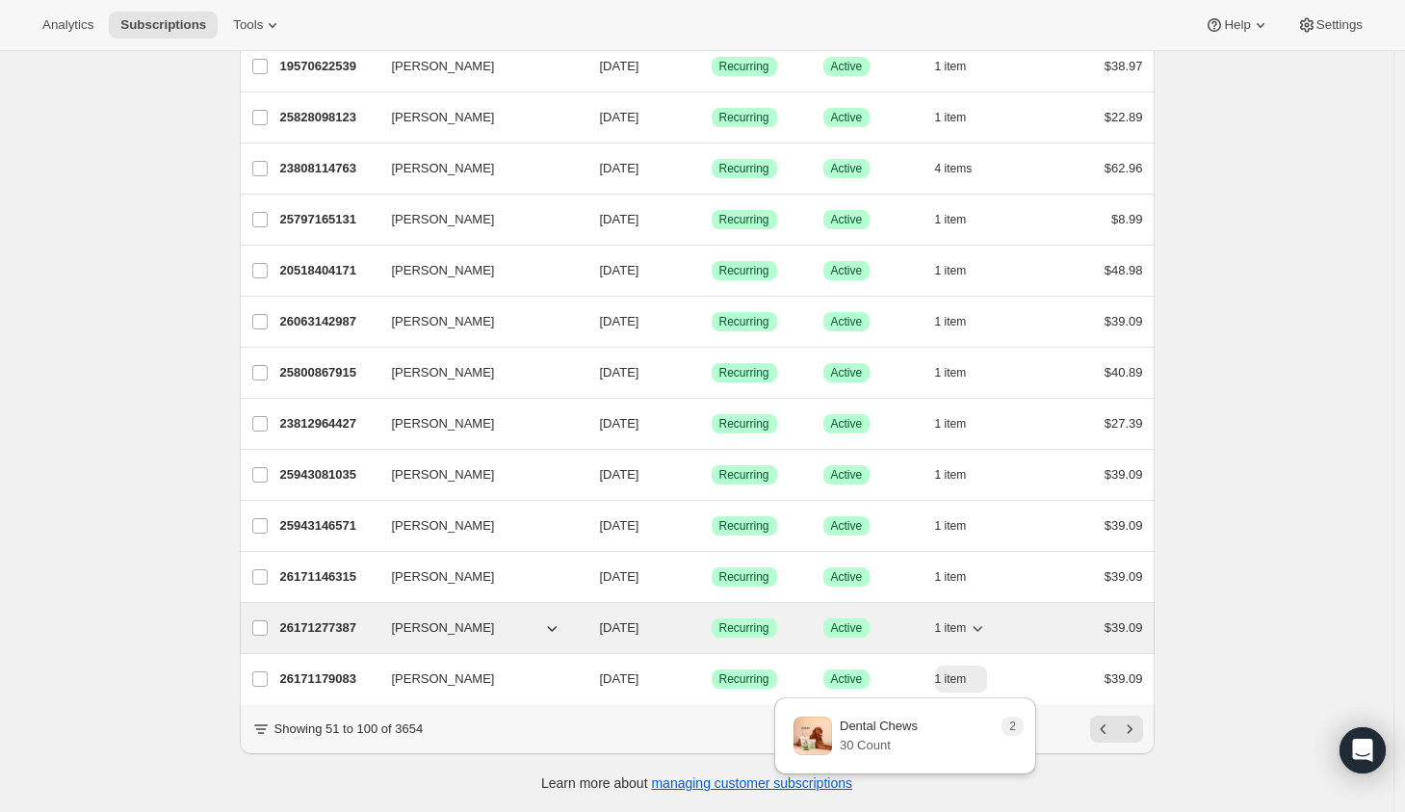
click at [961, 620] on span "1 item" at bounding box center [951, 627] width 32 height 15
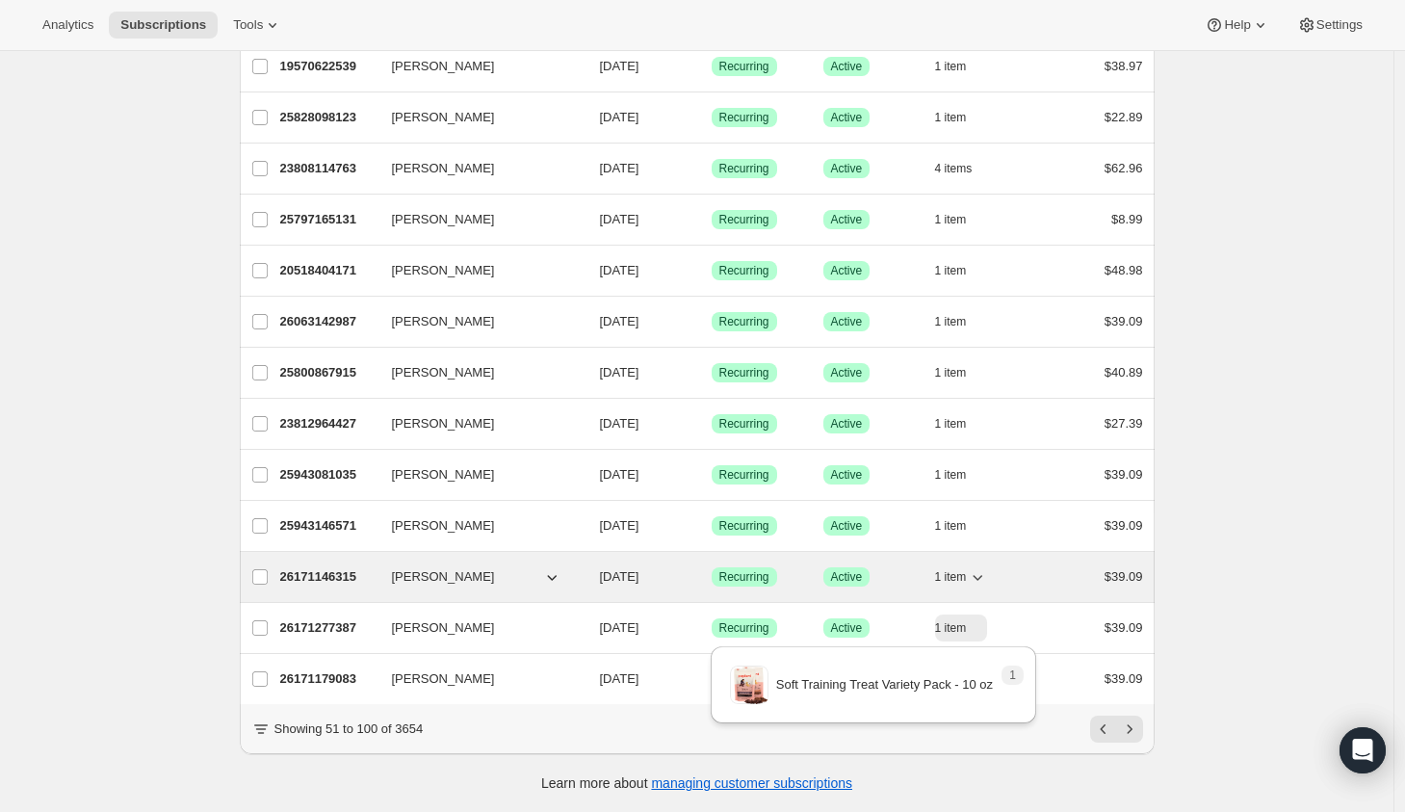
click at [964, 569] on span "1 item" at bounding box center [951, 576] width 32 height 15
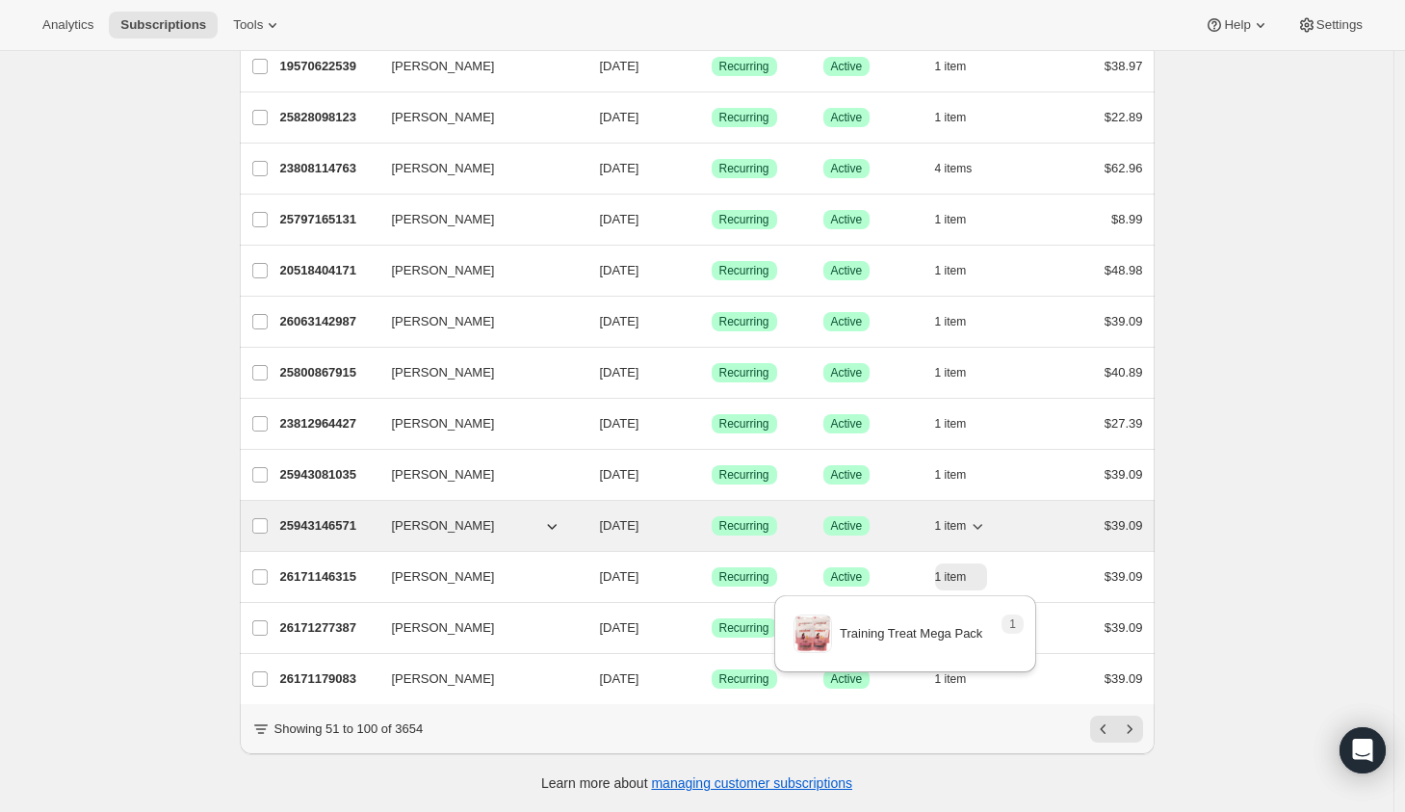
click at [960, 518] on span "1 item" at bounding box center [951, 525] width 32 height 15
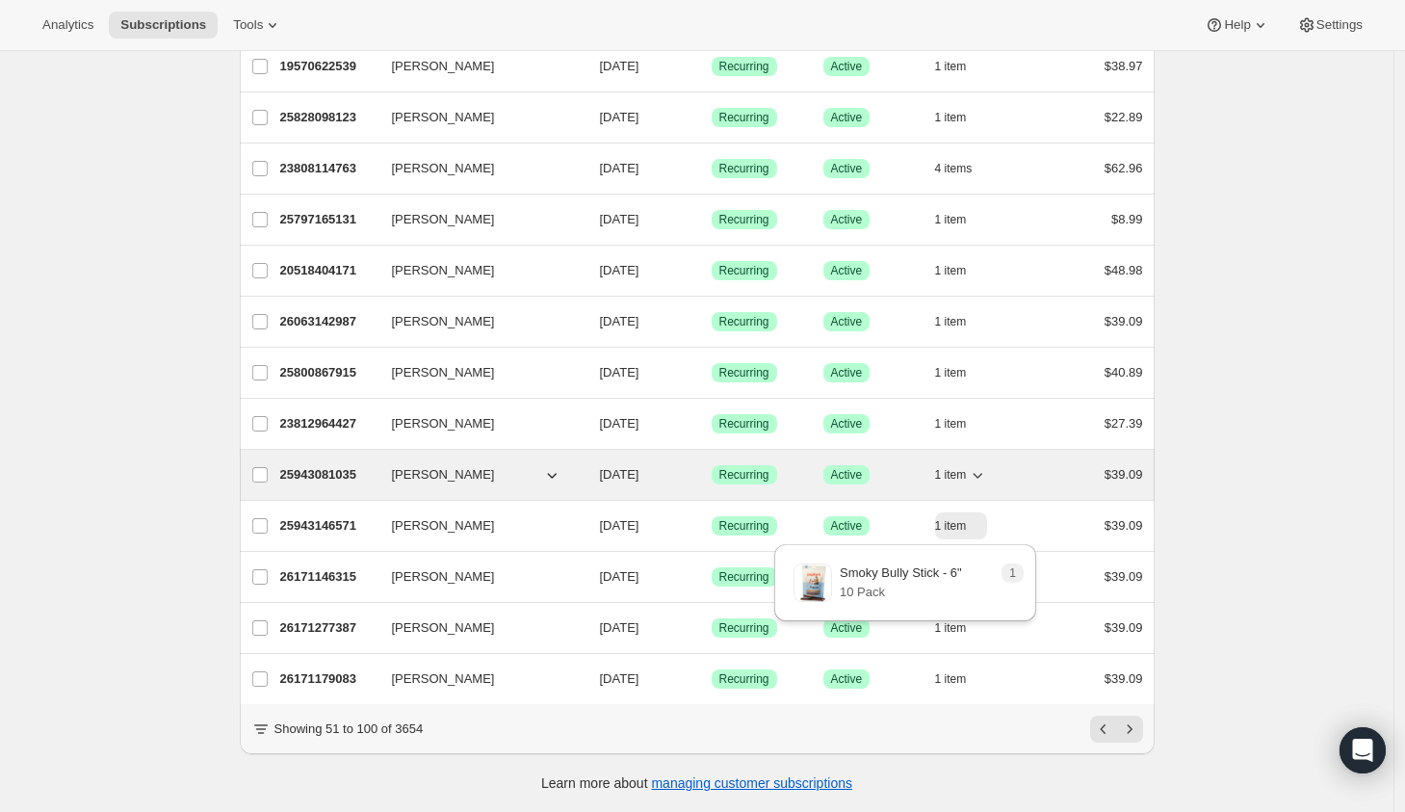
click at [954, 467] on span "1 item" at bounding box center [951, 474] width 32 height 15
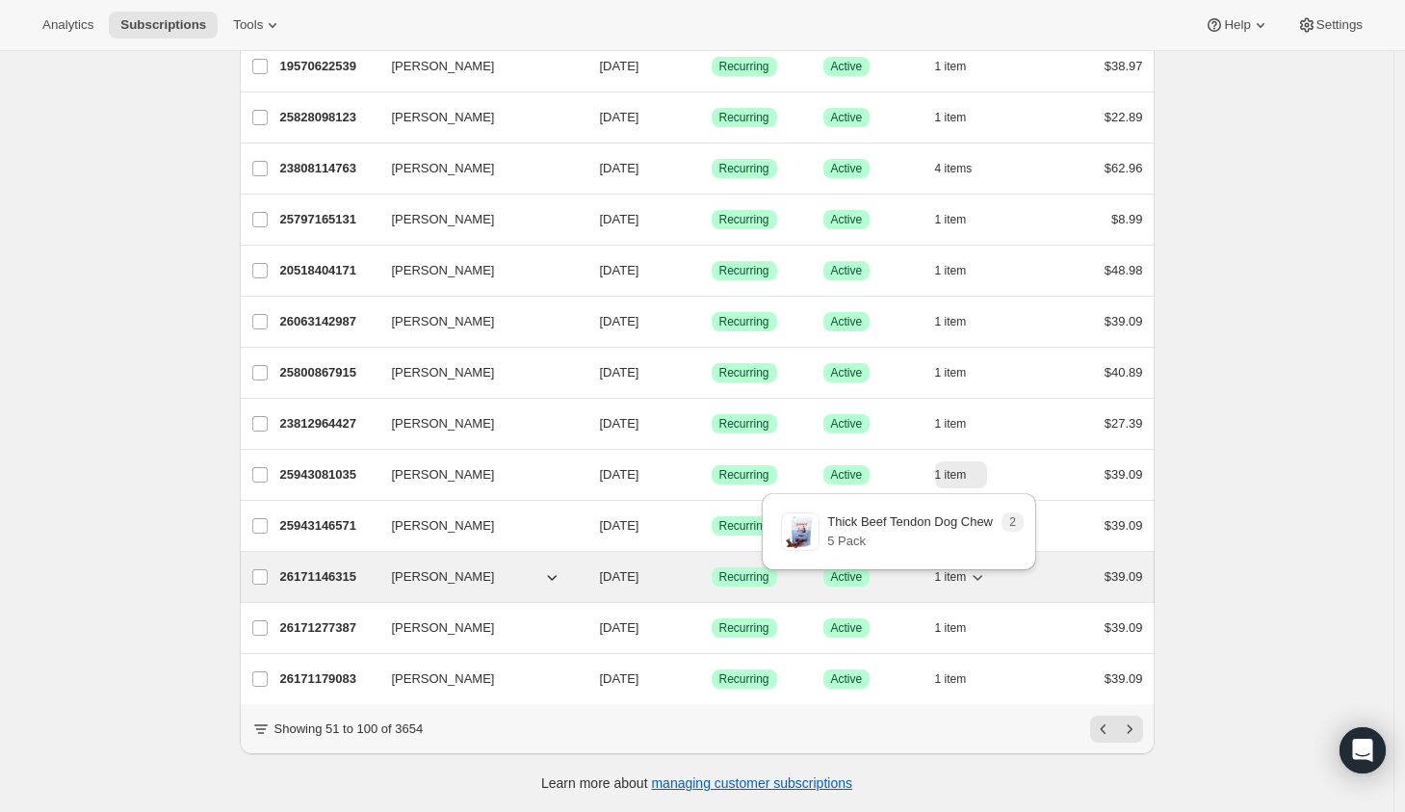
click at [469, 561] on button "[PERSON_NAME]" at bounding box center [476, 576] width 193 height 31
click at [557, 575] on icon "button" at bounding box center [552, 578] width 10 height 6
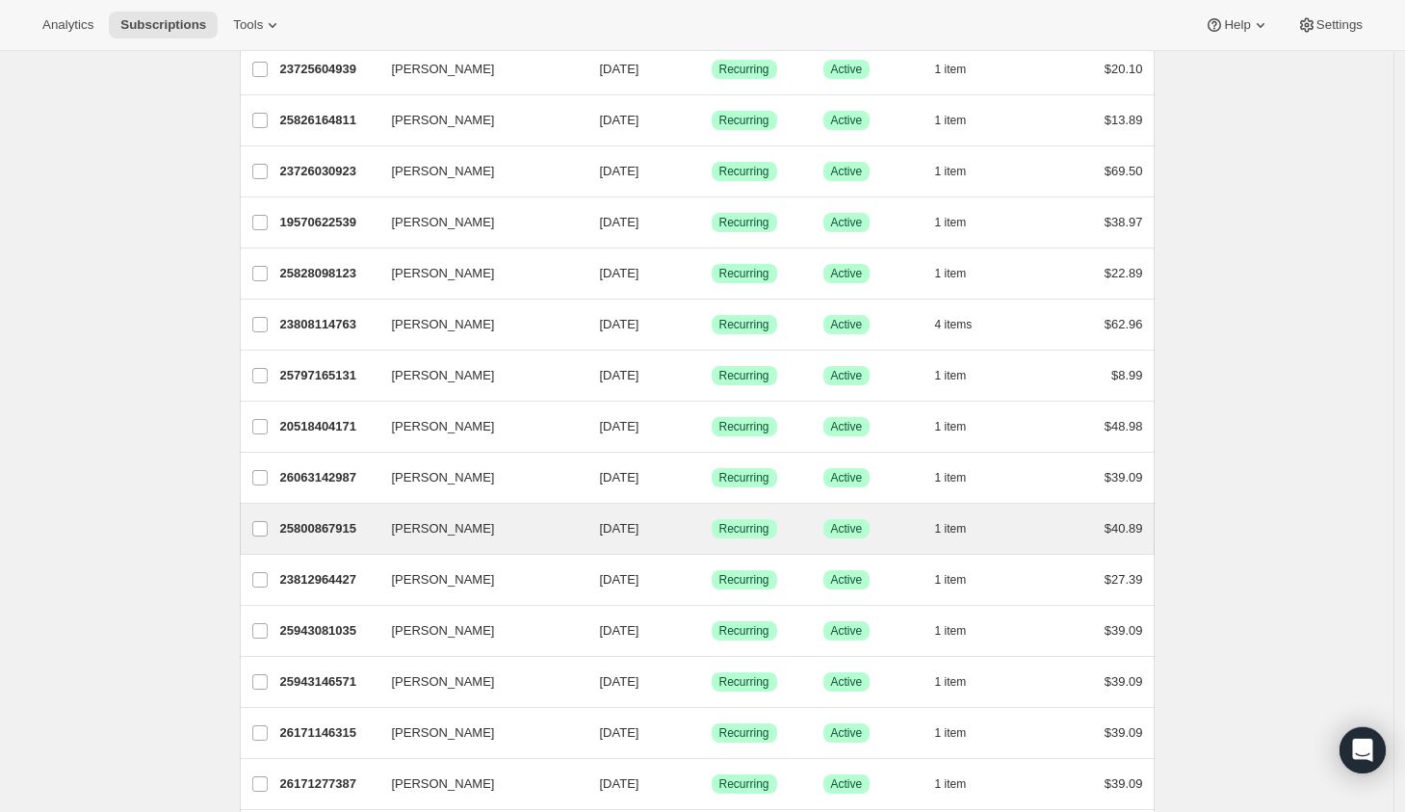
scroll to position [1841, 0]
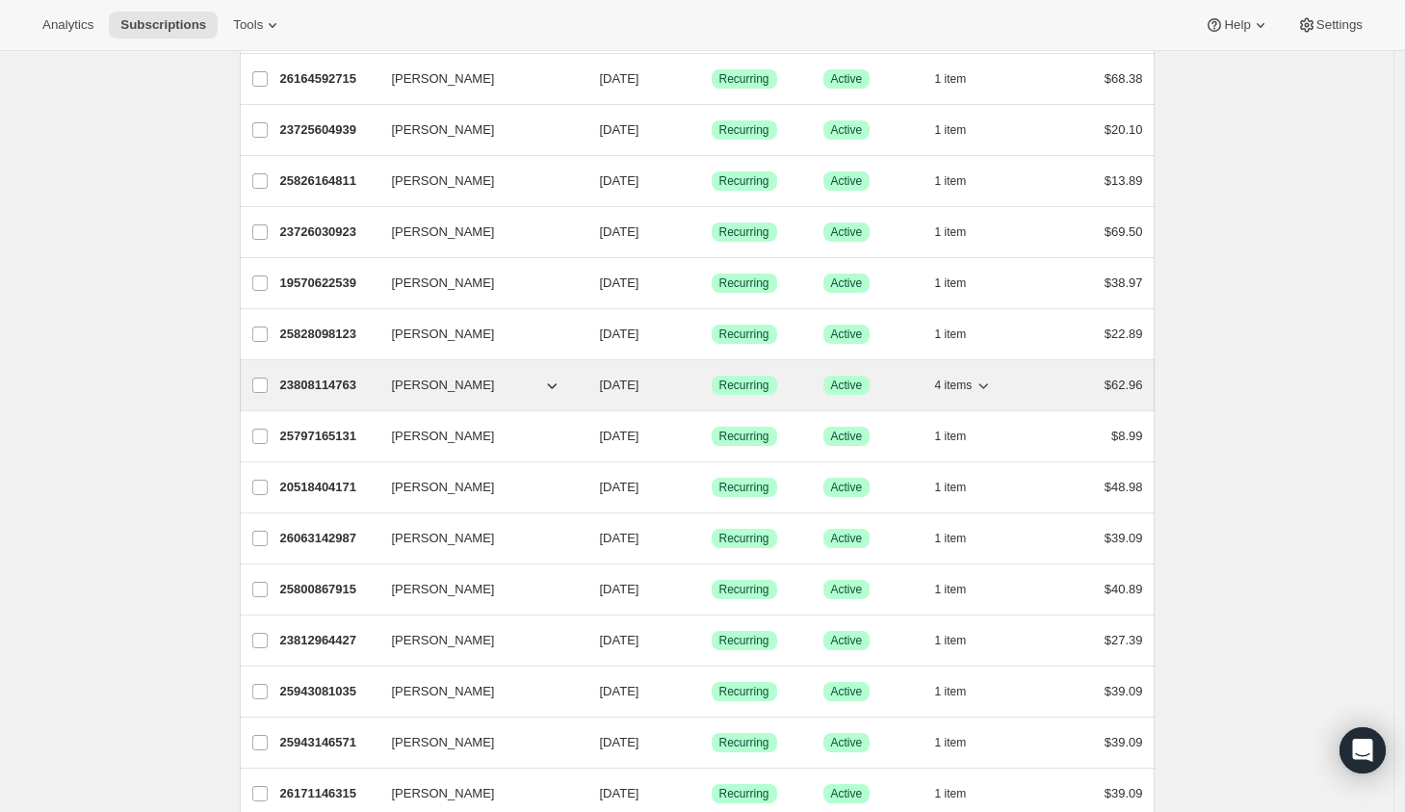
click at [548, 389] on icon "button" at bounding box center [551, 385] width 19 height 19
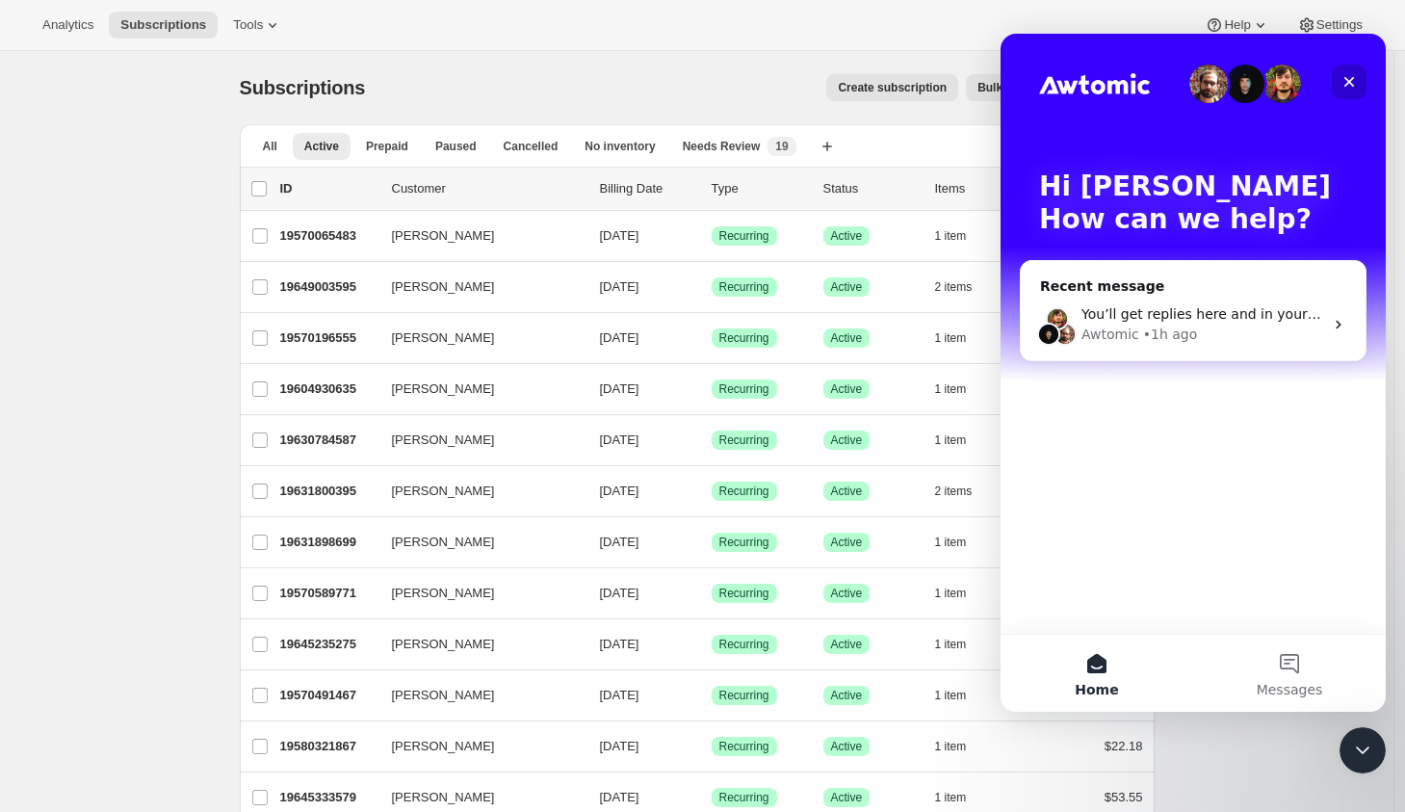
click at [1351, 88] on icon "Close" at bounding box center [1348, 81] width 15 height 15
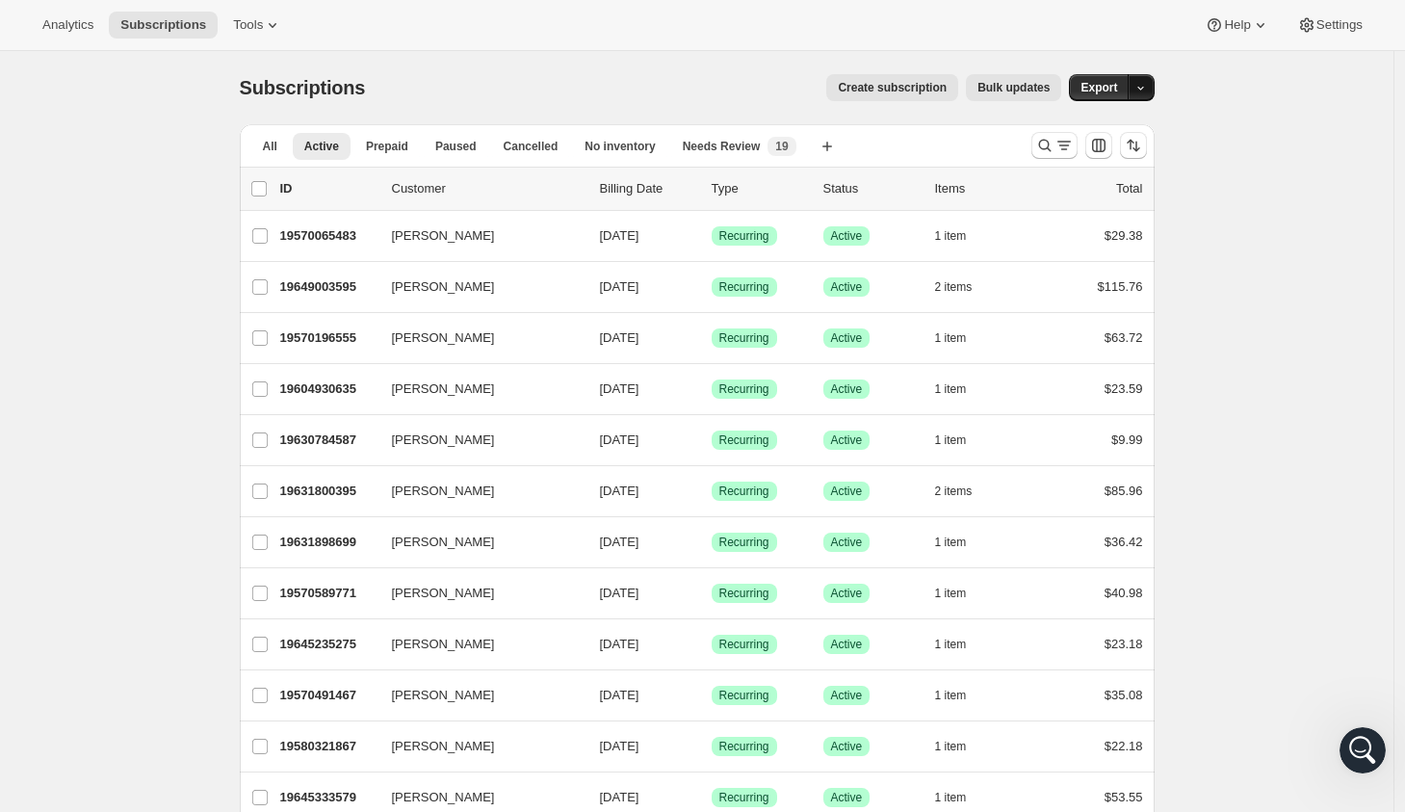
click at [1153, 91] on button "button" at bounding box center [1140, 87] width 27 height 27
click at [1083, 160] on span "Timeline events" at bounding box center [1040, 160] width 88 height 14
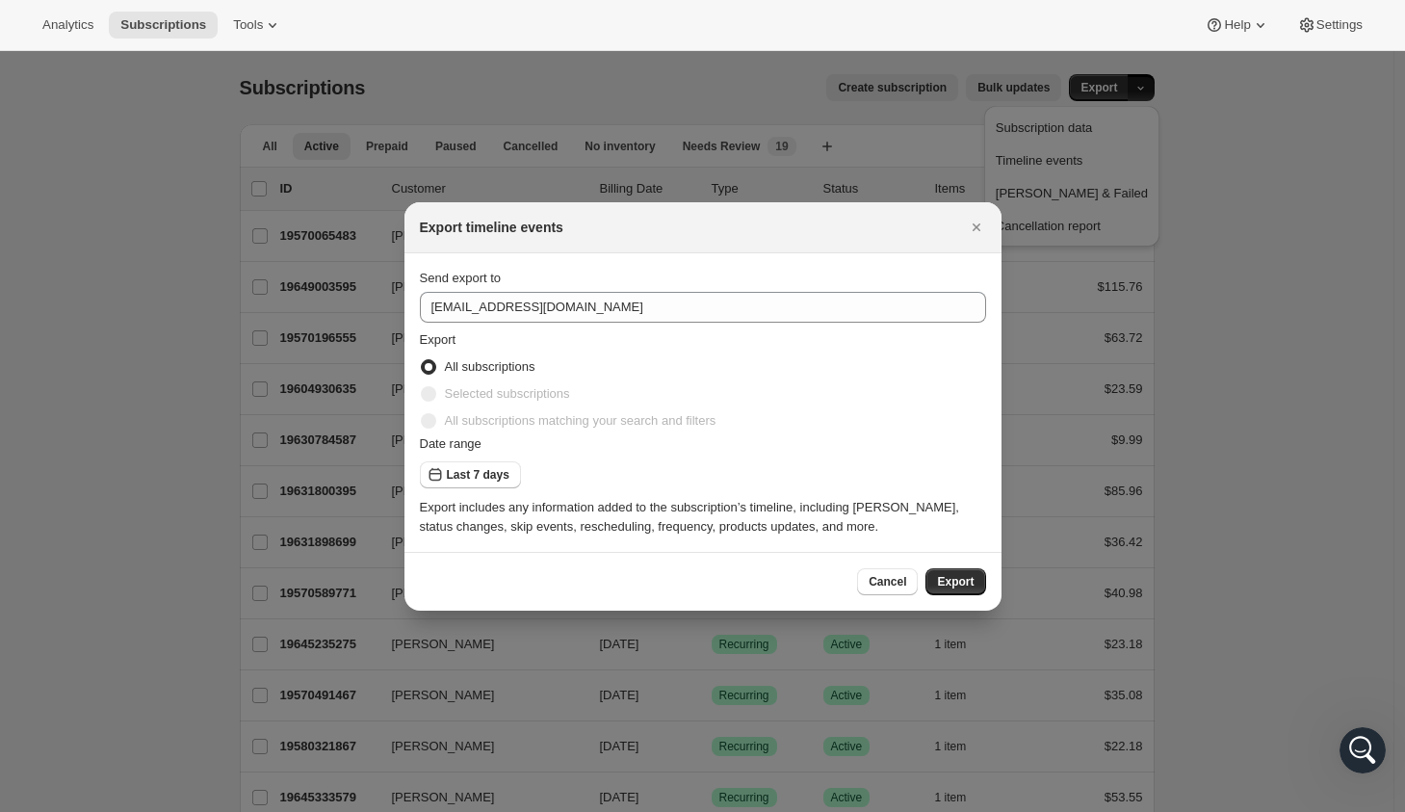
click at [1013, 39] on div "Analytics Subscriptions Tools Help Settings" at bounding box center [702, 25] width 1405 height 51
click at [1142, 79] on div at bounding box center [702, 406] width 1405 height 812
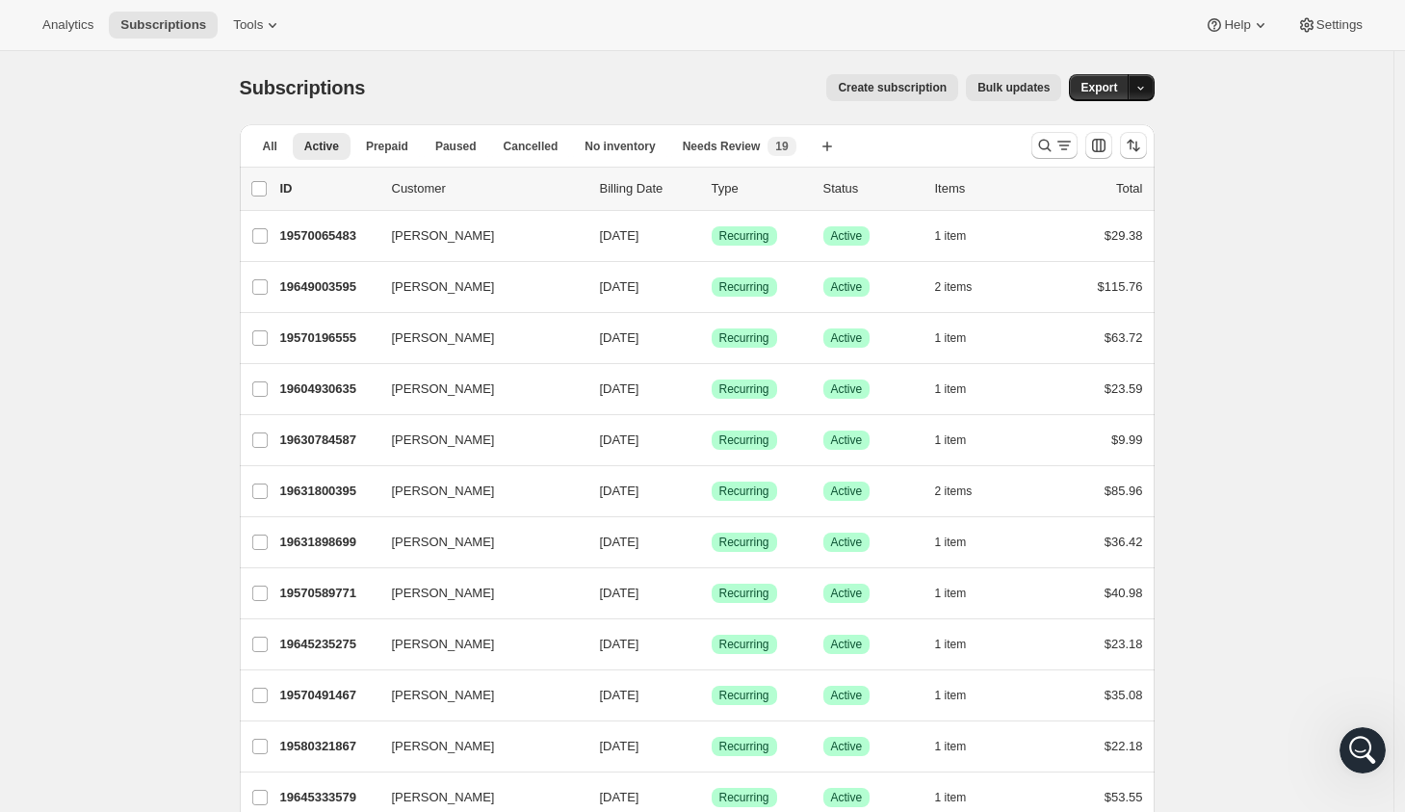
click at [1147, 91] on icon "button" at bounding box center [1140, 88] width 13 height 13
click at [1092, 127] on span "Subscription data" at bounding box center [1044, 127] width 96 height 14
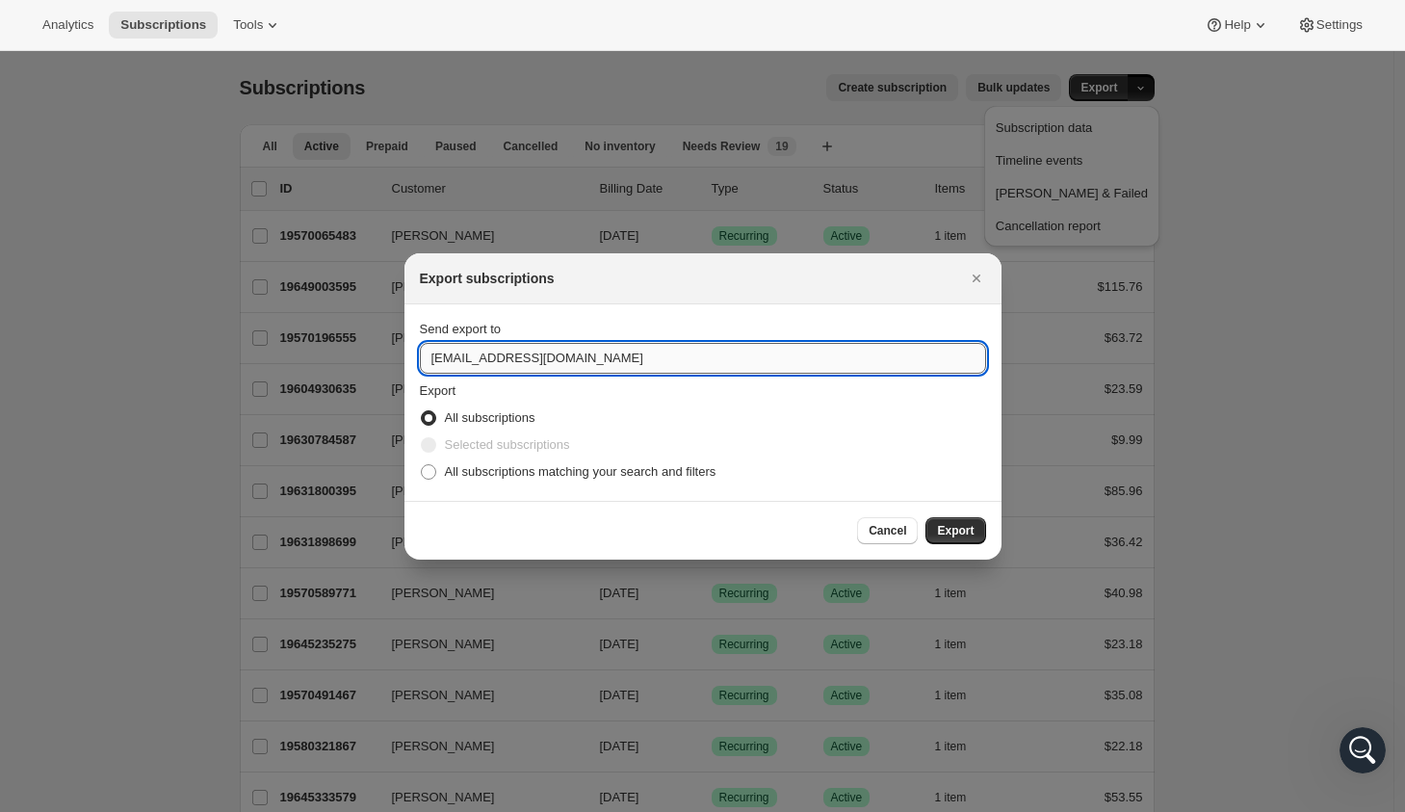
click at [451, 363] on input "hello@pupford.com" at bounding box center [703, 358] width 566 height 31
drag, startPoint x: 456, startPoint y: 361, endPoint x: 371, endPoint y: 351, distance: 86.2
click at [420, 352] on input "hello@pupford.com" at bounding box center [703, 358] width 566 height 31
type input "nick.kean@pupford.com"
click at [963, 530] on span "Export" at bounding box center [955, 530] width 37 height 15
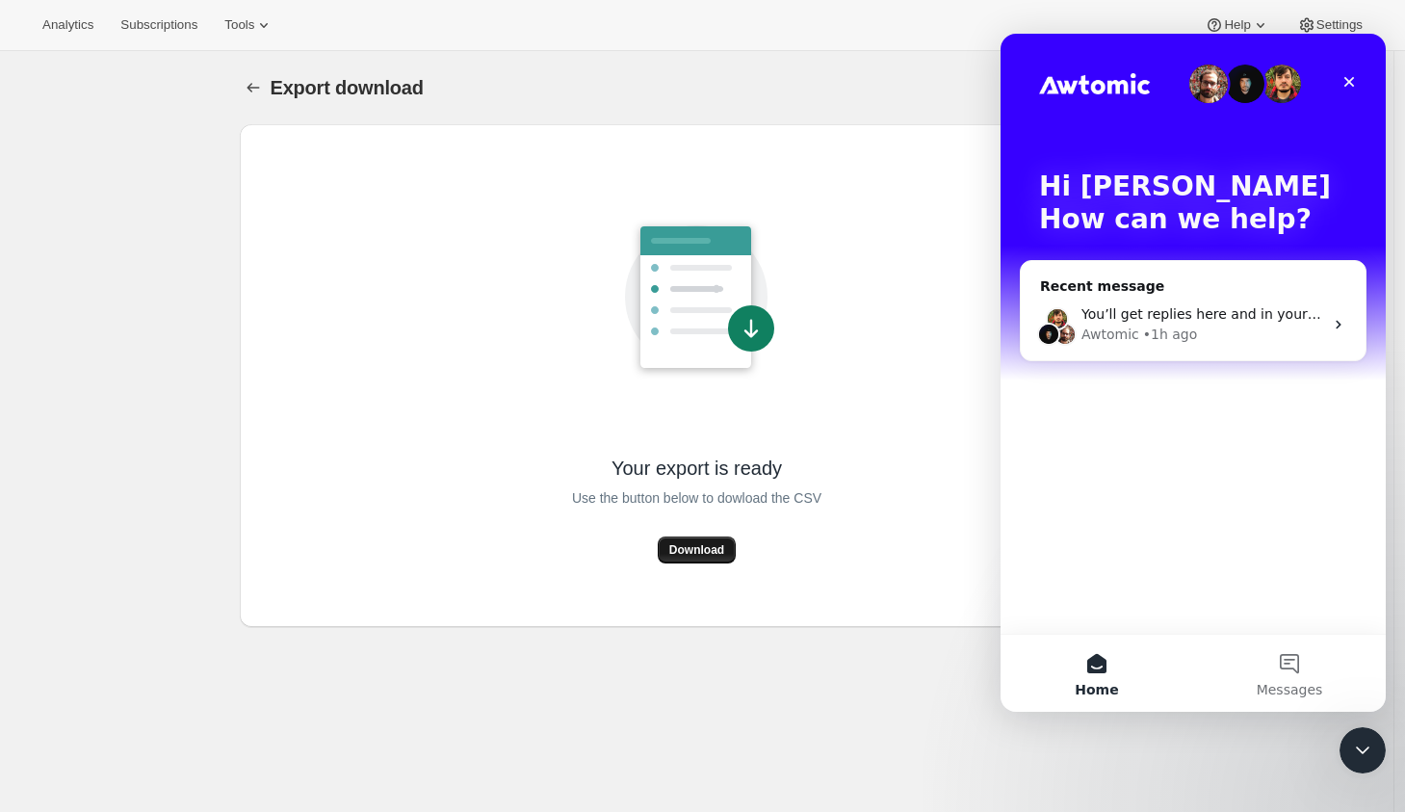
click at [690, 545] on span "Download" at bounding box center [696, 549] width 55 height 15
click at [166, 31] on span "Subscriptions" at bounding box center [158, 24] width 77 height 15
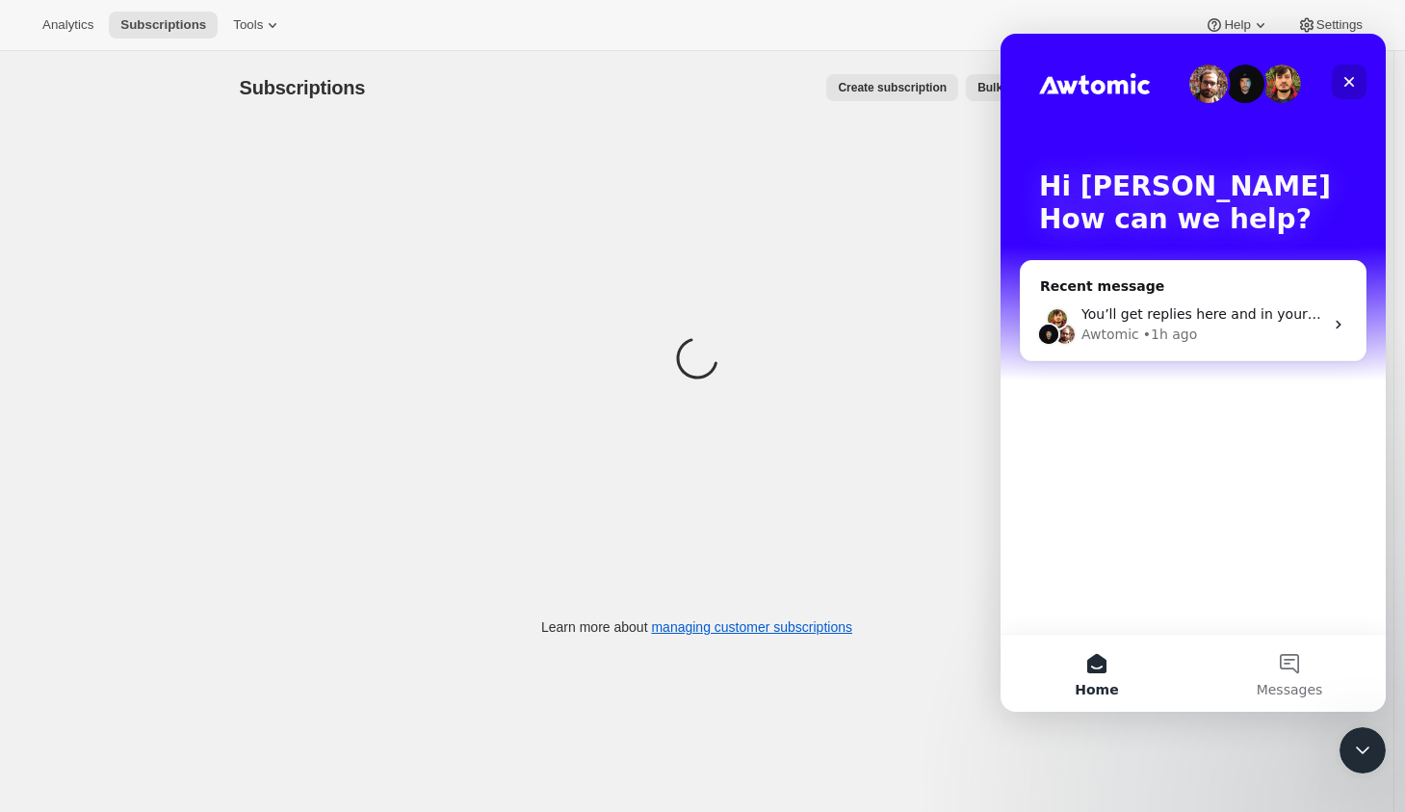
click at [1347, 85] on icon "Close" at bounding box center [1349, 82] width 11 height 11
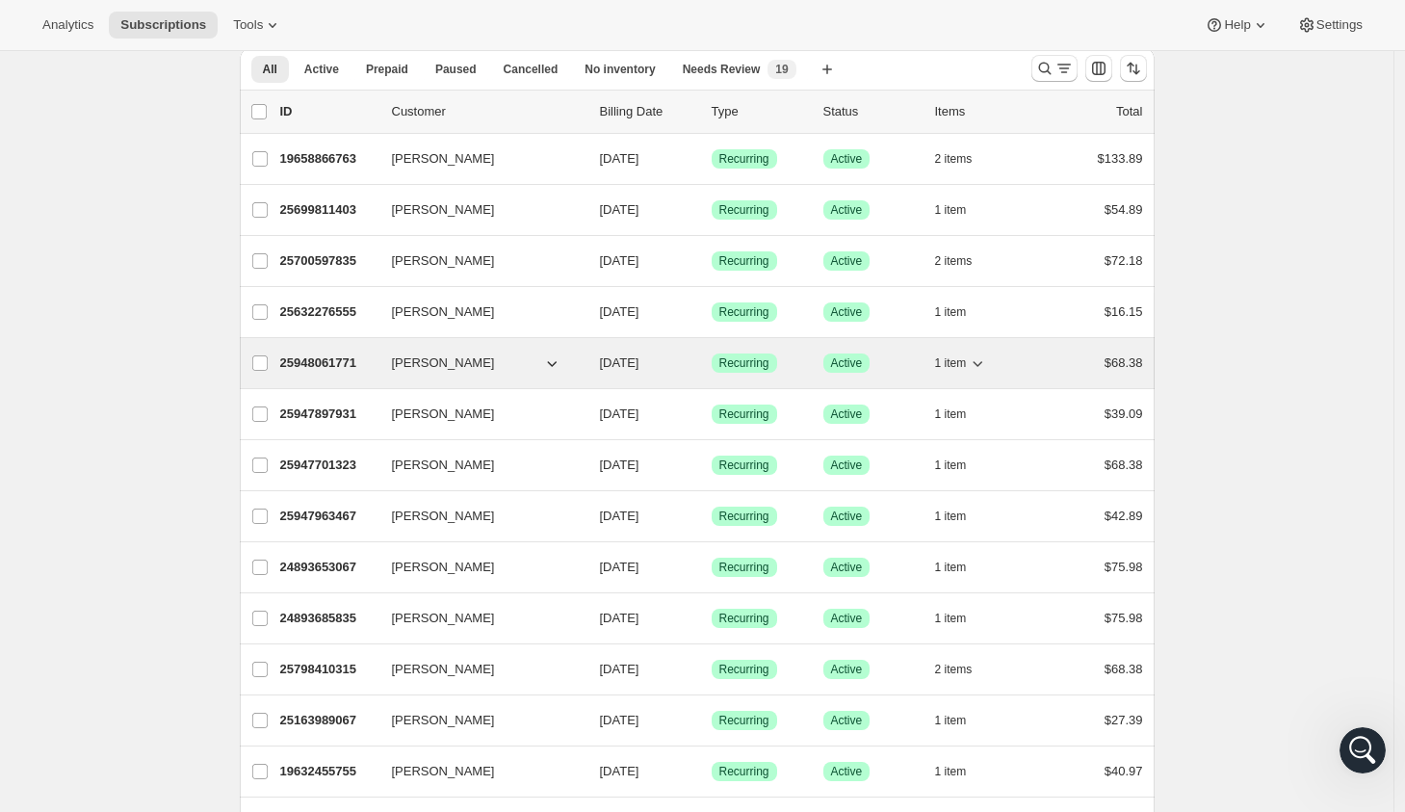
click at [561, 366] on icon "button" at bounding box center [551, 362] width 19 height 19
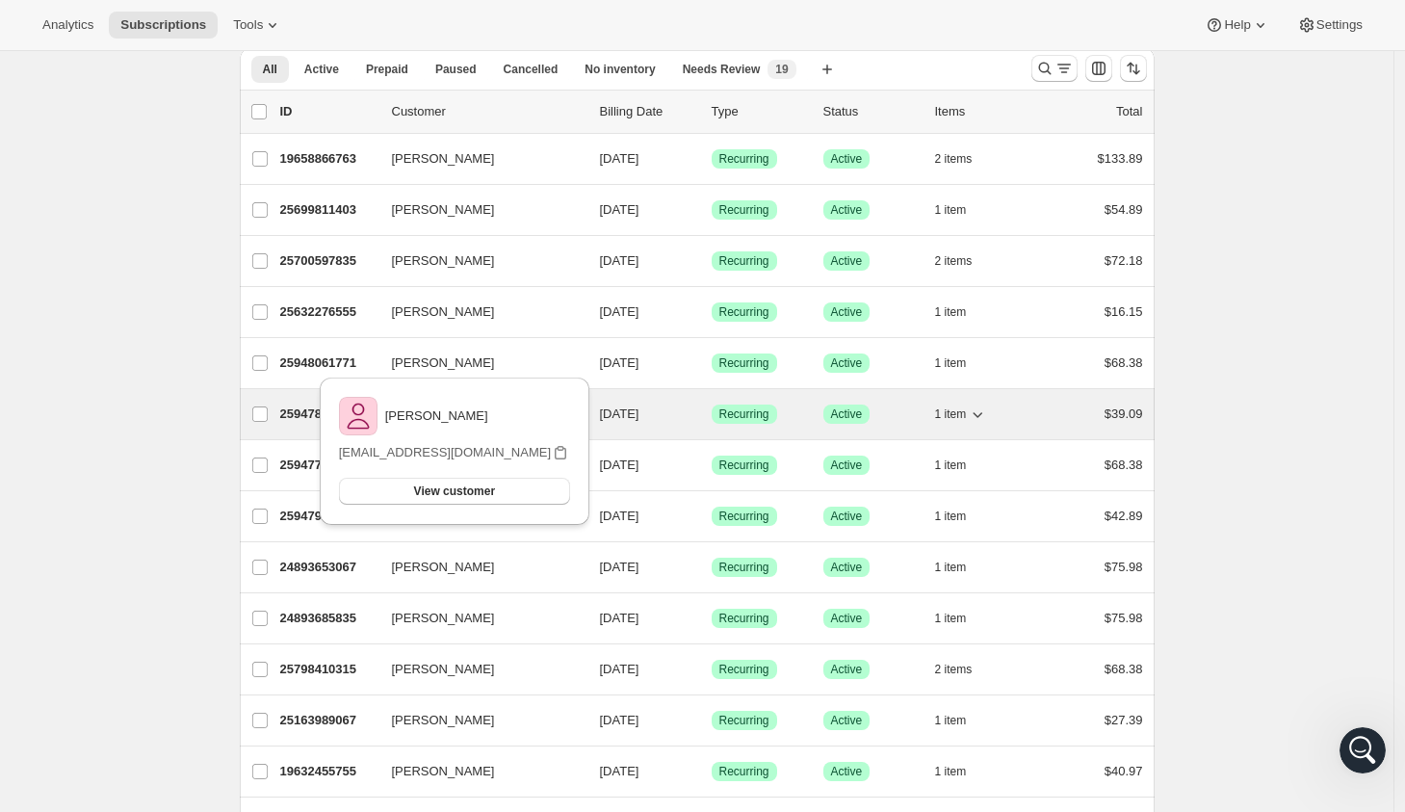
click at [611, 402] on div "25947897931 [PERSON_NAME] [DATE] Success Recurring Success Active 1 item $39.09" at bounding box center [711, 414] width 863 height 27
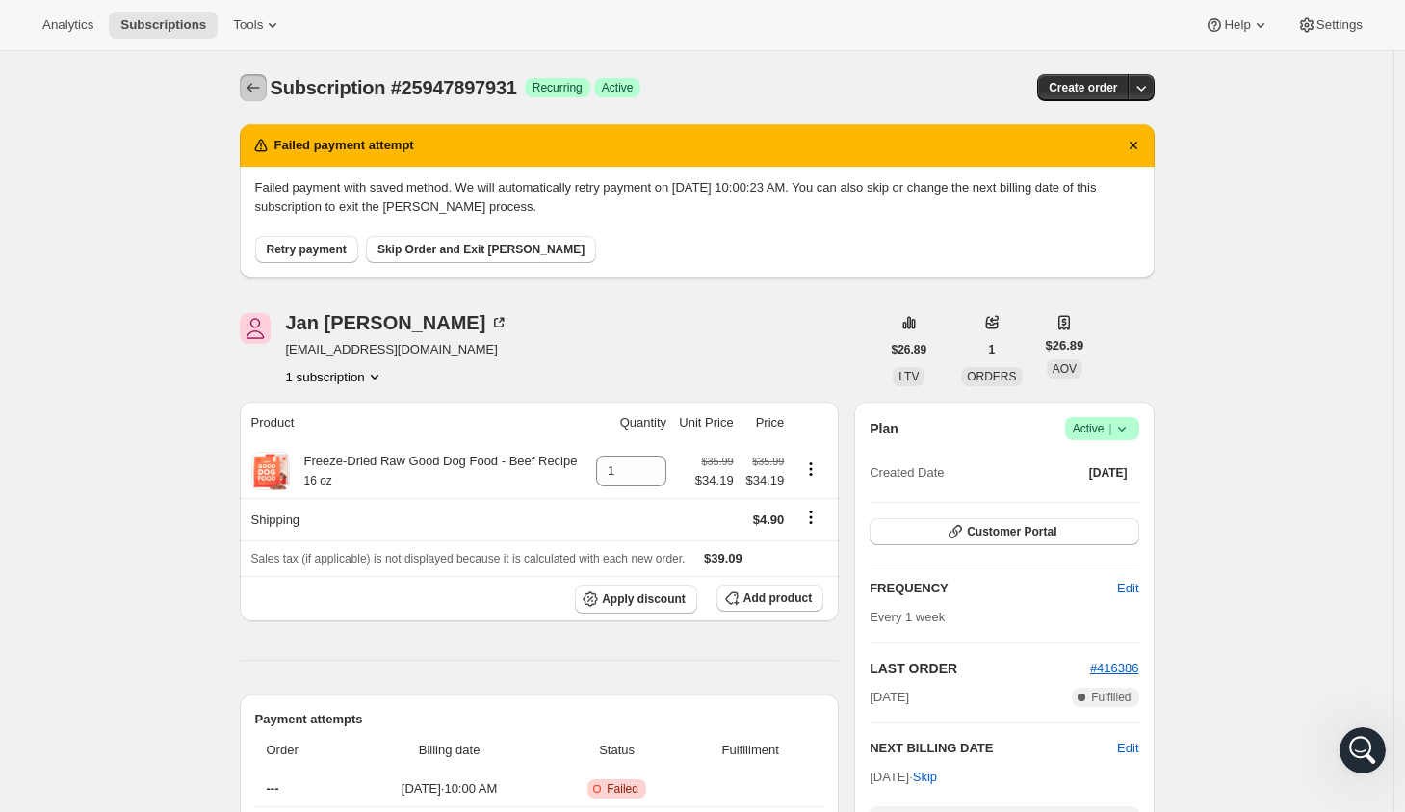
click at [251, 83] on icon "Subscriptions" at bounding box center [253, 87] width 19 height 19
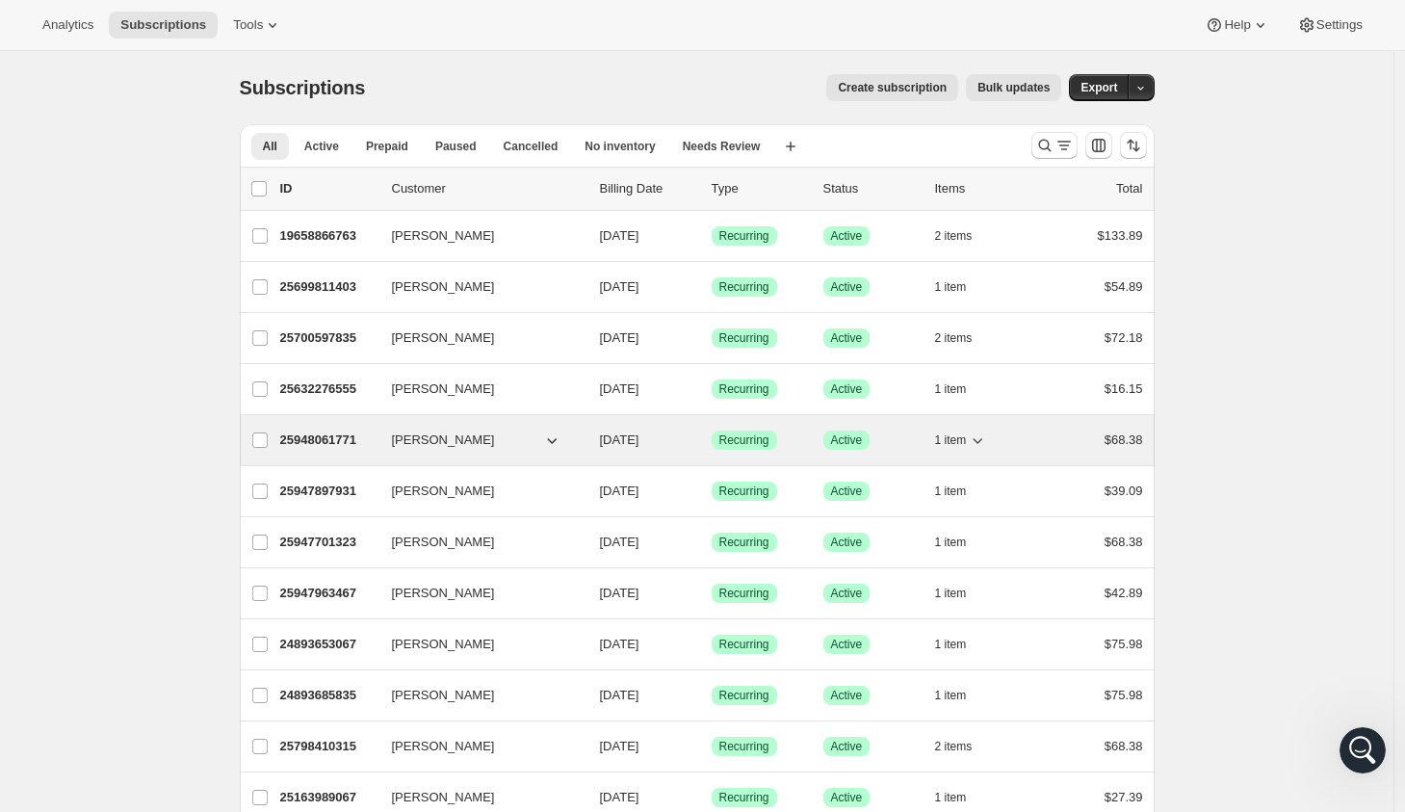
click at [528, 445] on button "[PERSON_NAME]" at bounding box center [476, 440] width 193 height 31
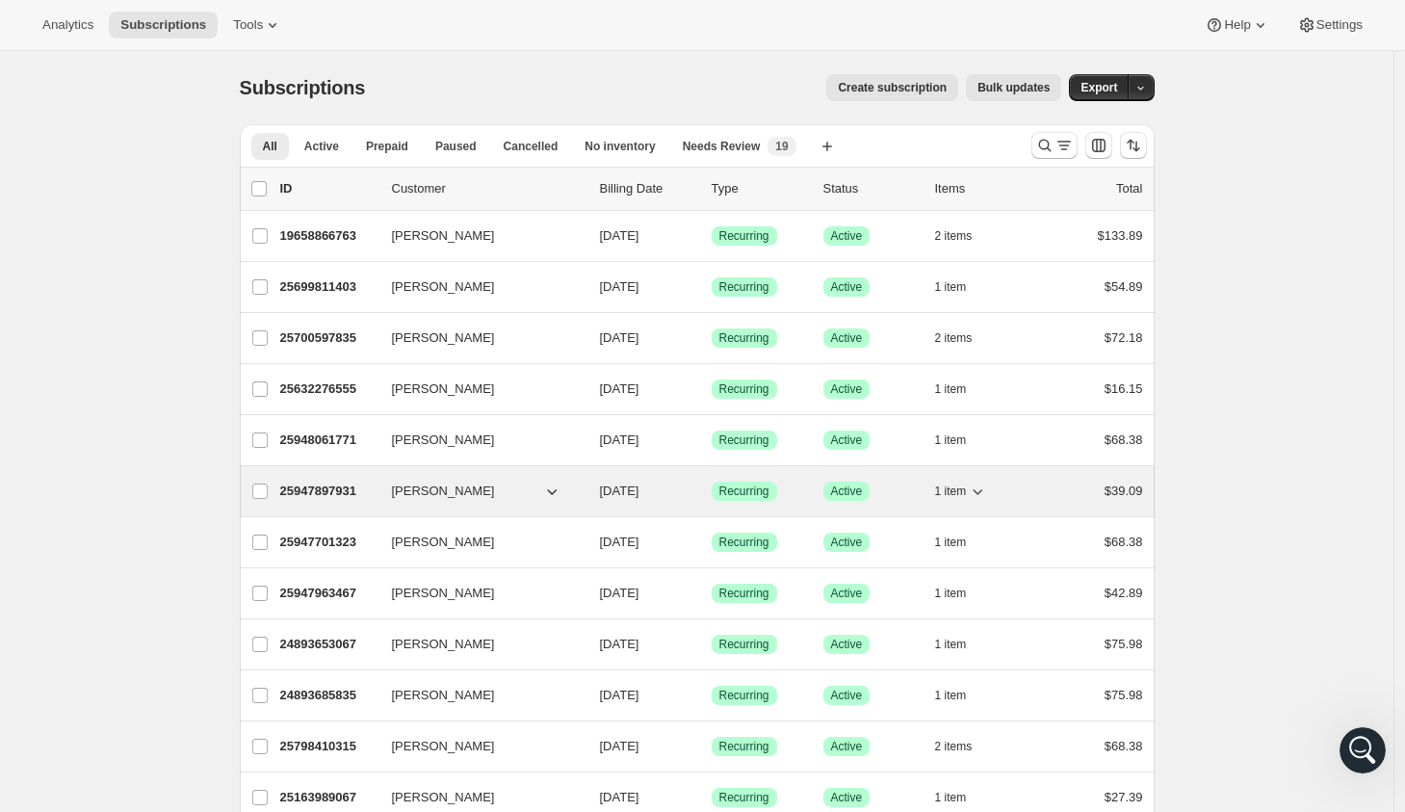
click at [501, 497] on button "[PERSON_NAME]" at bounding box center [476, 491] width 193 height 31
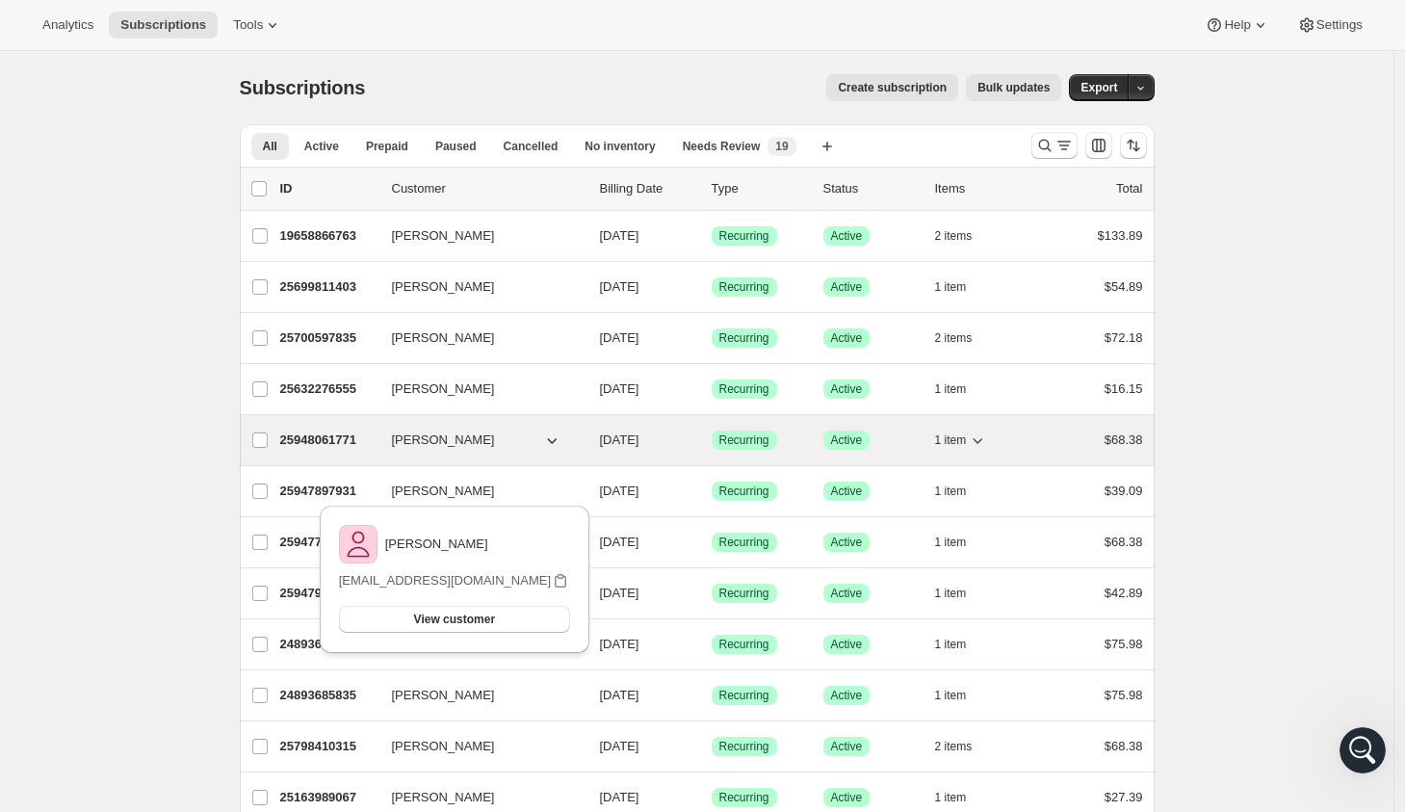
click at [1140, 447] on span "$68.38" at bounding box center [1123, 439] width 39 height 14
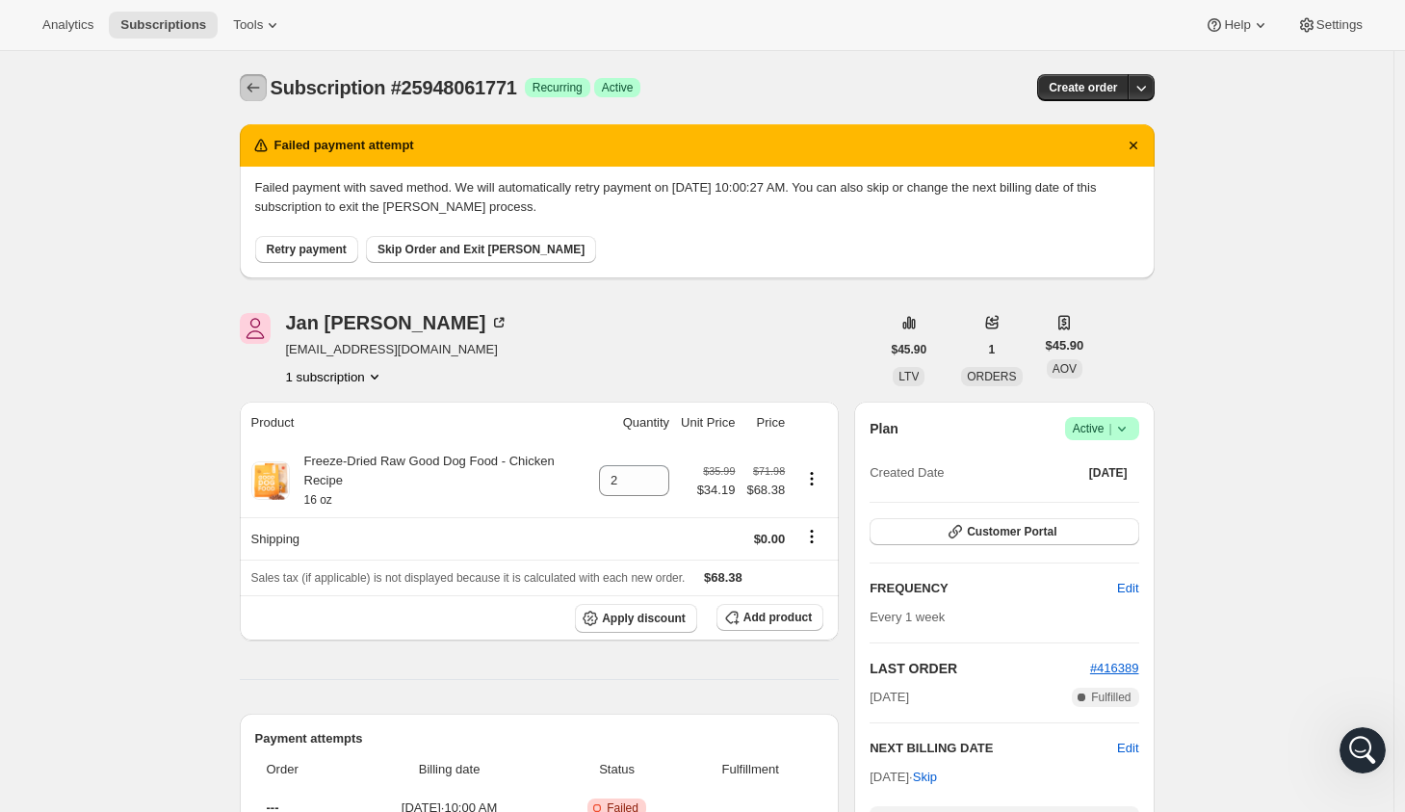
click at [247, 92] on button "Subscriptions" at bounding box center [253, 87] width 27 height 27
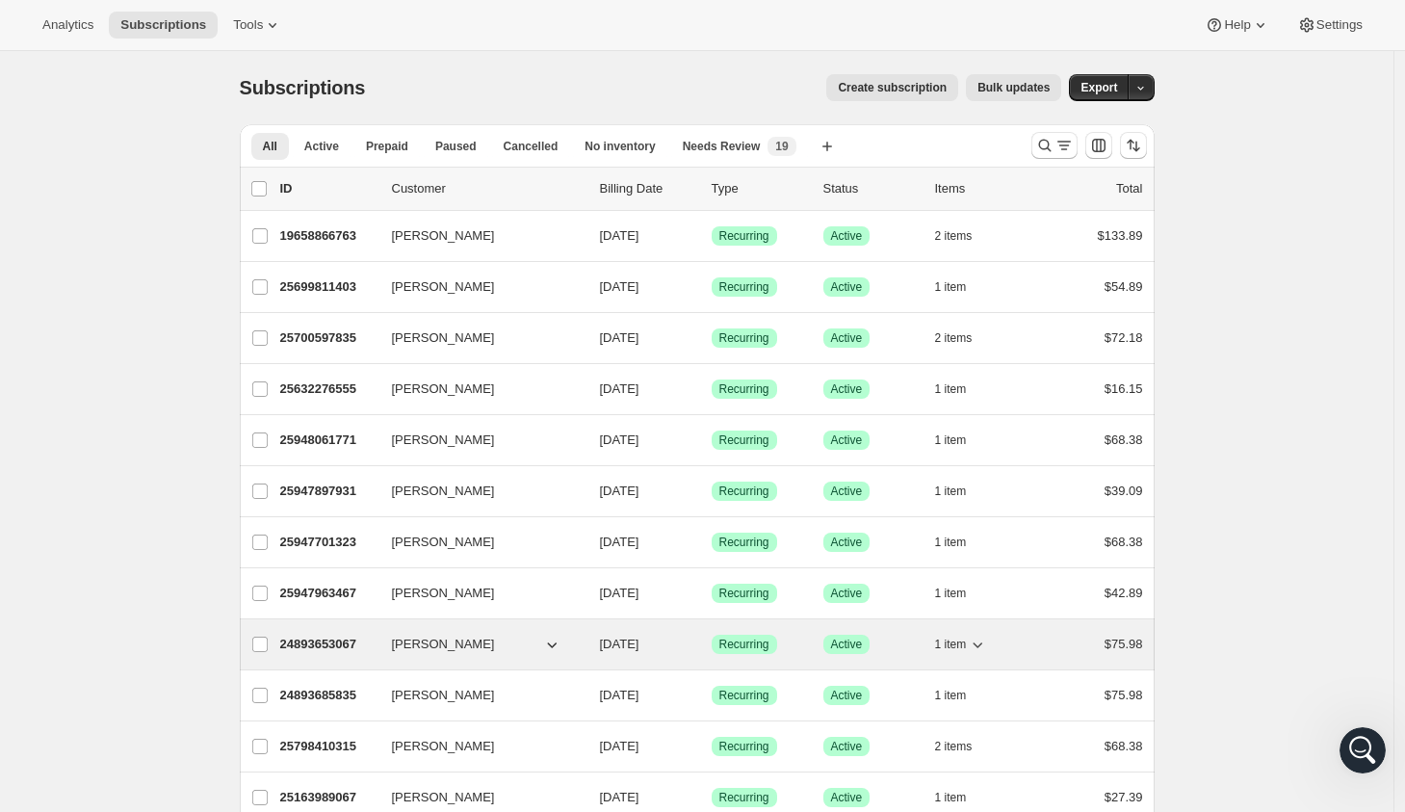
scroll to position [77, 0]
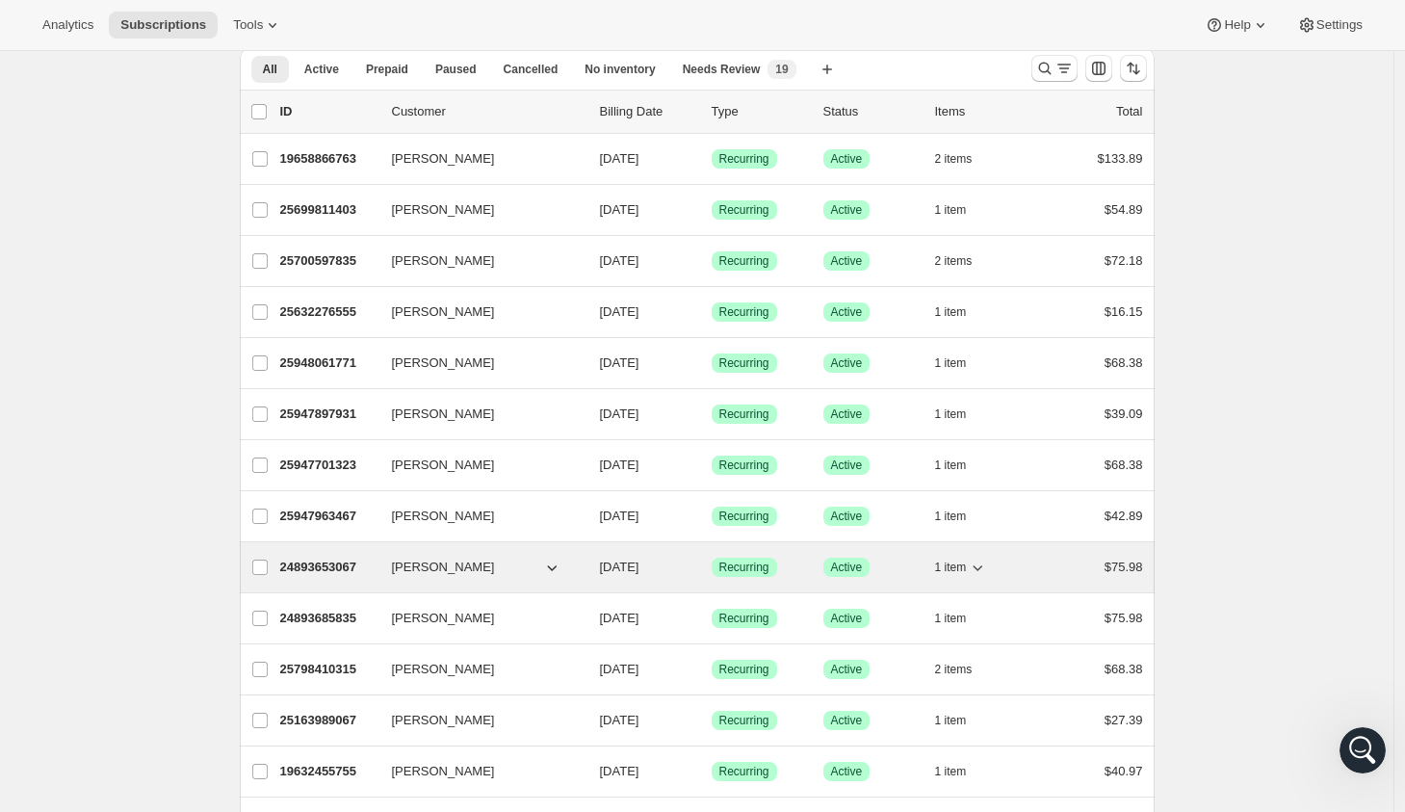
click at [982, 568] on icon "button" at bounding box center [978, 568] width 10 height 6
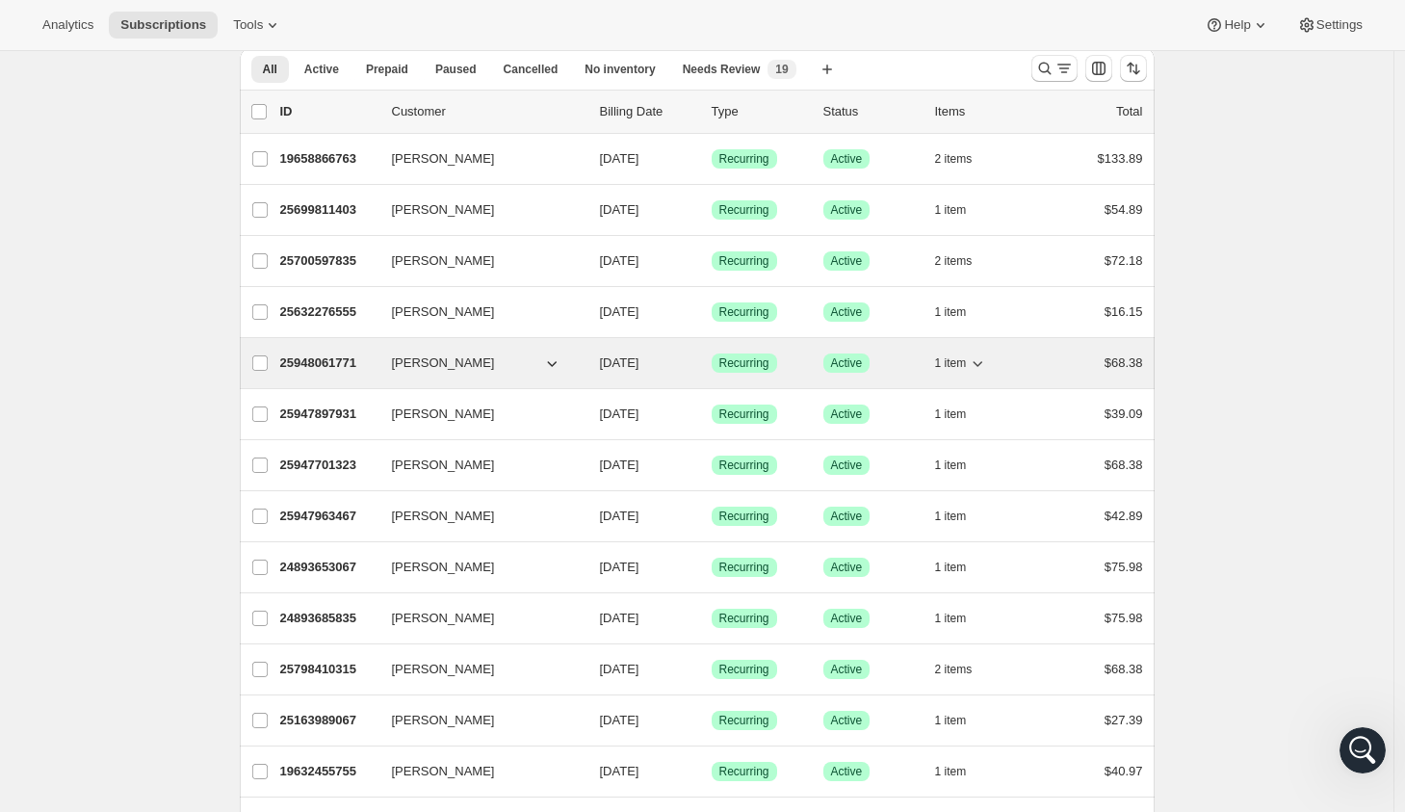
click at [560, 366] on icon "button" at bounding box center [551, 362] width 19 height 19
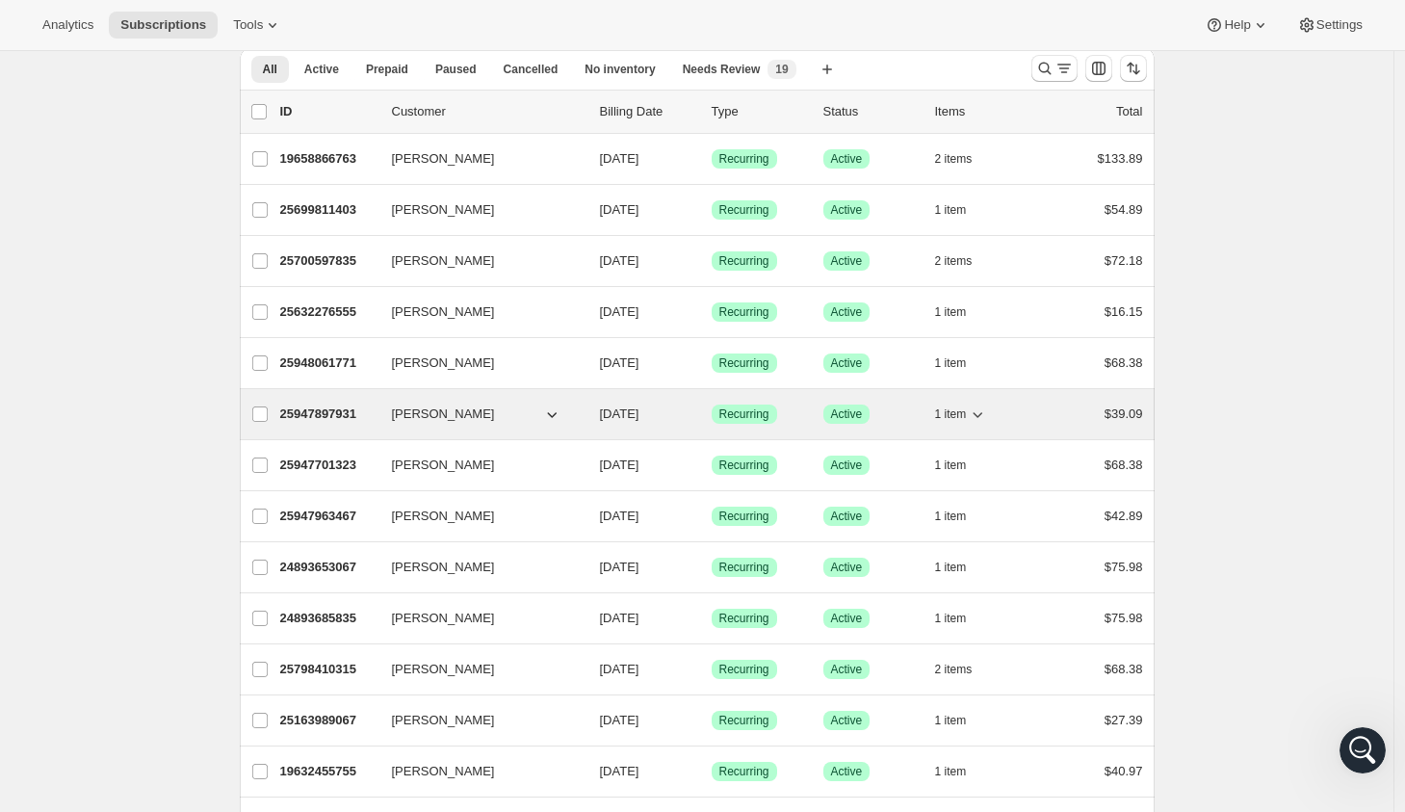
click at [560, 413] on icon "button" at bounding box center [551, 413] width 19 height 19
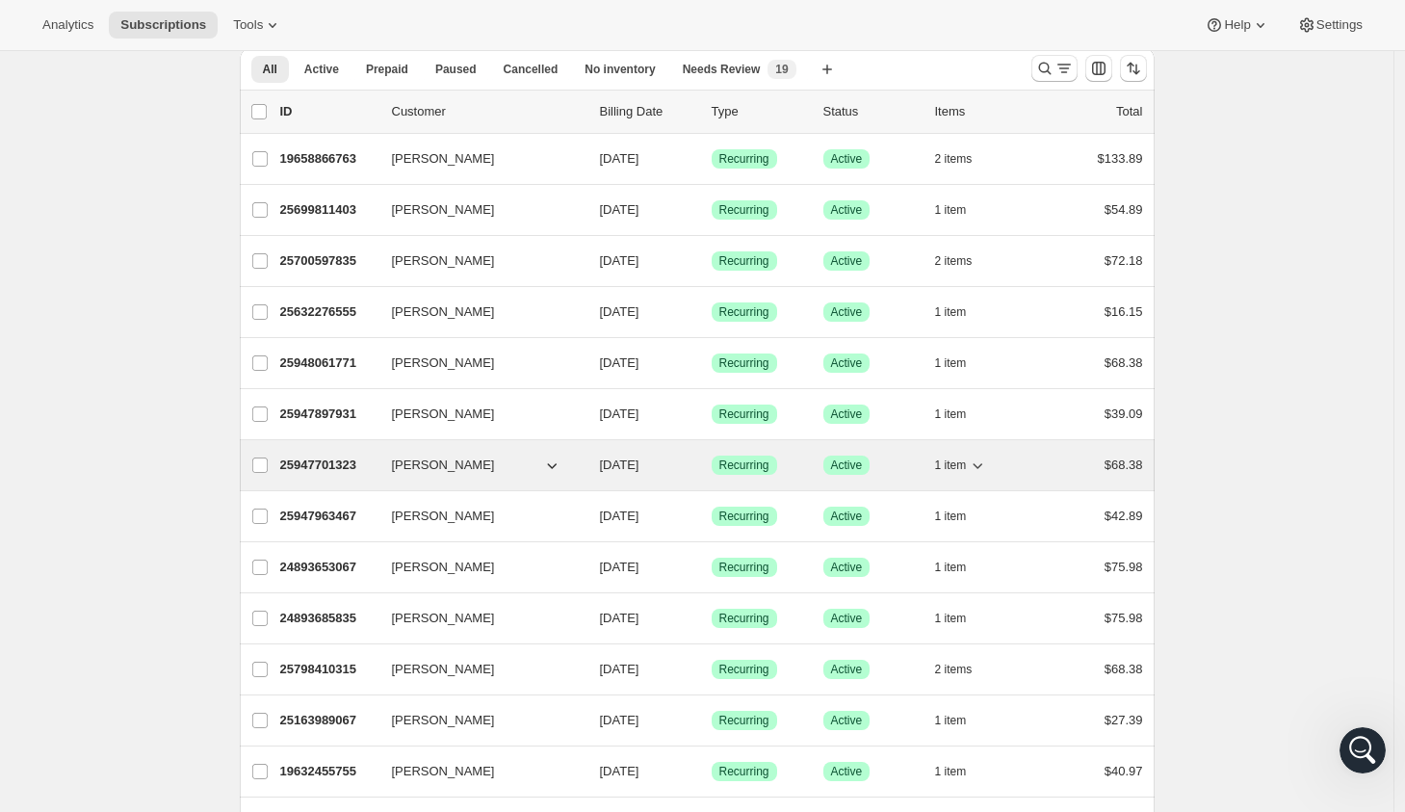
click at [556, 468] on icon "button" at bounding box center [551, 464] width 19 height 19
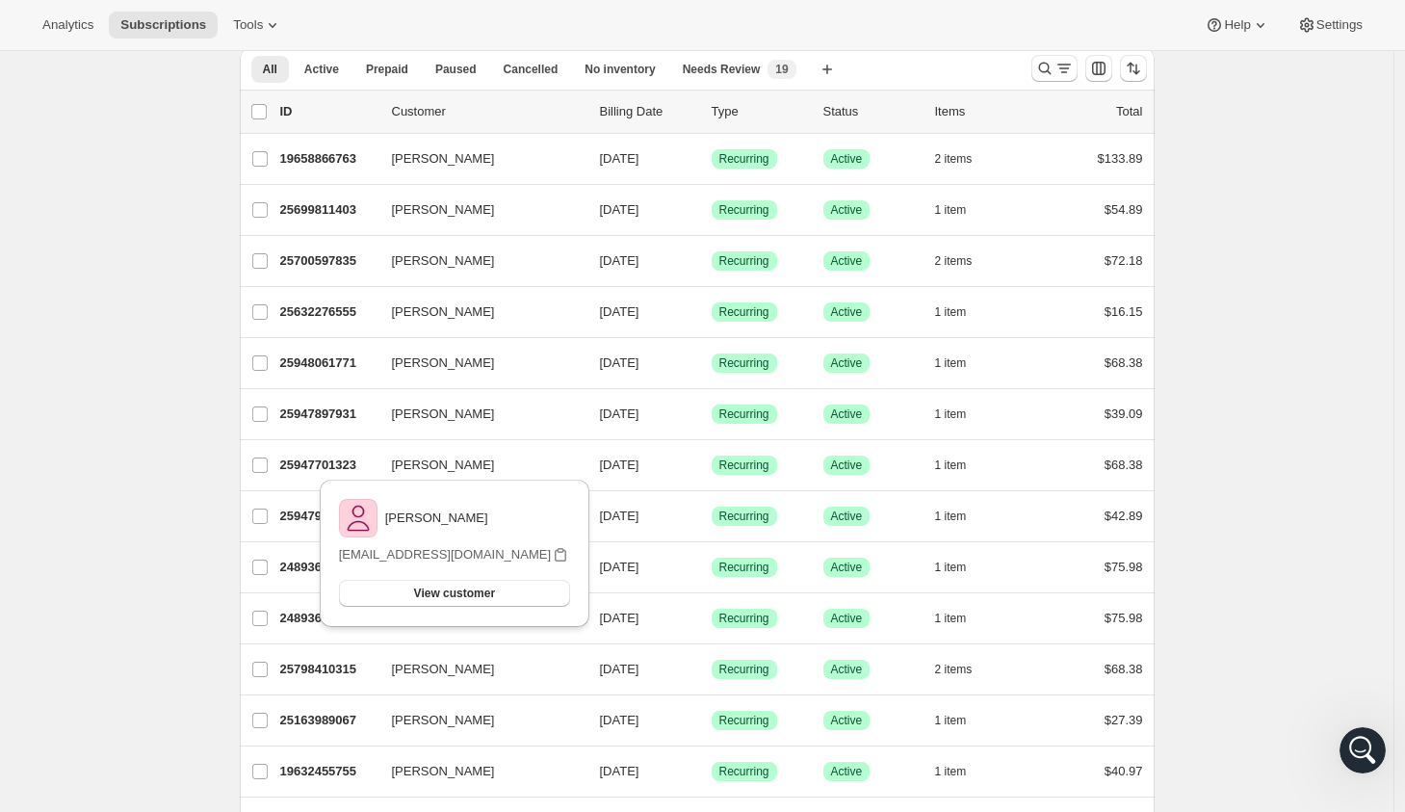
drag, startPoint x: 154, startPoint y: 521, endPoint x: 183, endPoint y: 515, distance: 29.5
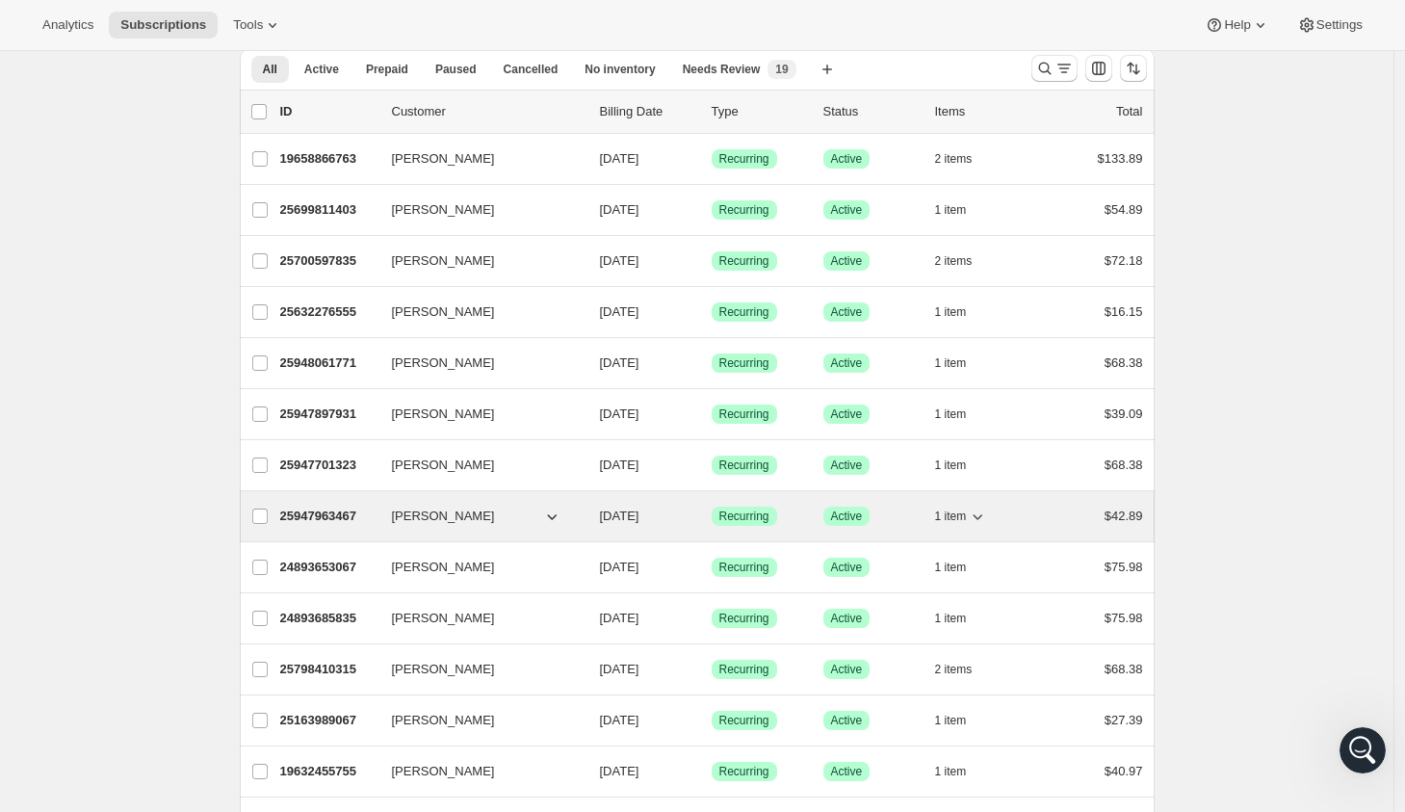
click at [560, 518] on icon "button" at bounding box center [551, 515] width 19 height 19
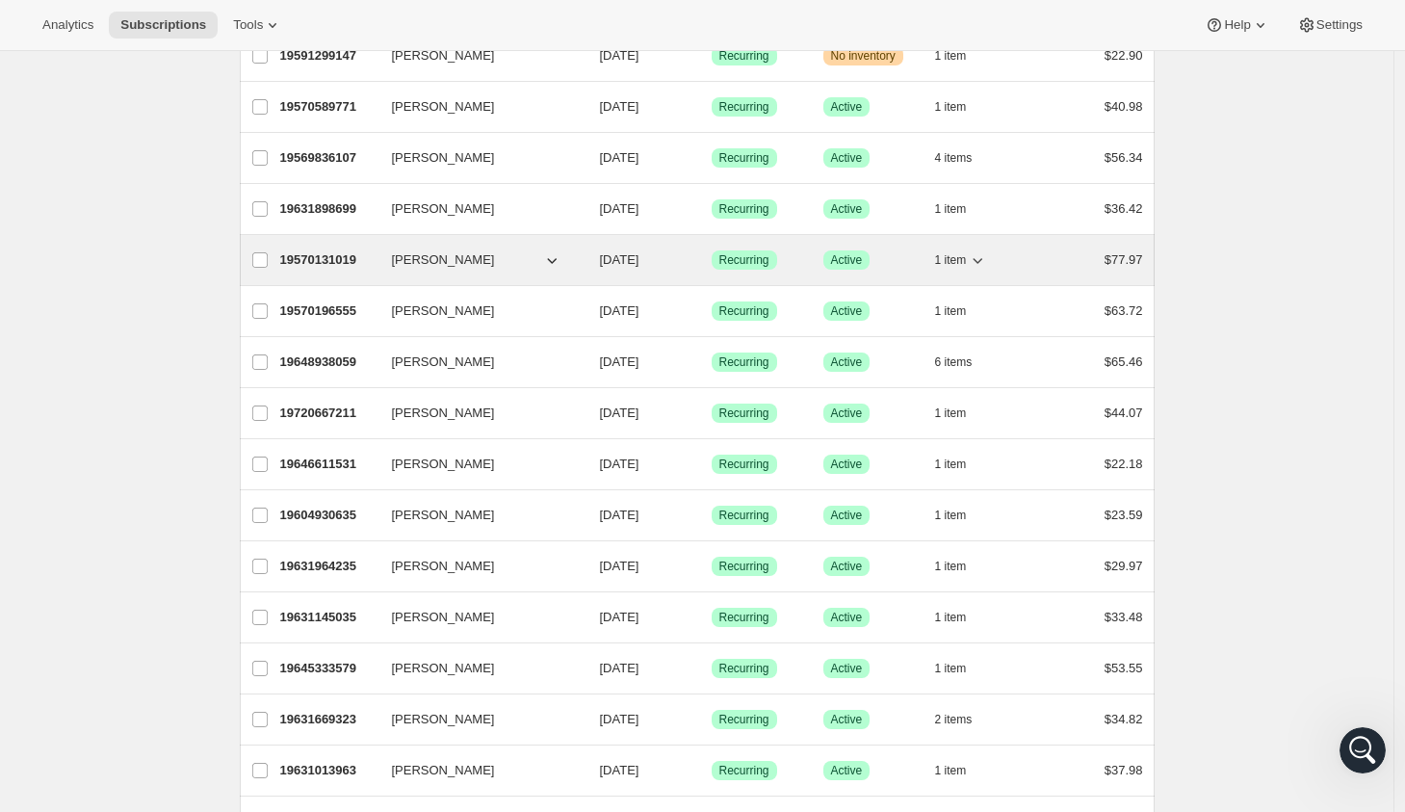
scroll to position [1756, 0]
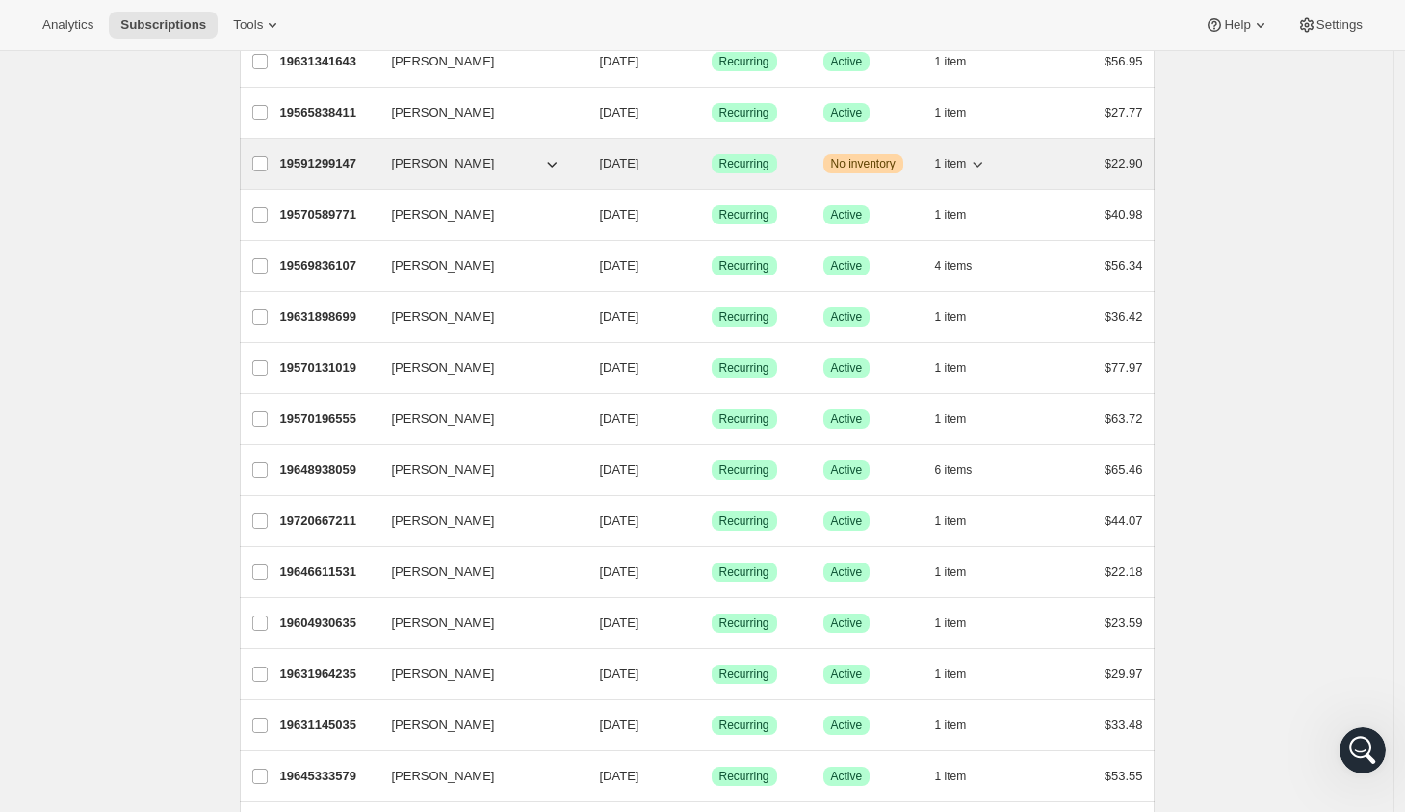
click at [979, 165] on icon "button" at bounding box center [977, 163] width 19 height 19
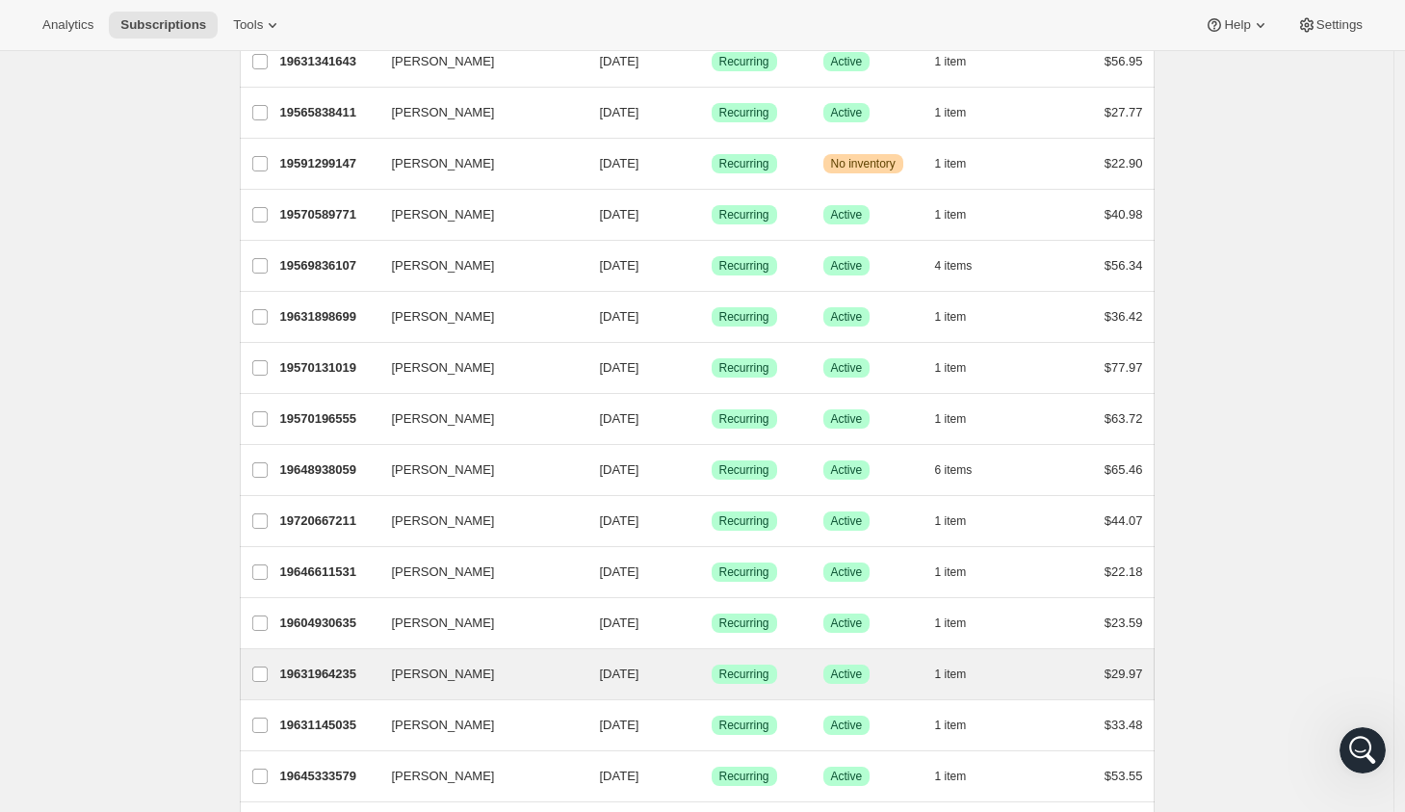
scroll to position [2049, 0]
